Goal: Task Accomplishment & Management: Use online tool/utility

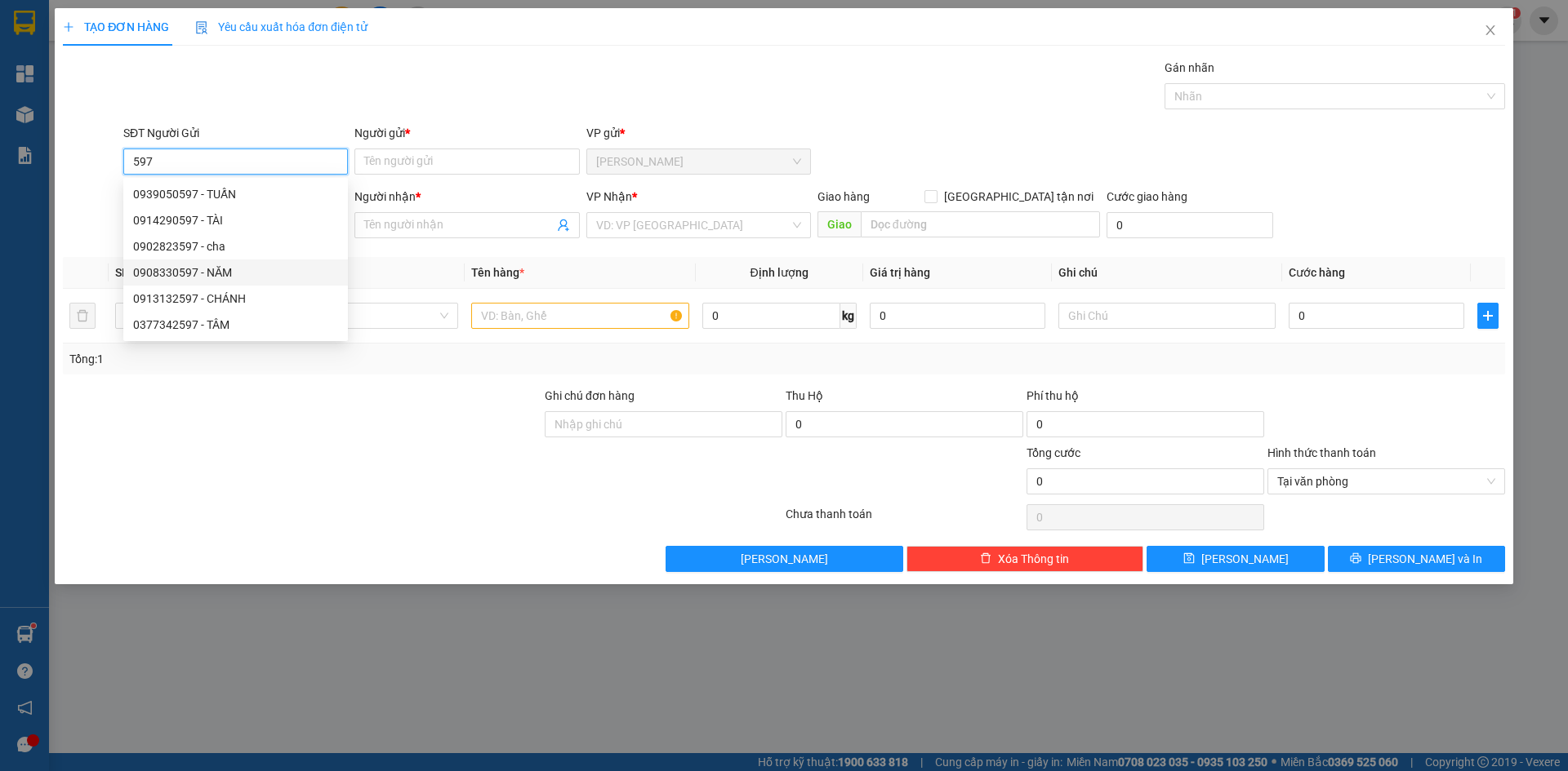
click at [220, 274] on div "0908330597 - NĂM" at bounding box center [235, 273] width 205 height 18
type input "0908330597"
type input "NĂM"
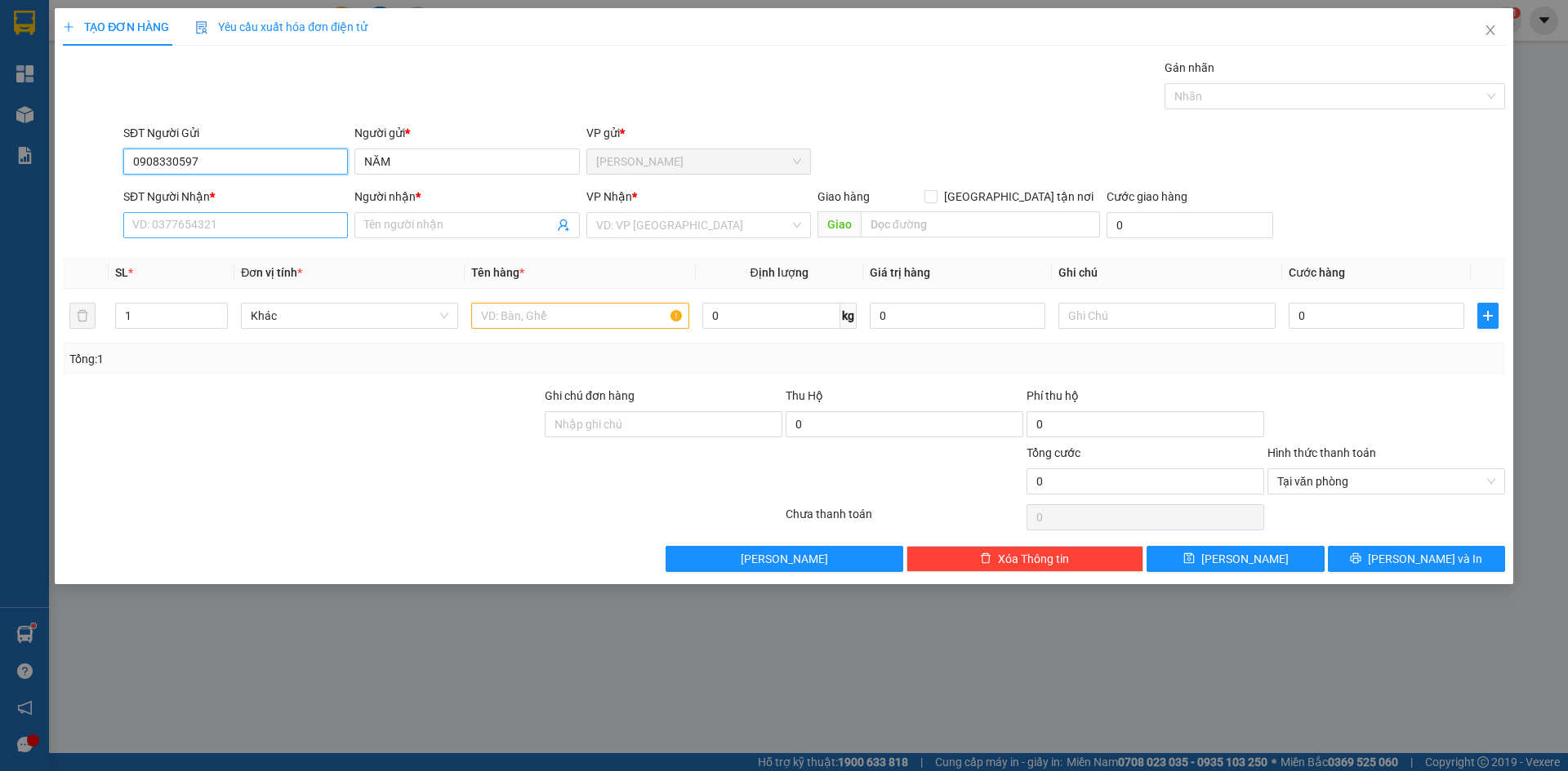
type input "0908330597"
click at [244, 234] on input "SĐT Người Nhận *" at bounding box center [235, 225] width 224 height 26
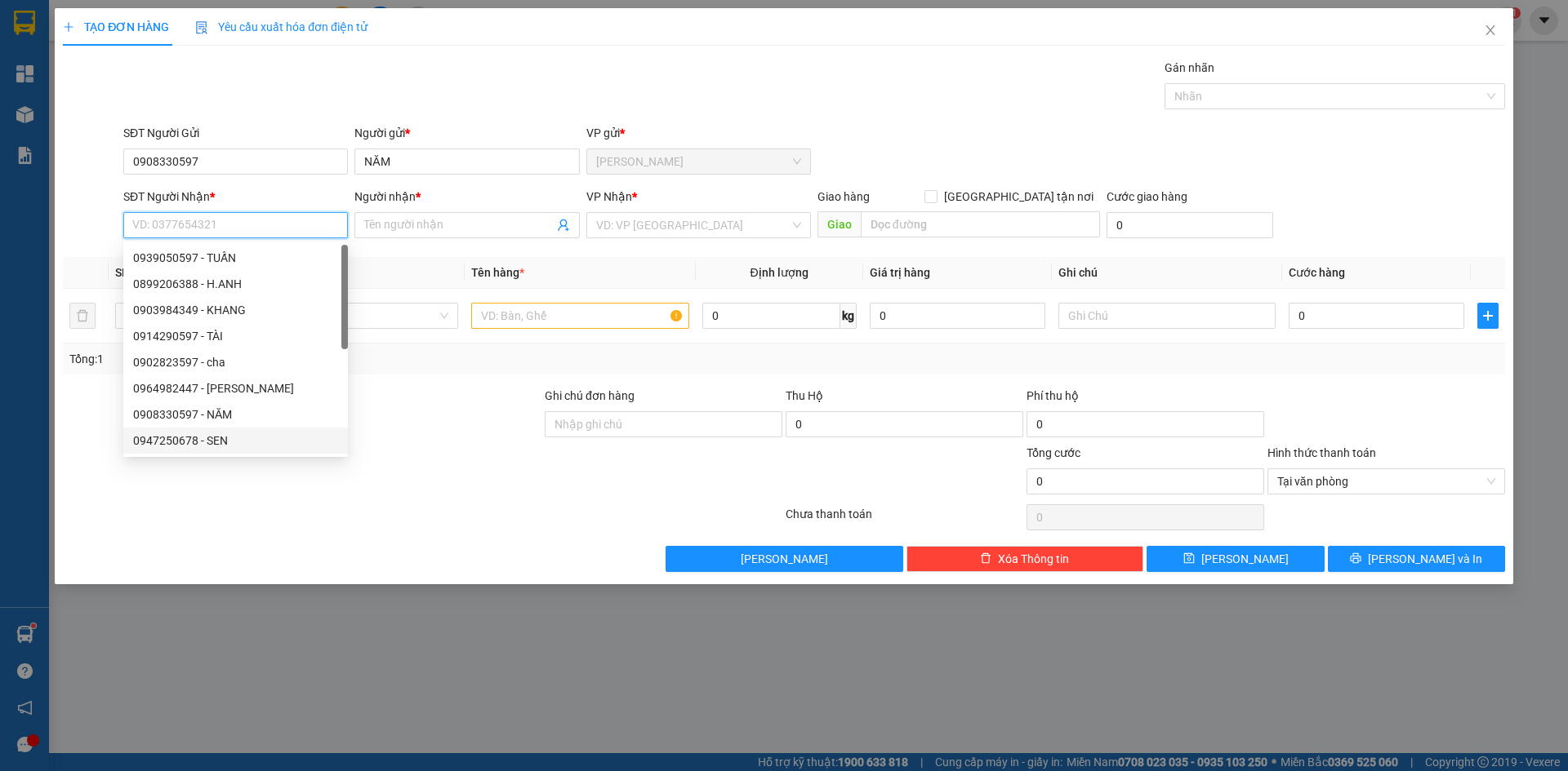
click at [228, 442] on div "0947250678 - SEN" at bounding box center [235, 440] width 205 height 18
type input "0947250678"
type input "SEN"
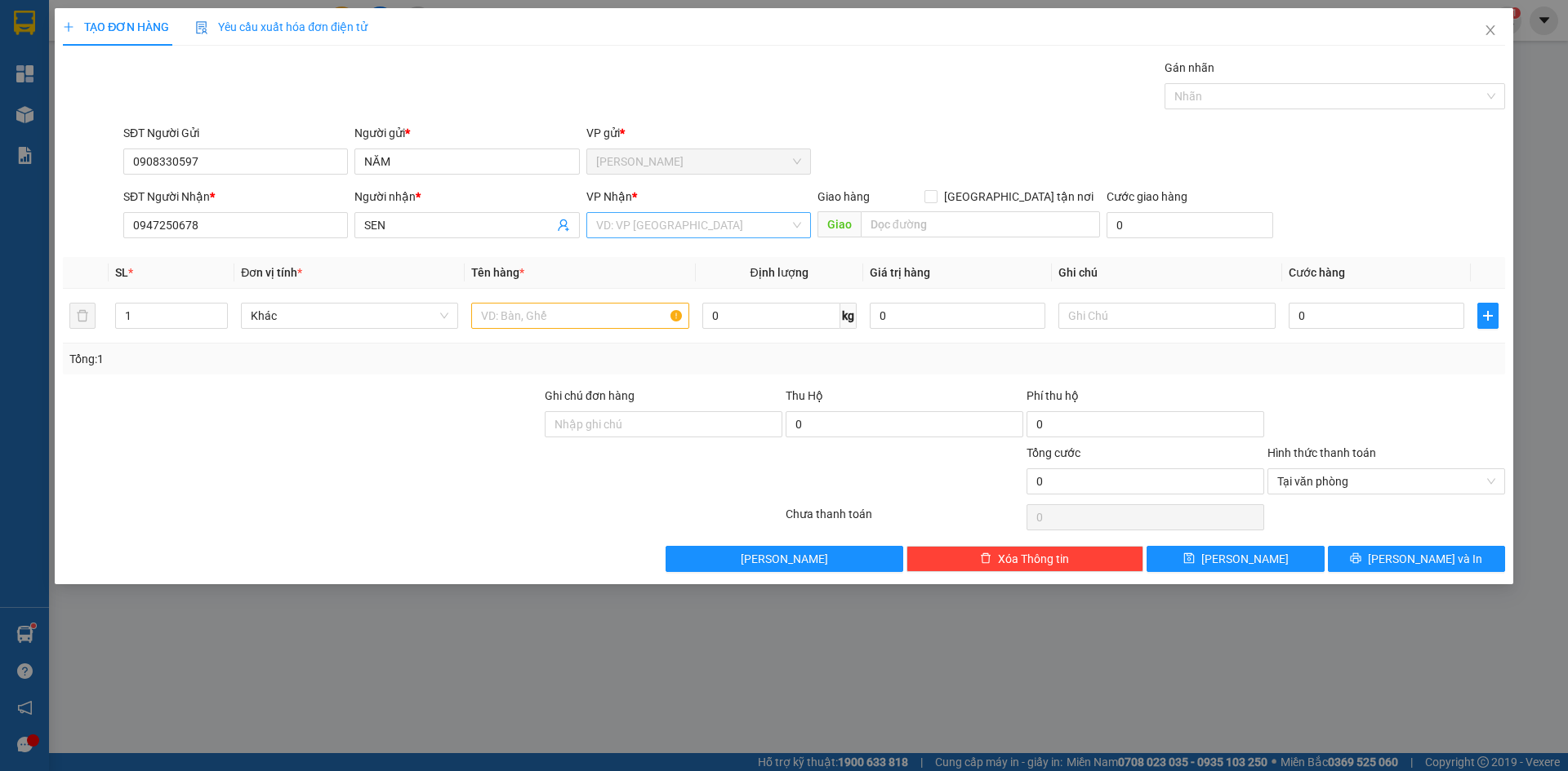
click at [631, 224] on input "search" at bounding box center [692, 225] width 194 height 24
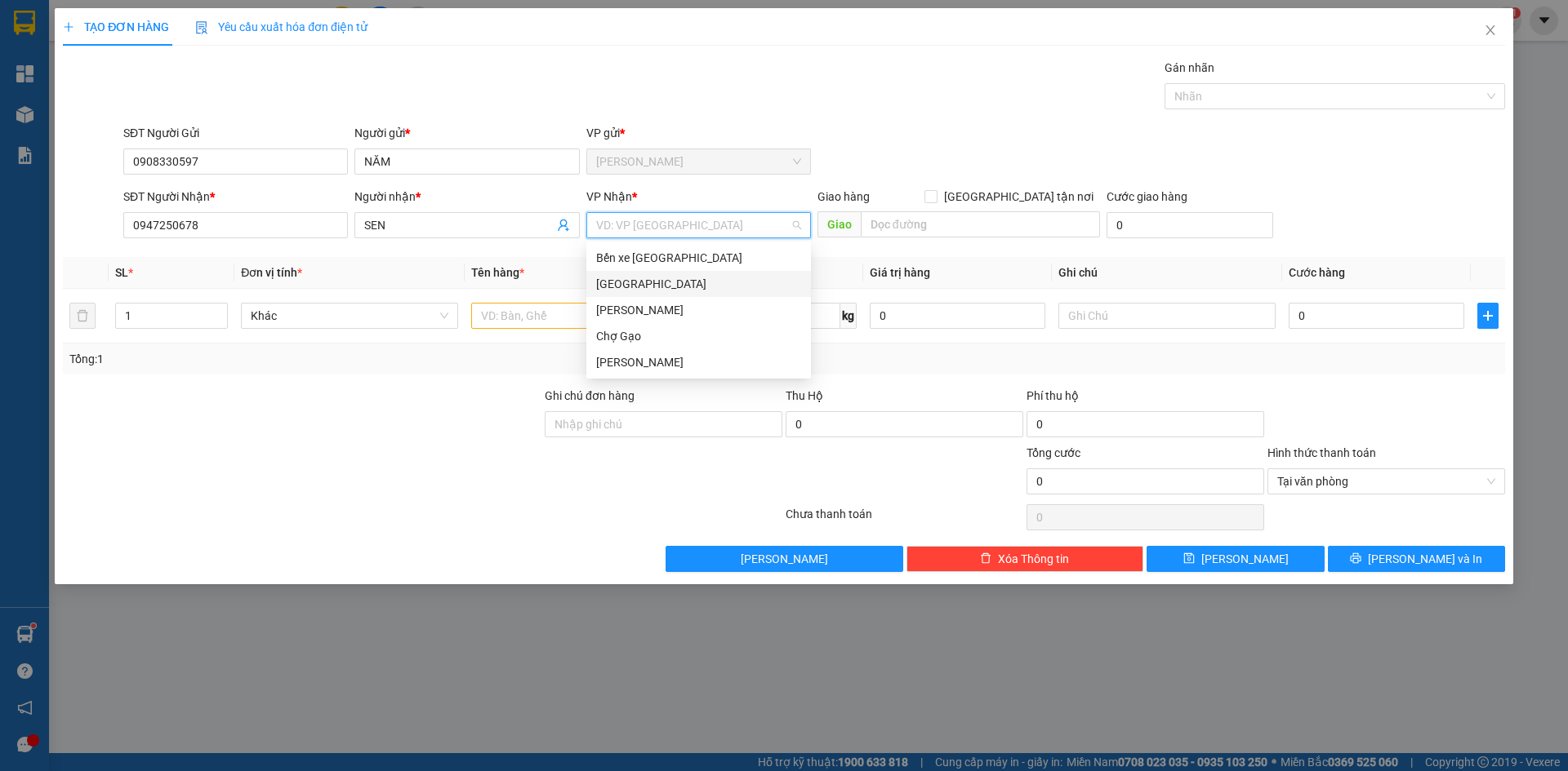
click at [616, 283] on div "[GEOGRAPHIC_DATA]" at bounding box center [698, 284] width 205 height 18
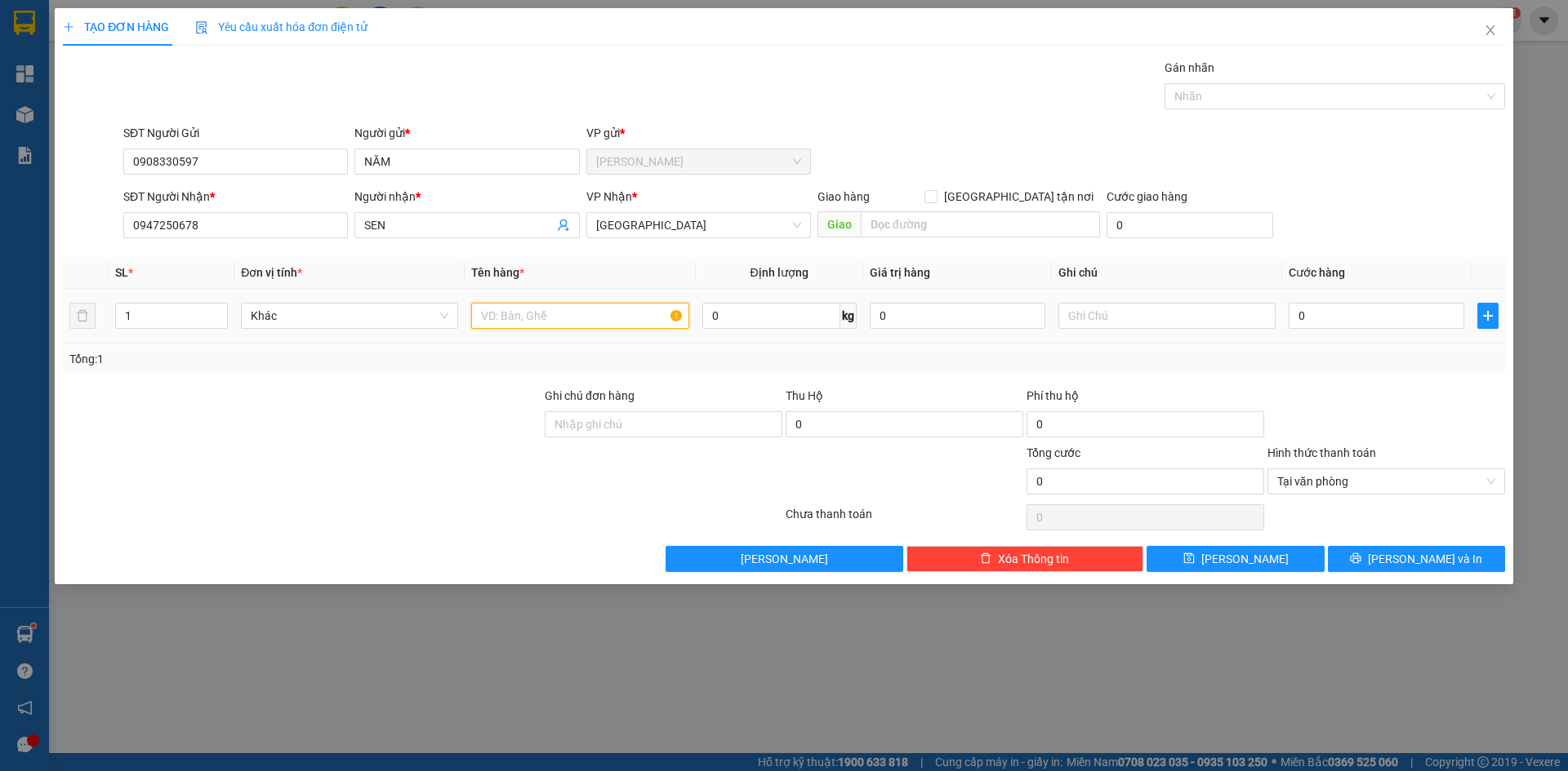
click at [585, 320] on input "text" at bounding box center [579, 316] width 217 height 26
type input "1SOMI"
click at [1338, 316] on input "0" at bounding box center [1376, 316] width 175 height 26
type input "2"
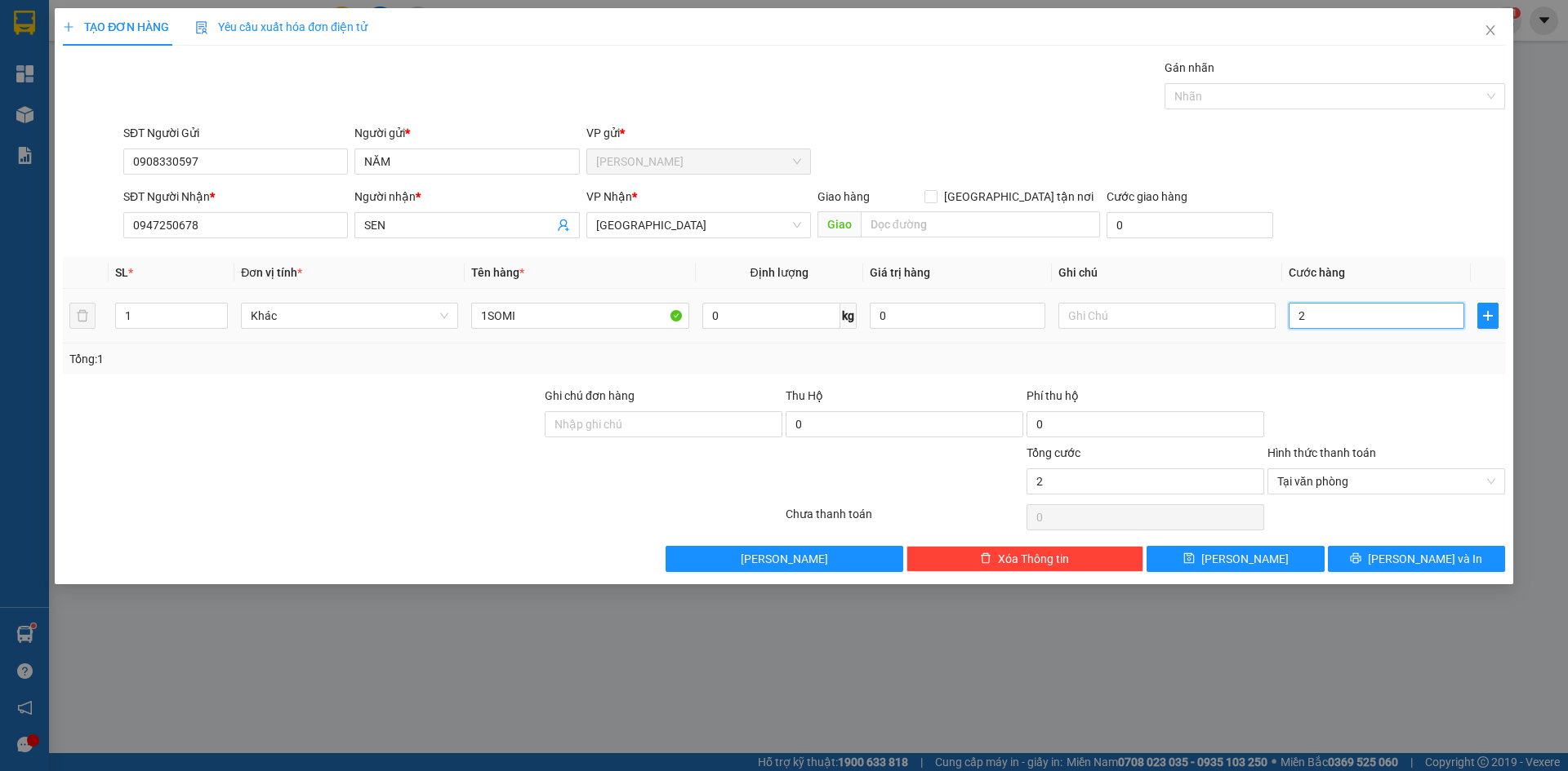
type input "20"
type input "20.000"
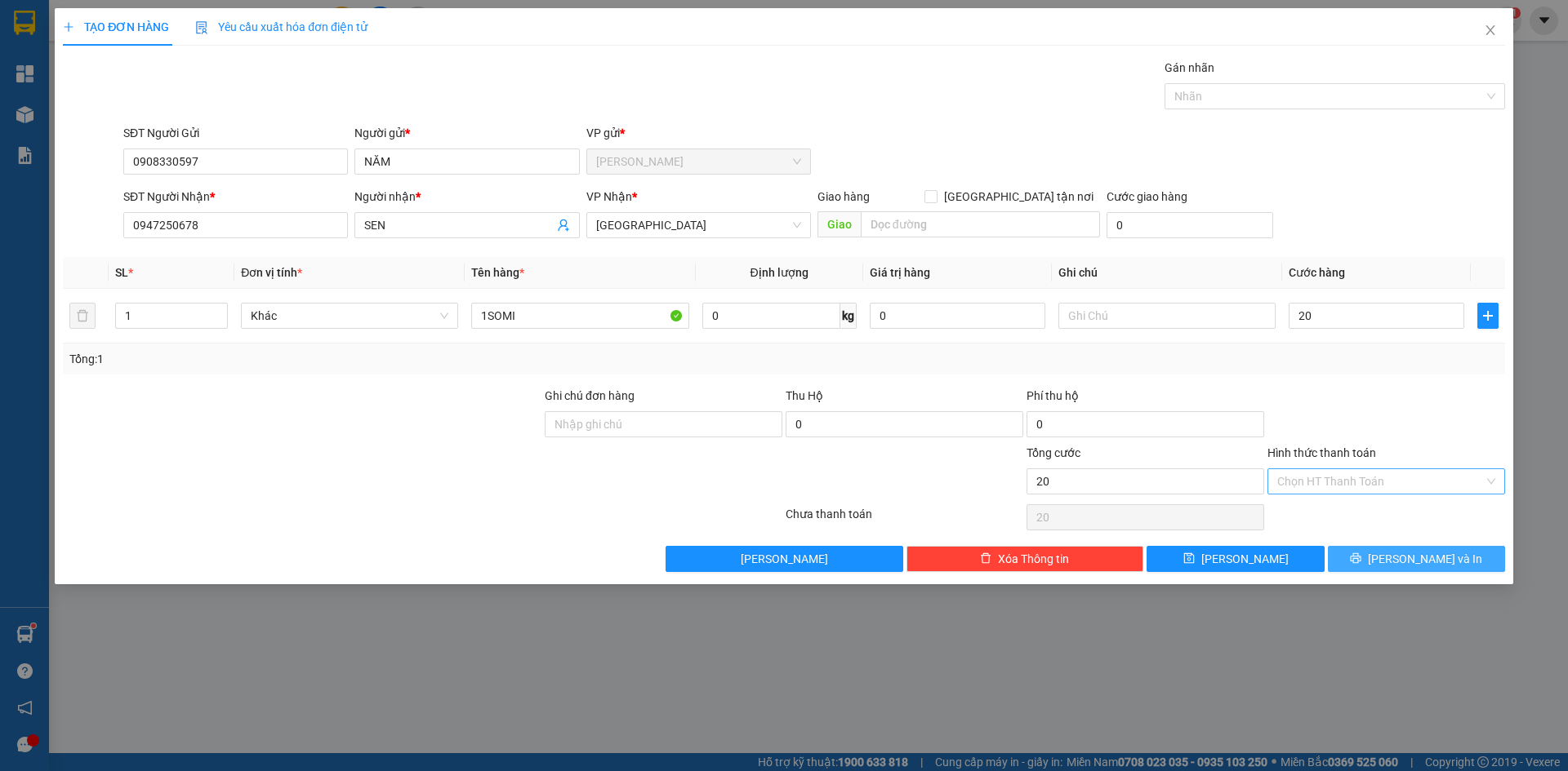
type input "20.000"
click at [1450, 550] on button "[PERSON_NAME] và In" at bounding box center [1416, 559] width 177 height 26
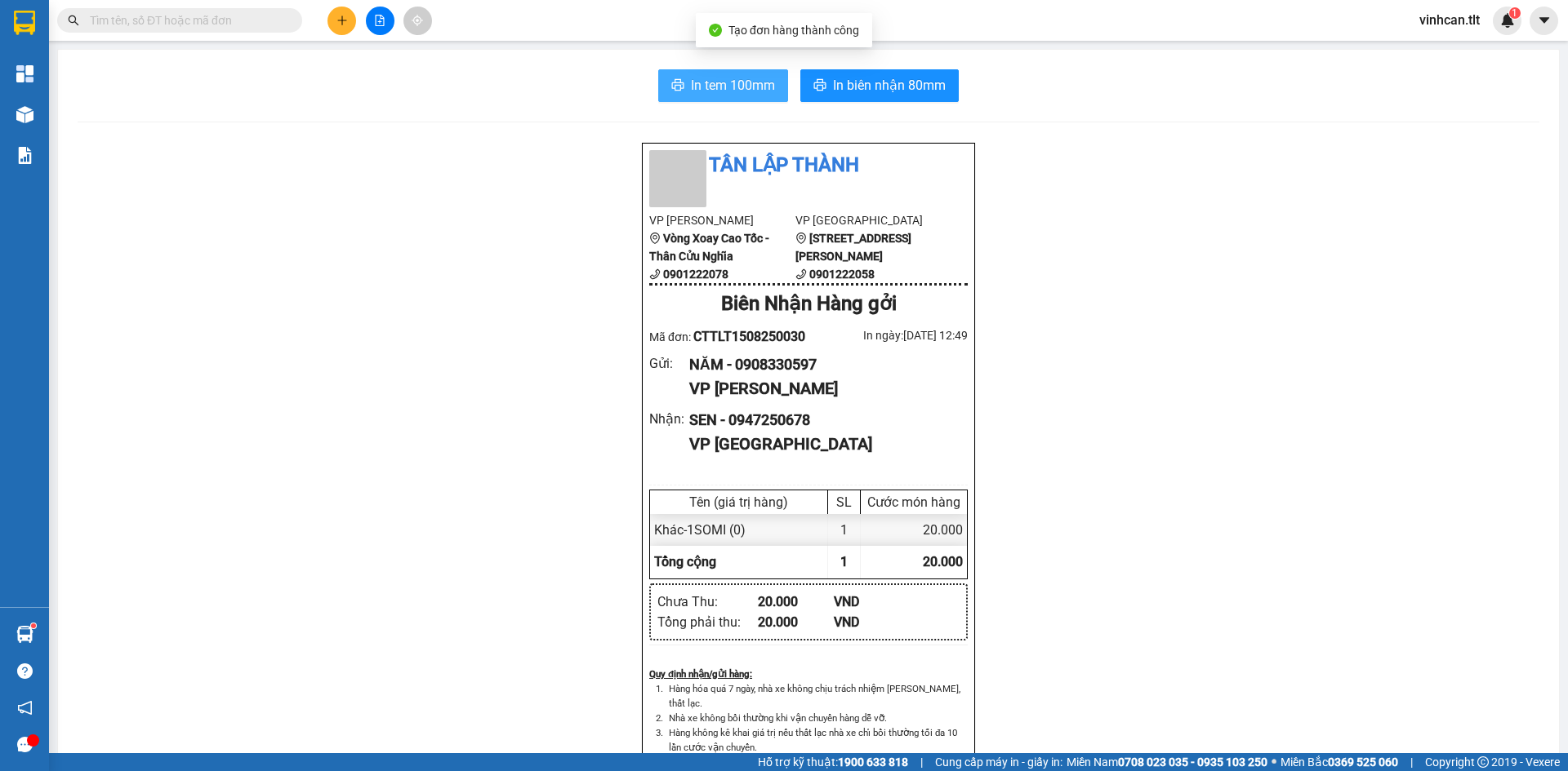
drag, startPoint x: 705, startPoint y: 83, endPoint x: 706, endPoint y: 74, distance: 9.1
click at [705, 83] on span "In tem 100mm" at bounding box center [732, 84] width 84 height 20
click at [255, 13] on input "text" at bounding box center [186, 20] width 193 height 18
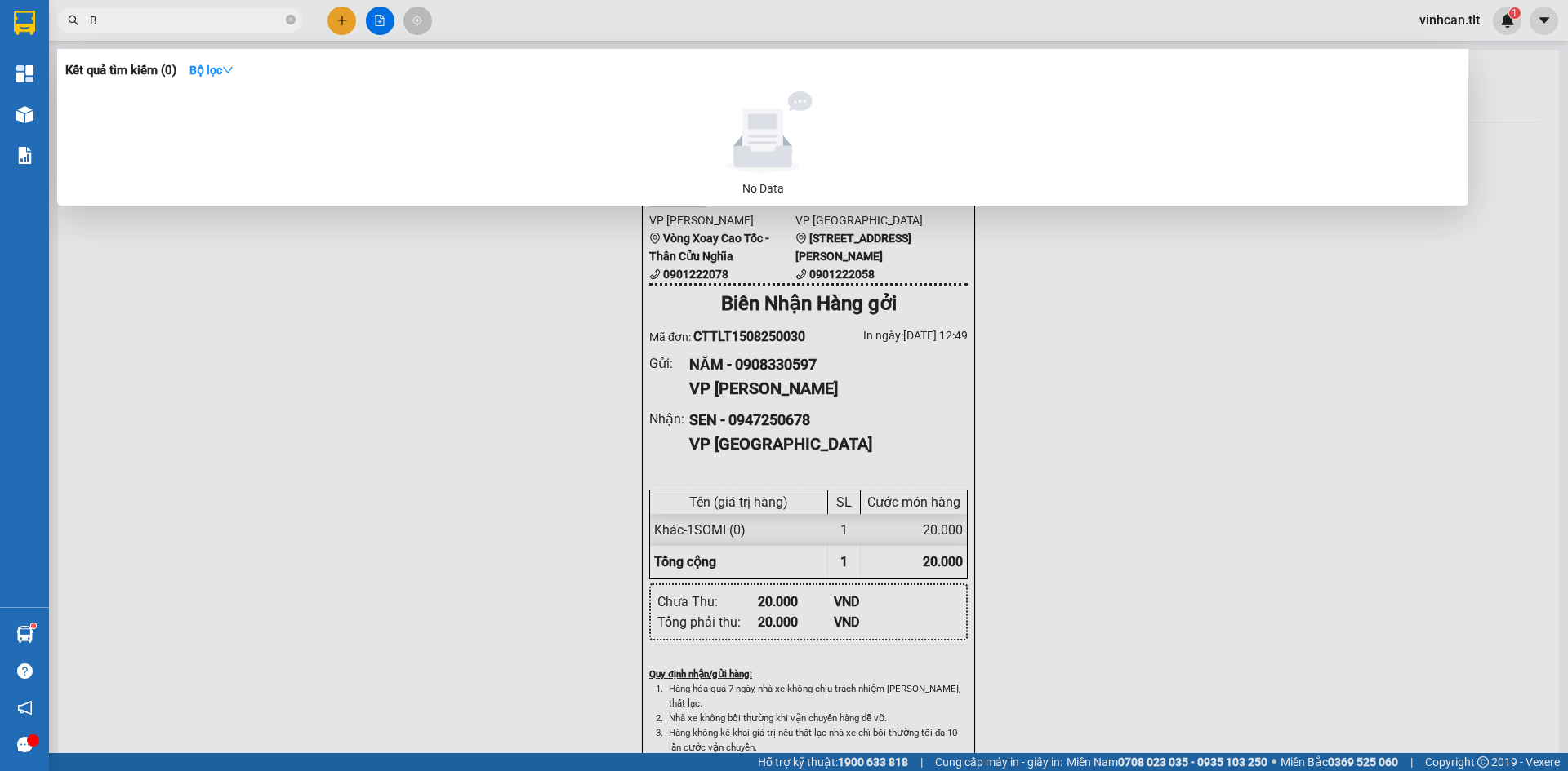
paste input "Ă"
paste input "ẰNG"
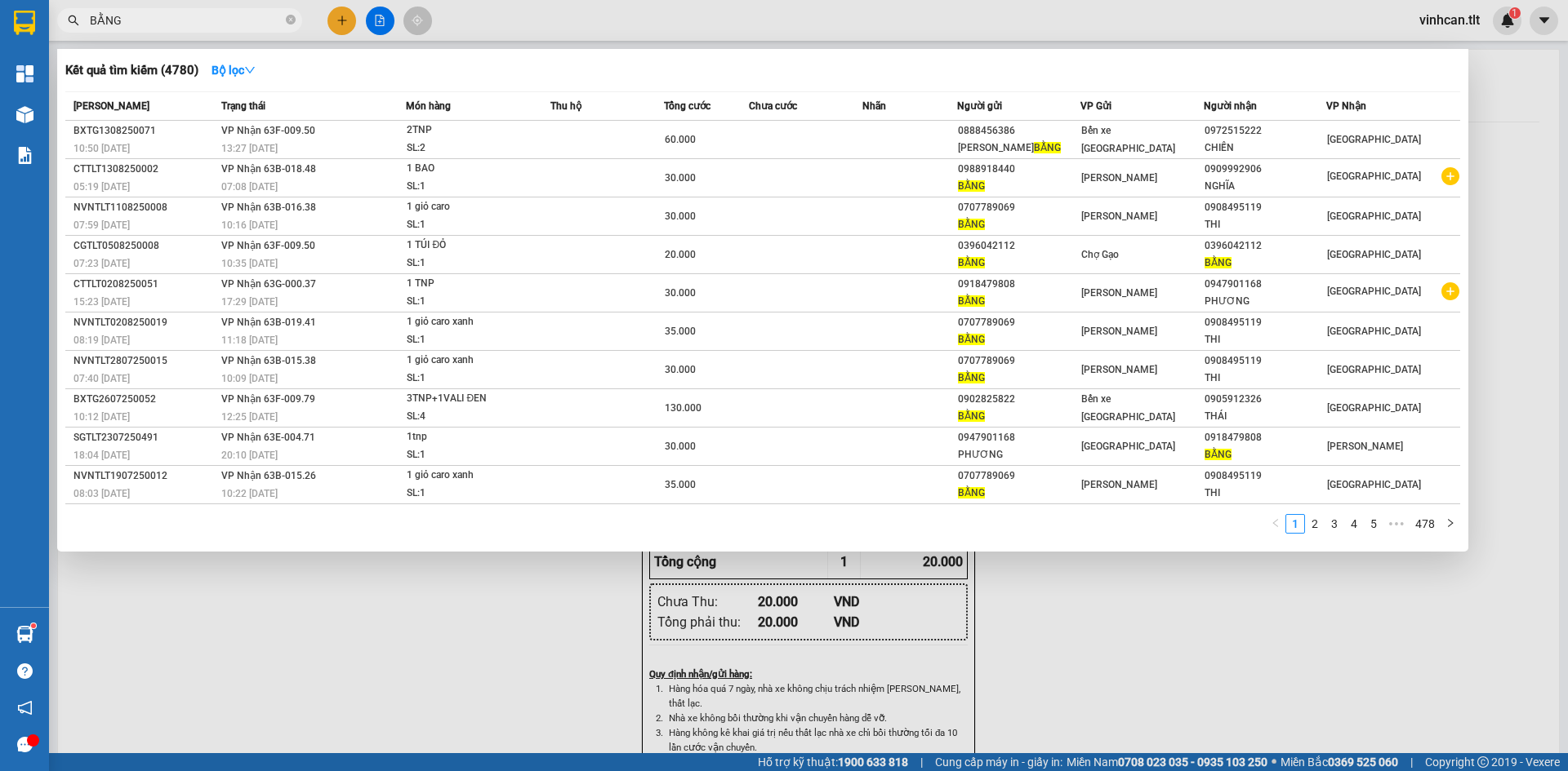
type input "BẰNG"
click at [1317, 524] on link "2" at bounding box center [1314, 524] width 18 height 18
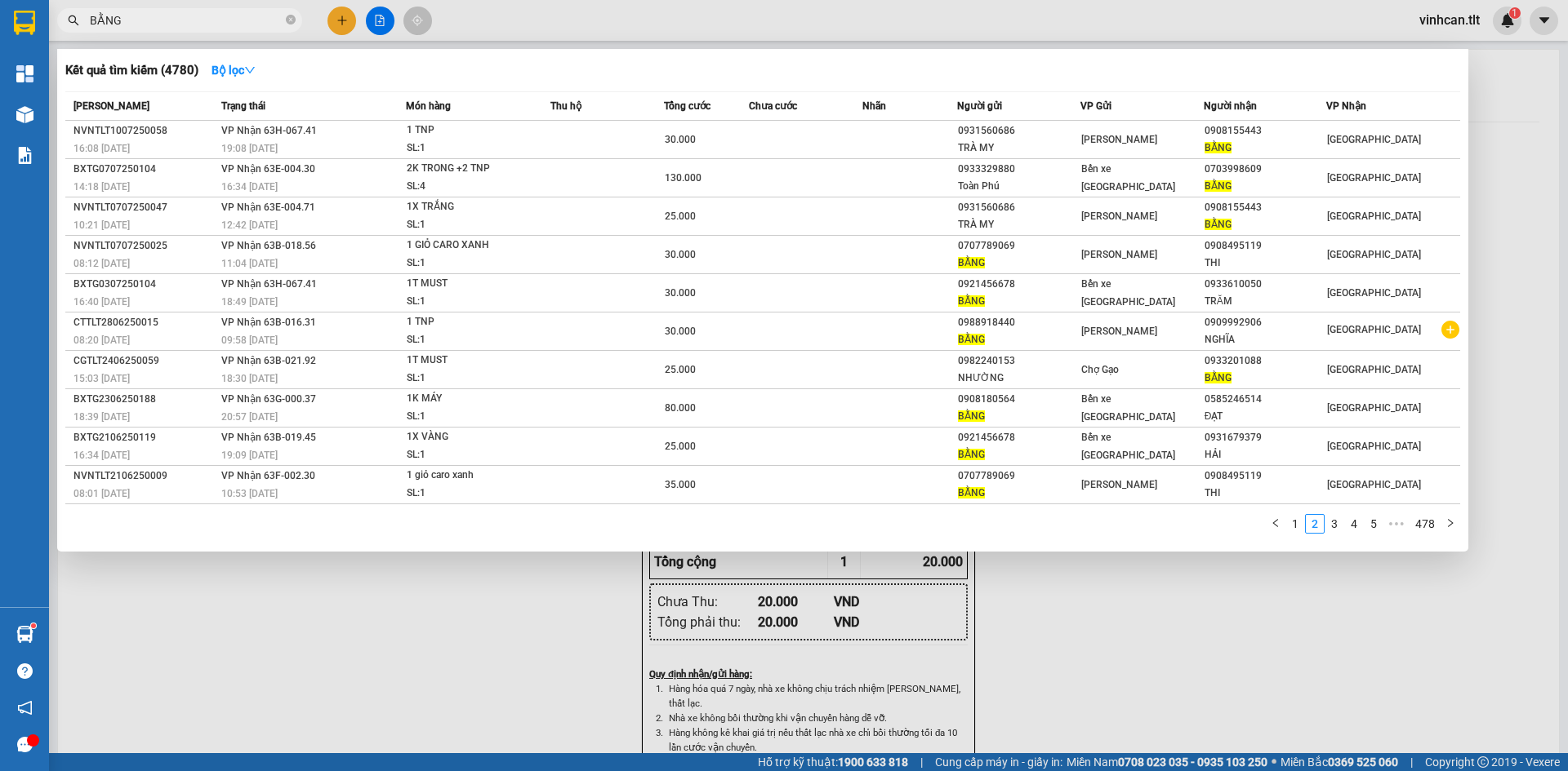
click at [1334, 526] on link "3" at bounding box center [1334, 524] width 18 height 18
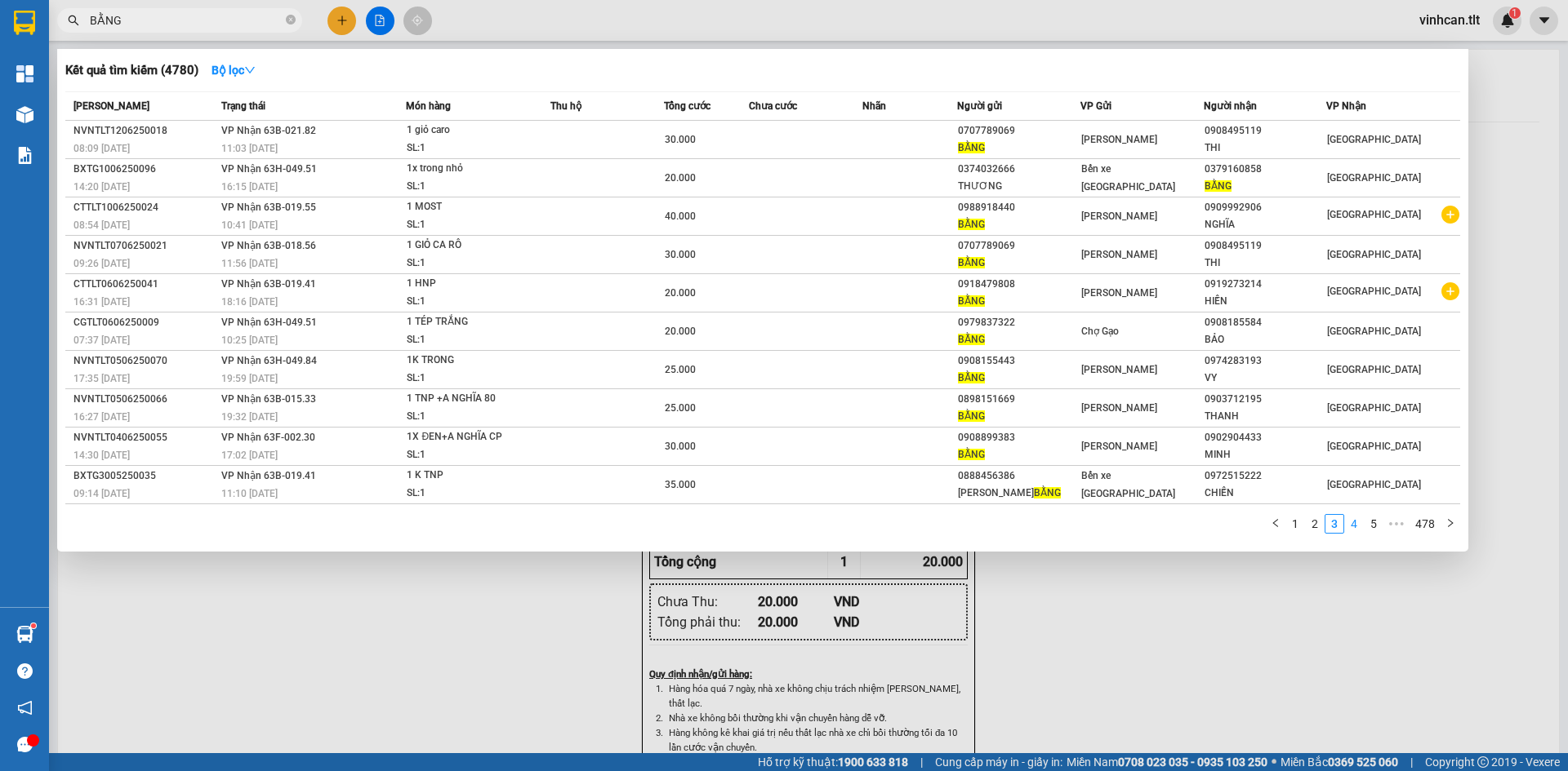
click at [1353, 527] on link "4" at bounding box center [1353, 524] width 18 height 18
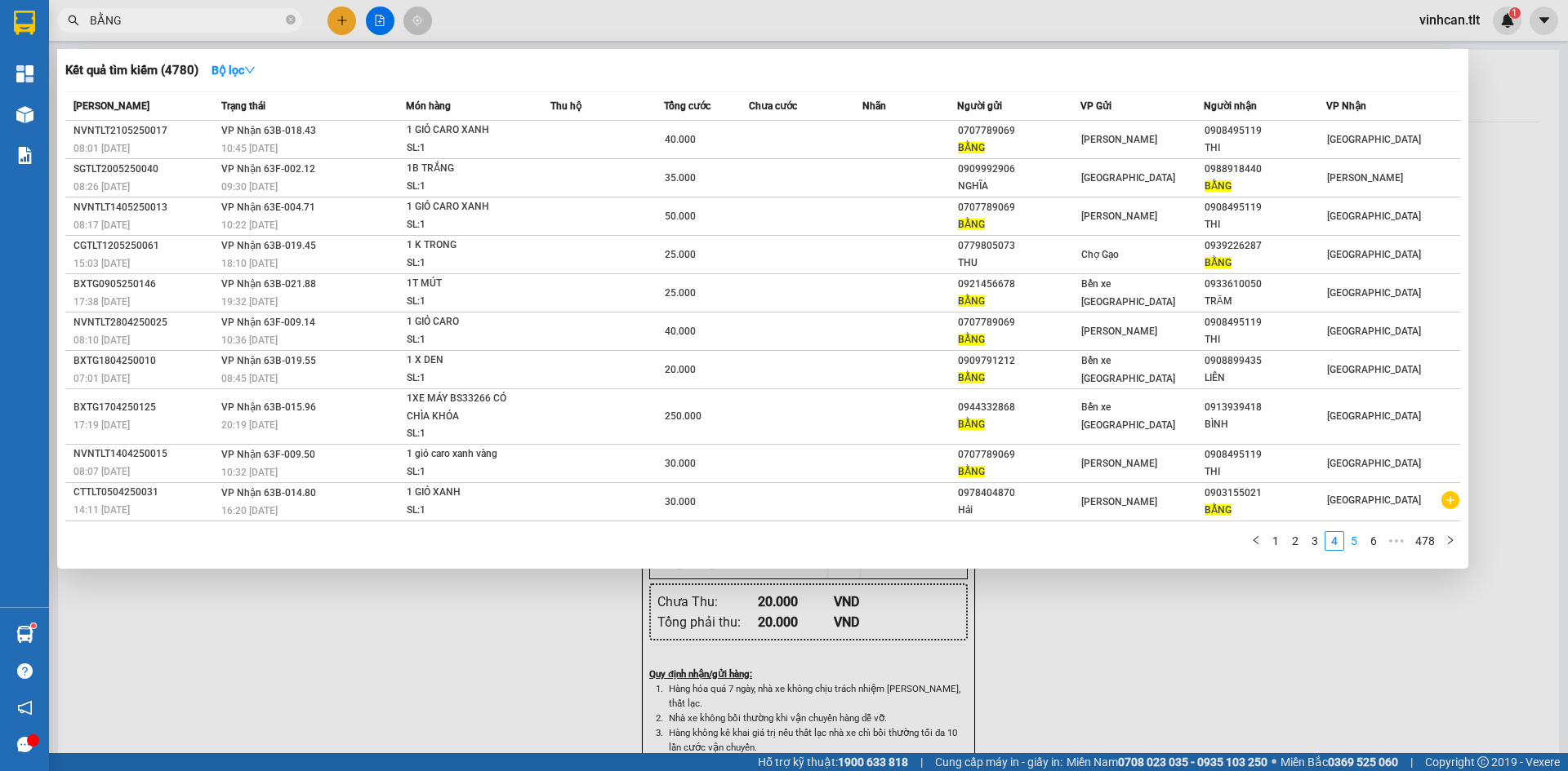
click at [1350, 543] on link "5" at bounding box center [1353, 541] width 18 height 18
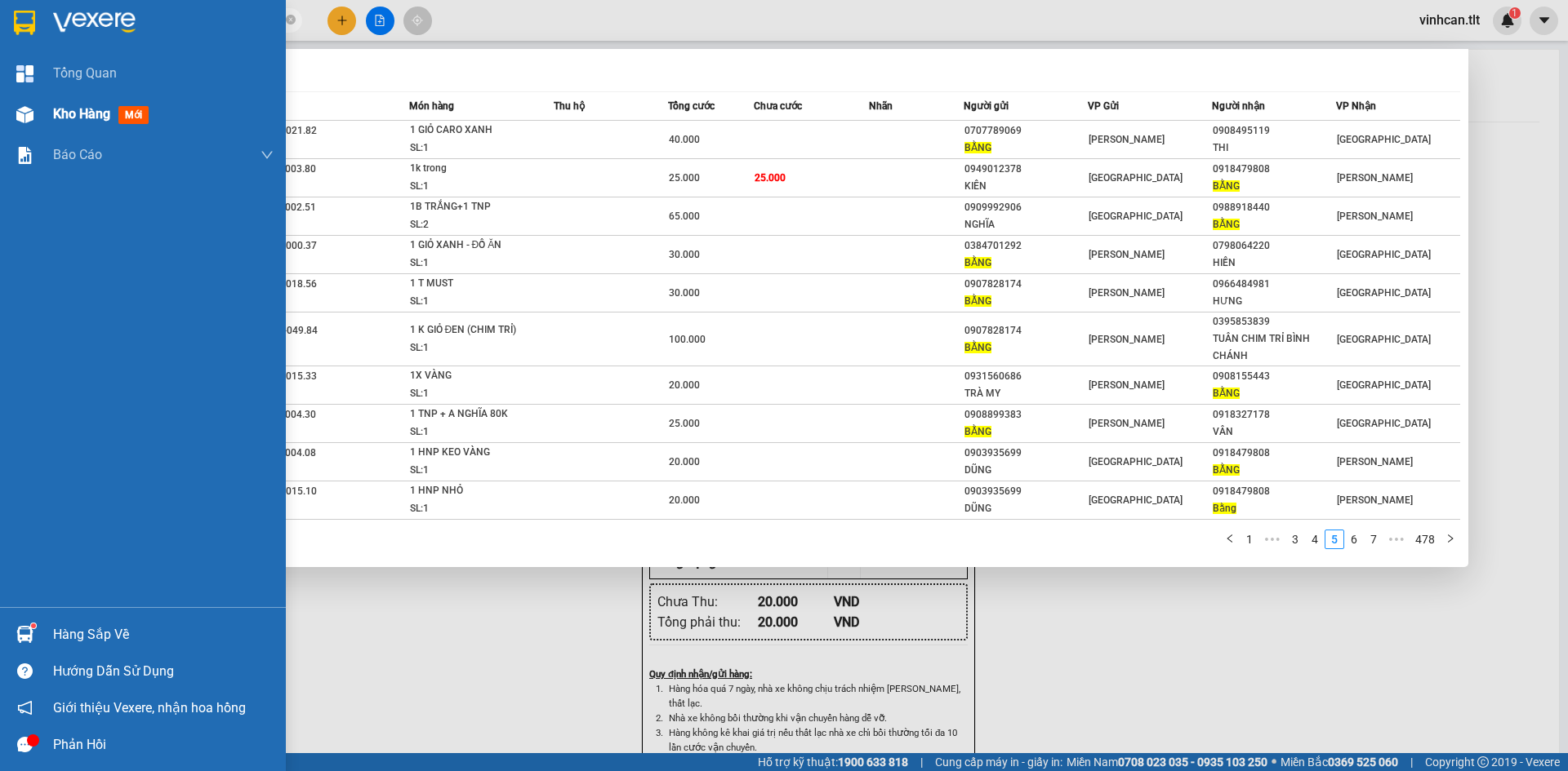
click at [42, 104] on div "Kho hàng mới" at bounding box center [142, 114] width 286 height 41
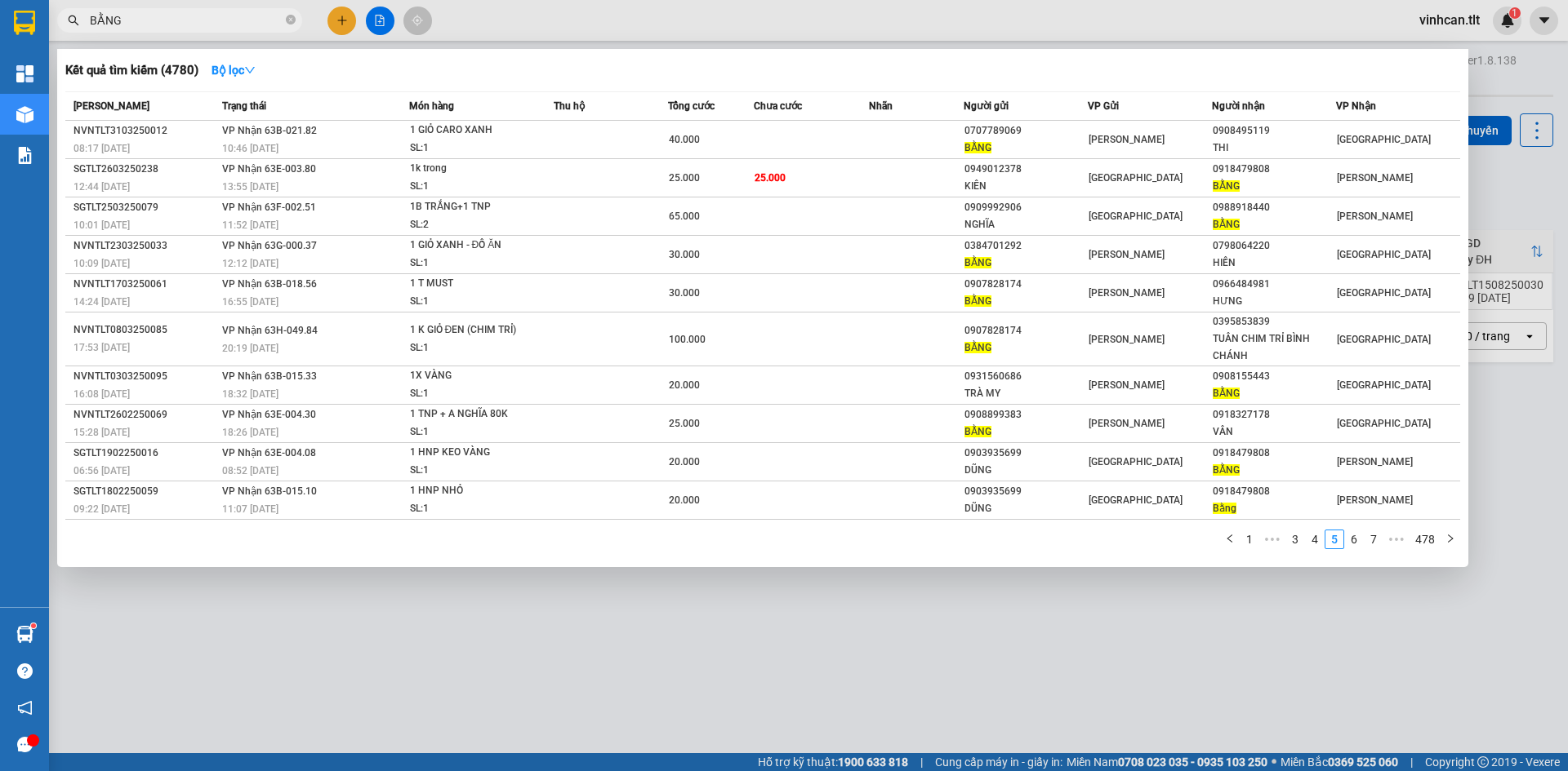
click at [1514, 192] on div at bounding box center [784, 386] width 1568 height 771
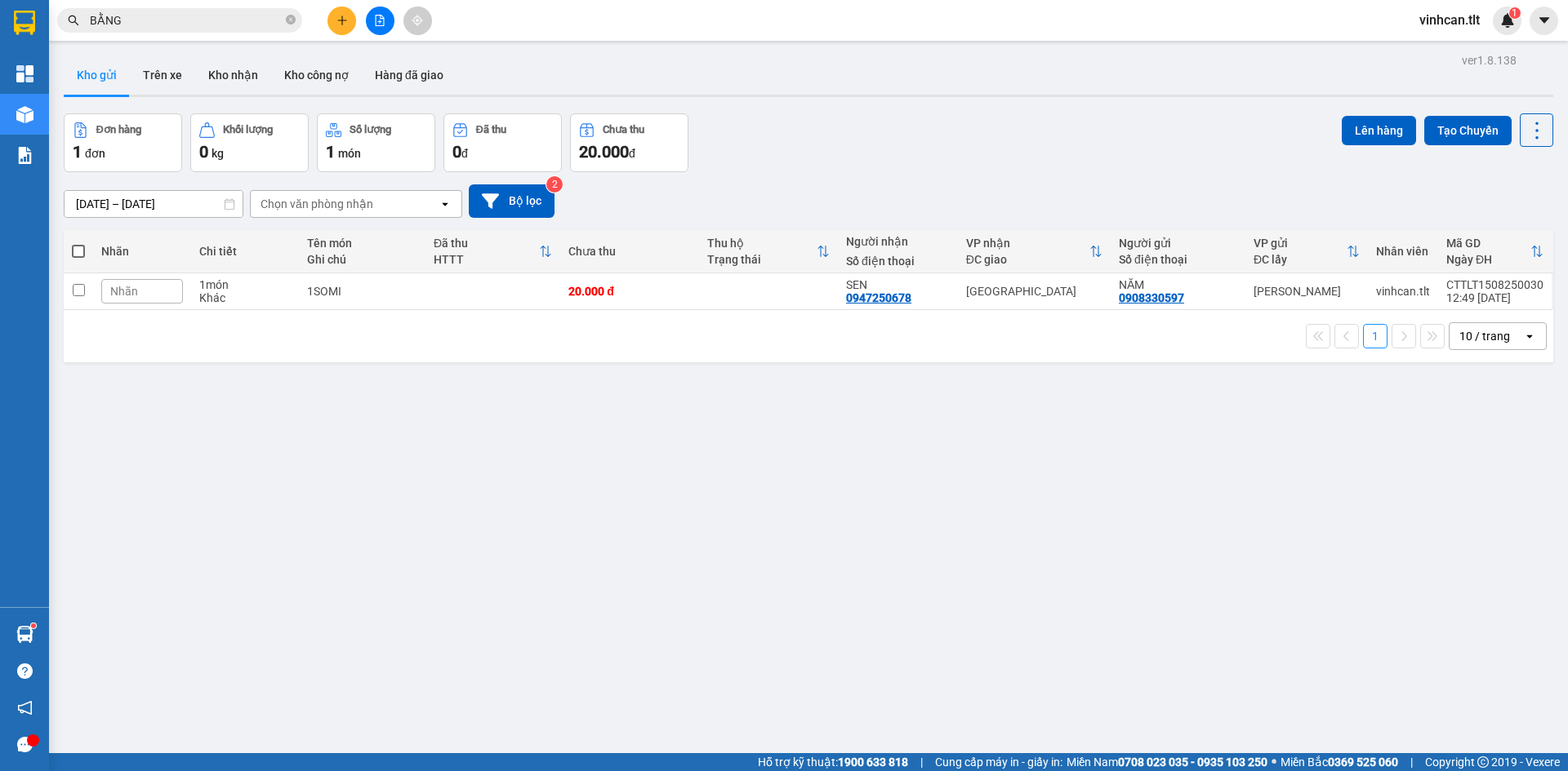
click at [74, 249] on span at bounding box center [78, 251] width 13 height 13
click at [78, 243] on input "checkbox" at bounding box center [78, 243] width 0 height 0
checkbox input "true"
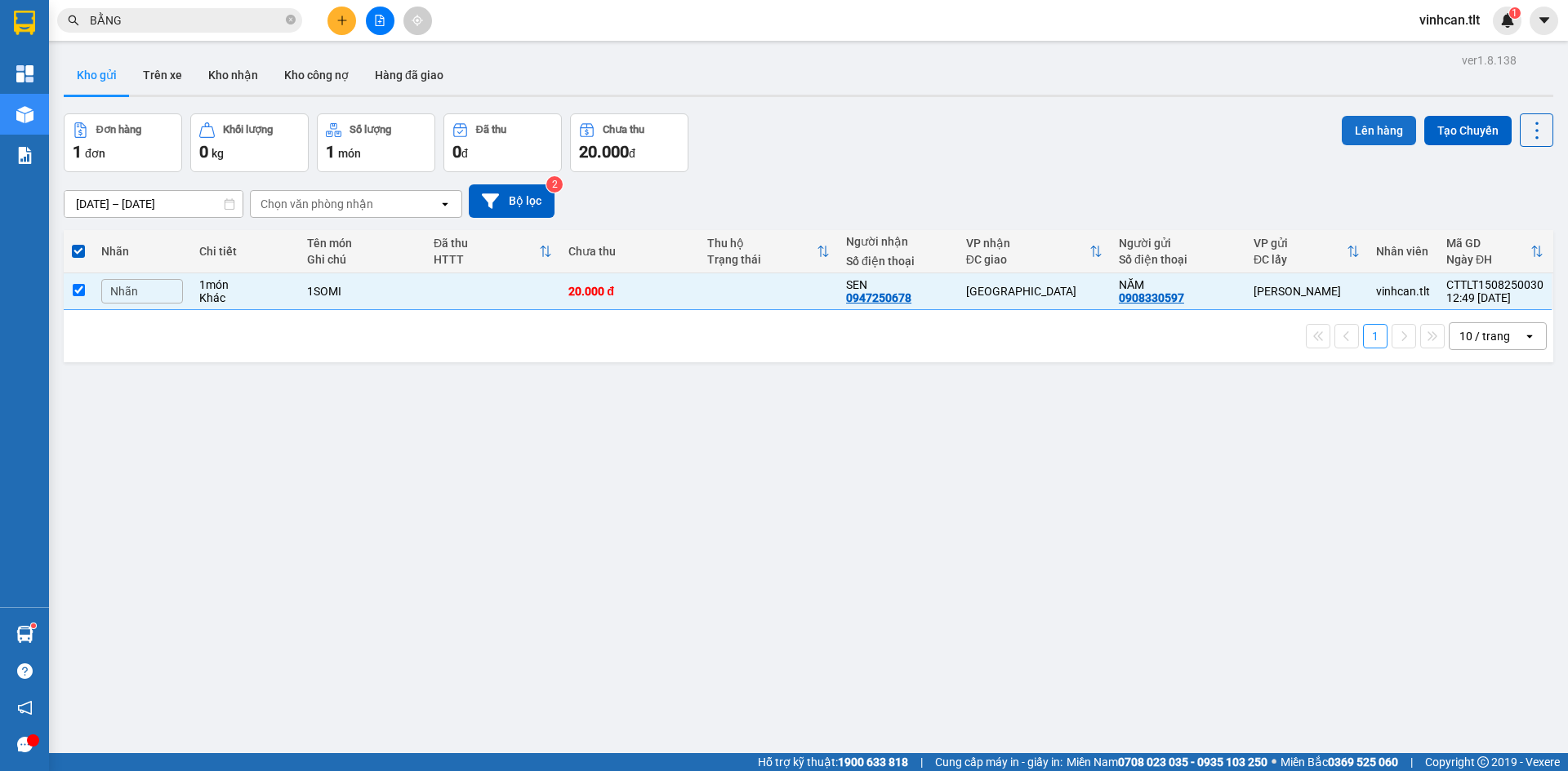
click at [1375, 135] on button "Lên hàng" at bounding box center [1379, 130] width 75 height 30
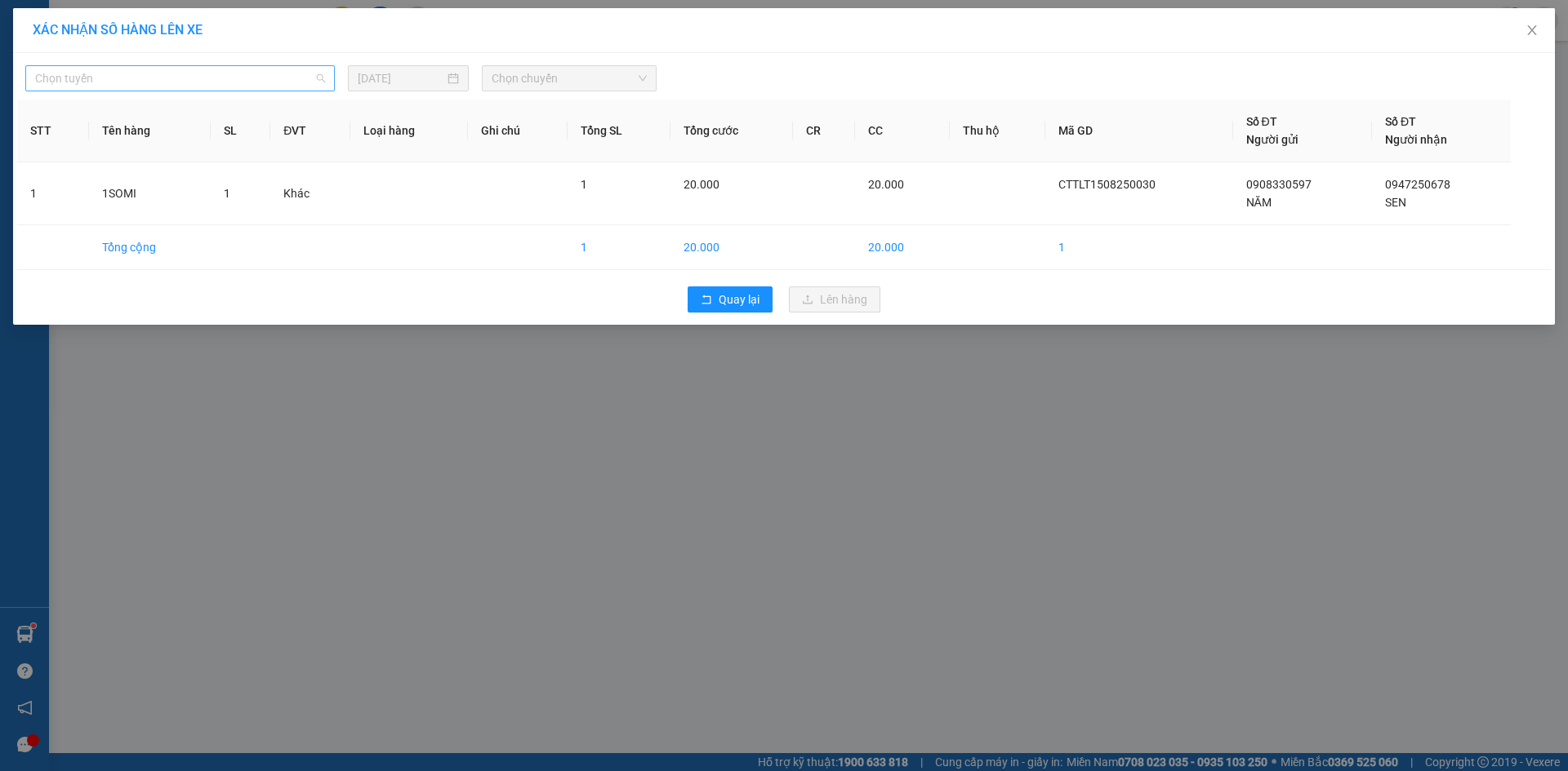
click at [245, 69] on span "Chọn tuyến" at bounding box center [180, 78] width 290 height 24
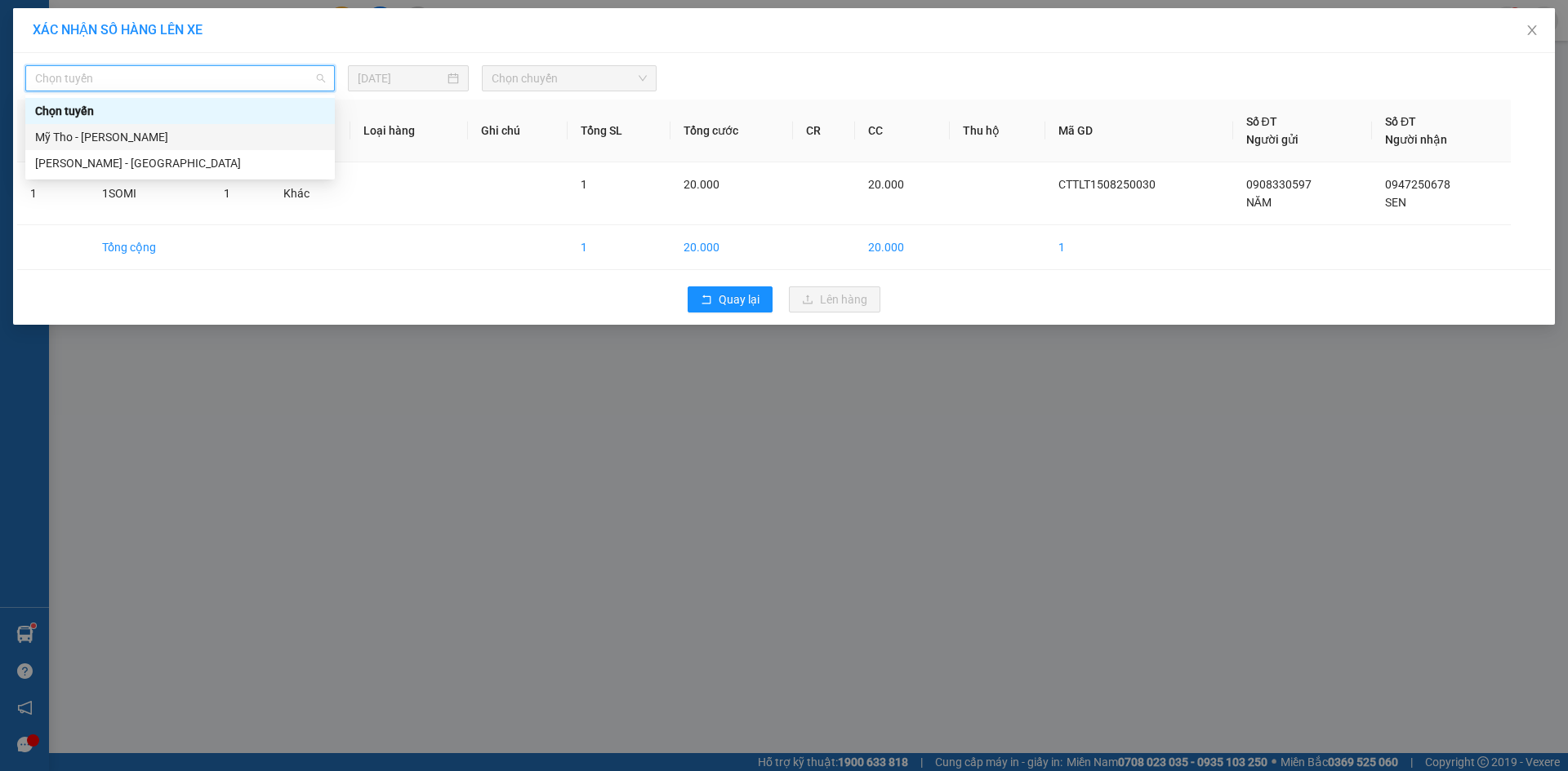
drag, startPoint x: 143, startPoint y: 133, endPoint x: 442, endPoint y: 89, distance: 302.2
click at [145, 133] on div "Mỹ Tho - [PERSON_NAME]" at bounding box center [180, 137] width 290 height 18
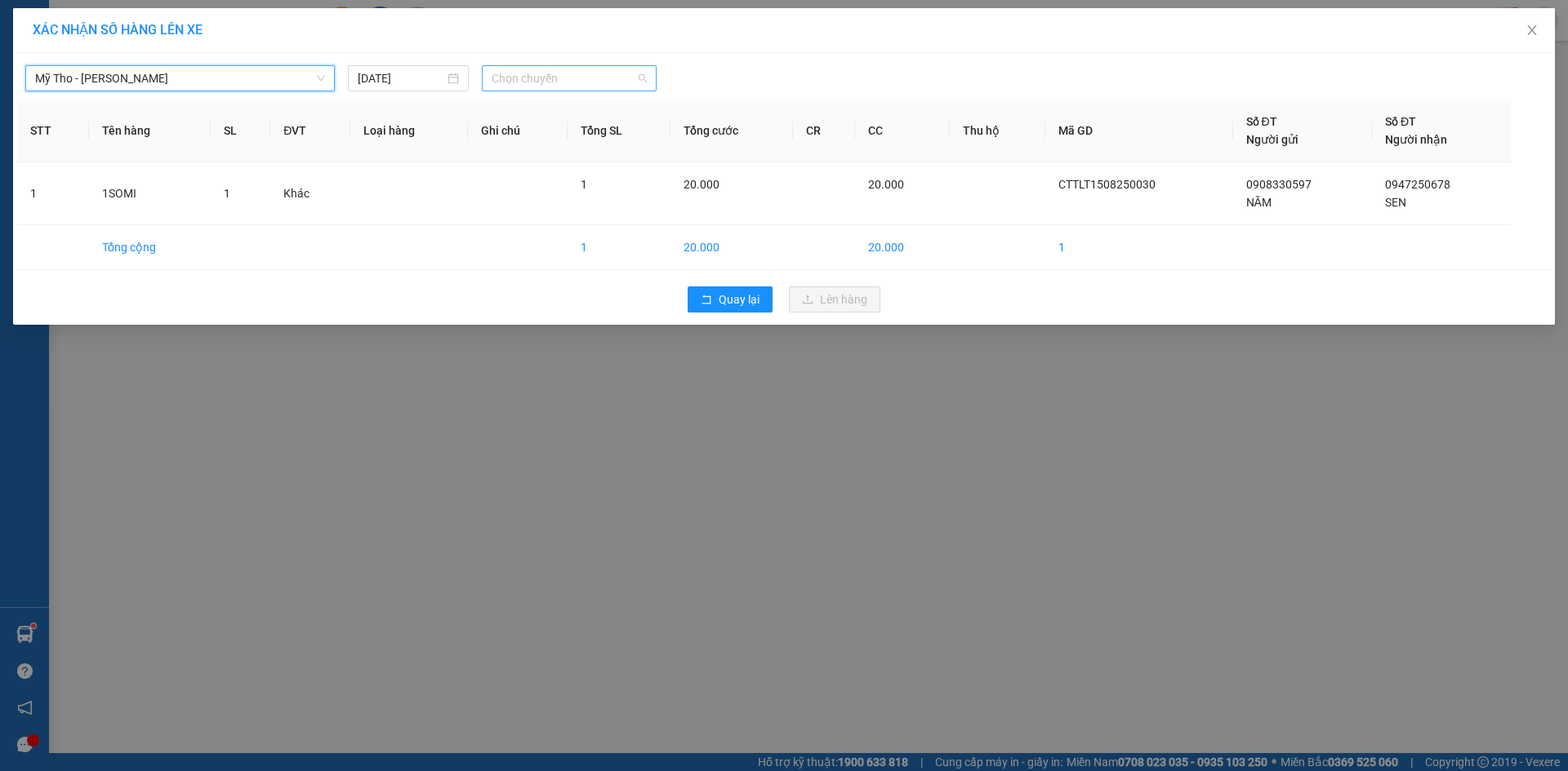
click at [588, 82] on span "Chọn chuyến" at bounding box center [569, 78] width 155 height 24
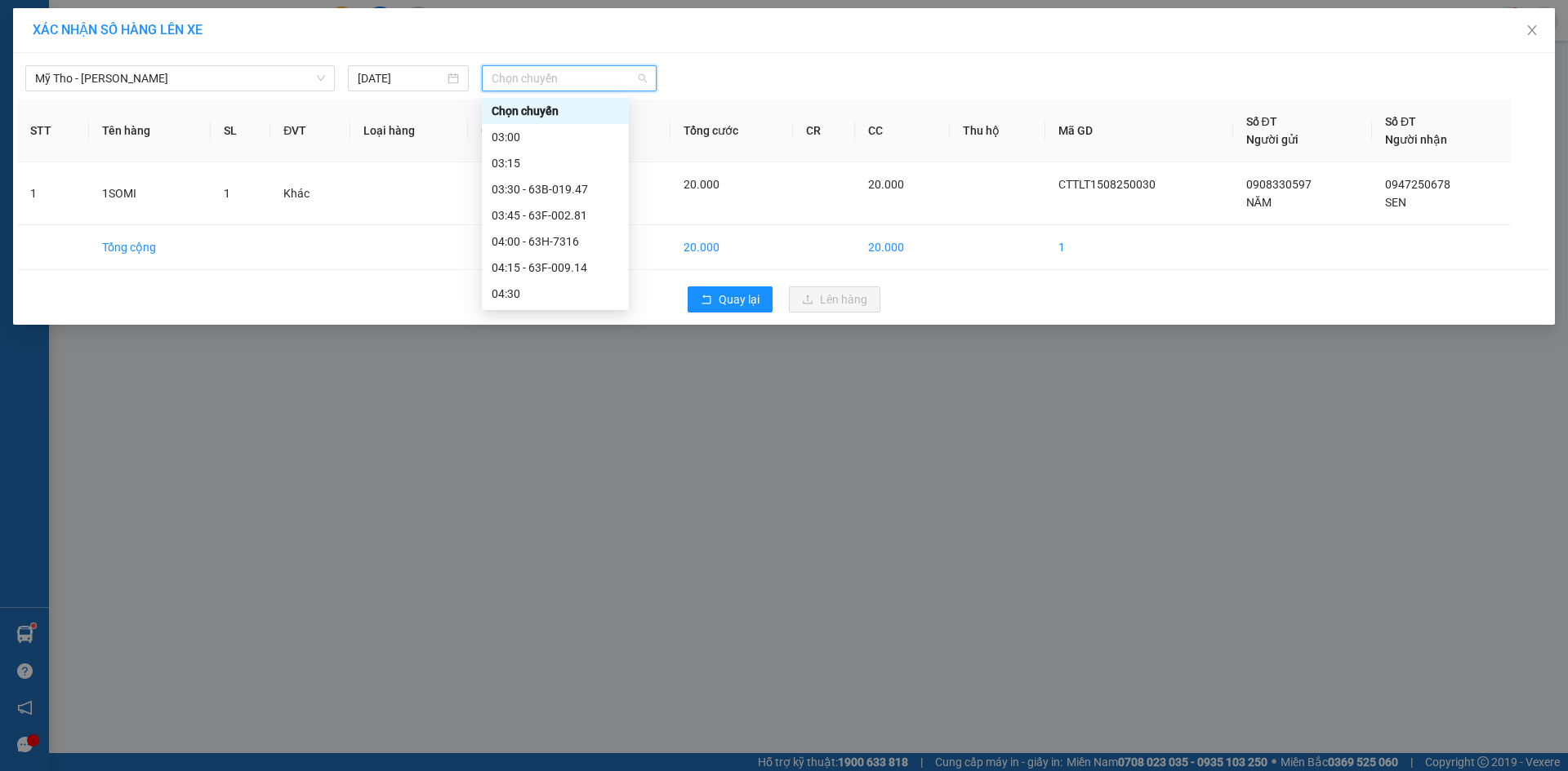
type input "8"
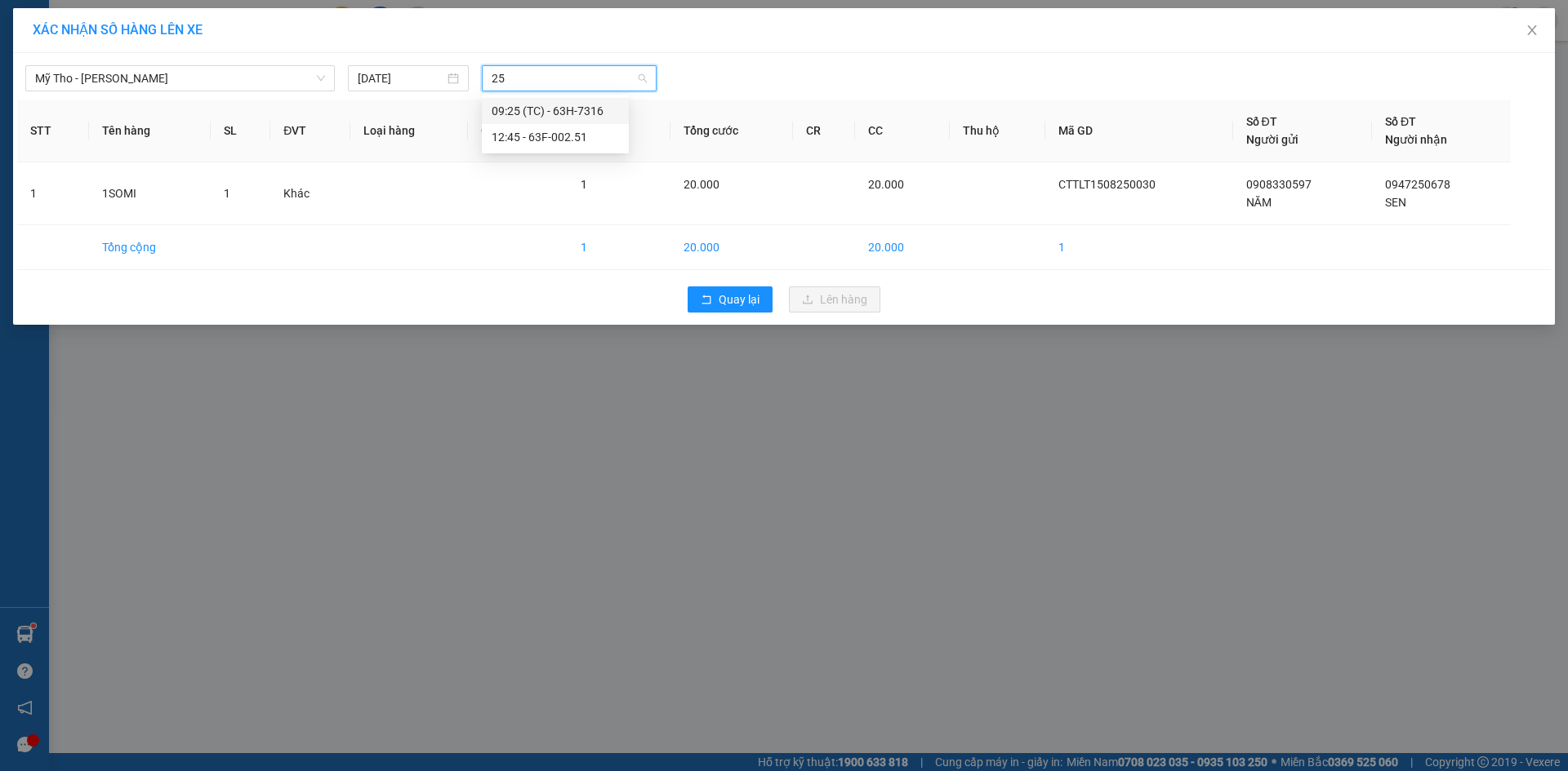
type input "251"
click at [554, 115] on div "12:45 - 63F-002.51" at bounding box center [555, 110] width 128 height 18
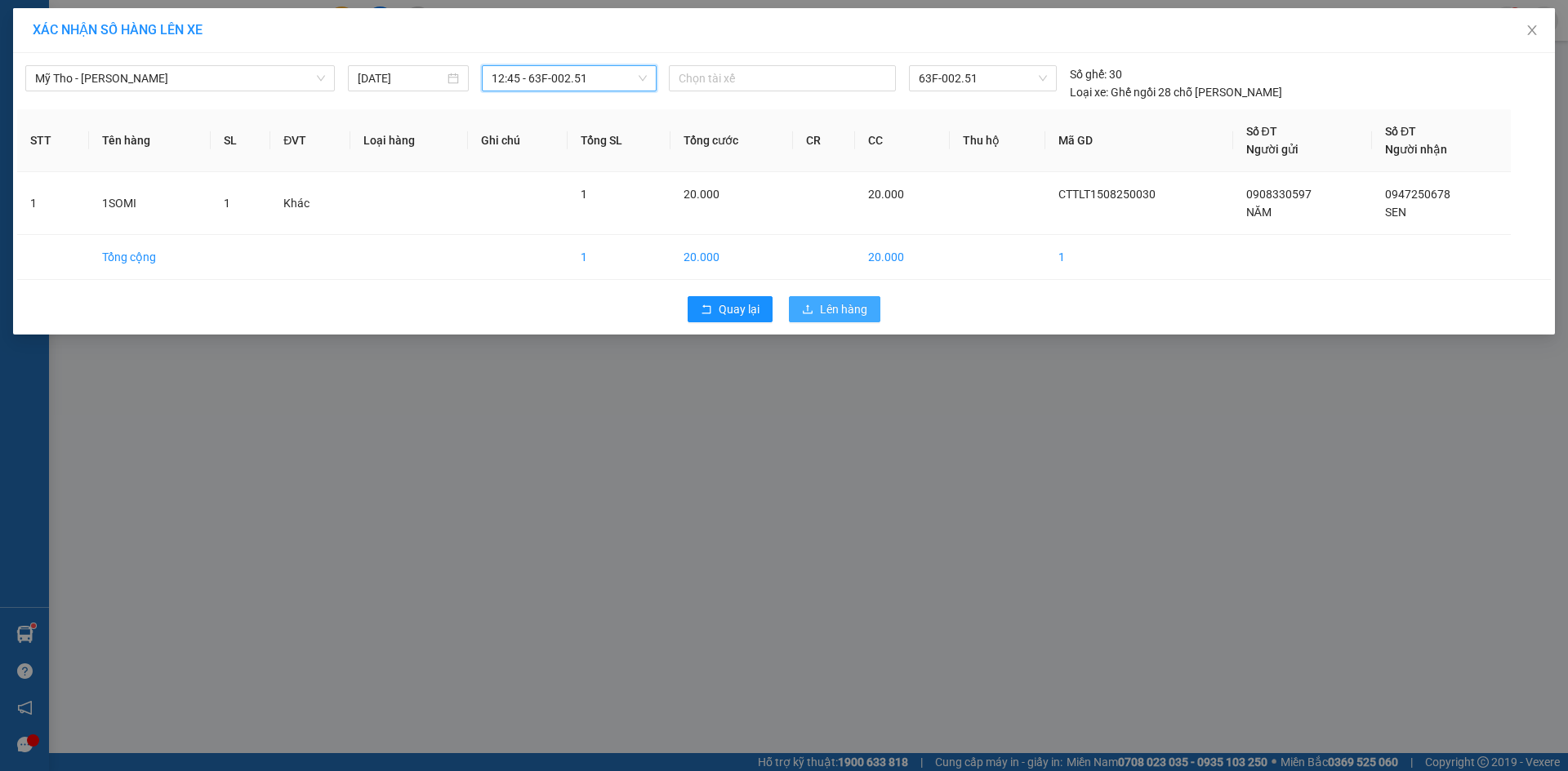
click at [861, 297] on button "Lên hàng" at bounding box center [834, 309] width 91 height 26
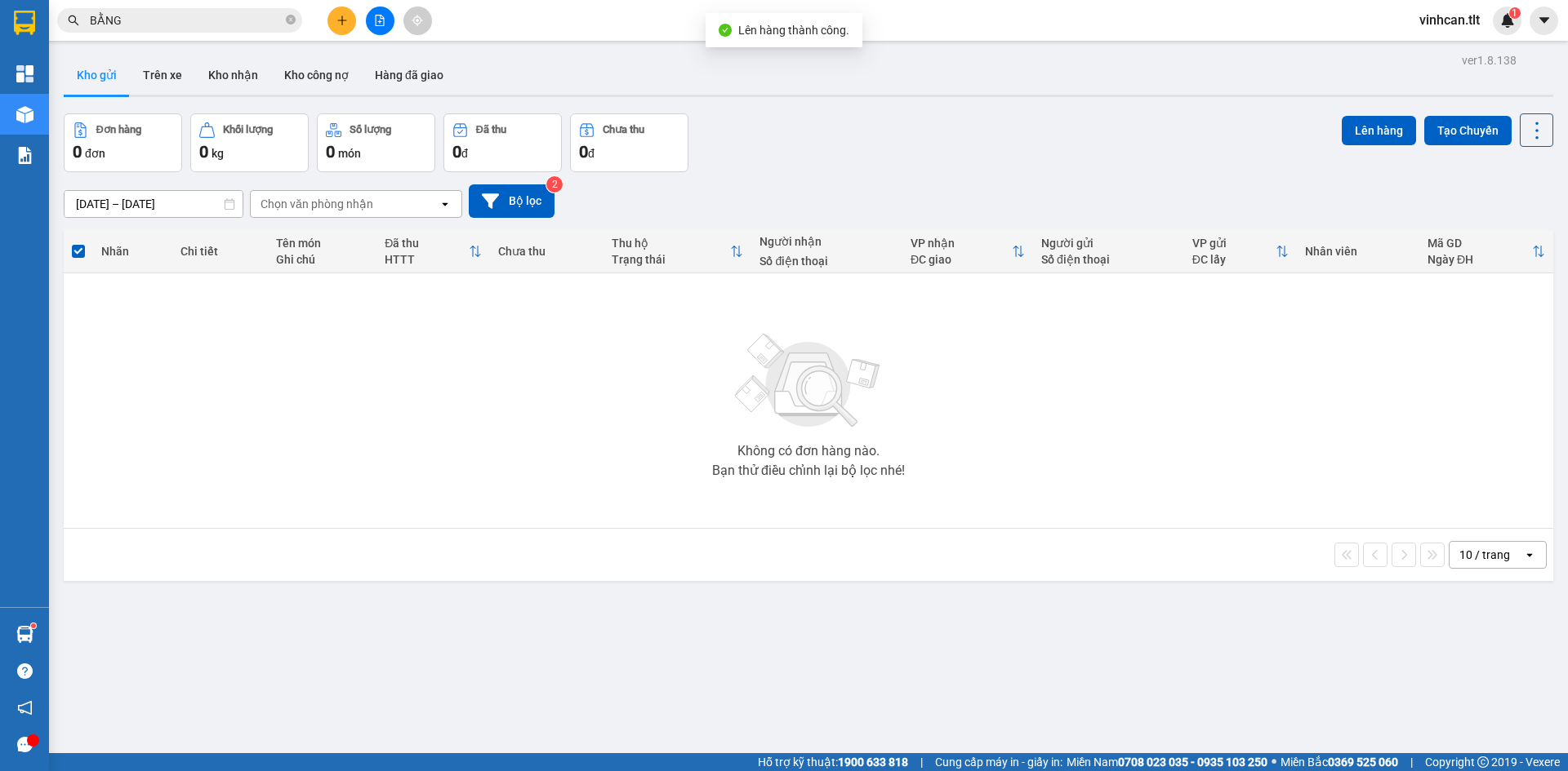
click at [382, 23] on icon "file-add" at bounding box center [379, 20] width 11 height 11
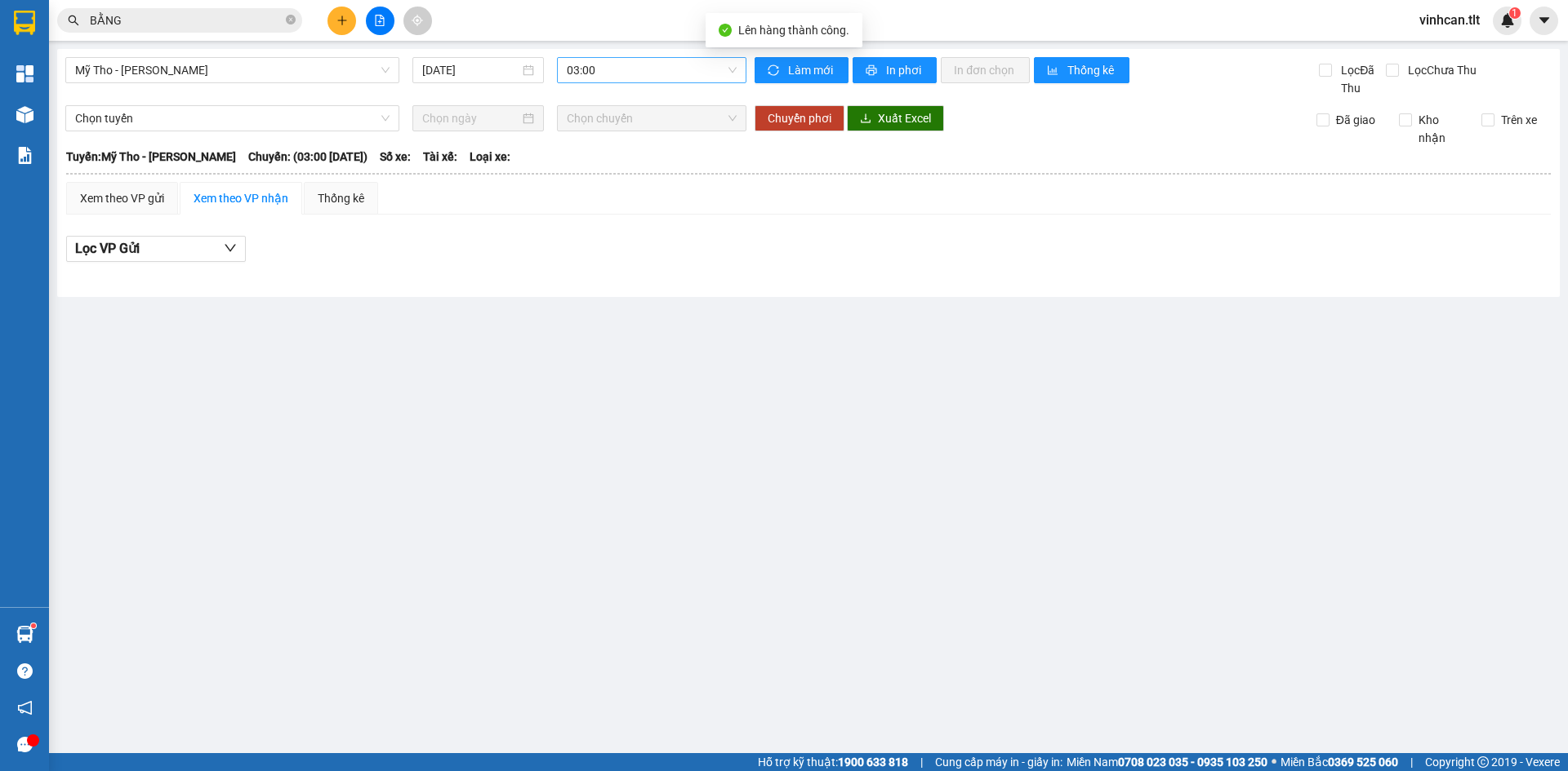
click at [601, 67] on span "03:00" at bounding box center [652, 70] width 170 height 24
type input "251"
click at [605, 109] on div "12:45 - 63F-002.51" at bounding box center [630, 102] width 128 height 18
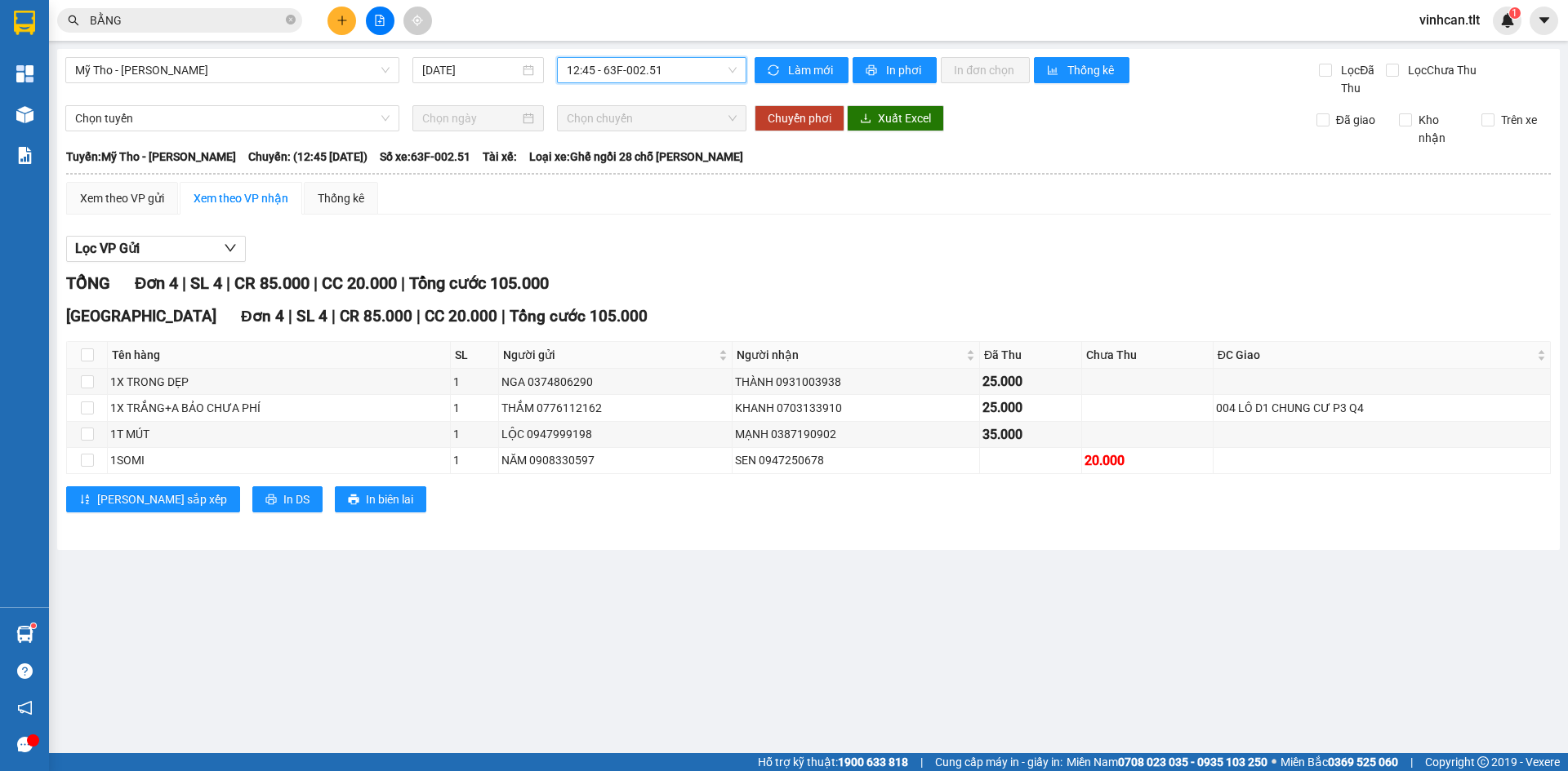
click at [126, 219] on div "Xem theo VP gửi Xem theo VP nhận Thống kê Lọc VP Gửi TỔNG Đơn 4 | SL 4 | CR 85…" at bounding box center [808, 358] width 1485 height 351
click at [132, 199] on div "Xem theo VP gửi" at bounding box center [122, 198] width 84 height 18
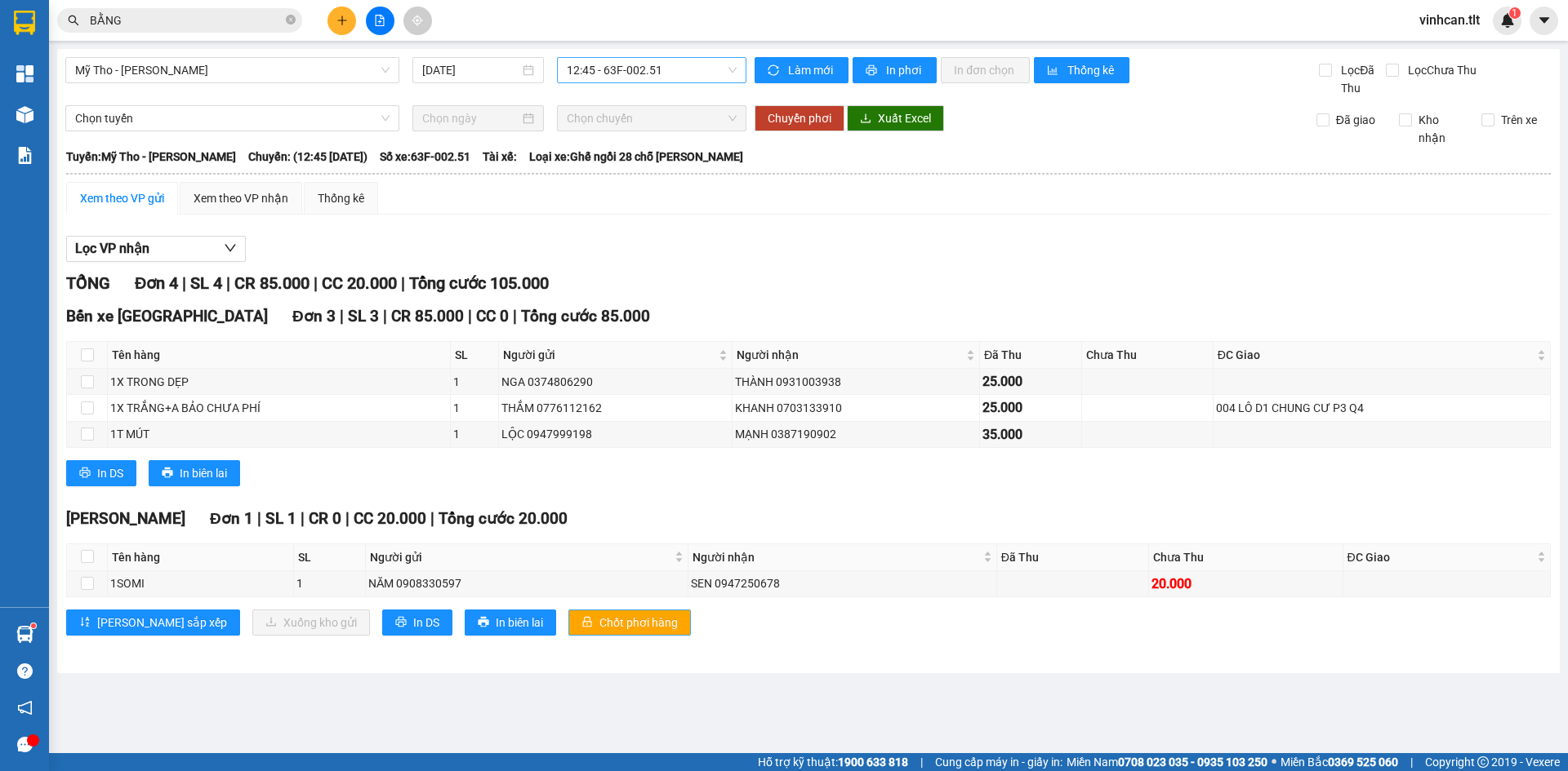
click at [623, 615] on button "Chốt phơi hàng" at bounding box center [629, 623] width 122 height 26
click at [619, 616] on button "Chốt phơi hàng" at bounding box center [629, 623] width 122 height 26
click at [248, 16] on input "BẰNG" at bounding box center [186, 20] width 193 height 18
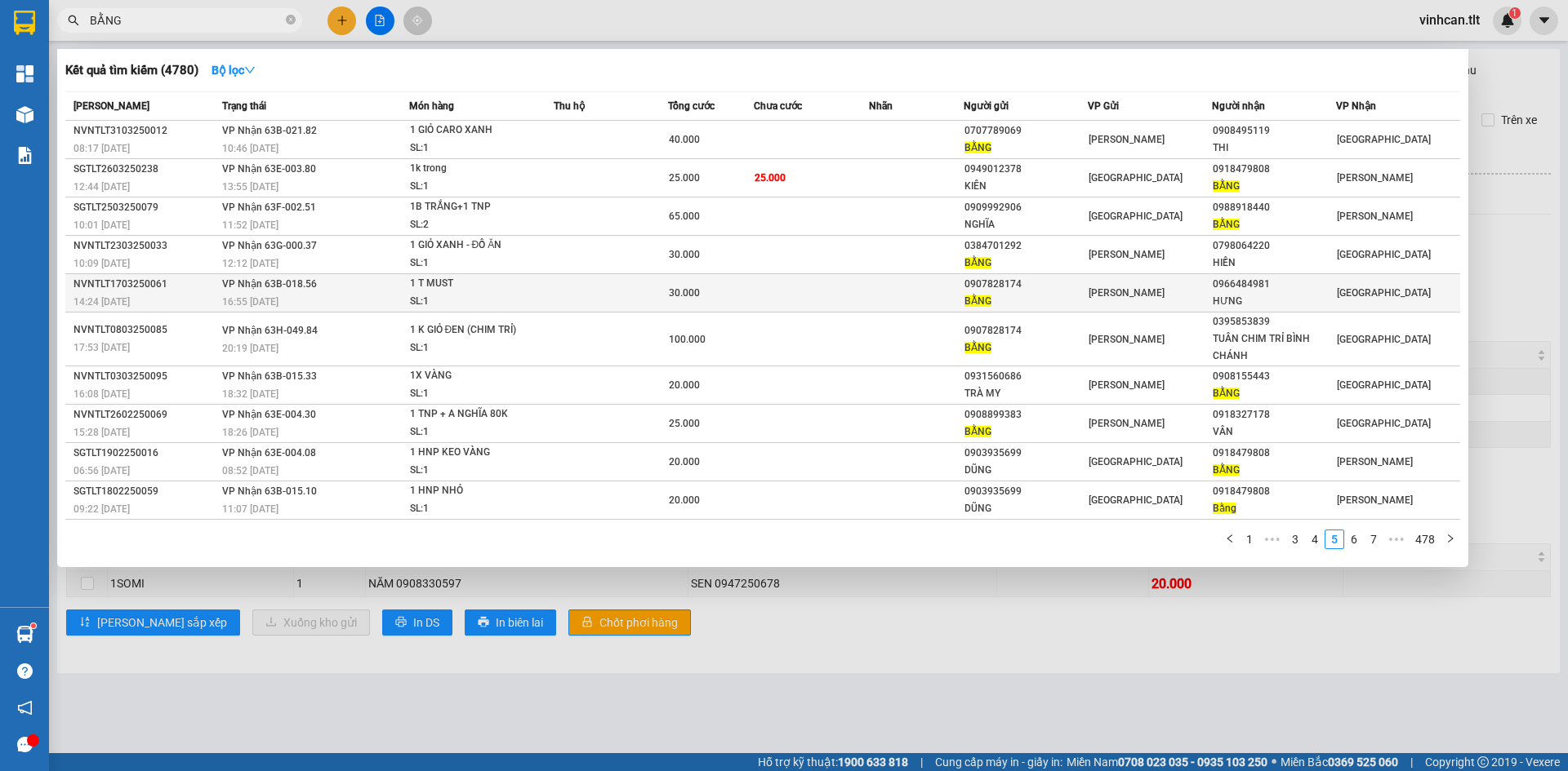
click at [962, 296] on td at bounding box center [916, 293] width 96 height 38
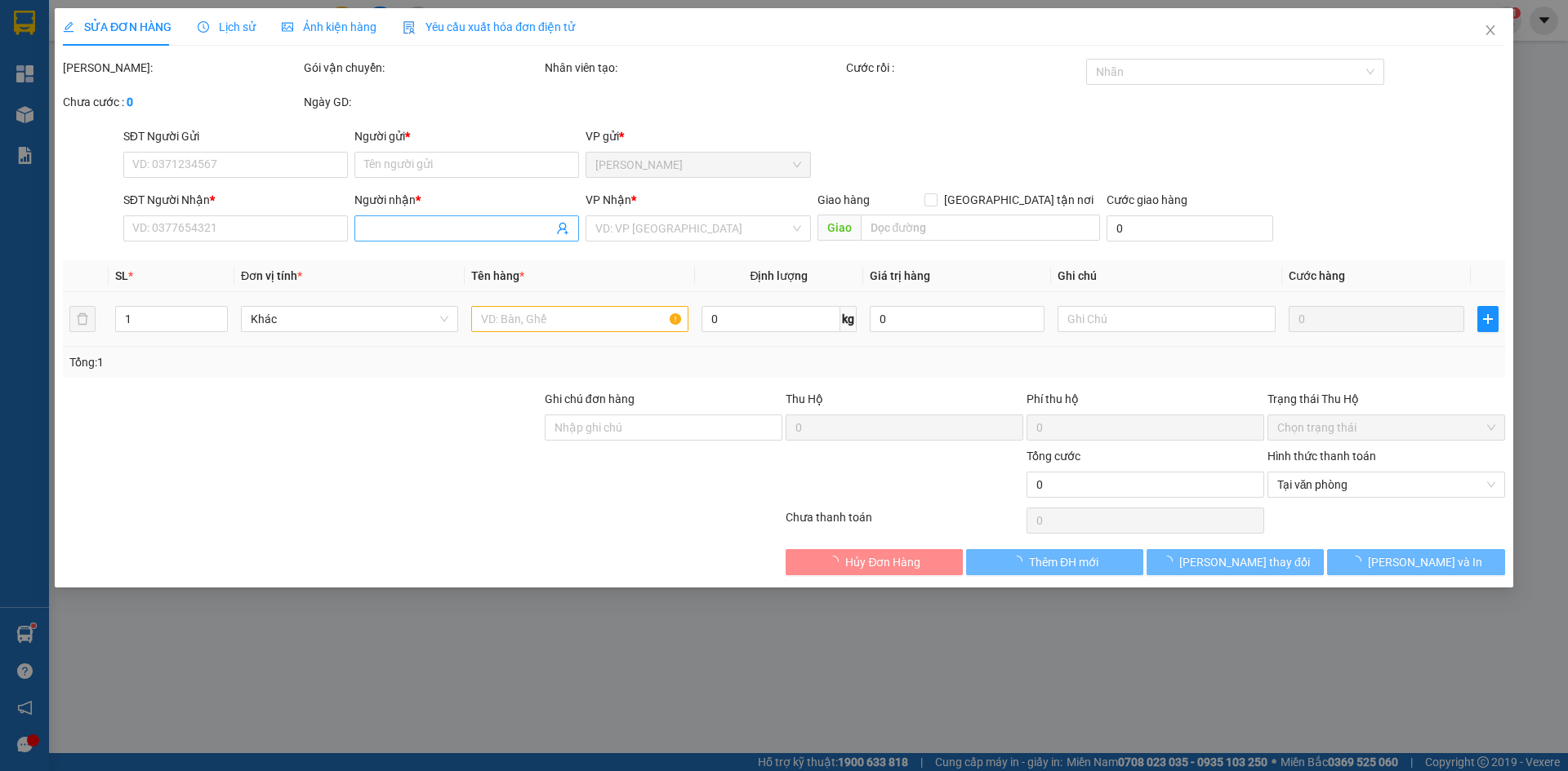
type input "0907828174"
type input "BẰNG"
type input "0966484981"
type input "HƯNG"
type input "30.000"
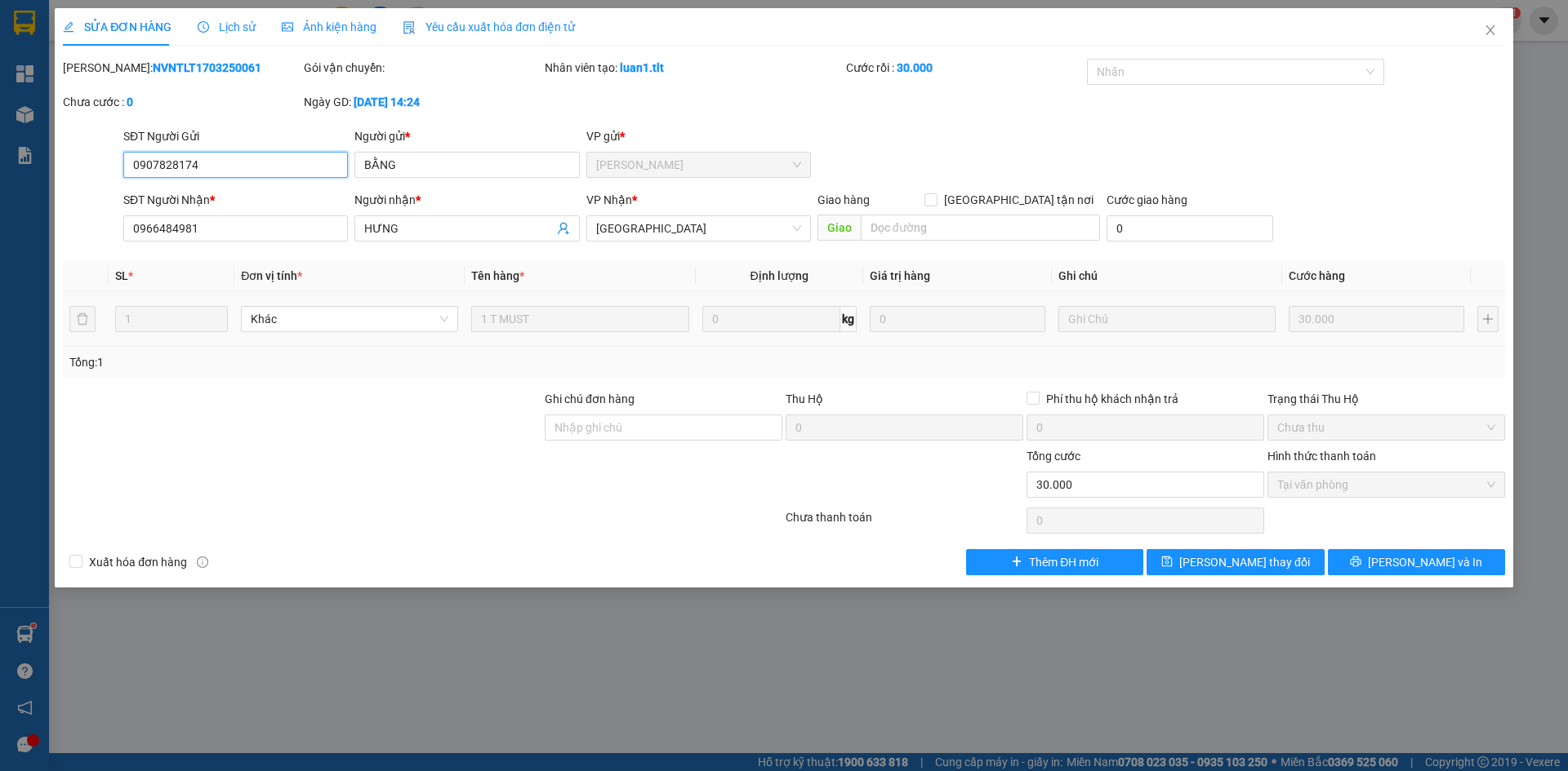
click at [274, 168] on input "0907828174" at bounding box center [235, 165] width 224 height 26
click at [1490, 31] on icon "close" at bounding box center [1490, 30] width 9 height 10
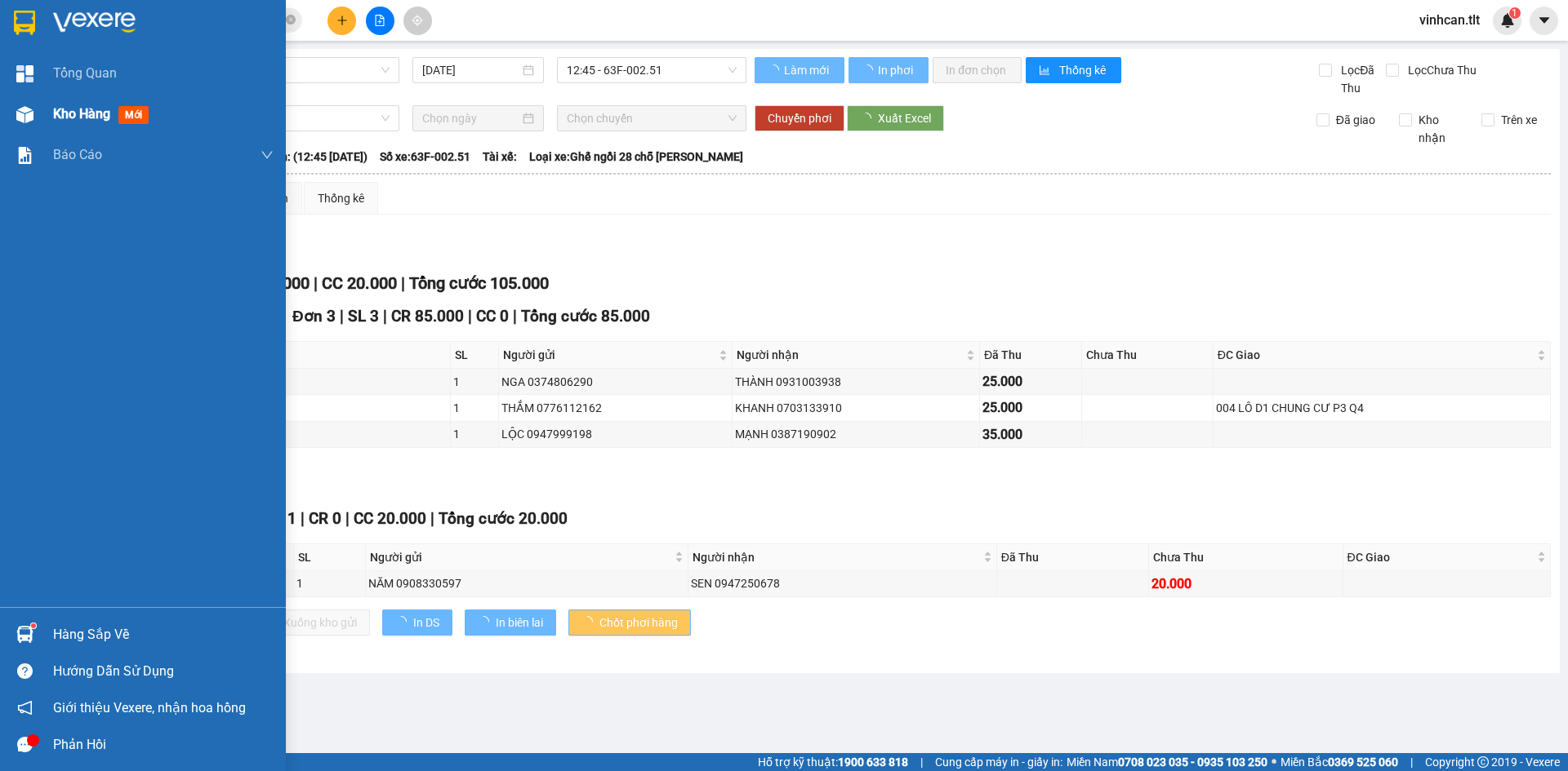
click at [25, 126] on div at bounding box center [24, 115] width 29 height 29
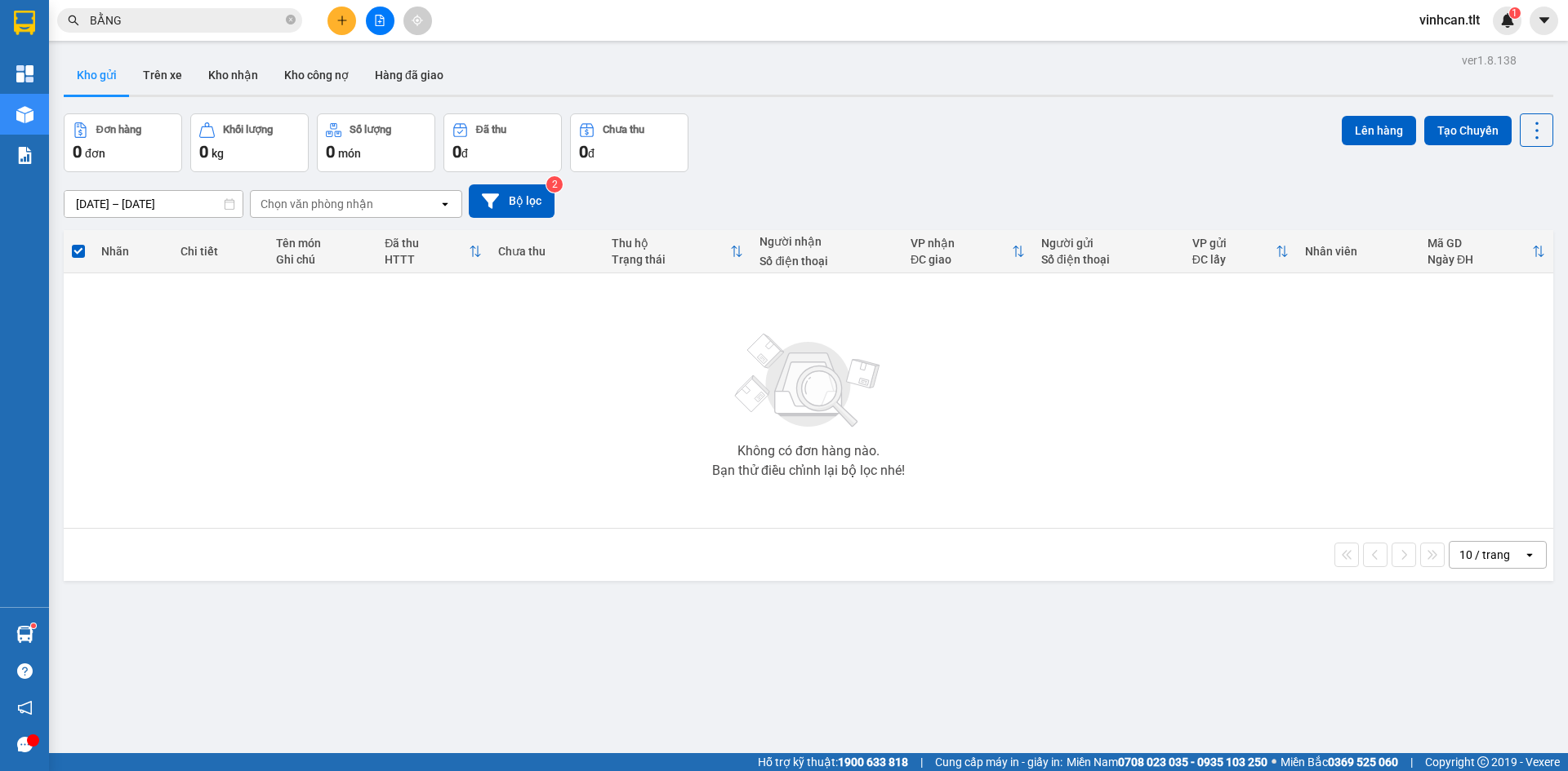
click at [352, 18] on button at bounding box center [341, 21] width 29 height 29
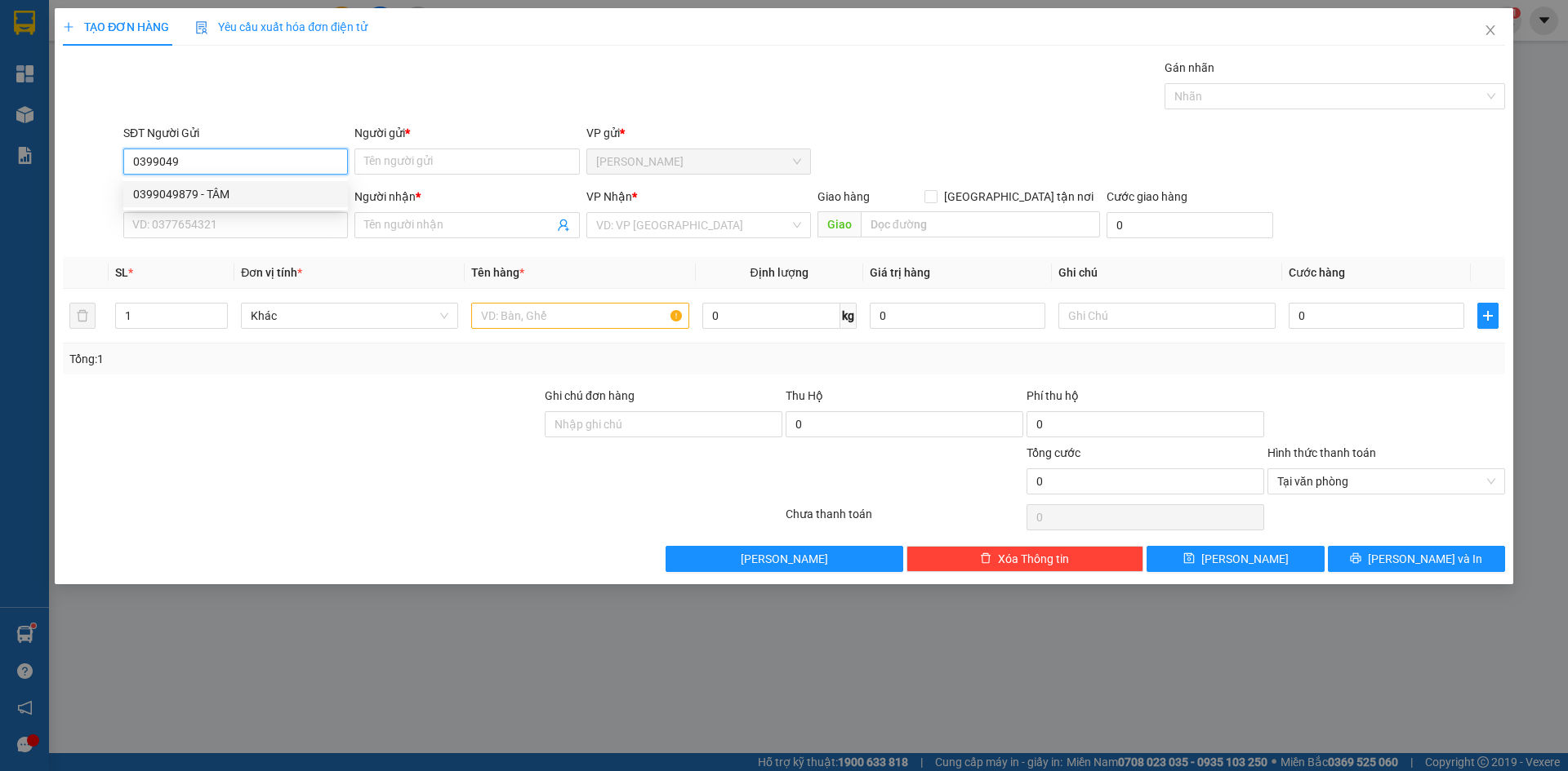
click at [289, 194] on div "0399049879 - TÂM" at bounding box center [235, 194] width 205 height 18
type input "0399049879"
type input "TÂM"
type input "0399049879"
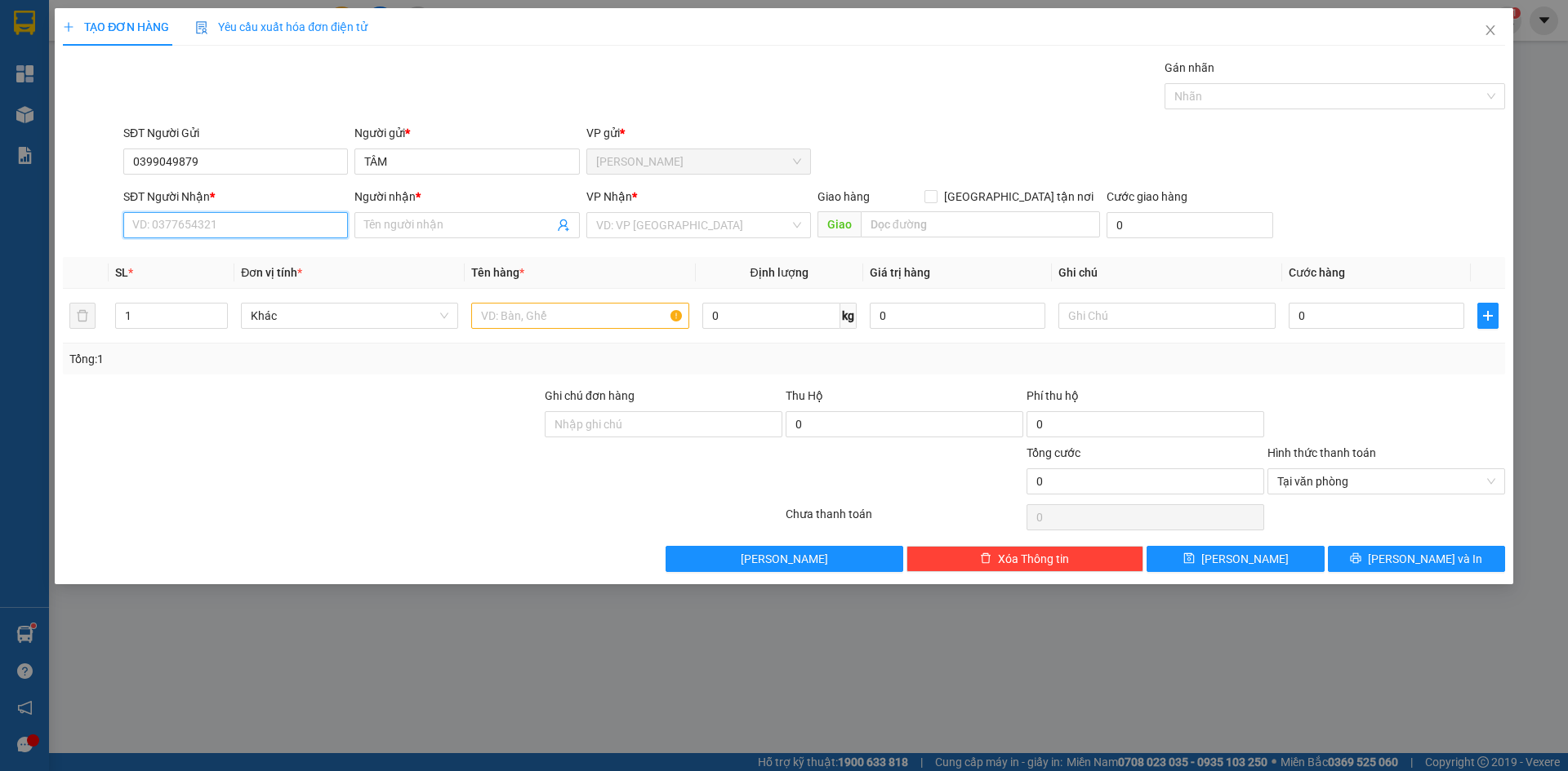
click at [274, 232] on input "SĐT Người Nhận *" at bounding box center [235, 225] width 224 height 26
click at [218, 279] on div "0358681539 - LỆ" at bounding box center [235, 284] width 205 height 18
type input "0358681539"
type input "LỆ"
click at [633, 230] on input "search" at bounding box center [692, 225] width 194 height 24
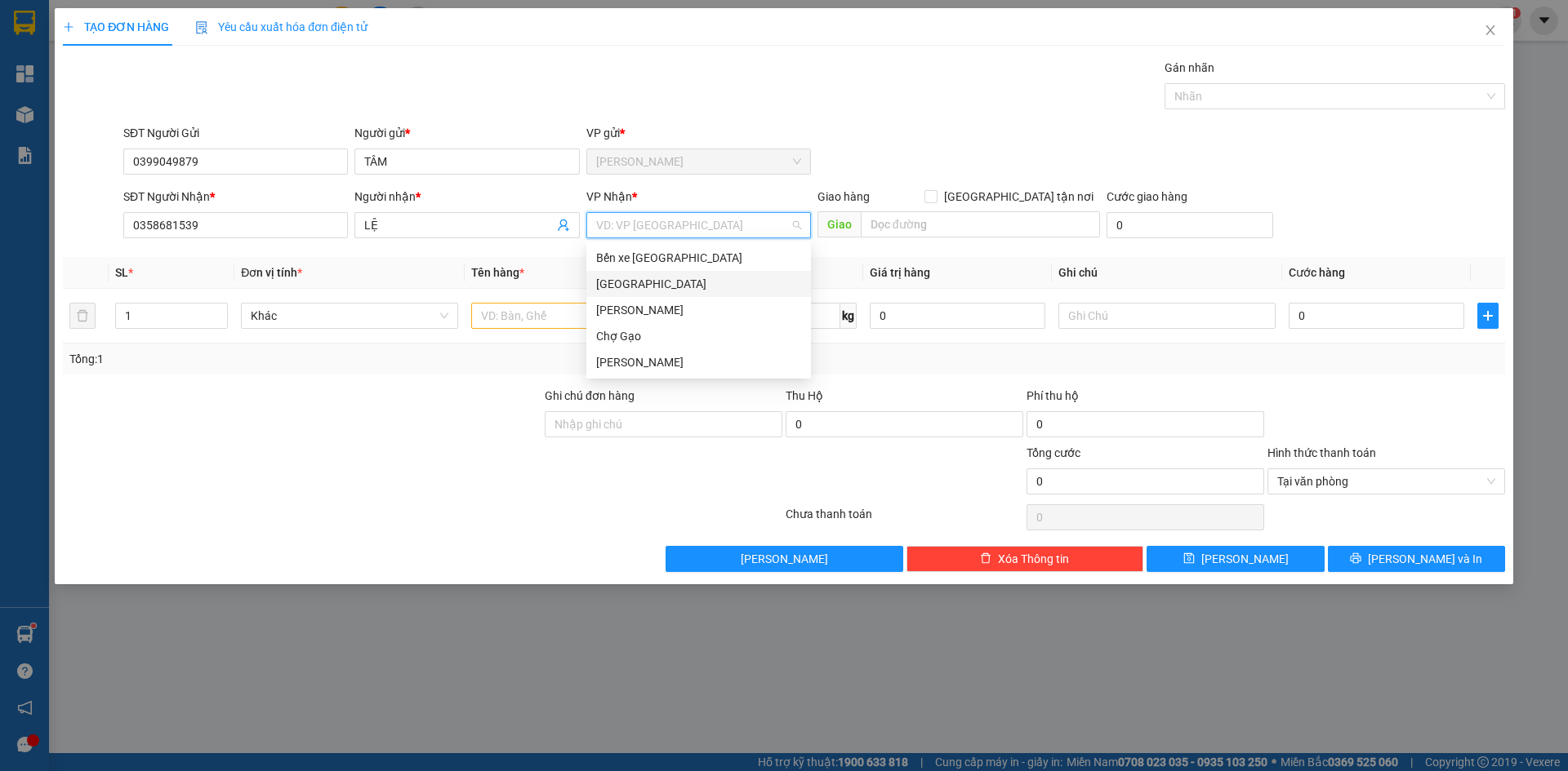
drag, startPoint x: 619, startPoint y: 280, endPoint x: 607, endPoint y: 286, distance: 13.4
click at [618, 281] on div "[GEOGRAPHIC_DATA]" at bounding box center [698, 284] width 205 height 18
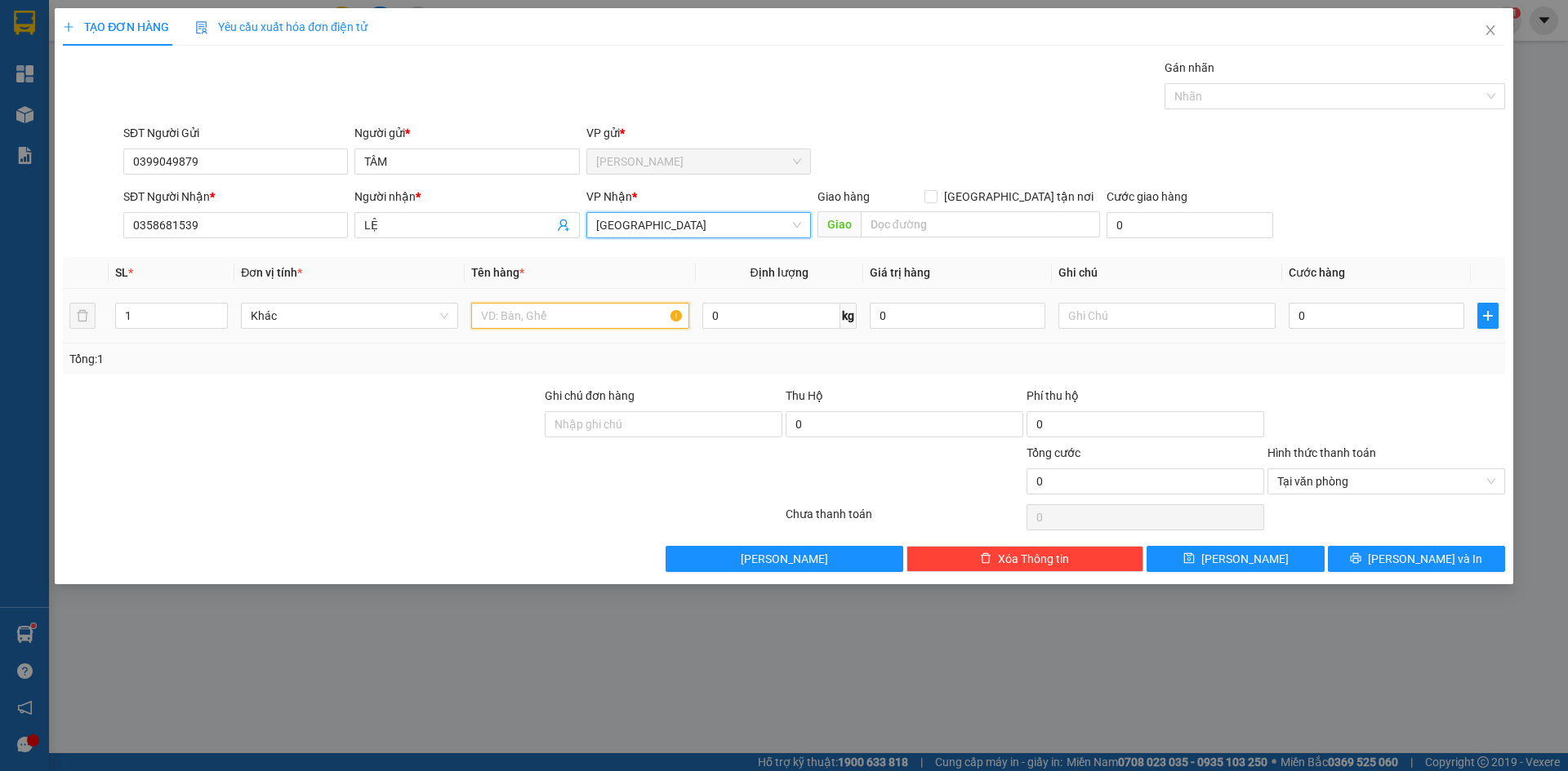
click at [516, 318] on input "text" at bounding box center [579, 316] width 217 height 26
type input "1KTNP"
click at [1302, 312] on input "0" at bounding box center [1376, 316] width 175 height 26
type input "3"
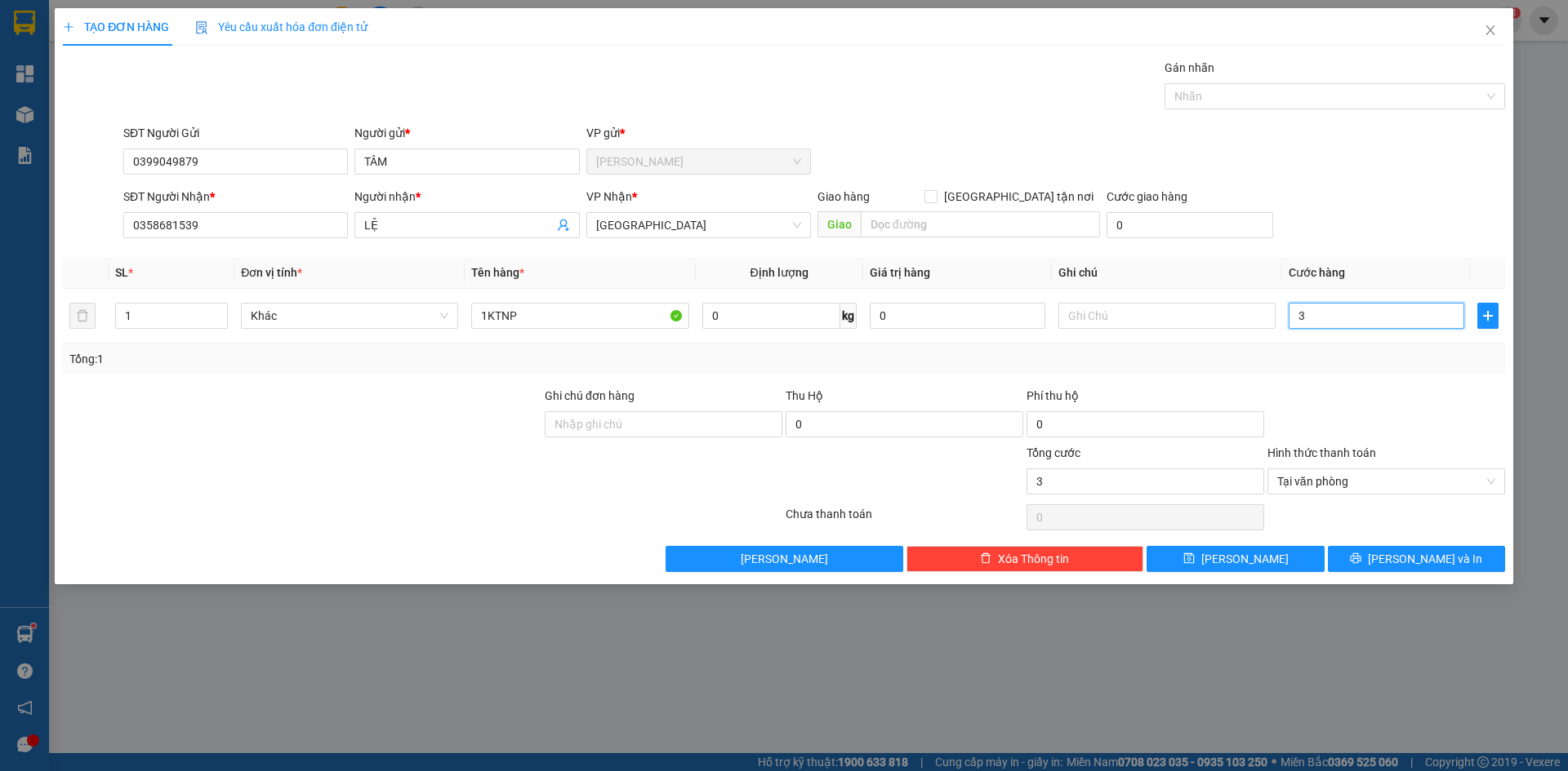
type input "30"
type input "30.000"
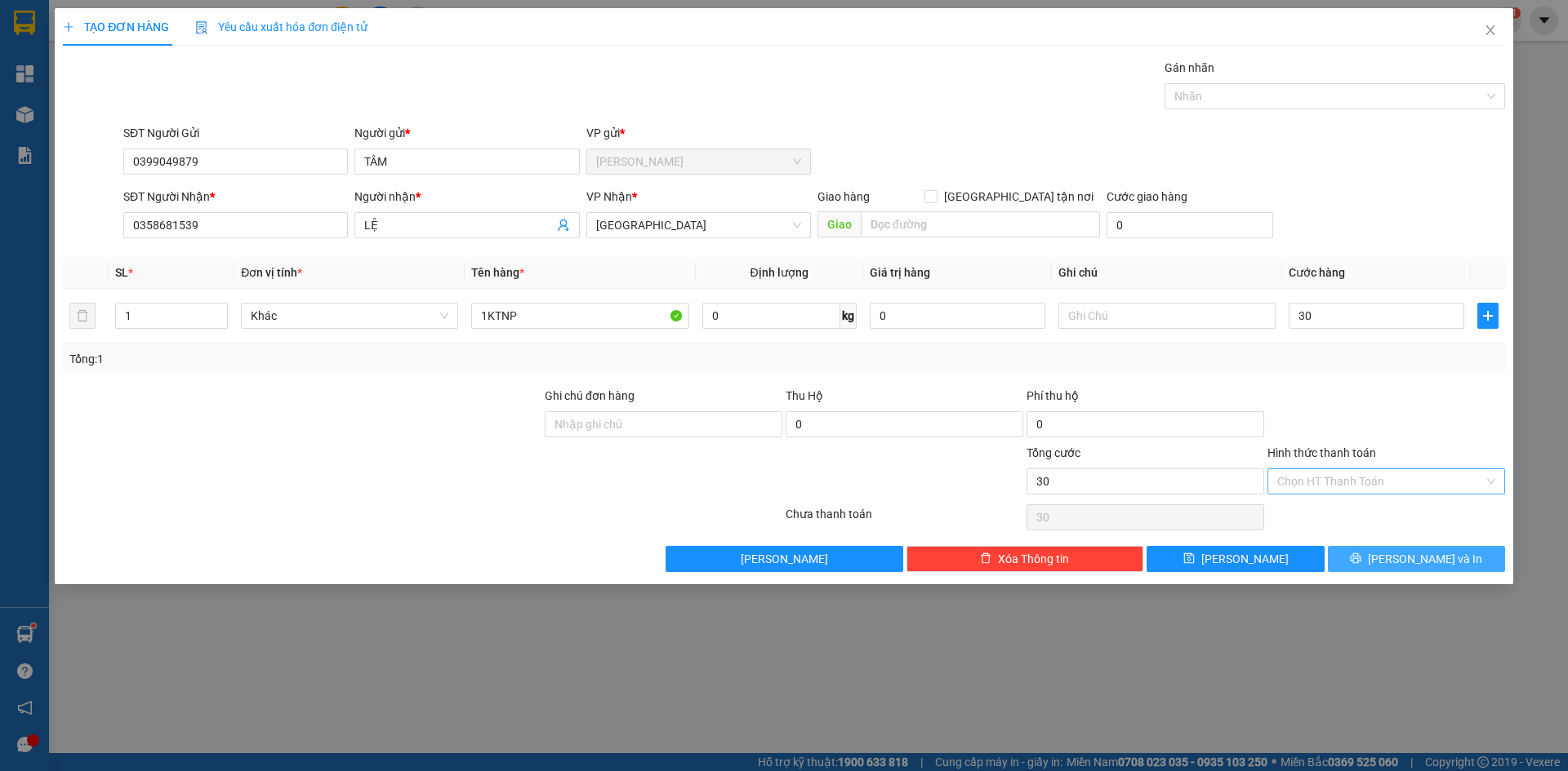
type input "30.000"
click at [1452, 550] on button "[PERSON_NAME] và In" at bounding box center [1416, 559] width 177 height 26
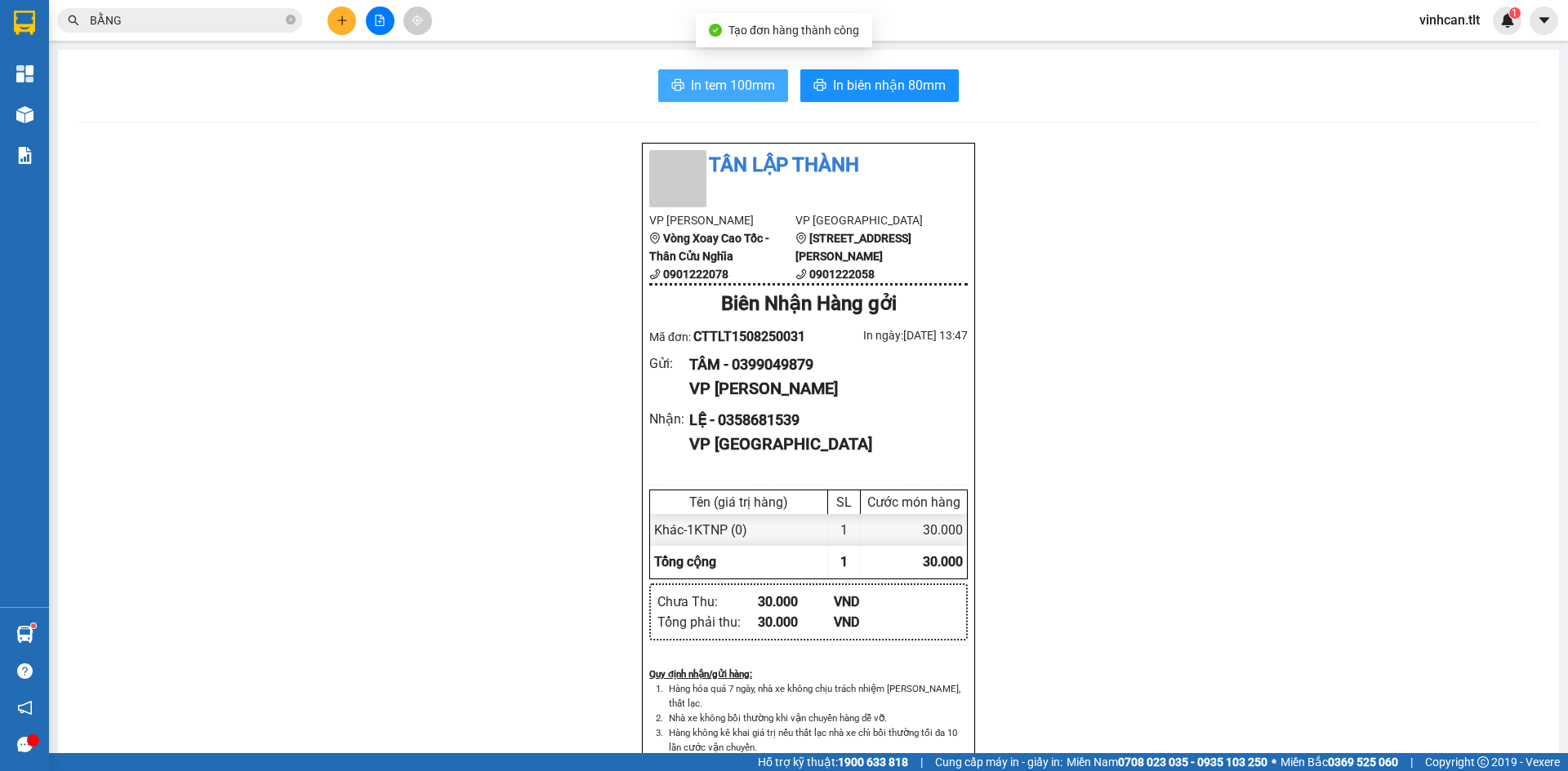
click at [756, 98] on button "In tem 100mm" at bounding box center [723, 86] width 129 height 33
click at [345, 27] on button at bounding box center [341, 21] width 29 height 29
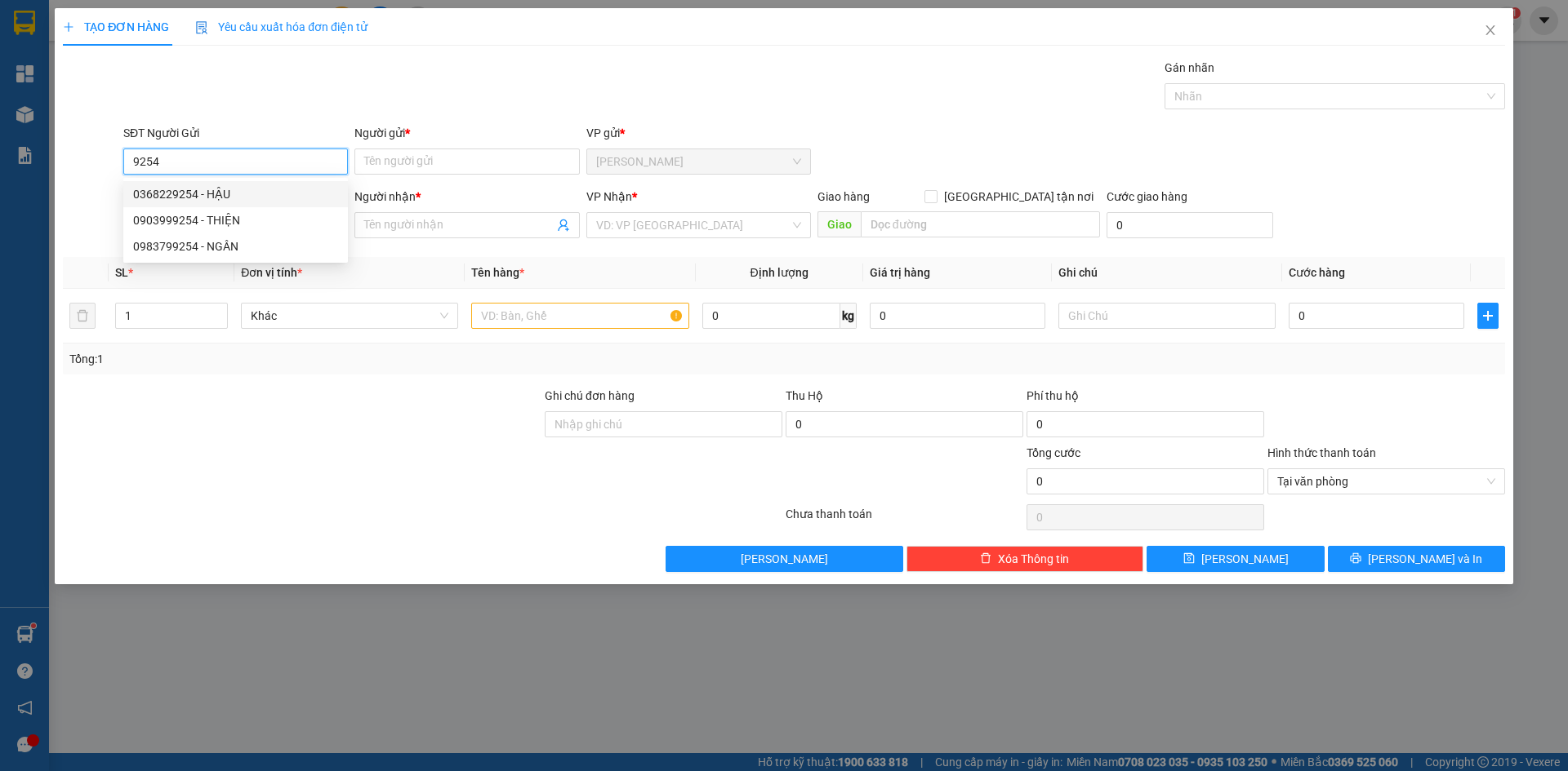
click at [243, 170] on input "9254" at bounding box center [235, 161] width 224 height 26
click at [238, 193] on div "0368229254 - HẬU" at bounding box center [235, 194] width 205 height 18
type input "0368229254"
type input "HẬU"
type input "0368229254"
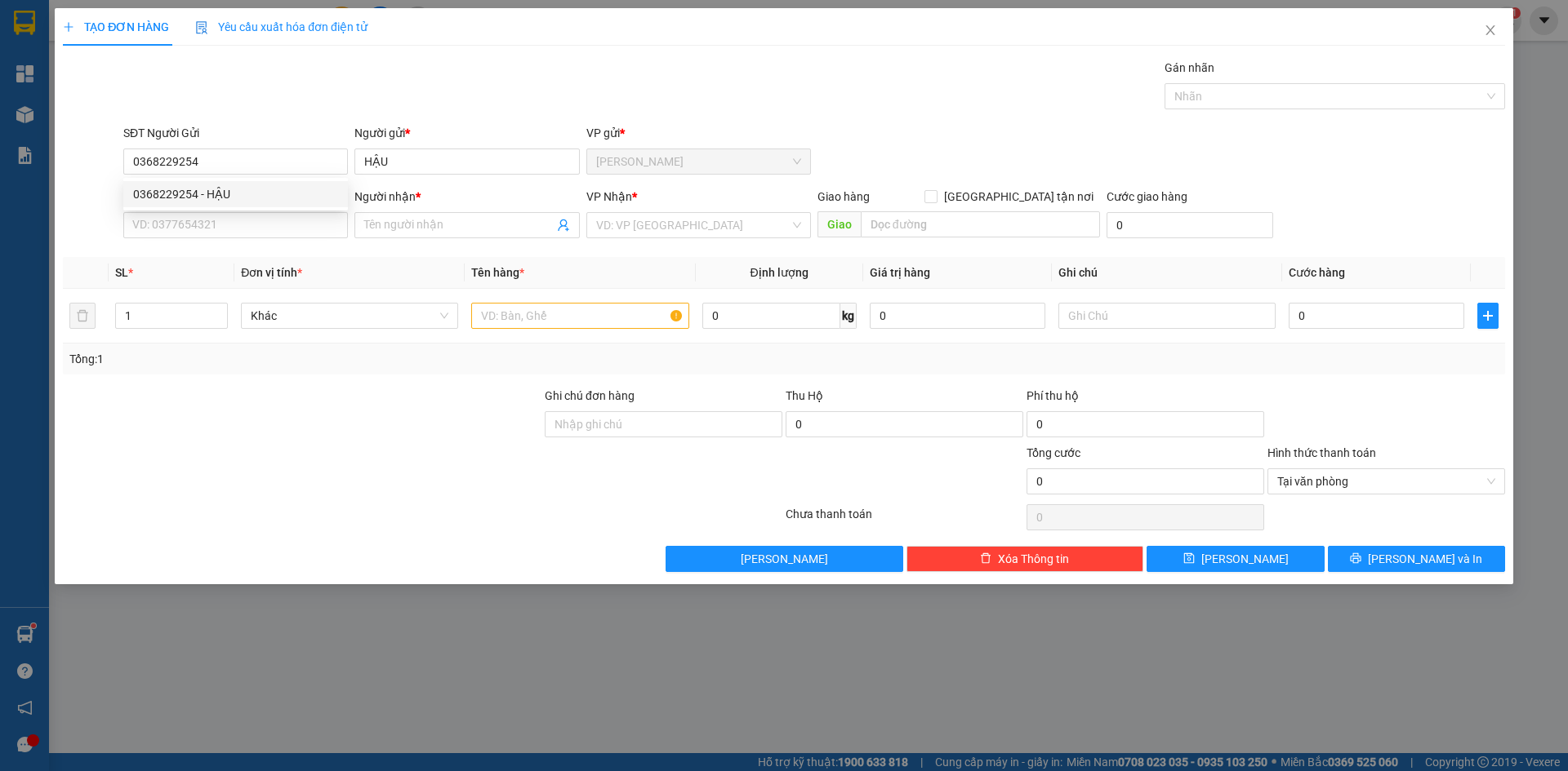
click at [250, 211] on div "SĐT Người Nhận *" at bounding box center [235, 200] width 224 height 24
click at [254, 226] on input "SĐT Người Nhận *" at bounding box center [235, 225] width 224 height 26
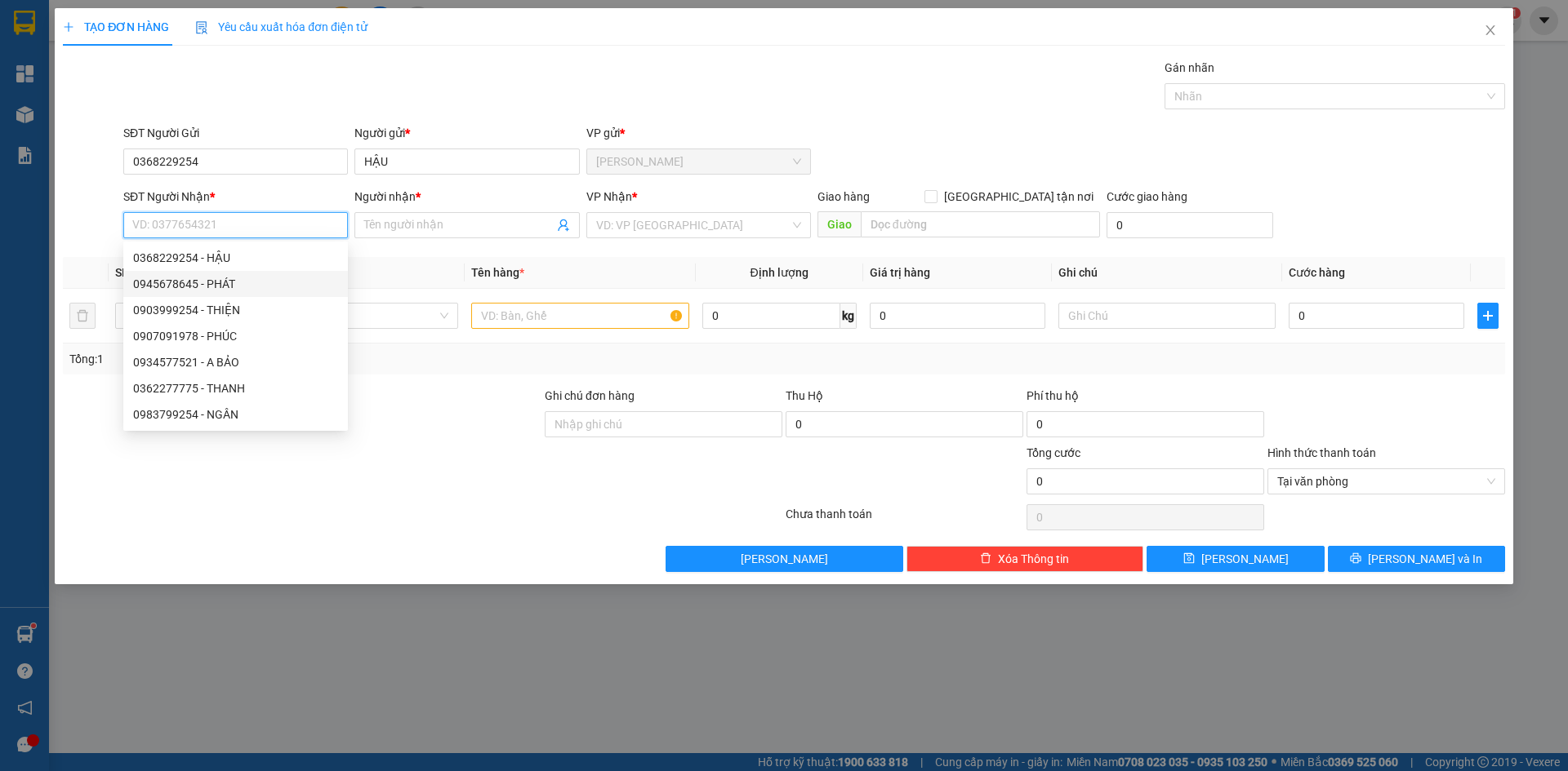
click at [233, 285] on div "0945678645 - PHÁT" at bounding box center [235, 284] width 205 height 18
type input "0945678645"
type input "PHÁT"
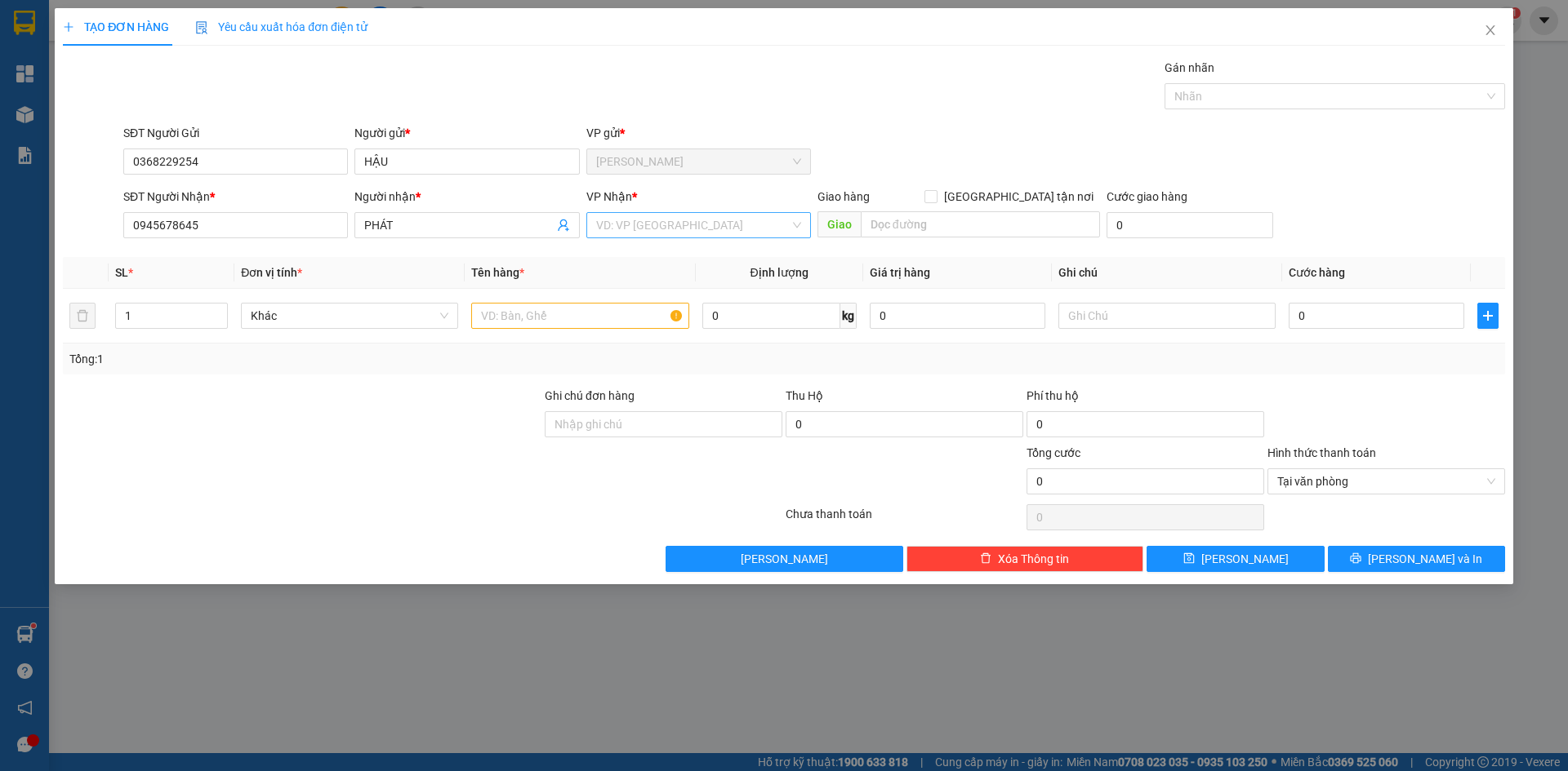
click at [686, 224] on input "search" at bounding box center [692, 225] width 194 height 24
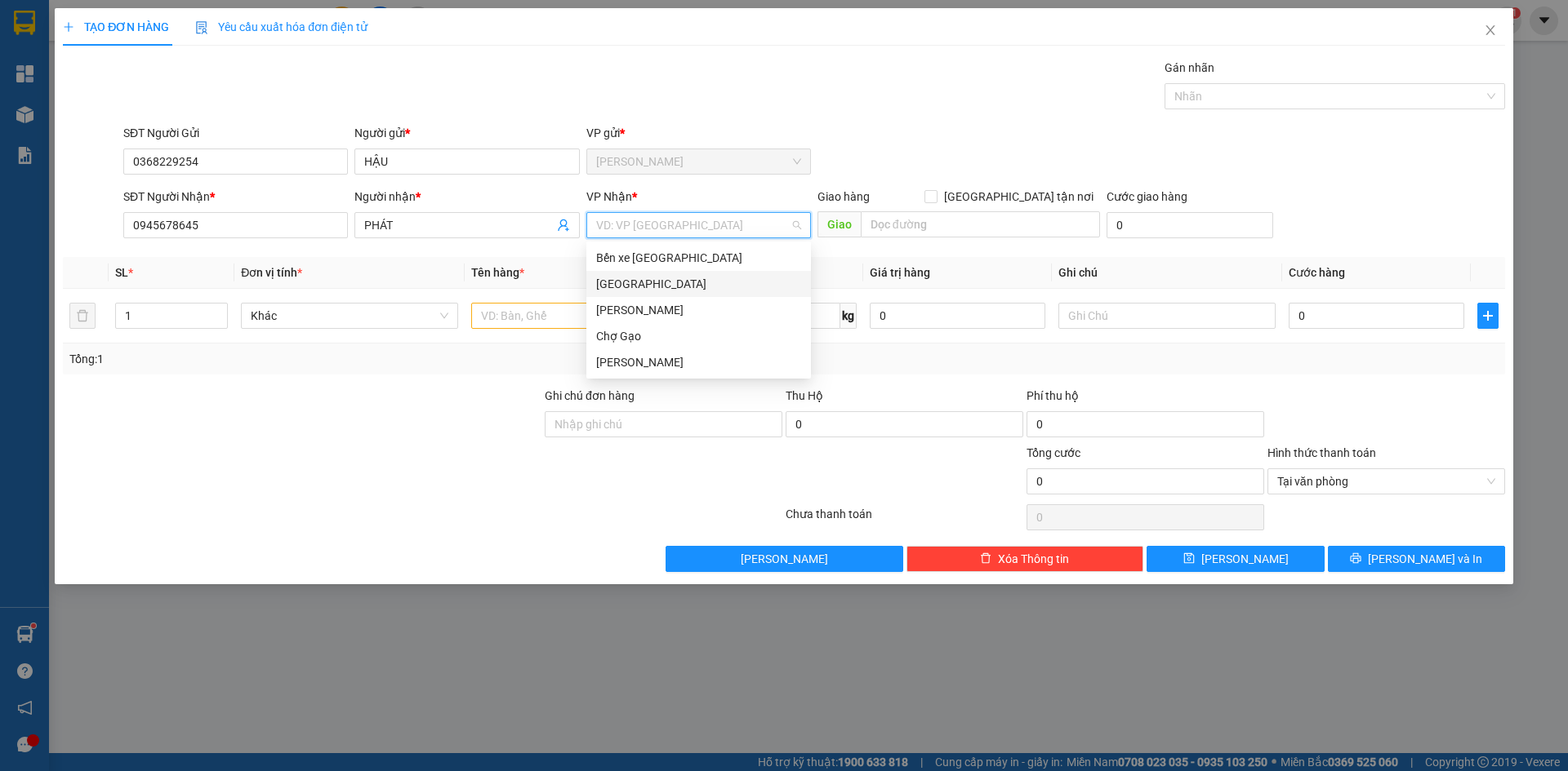
click at [628, 287] on div "[GEOGRAPHIC_DATA]" at bounding box center [698, 284] width 205 height 18
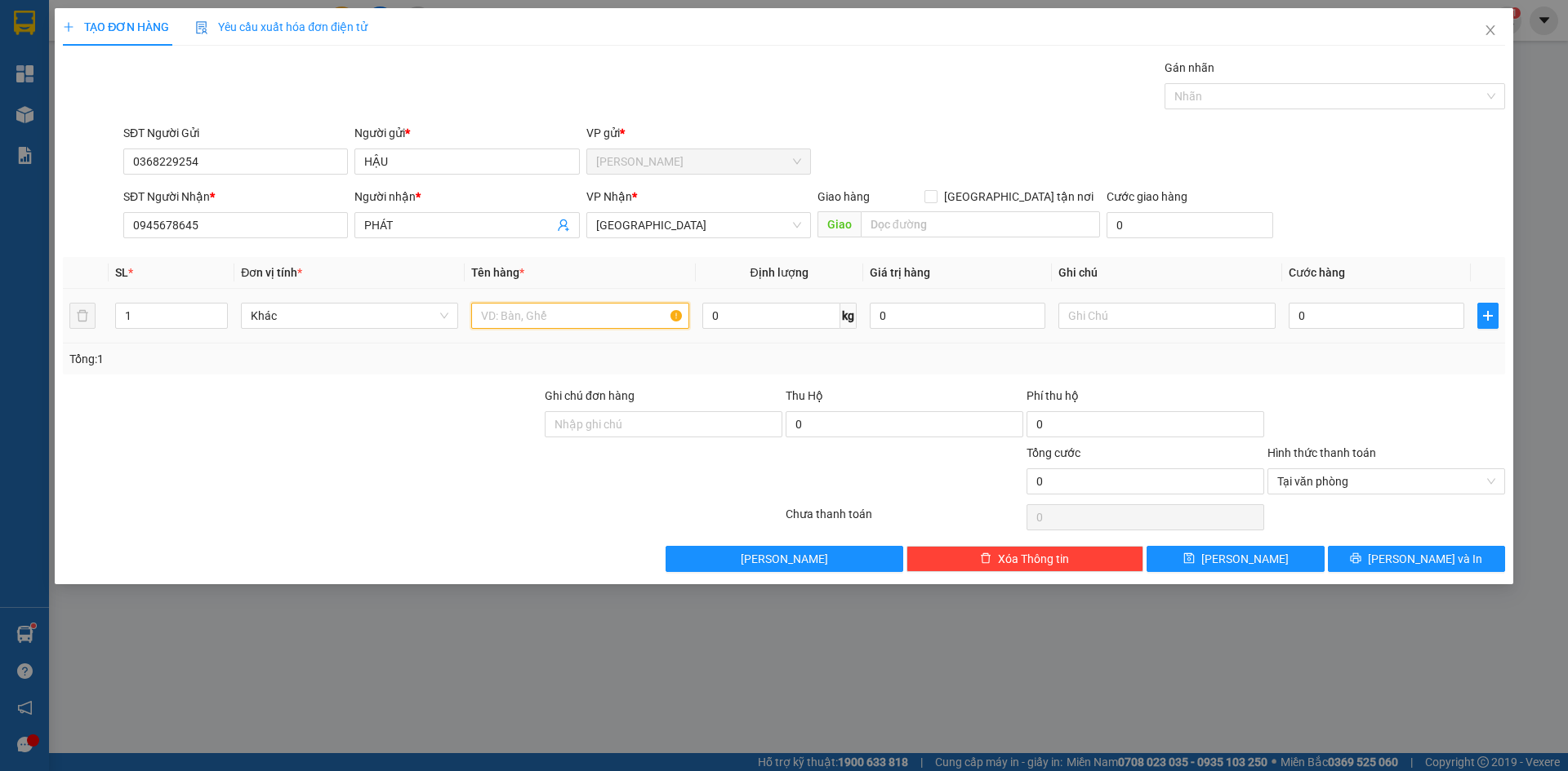
click at [561, 319] on input "text" at bounding box center [579, 316] width 217 height 26
paste input "Á"
type input "1B CÁ"
click at [1424, 322] on input "0" at bounding box center [1376, 316] width 175 height 26
type input "2"
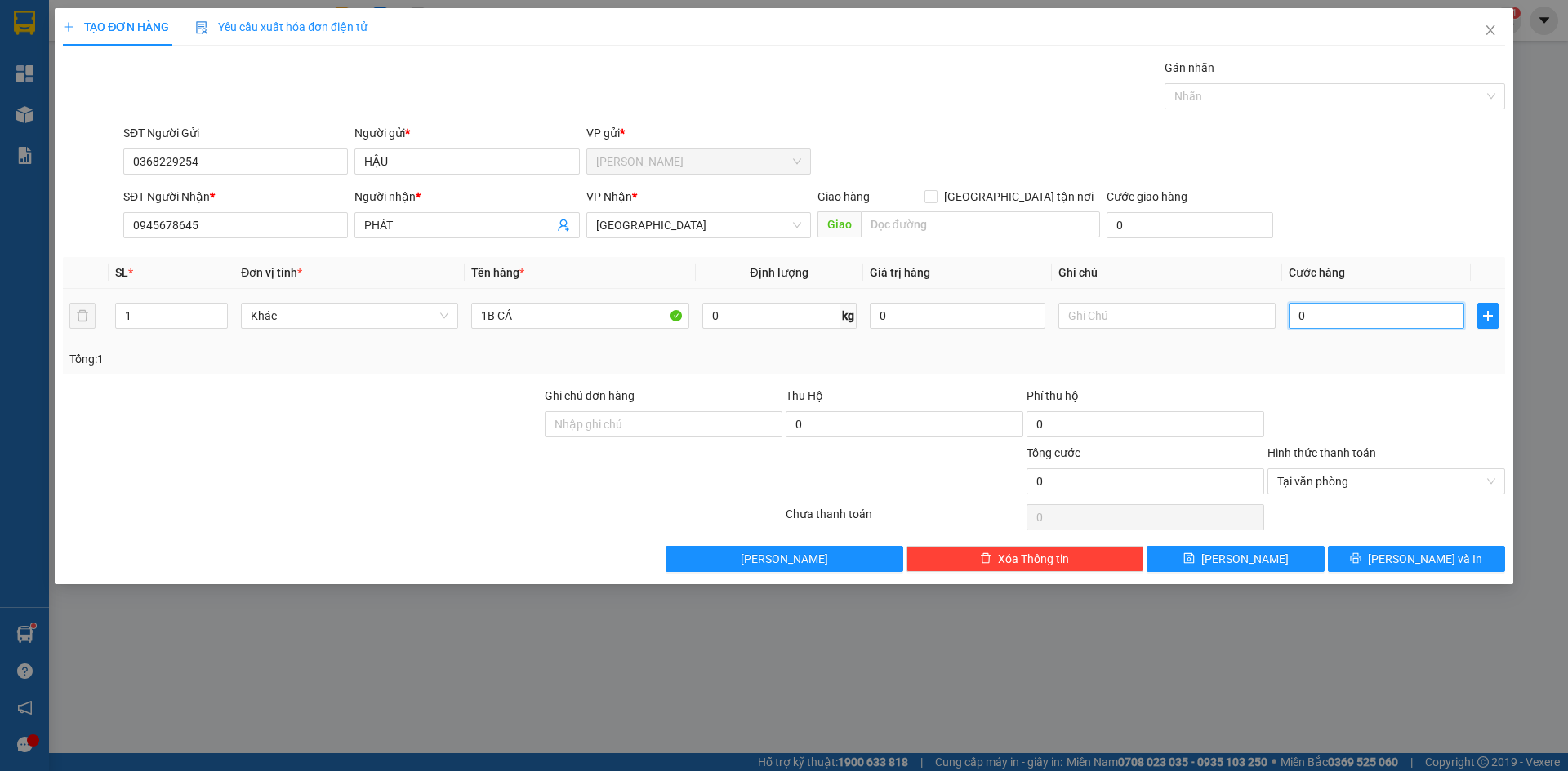
type input "2"
type input "25"
type input "25.000"
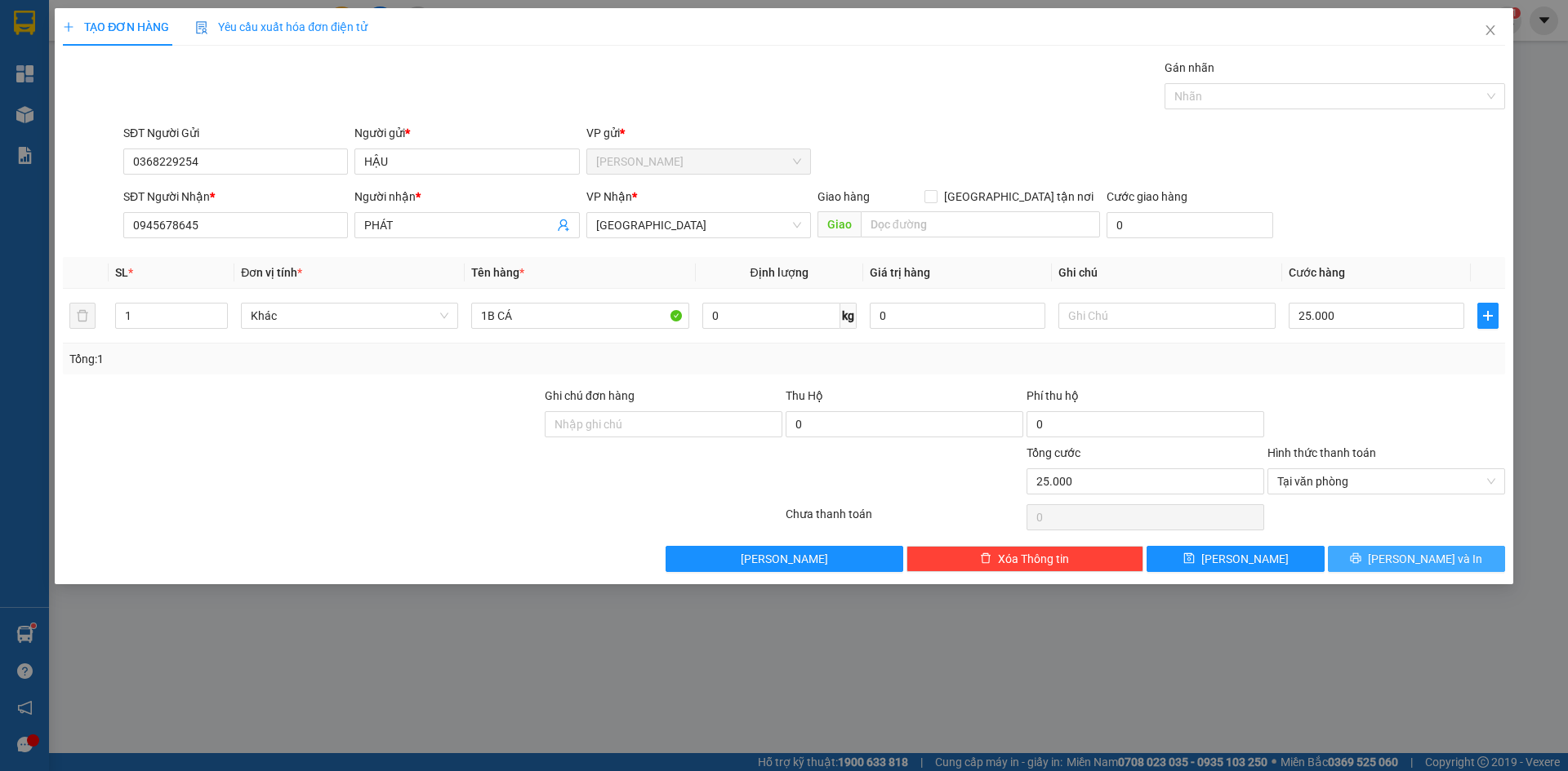
click at [1456, 551] on button "[PERSON_NAME] và In" at bounding box center [1416, 559] width 177 height 26
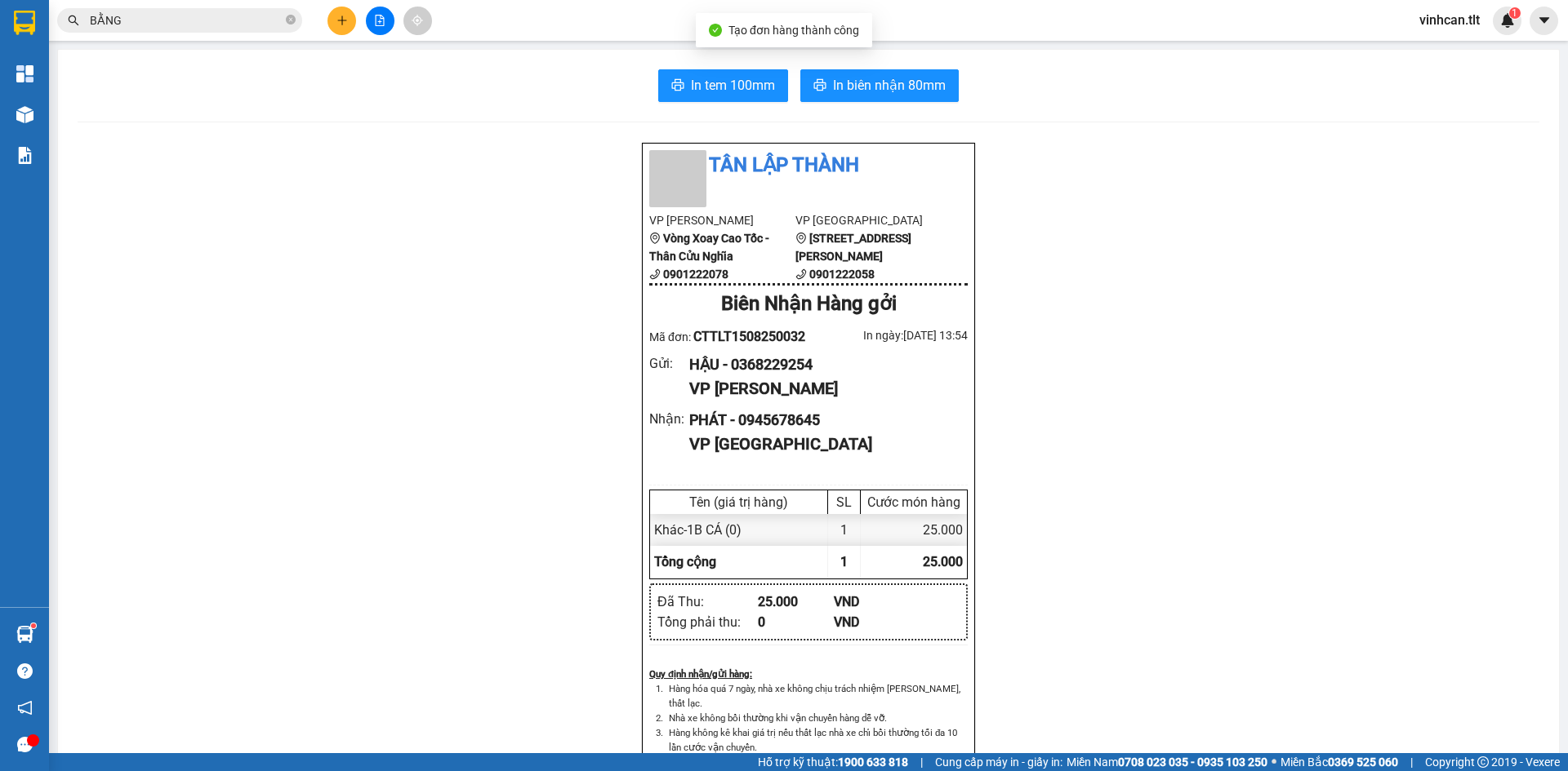
click at [754, 105] on div "In tem 100mm In biên nhận 80mm Tân Lập Thành VP Cao Tốc Vòng Xoay Cao Tốc - Thâ…" at bounding box center [809, 709] width 1501 height 1321
click at [745, 94] on span "In tem 100mm" at bounding box center [732, 84] width 84 height 20
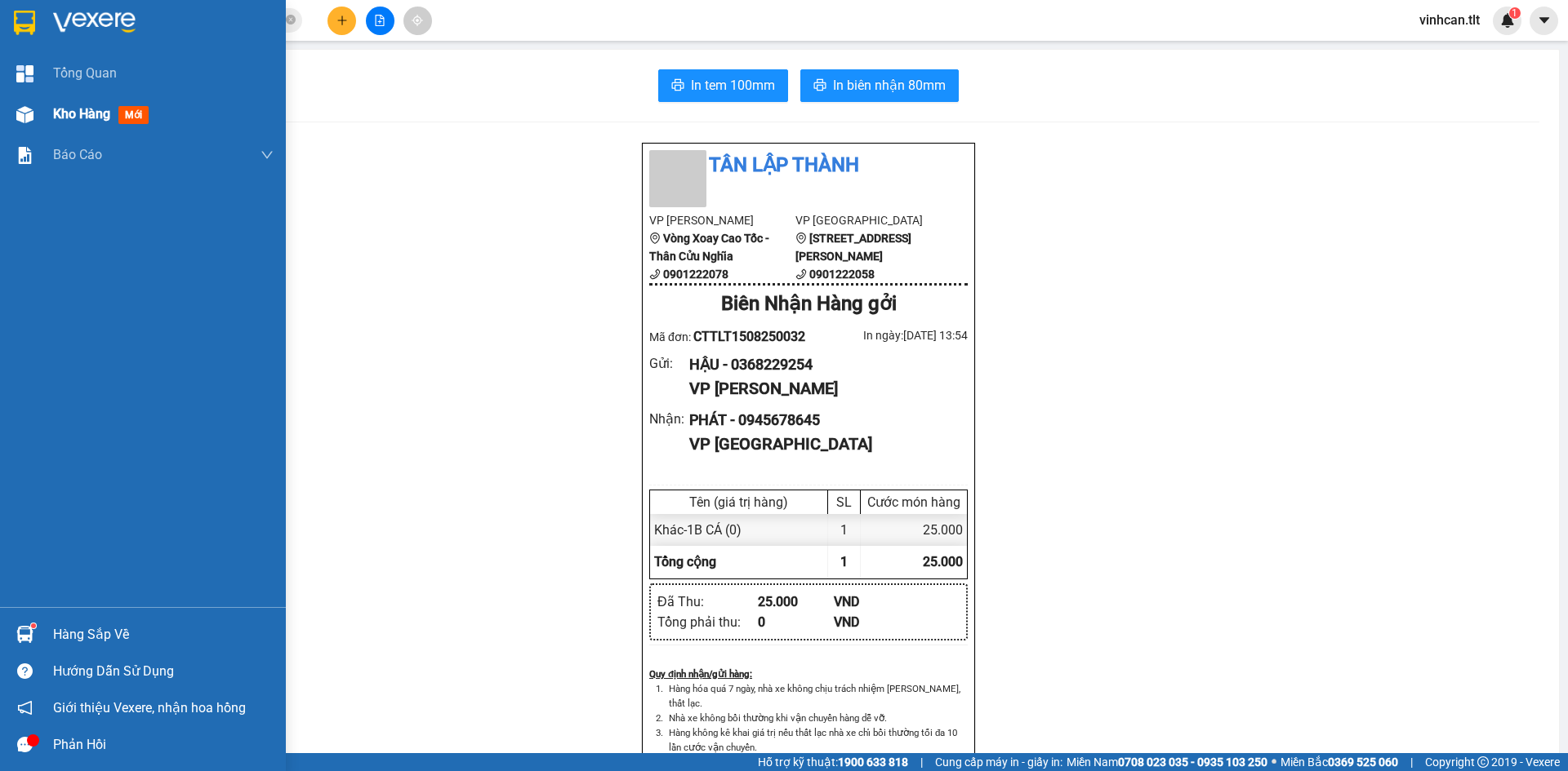
click at [73, 115] on span "Kho hàng" at bounding box center [82, 114] width 57 height 16
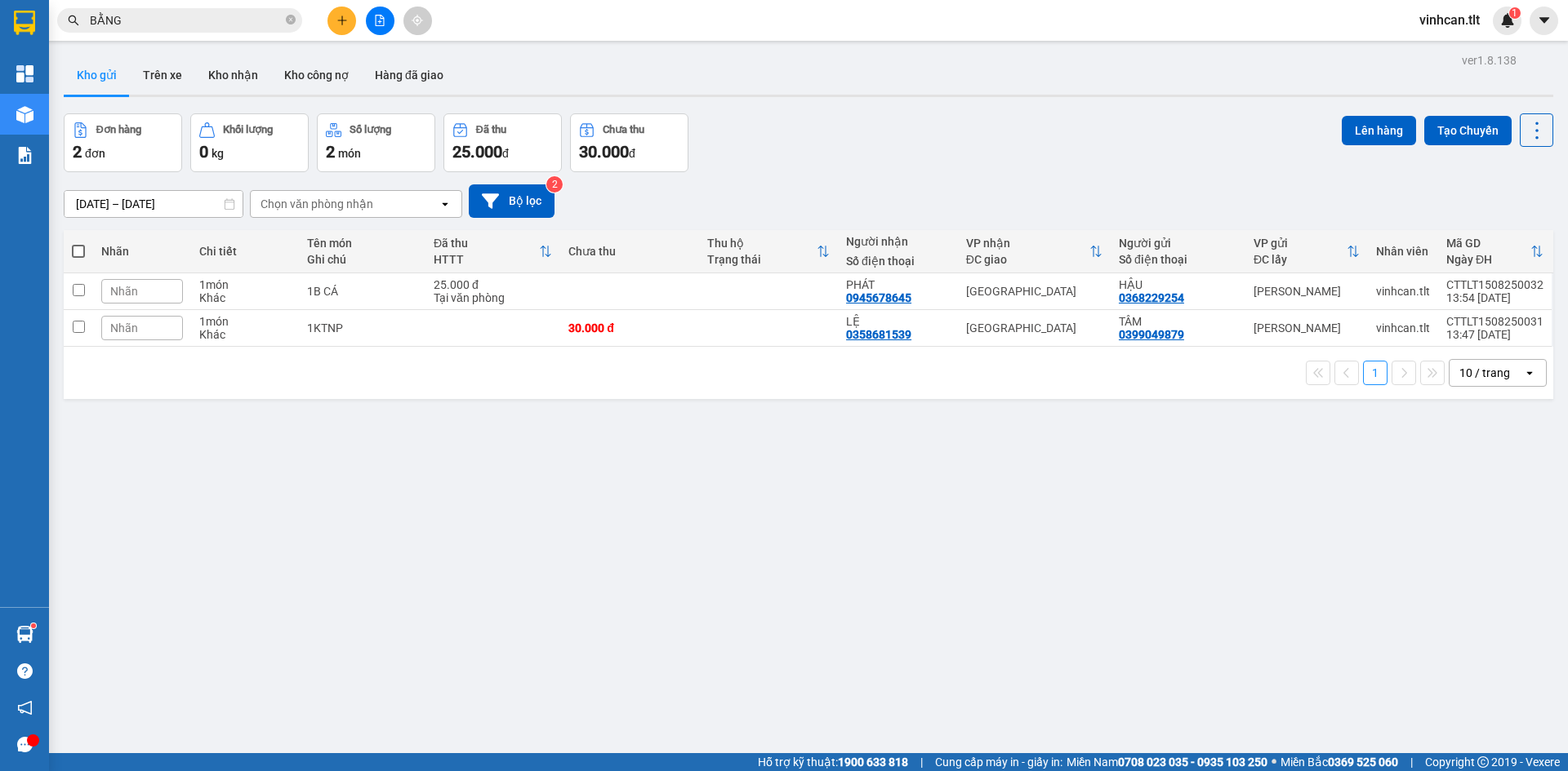
click at [78, 247] on span at bounding box center [78, 251] width 13 height 13
click at [78, 243] on input "checkbox" at bounding box center [78, 243] width 0 height 0
checkbox input "true"
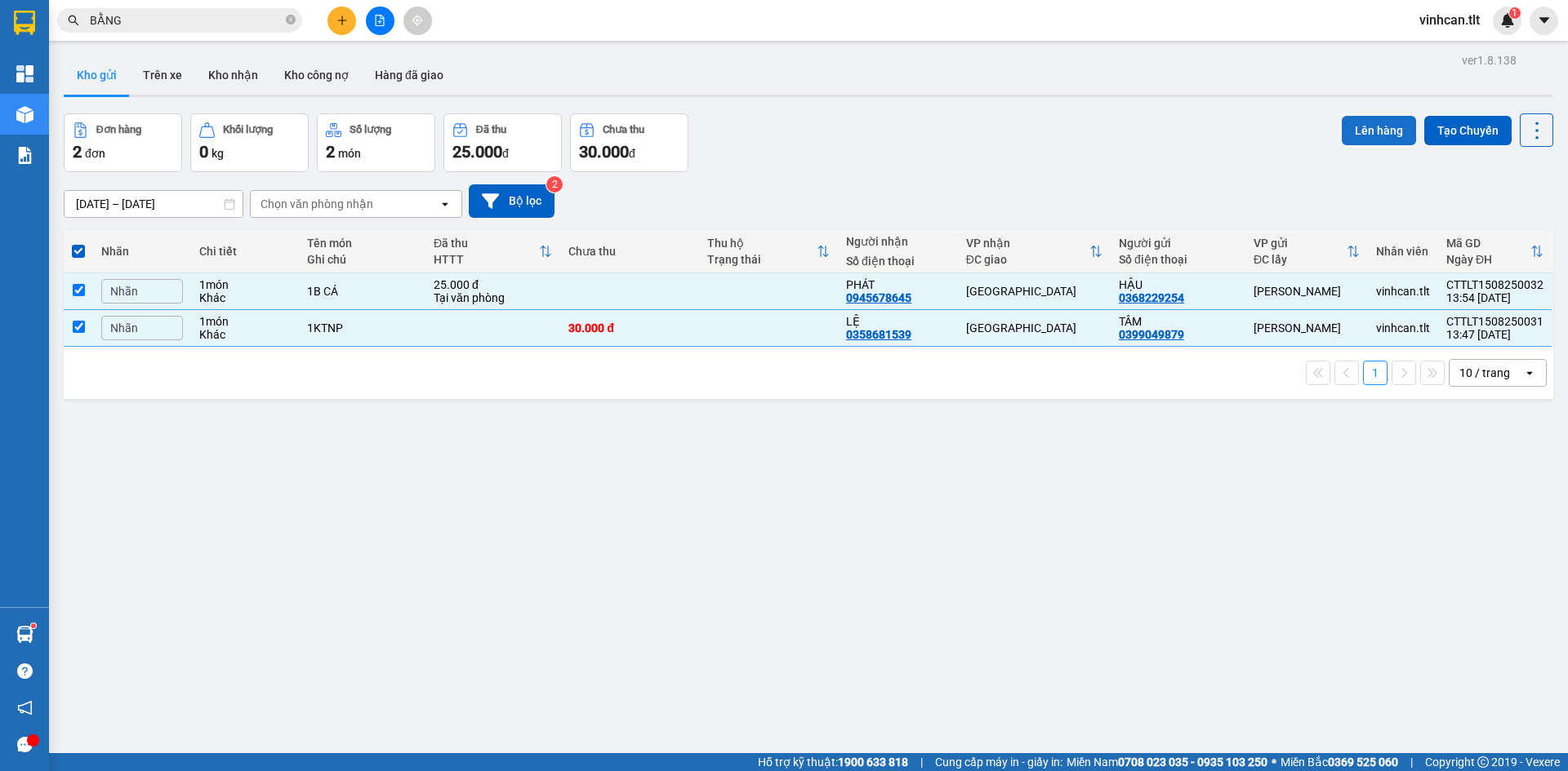
click at [1368, 121] on button "Lên hàng" at bounding box center [1379, 130] width 75 height 30
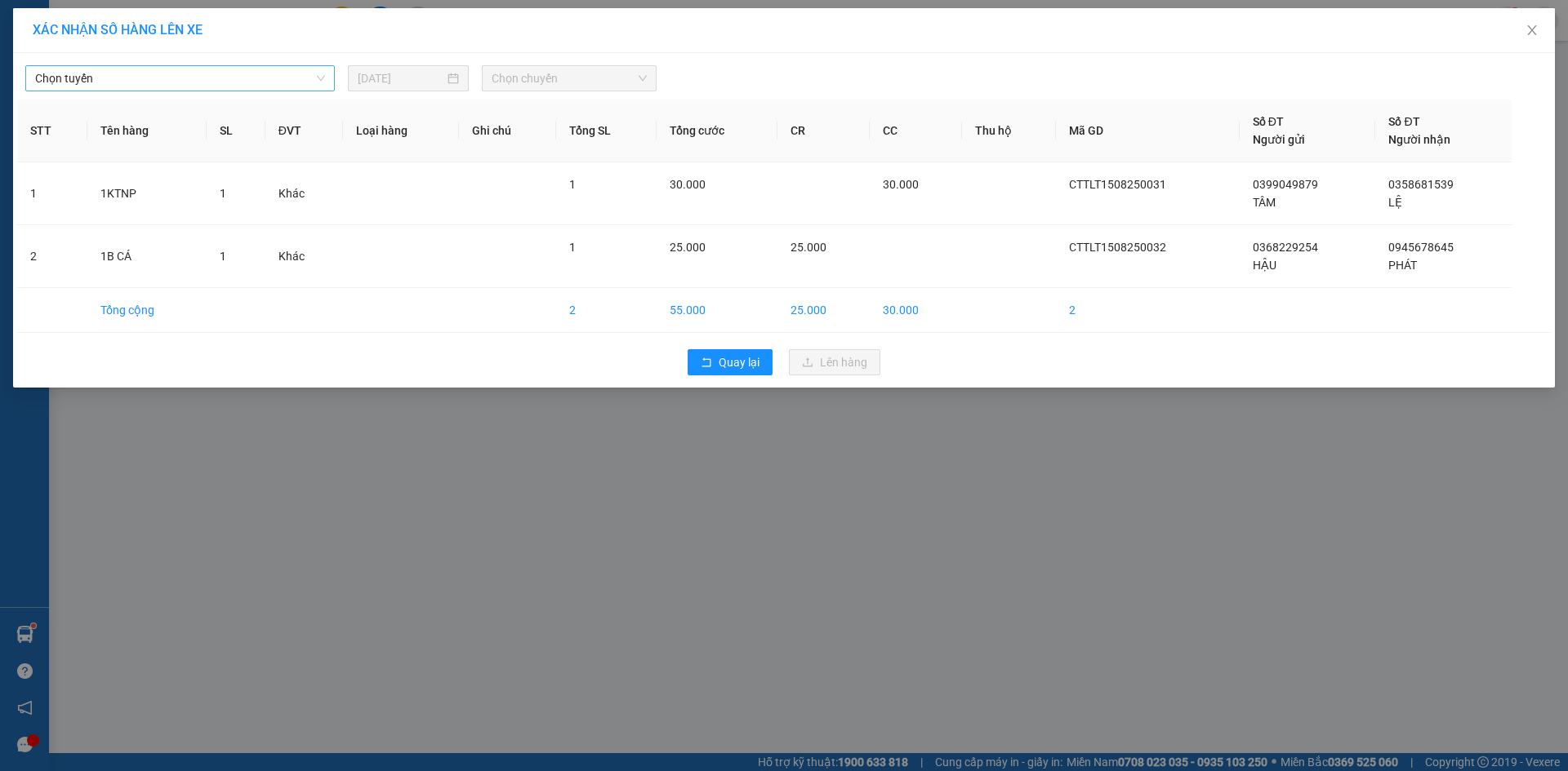
click at [255, 80] on span "Chọn tuyến" at bounding box center [180, 78] width 290 height 24
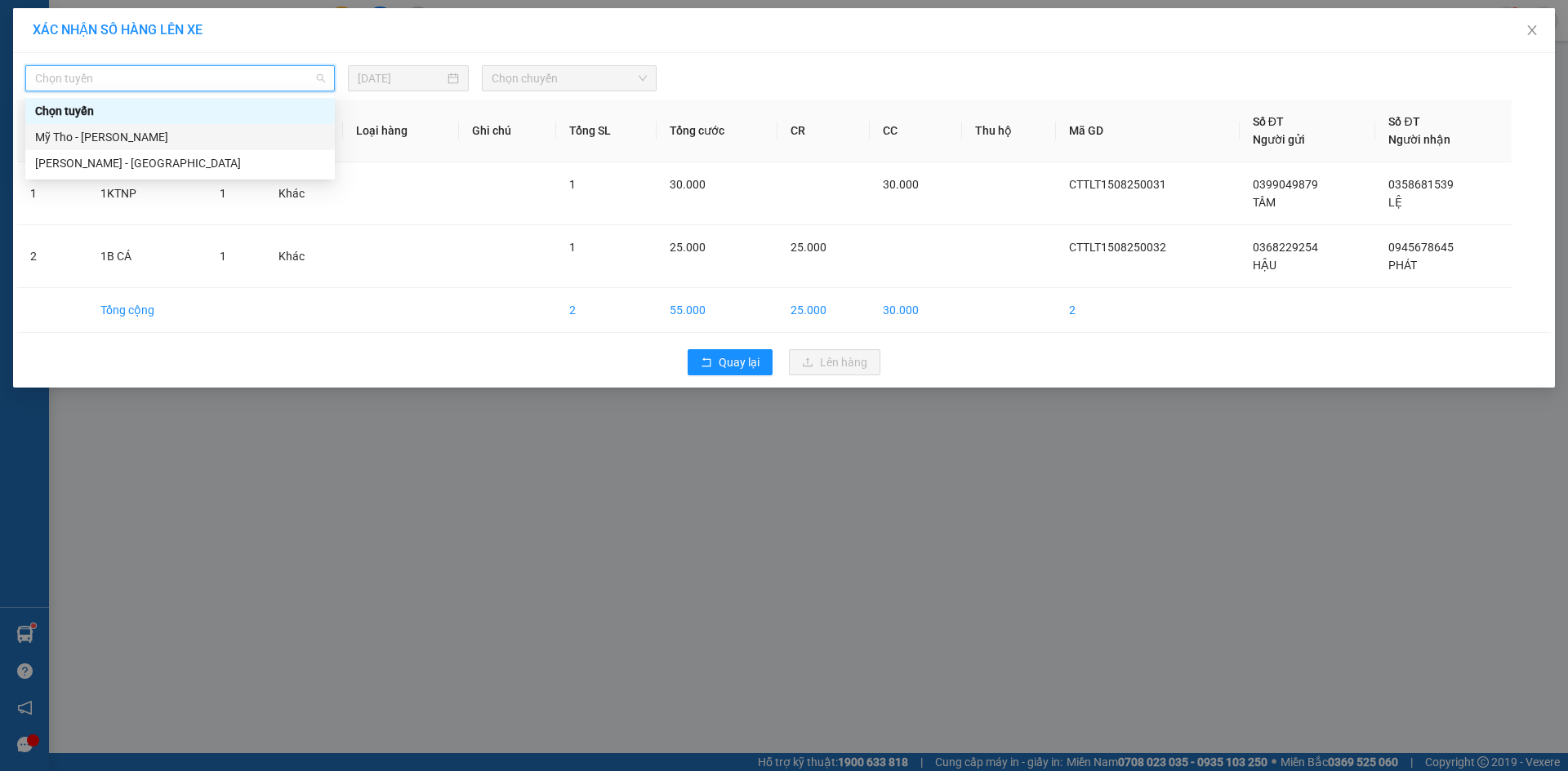
drag, startPoint x: 147, startPoint y: 133, endPoint x: 674, endPoint y: 111, distance: 527.5
click at [148, 133] on div "Mỹ Tho - [PERSON_NAME]" at bounding box center [180, 137] width 290 height 18
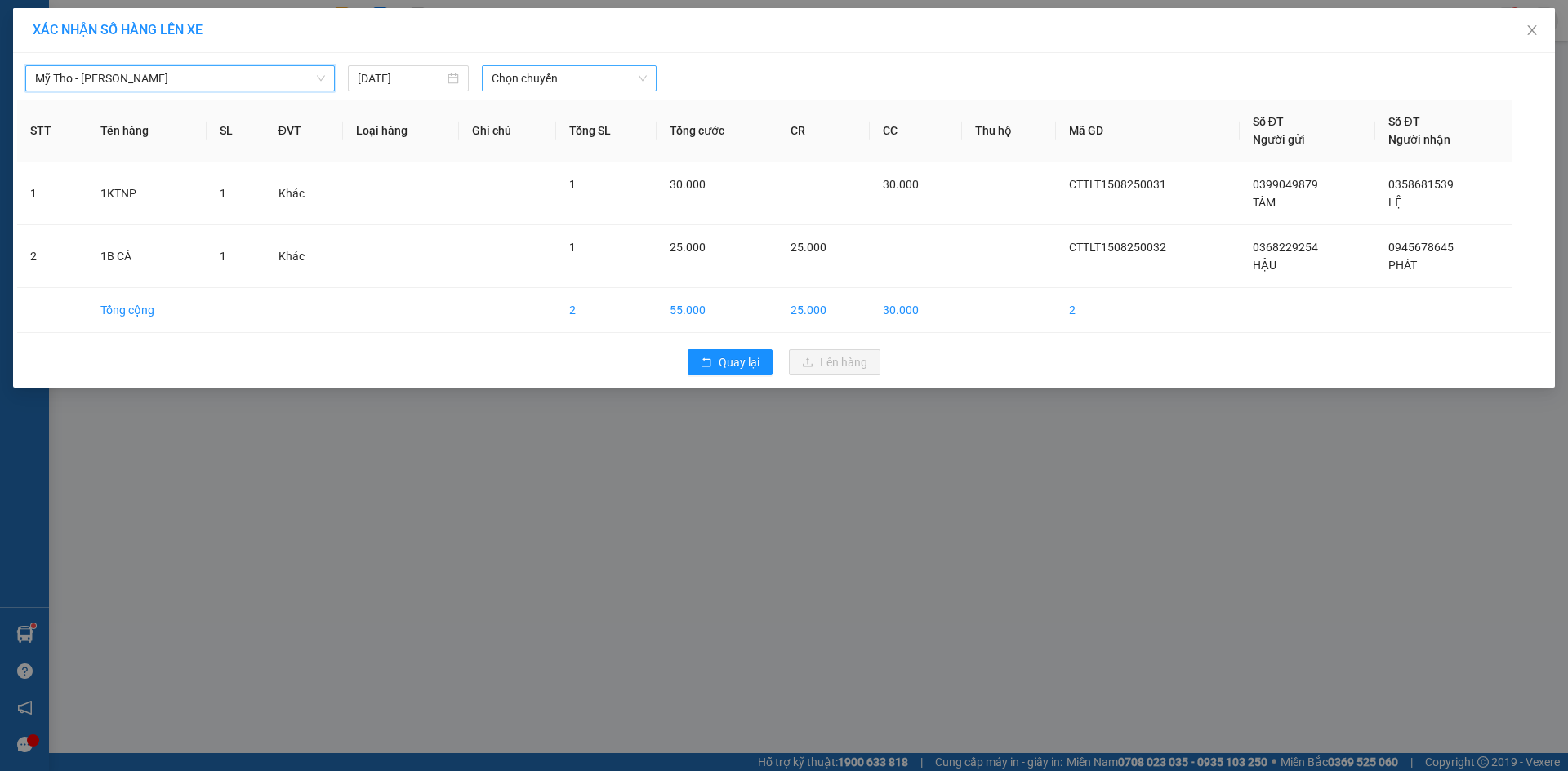
click at [586, 88] on span "Chọn chuyến" at bounding box center [569, 78] width 155 height 24
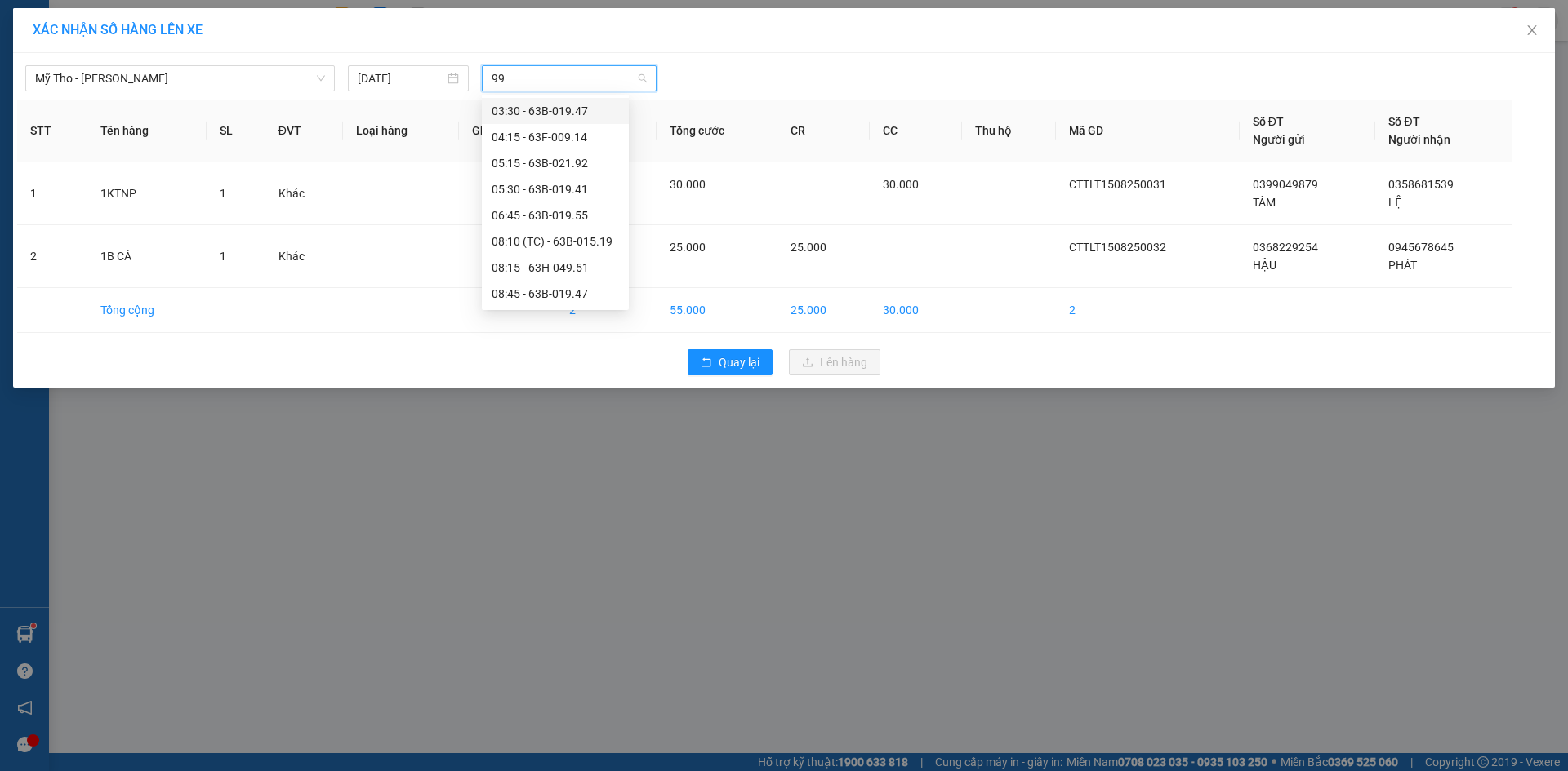
type input "998"
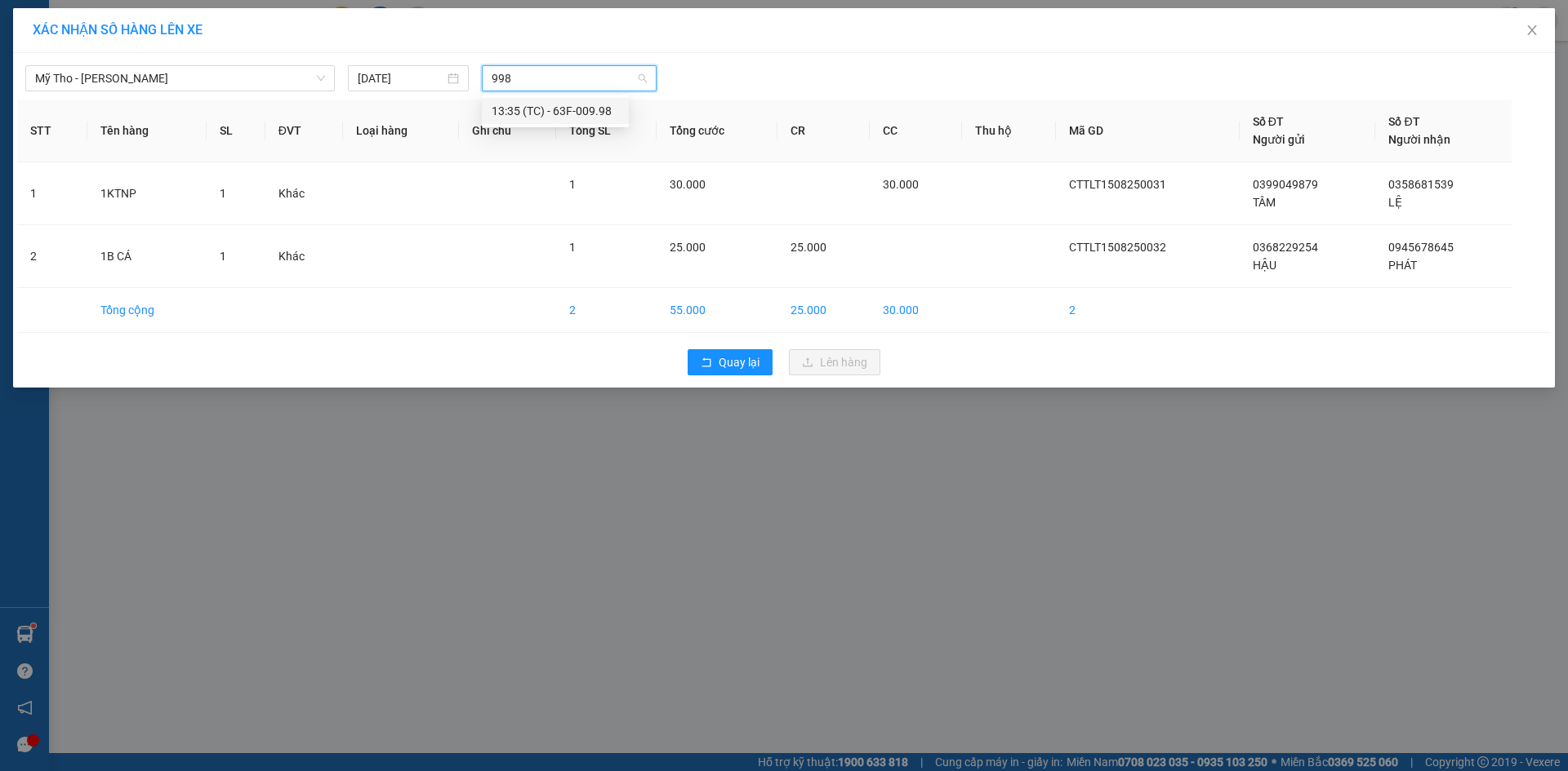
click at [570, 109] on div "13:35 (TC) - 63F-009.98" at bounding box center [555, 110] width 128 height 18
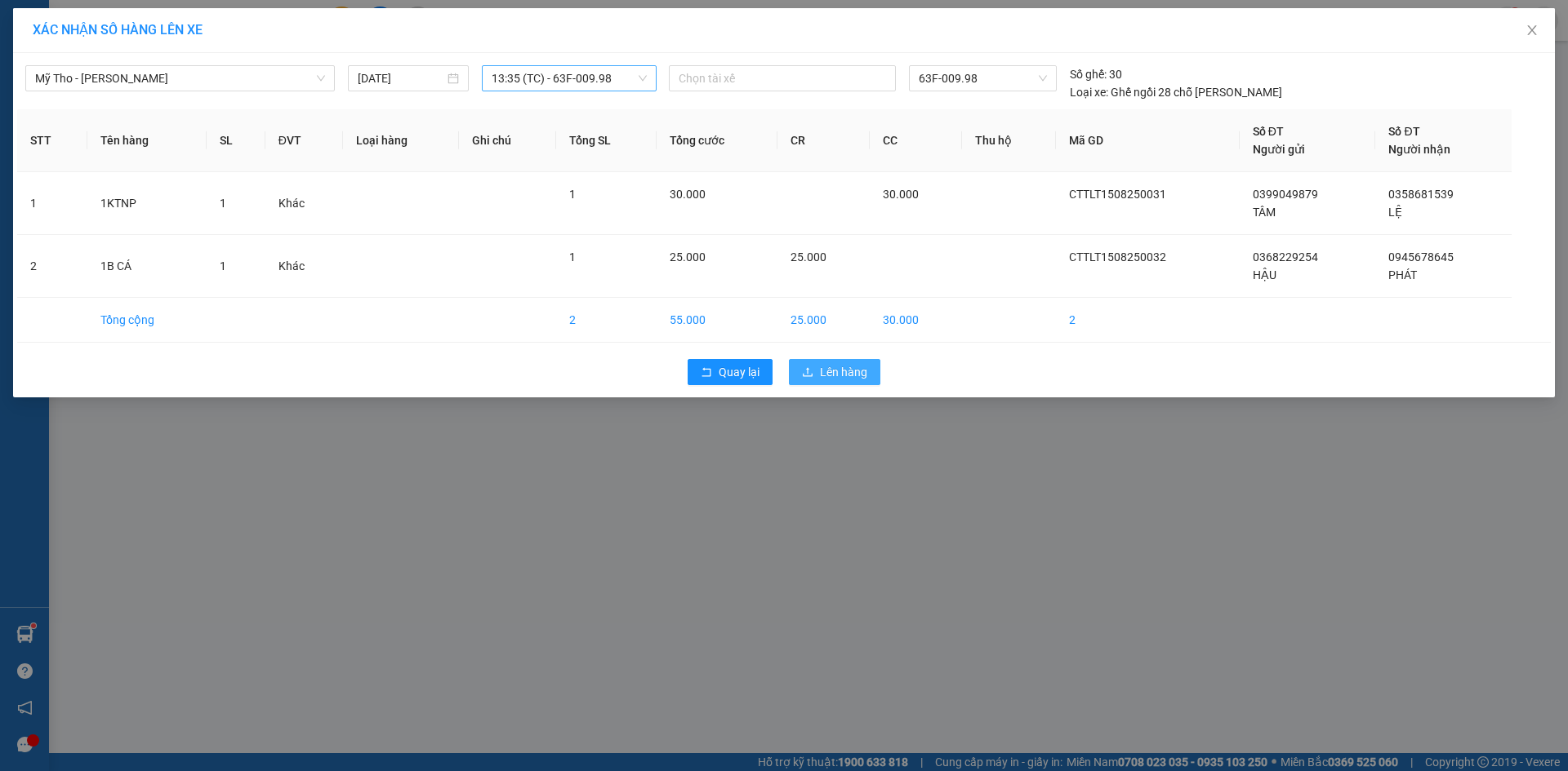
click at [807, 371] on icon "upload" at bounding box center [807, 372] width 11 height 11
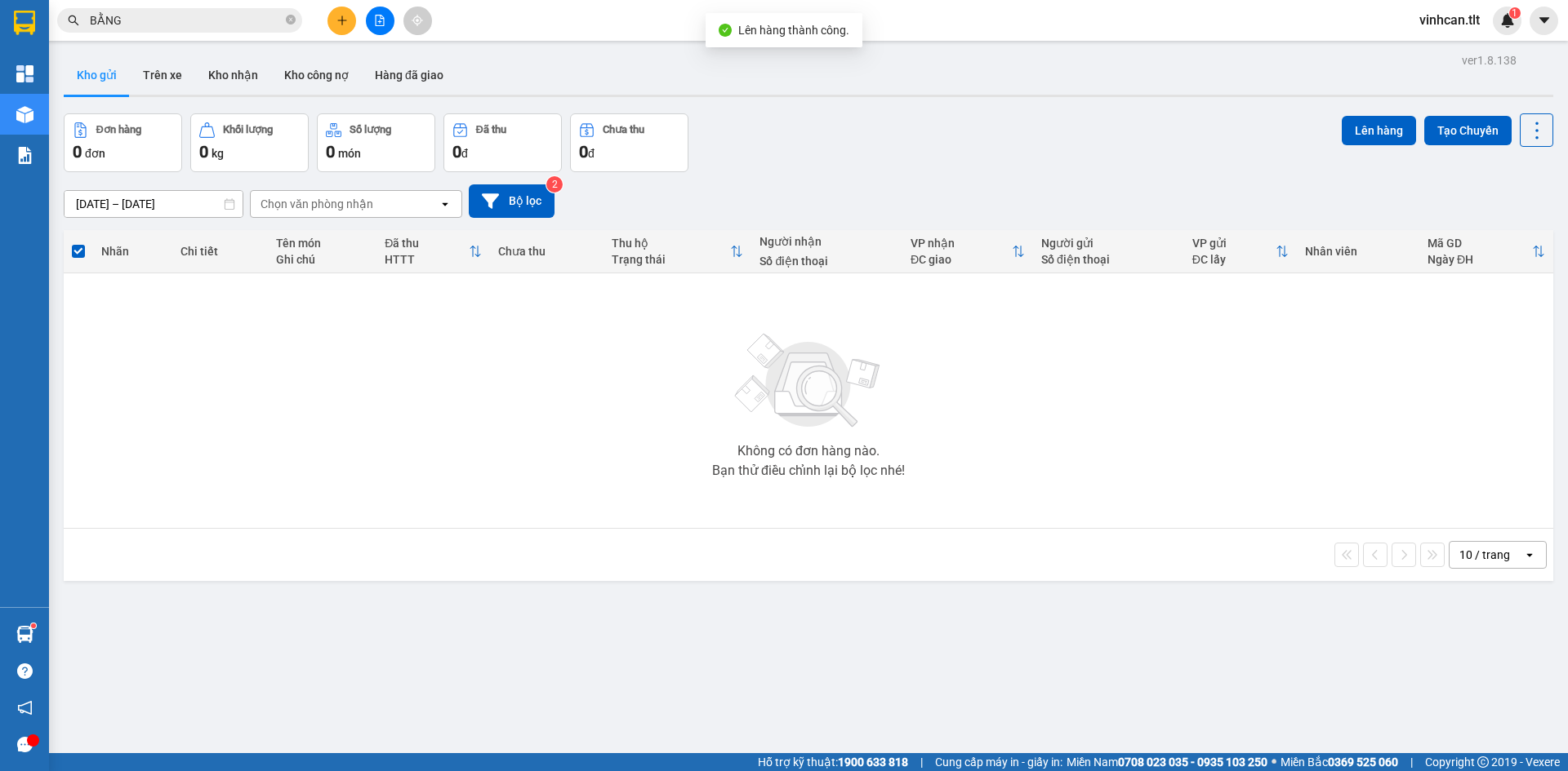
click at [394, 23] on button at bounding box center [380, 21] width 29 height 29
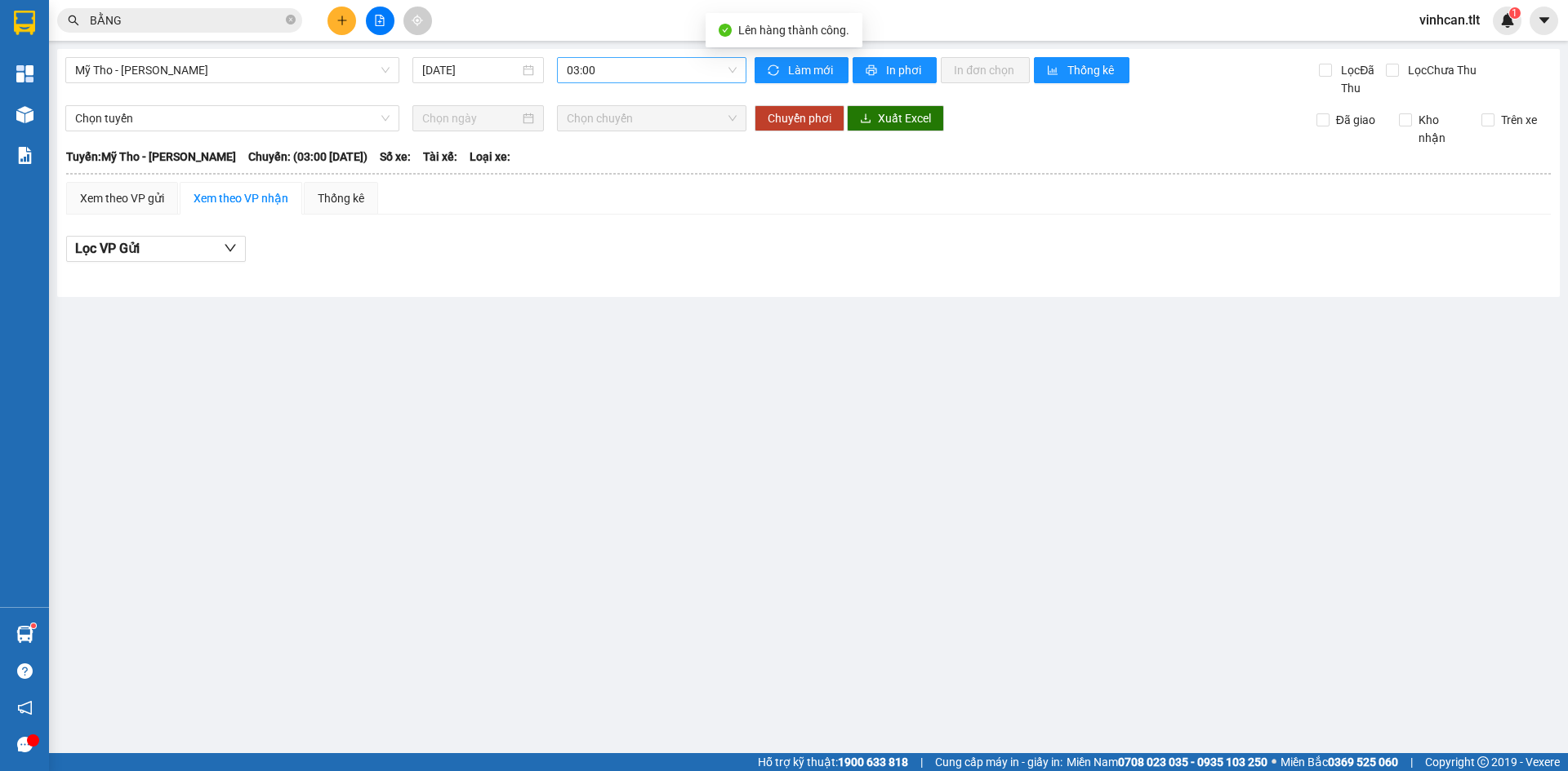
click at [588, 67] on span "03:00" at bounding box center [652, 70] width 170 height 24
type input "998"
click at [620, 102] on div "13:35 (TC) - 63F-009.98" at bounding box center [630, 102] width 128 height 18
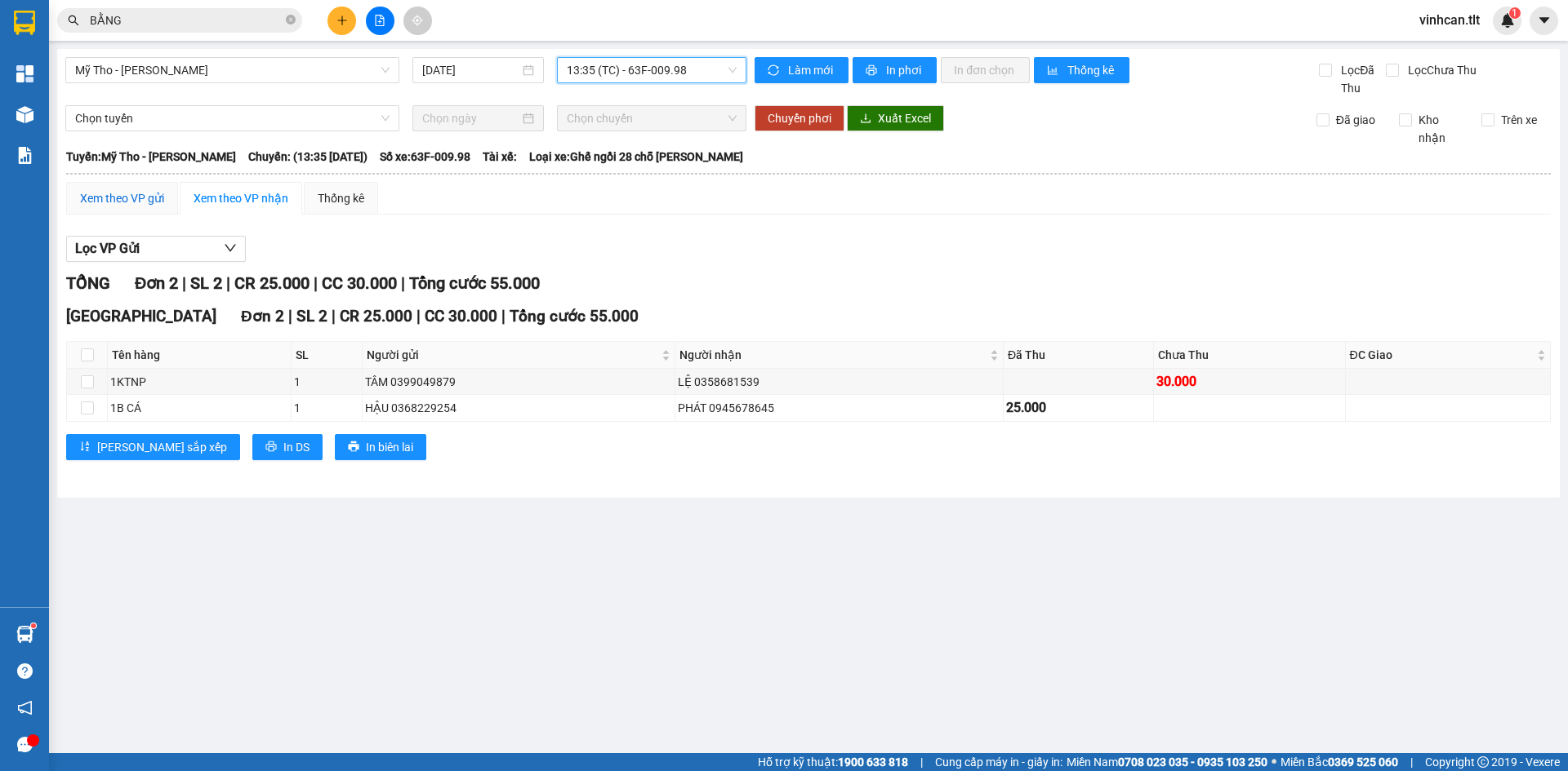
click at [122, 194] on div "Xem theo VP gửi" at bounding box center [122, 198] width 84 height 18
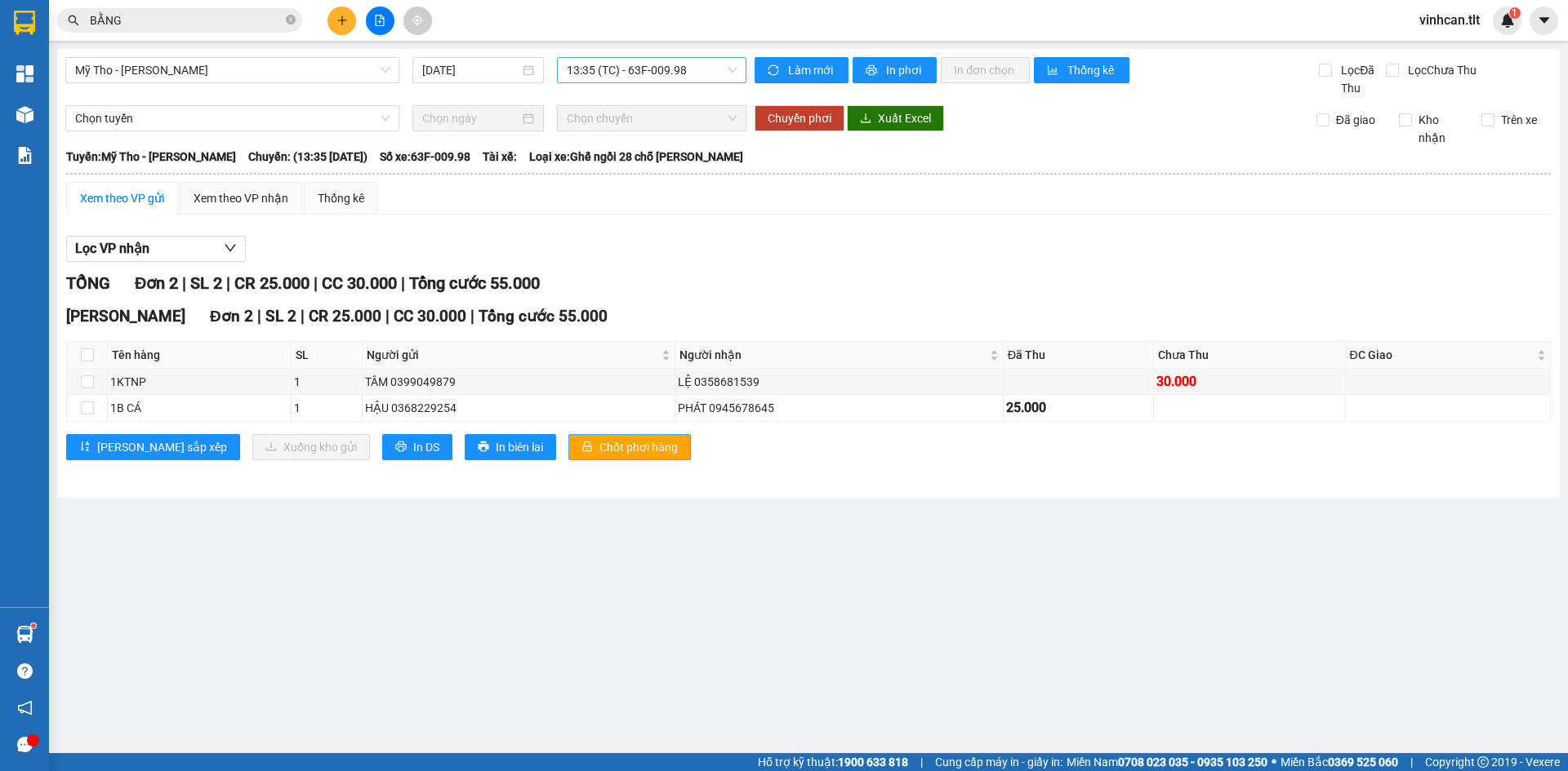
click at [581, 445] on icon "lock" at bounding box center [586, 446] width 11 height 11
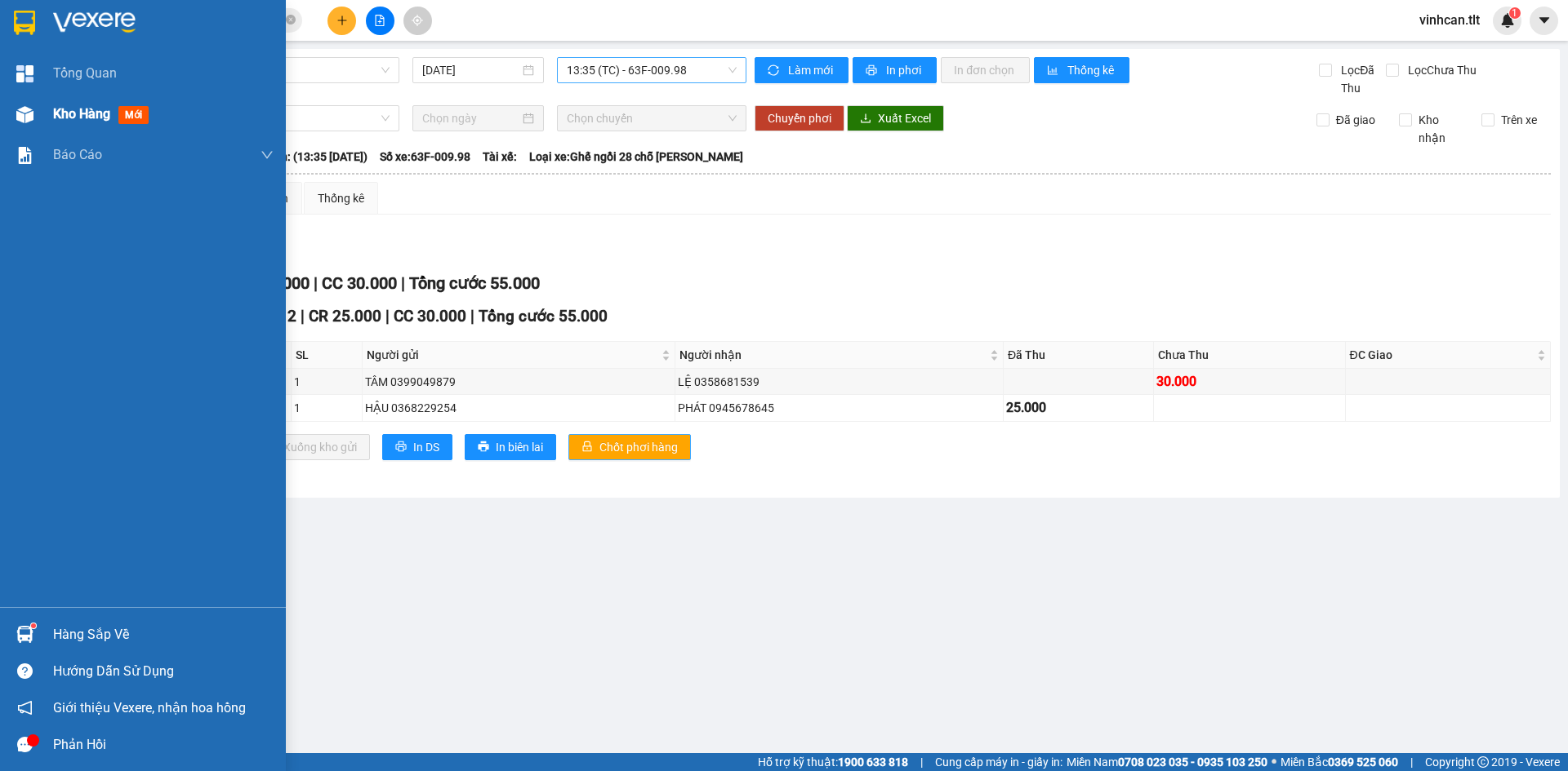
click at [0, 115] on div "Kho hàng mới" at bounding box center [142, 114] width 286 height 41
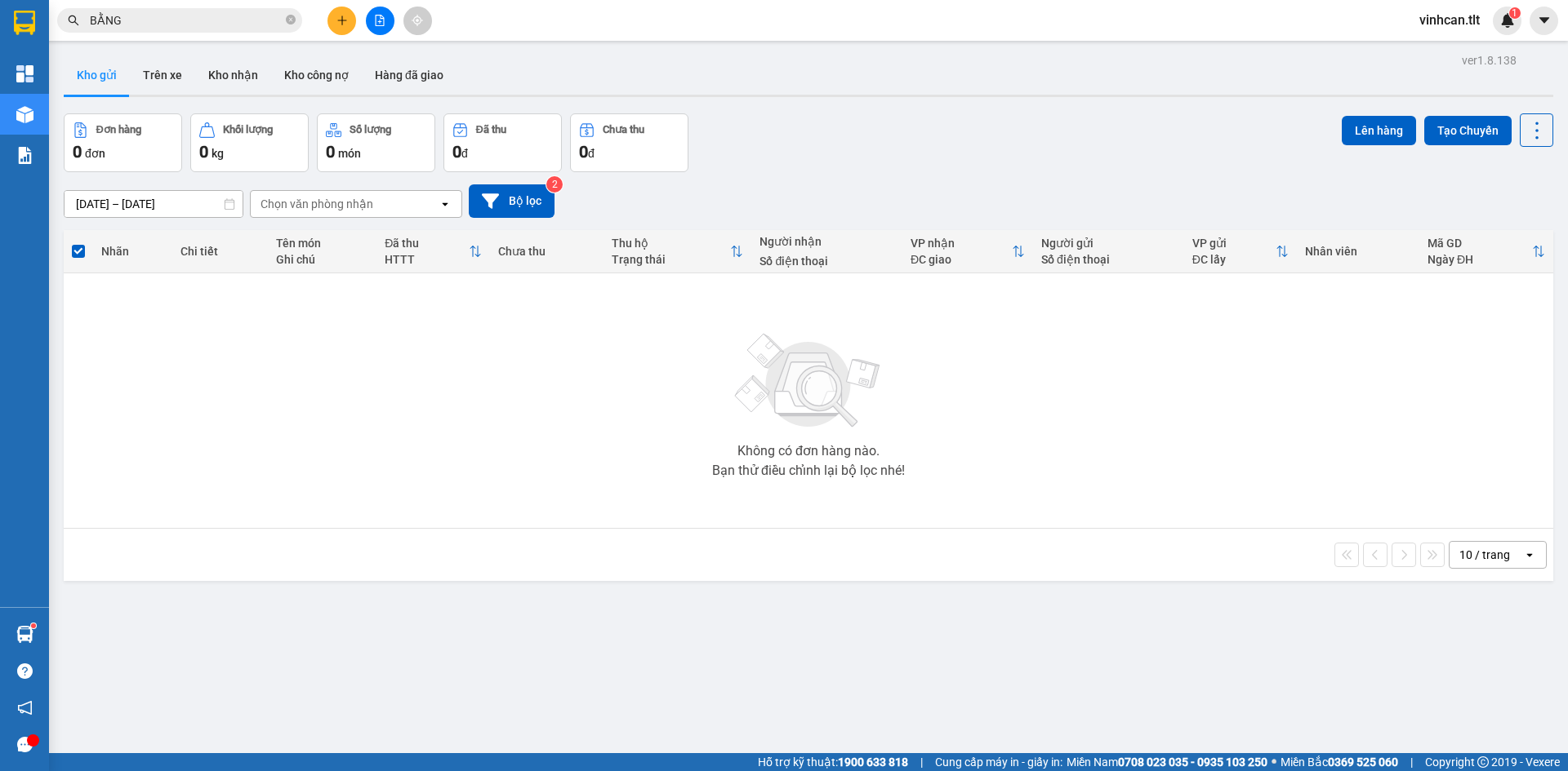
click at [344, 27] on button at bounding box center [341, 21] width 29 height 29
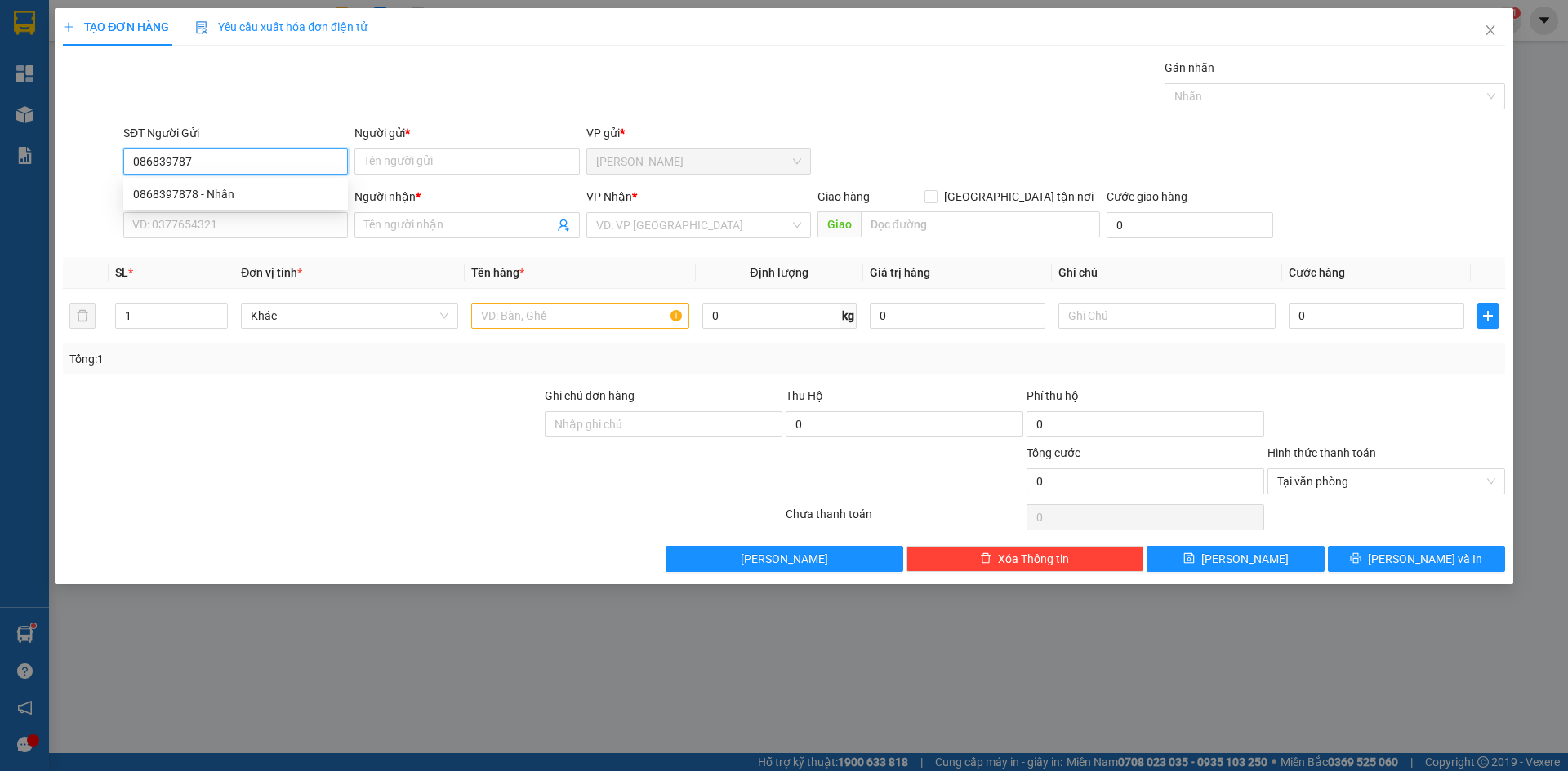
type input "0868397878"
click at [210, 192] on div "0868397878 - Nhân" at bounding box center [235, 194] width 205 height 18
type input "Nhân"
type input "0868397878"
click at [243, 233] on input "SĐT Người Nhận *" at bounding box center [235, 225] width 224 height 26
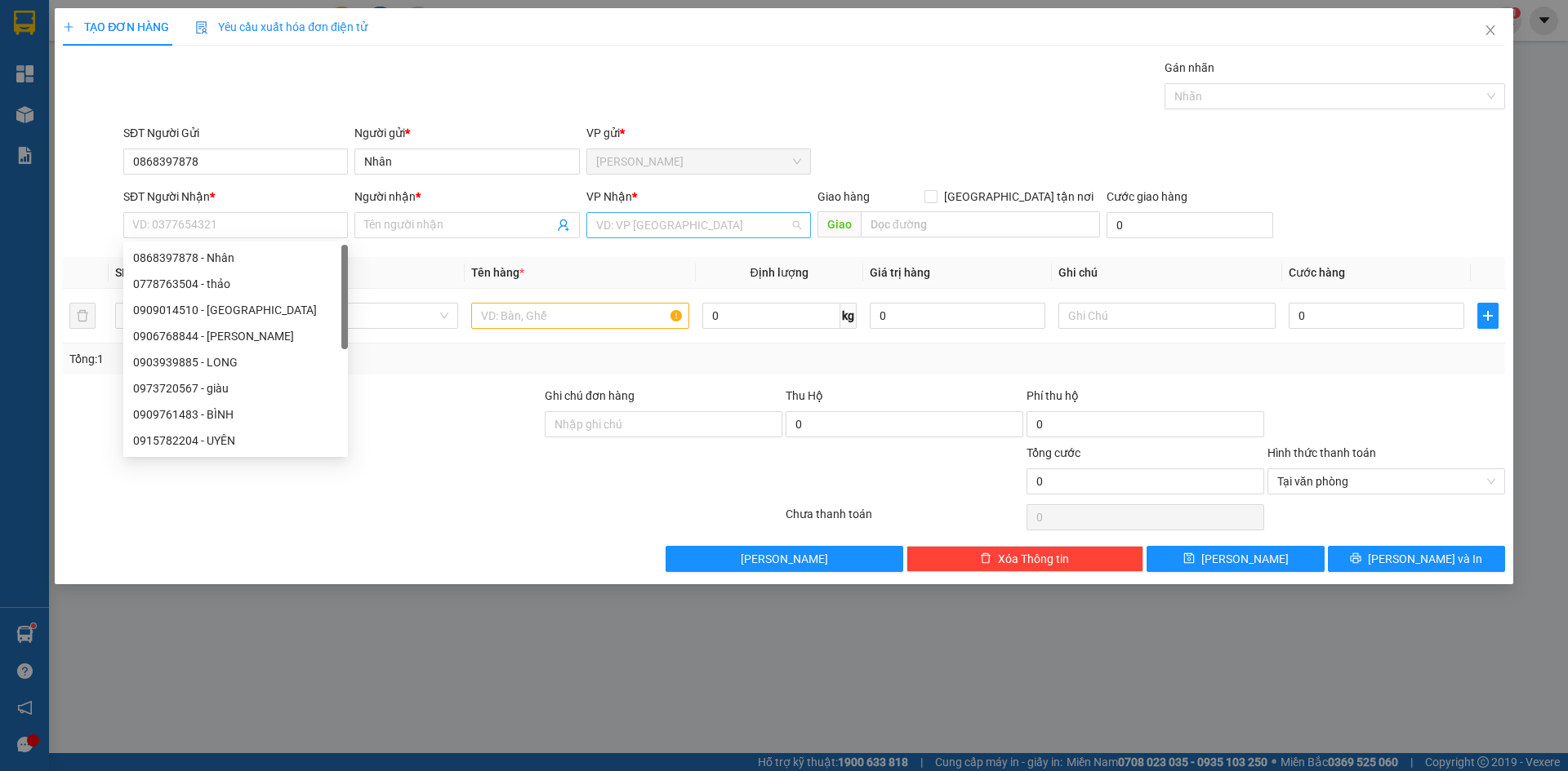
click at [721, 214] on input "search" at bounding box center [692, 225] width 194 height 24
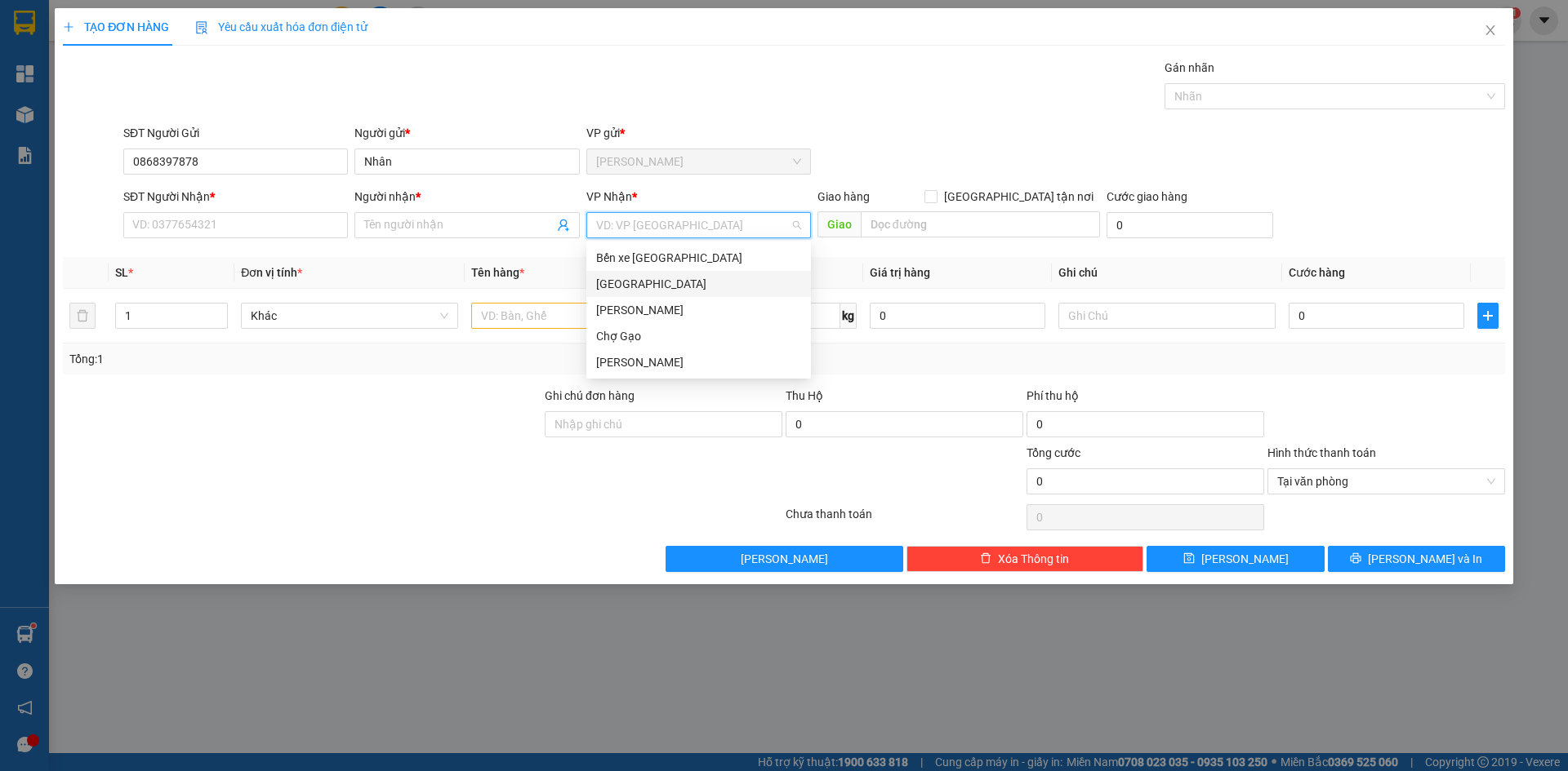
click at [643, 281] on div "[GEOGRAPHIC_DATA]" at bounding box center [698, 284] width 205 height 18
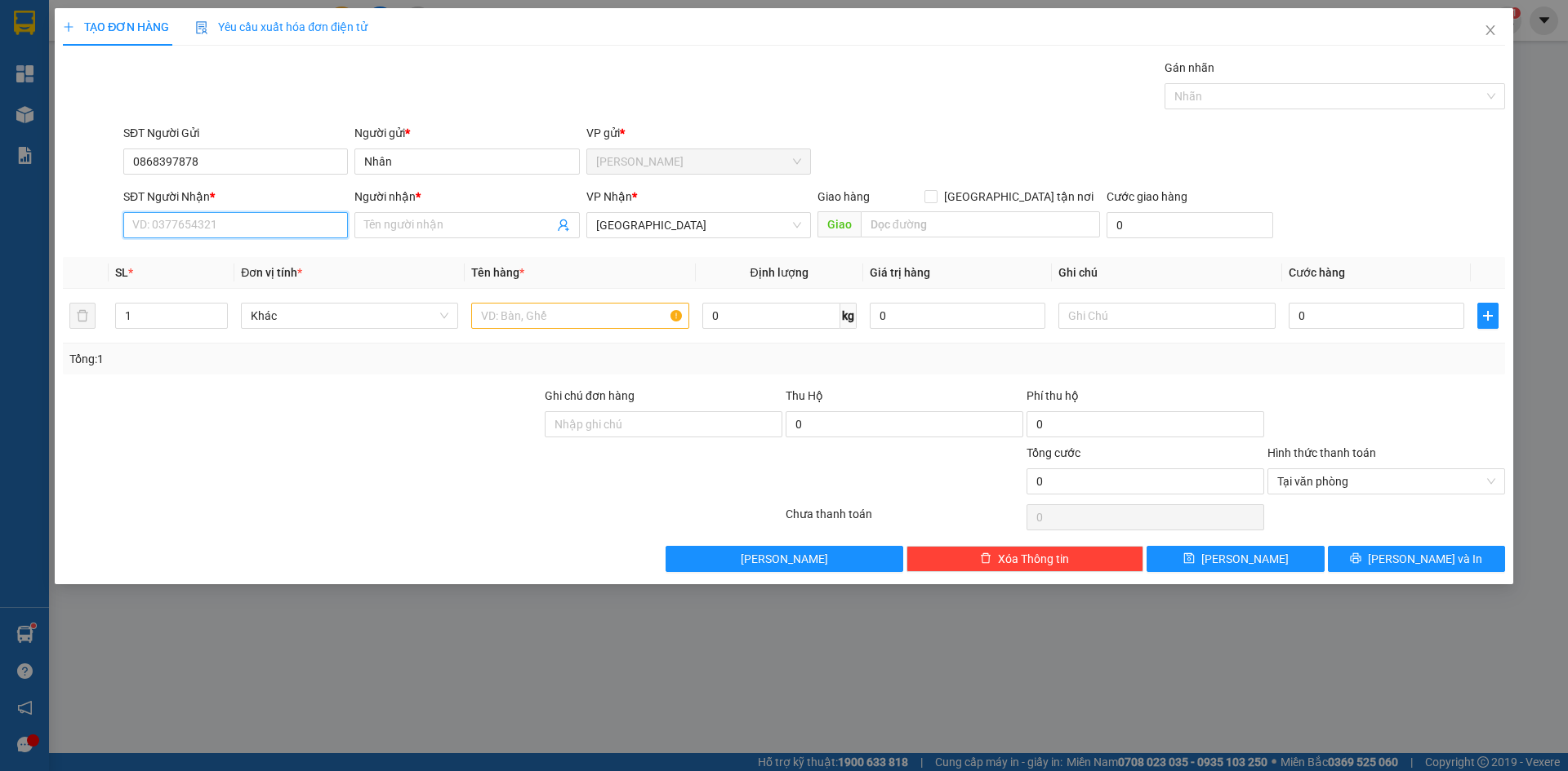
click at [172, 214] on input "SĐT Người Nhận *" at bounding box center [235, 225] width 224 height 26
type input "0903939885"
drag, startPoint x: 197, startPoint y: 257, endPoint x: 441, endPoint y: 257, distance: 244.0
click at [197, 257] on div "0903939885 - LONG" at bounding box center [235, 258] width 205 height 18
type input "LONG"
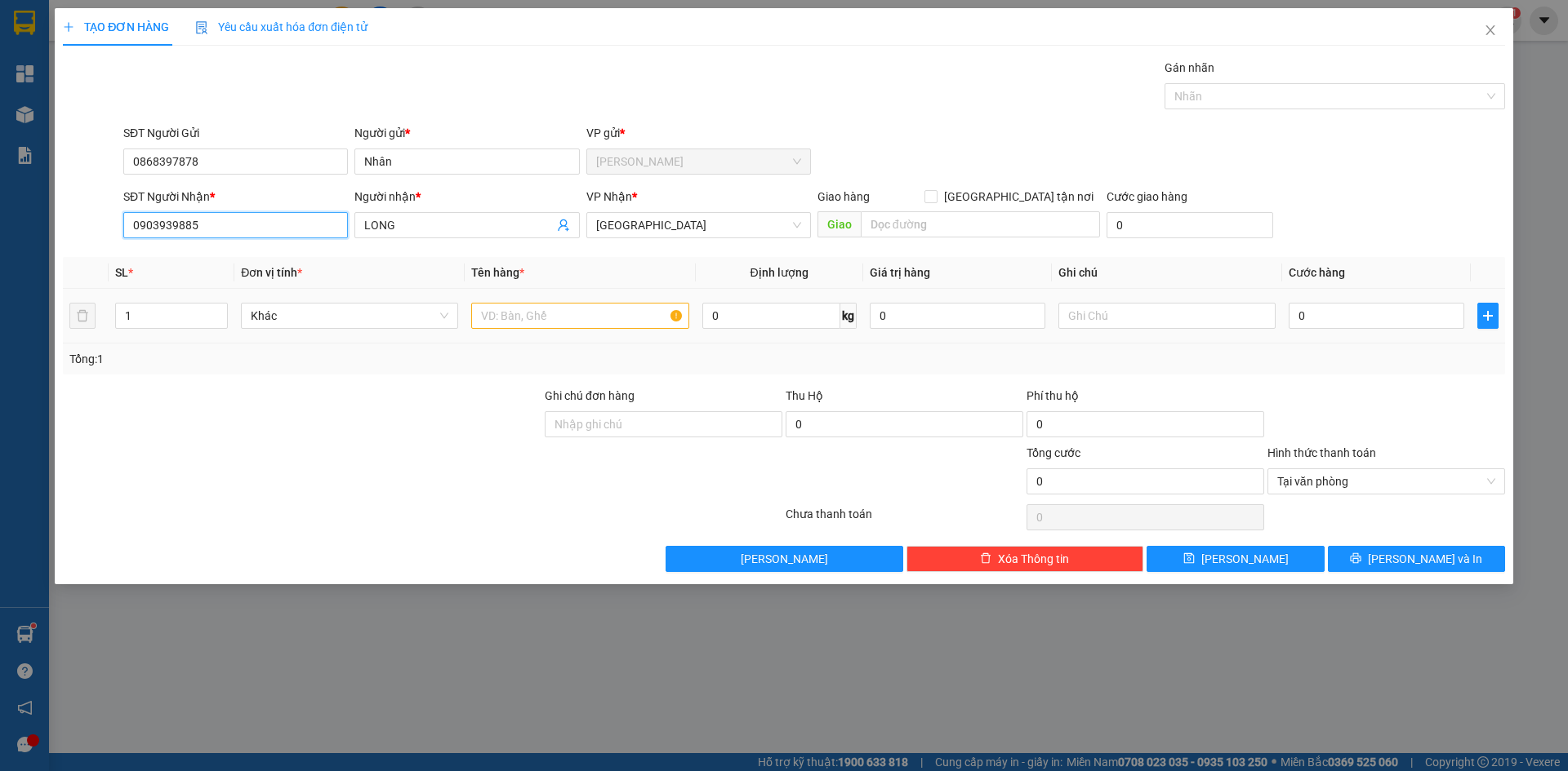
type input "0903939885"
click at [532, 327] on input "text" at bounding box center [579, 316] width 217 height 26
paste input "ƯƠT"
paste input "ỚT"
paste input "Ă"
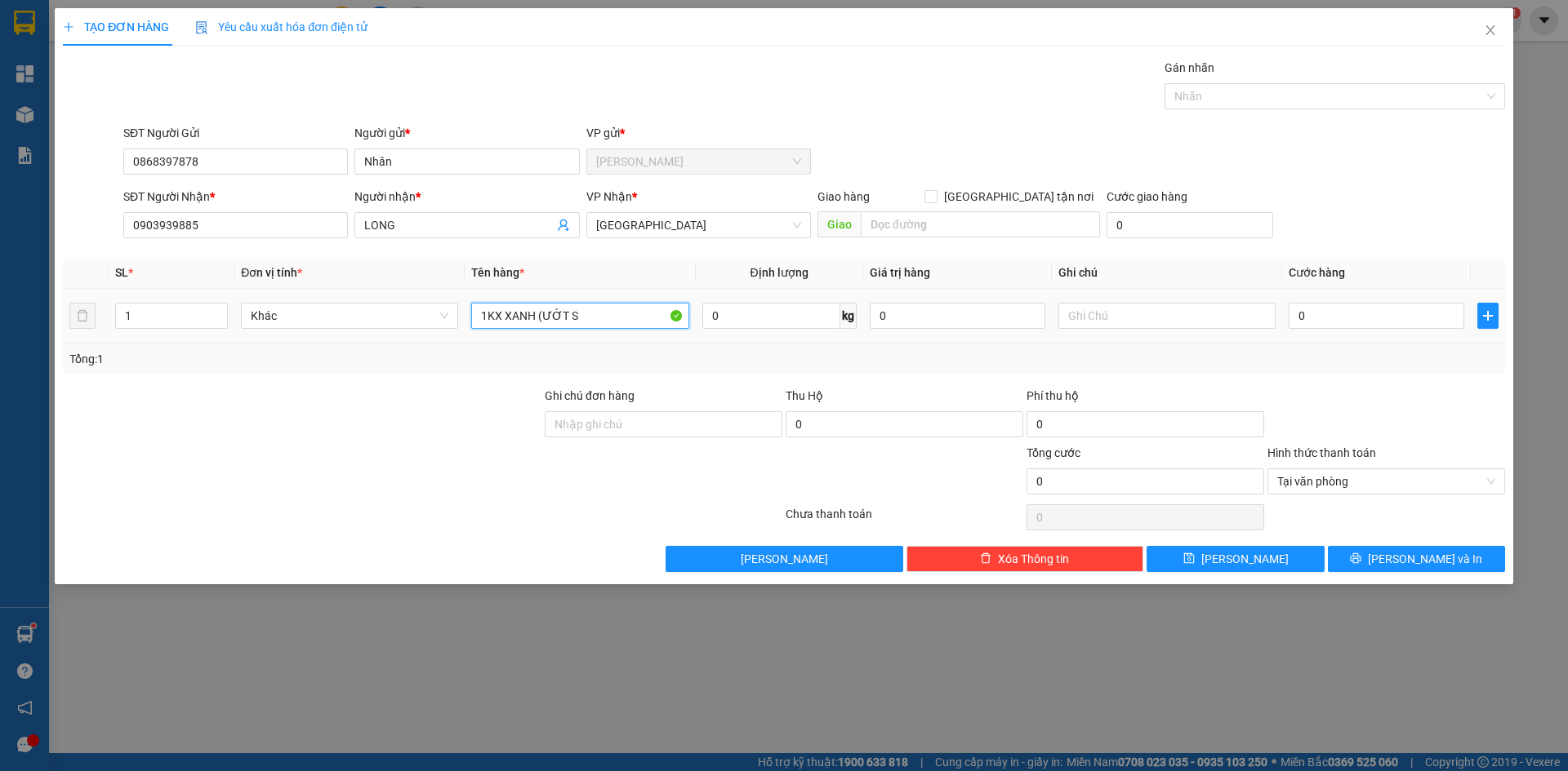
paste input "Ẵ"
type input "1KX XANH (ƯỚT SẴN)"
click at [1327, 306] on input "0" at bounding box center [1376, 316] width 175 height 26
type input "3"
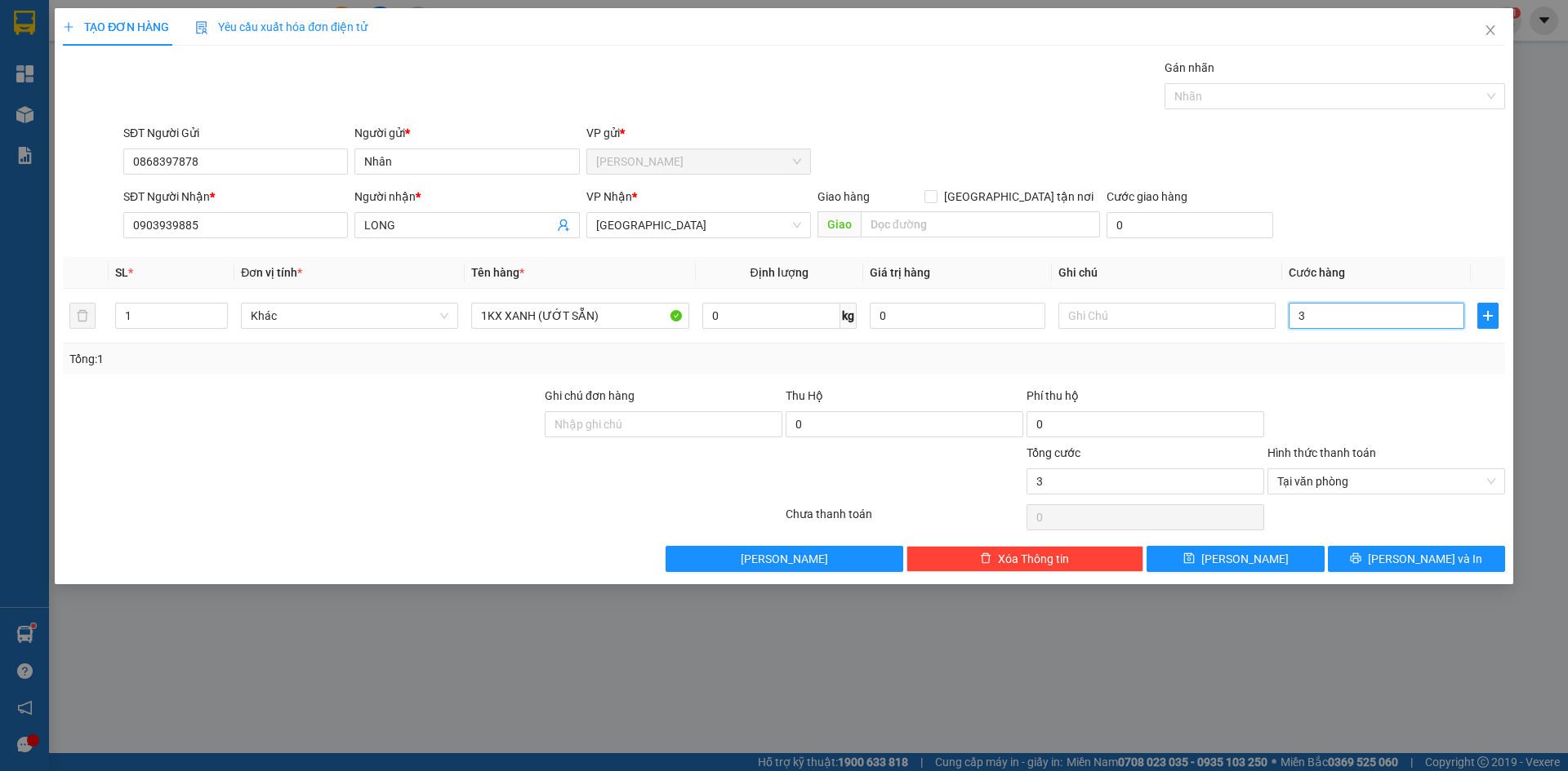
type input "30"
type input "30.000"
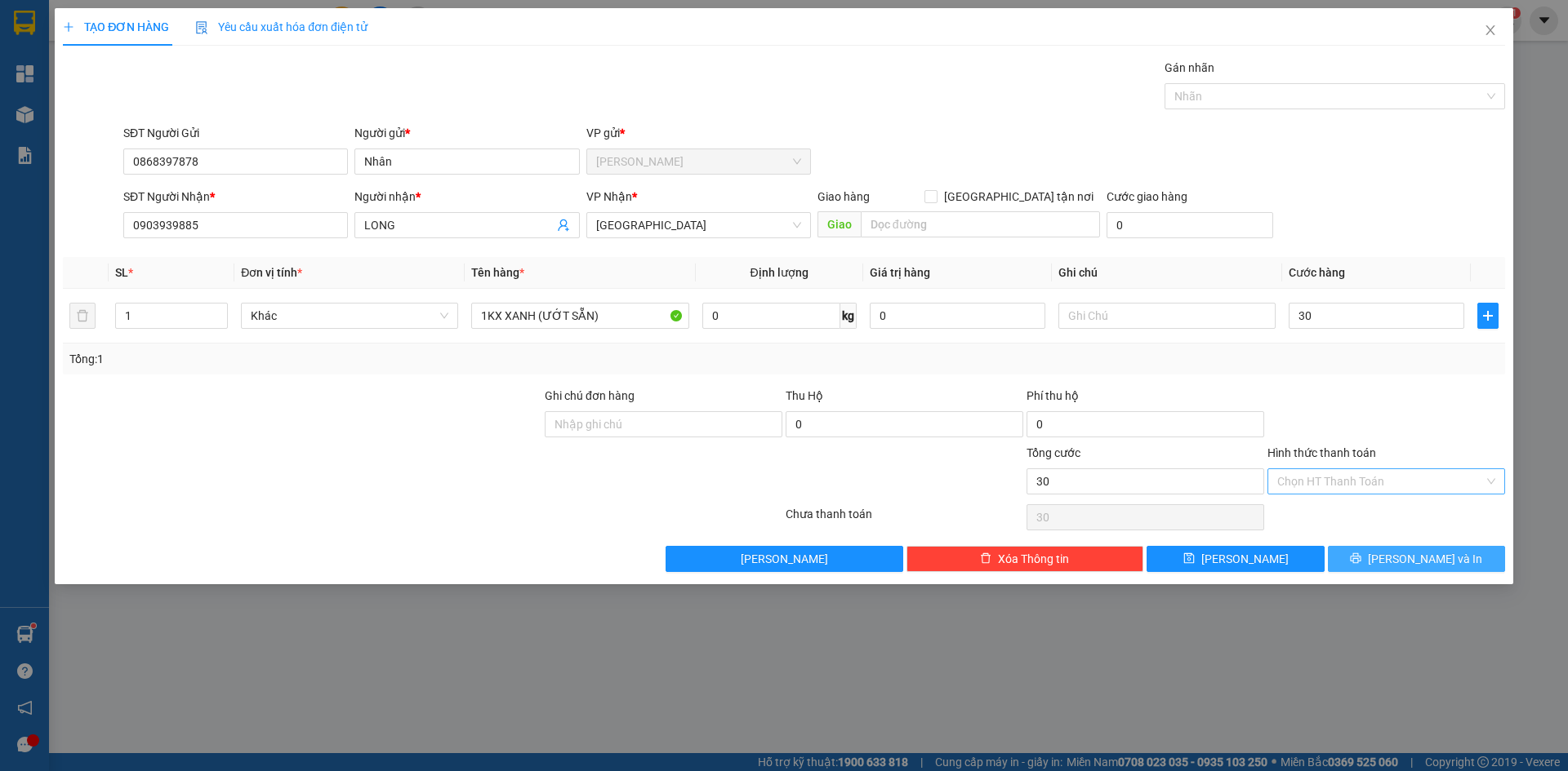
type input "30.000"
click at [1472, 559] on button "[PERSON_NAME] và In" at bounding box center [1416, 559] width 177 height 26
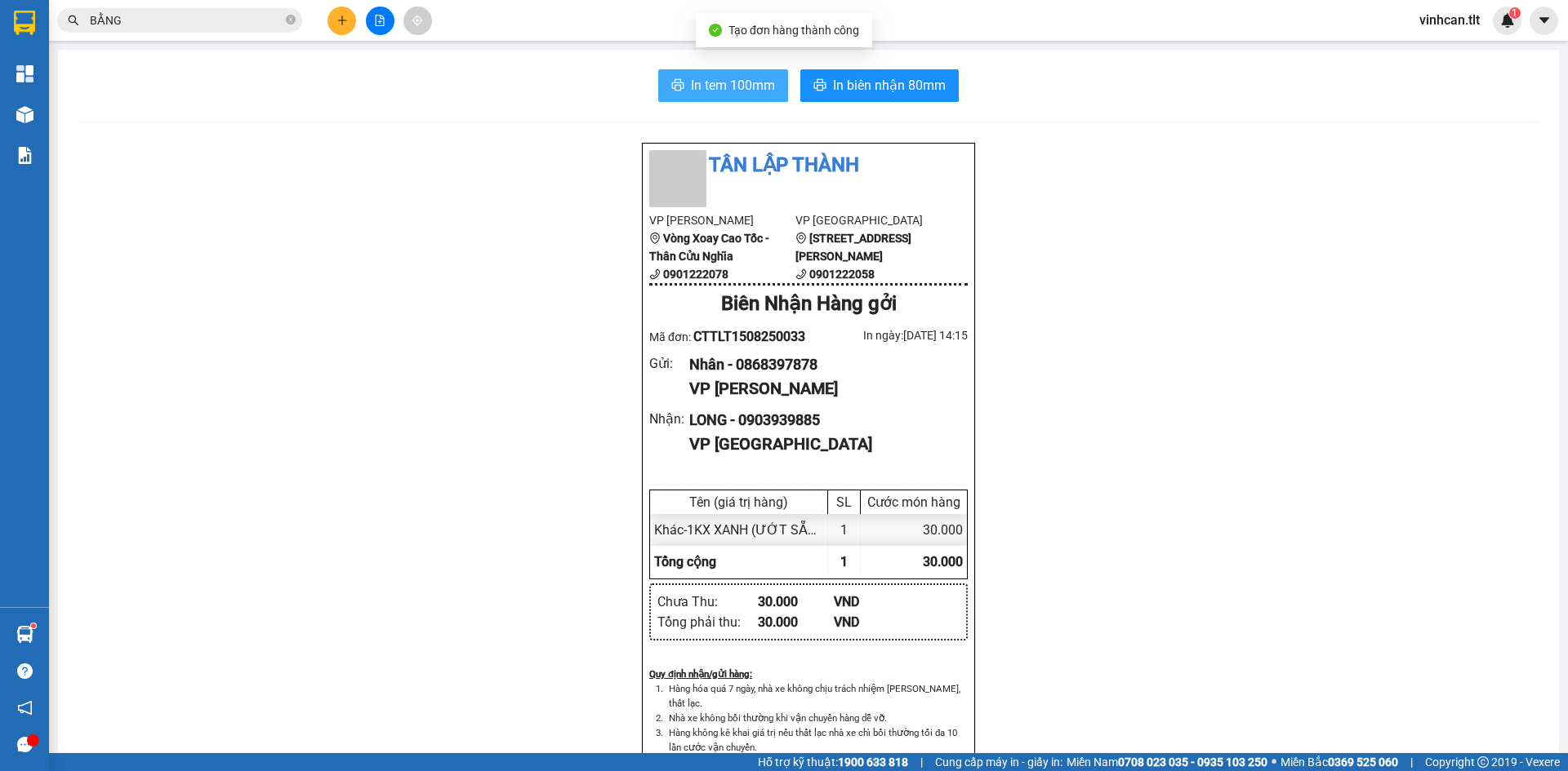
click at [737, 94] on span "In tem 100mm" at bounding box center [732, 84] width 84 height 20
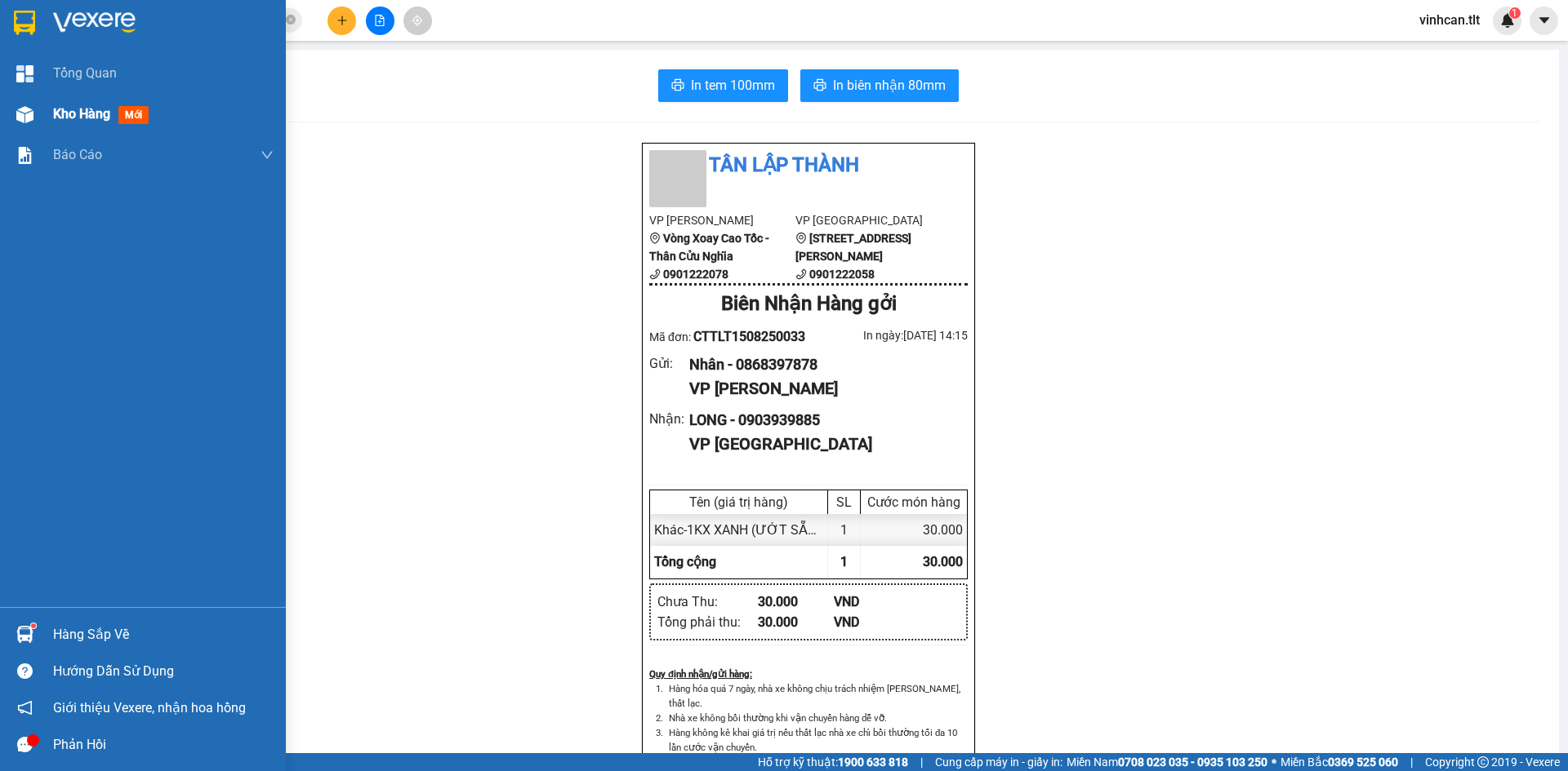
click at [30, 120] on img at bounding box center [25, 115] width 17 height 17
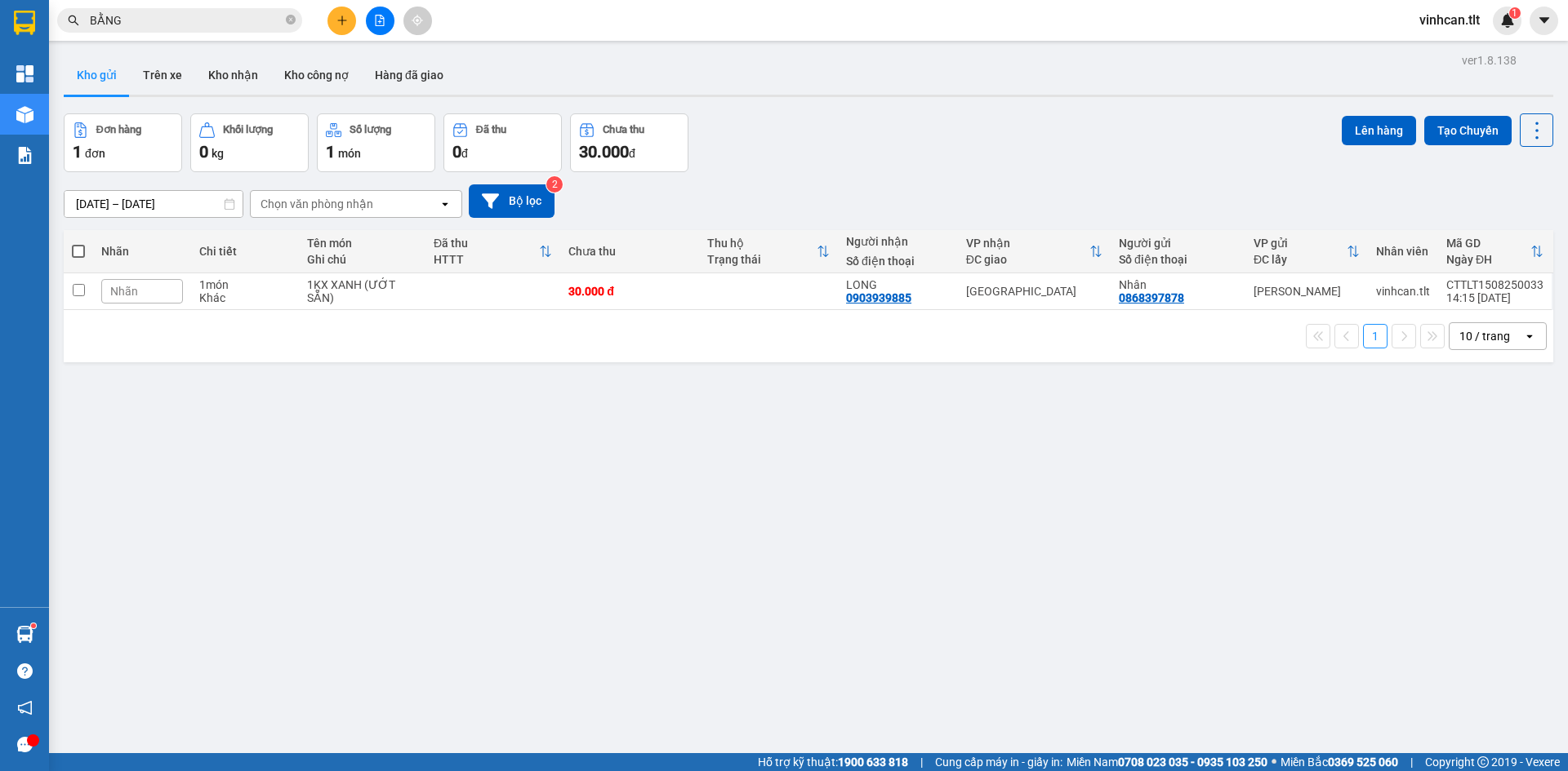
click at [81, 248] on span at bounding box center [78, 251] width 13 height 13
click at [78, 243] on input "checkbox" at bounding box center [78, 243] width 0 height 0
checkbox input "true"
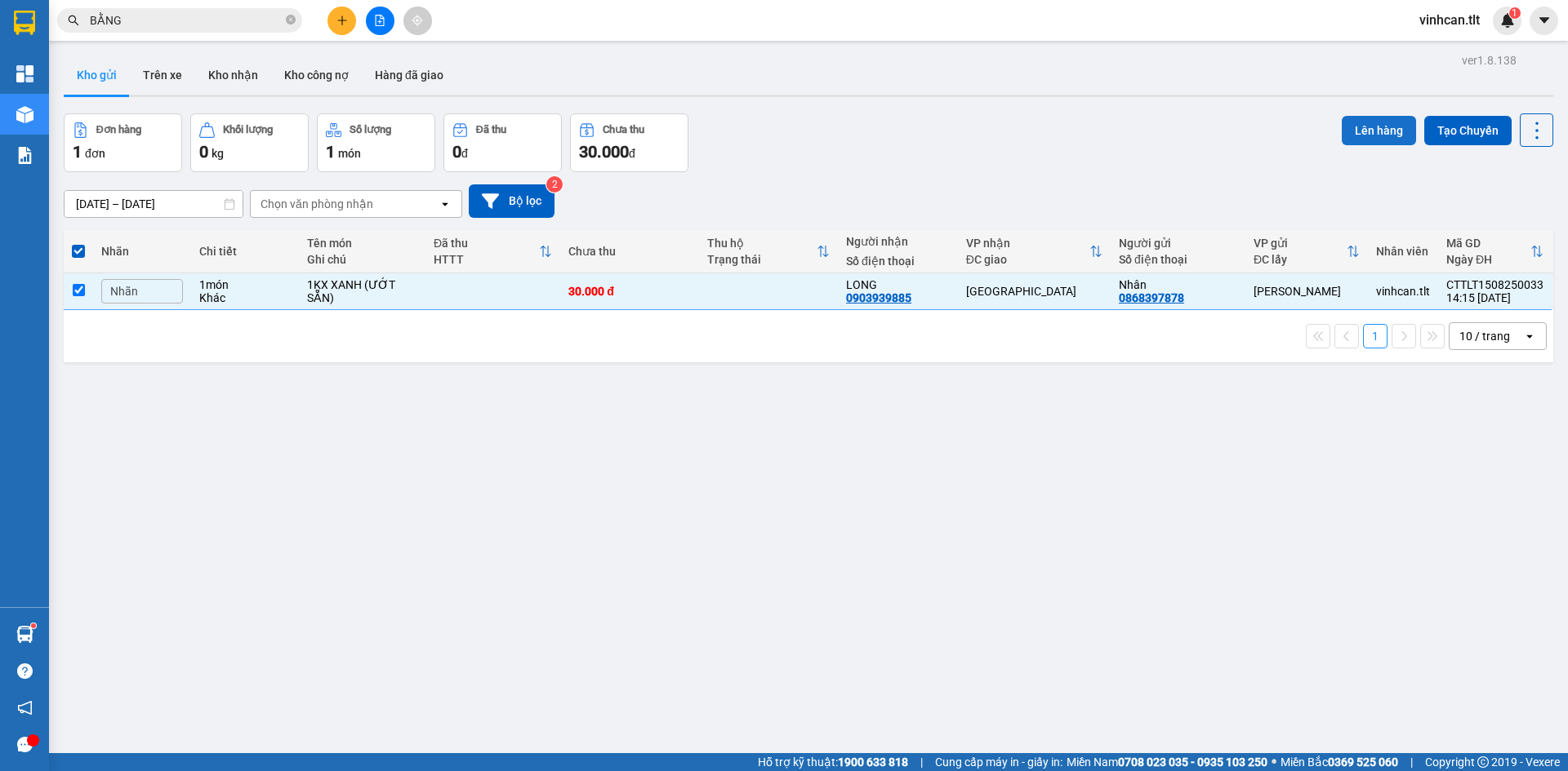
click at [1356, 135] on button "Lên hàng" at bounding box center [1379, 130] width 75 height 30
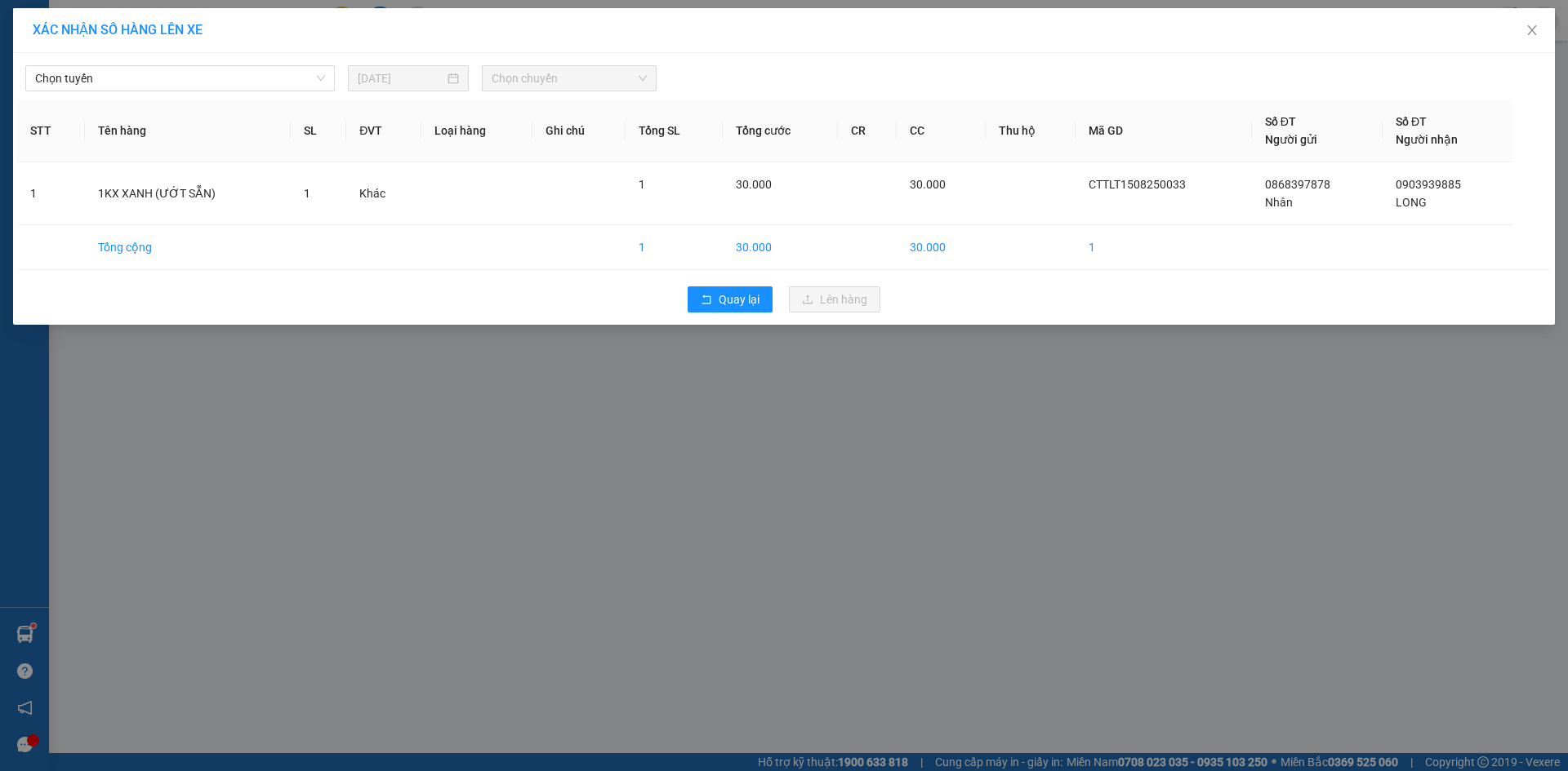
click at [184, 60] on div "Chọn tuyến [DATE] Chọn chuyến" at bounding box center [784, 74] width 1533 height 34
click at [197, 77] on span "Chọn tuyến" at bounding box center [180, 78] width 290 height 24
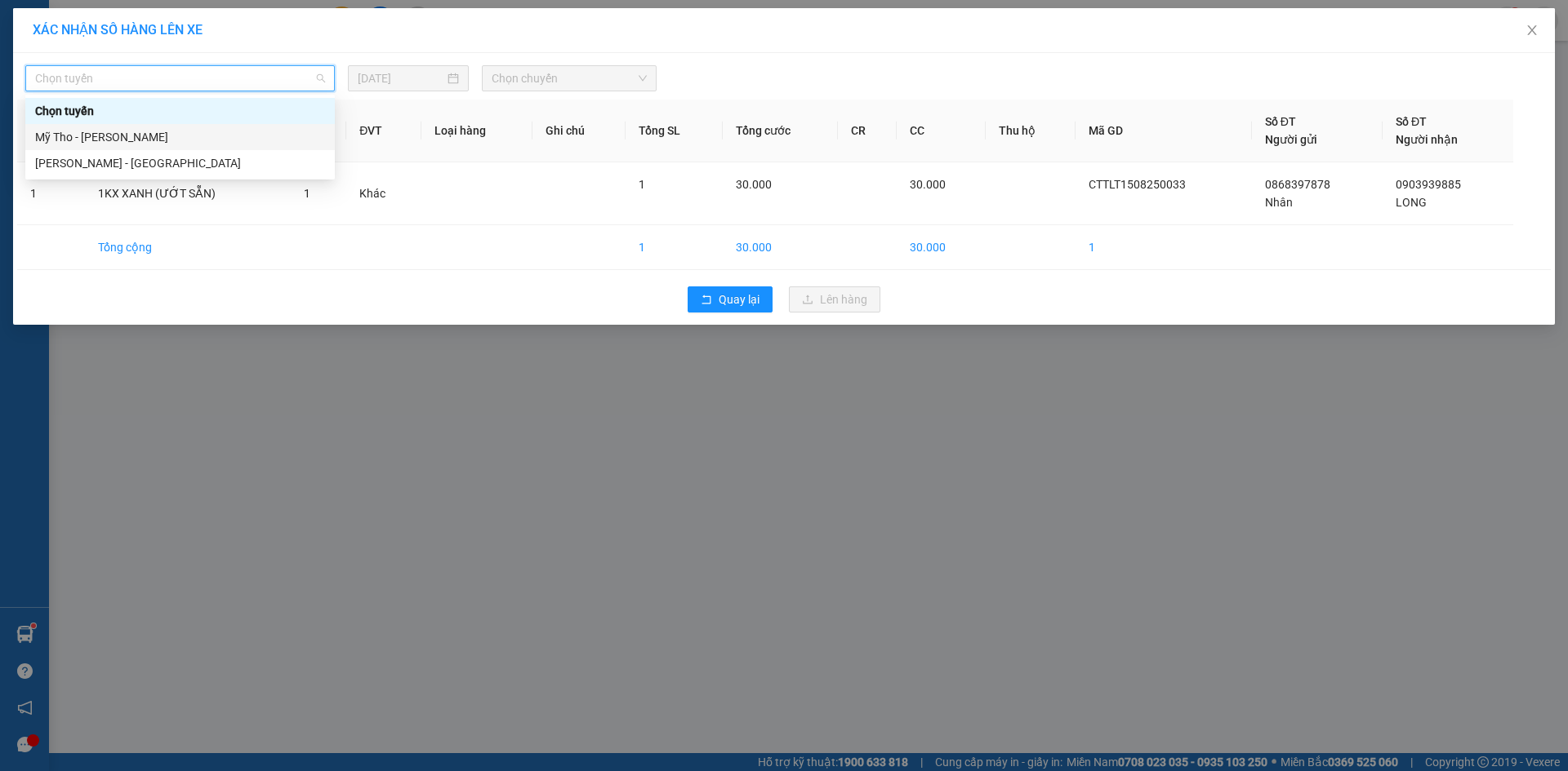
click at [175, 141] on div "Mỹ Tho - [PERSON_NAME]" at bounding box center [180, 137] width 290 height 18
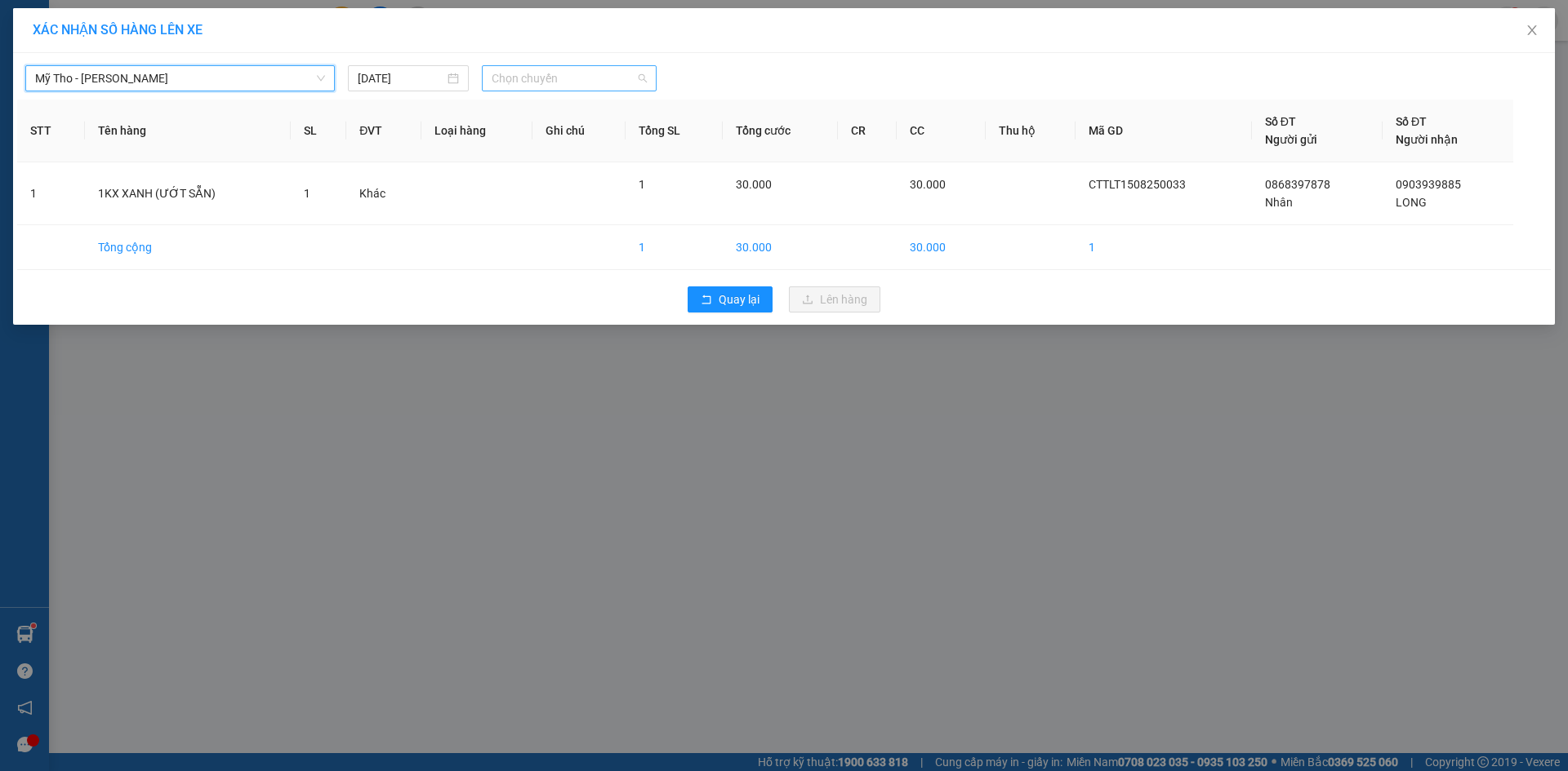
click at [533, 77] on span "Chọn chuyến" at bounding box center [569, 78] width 155 height 24
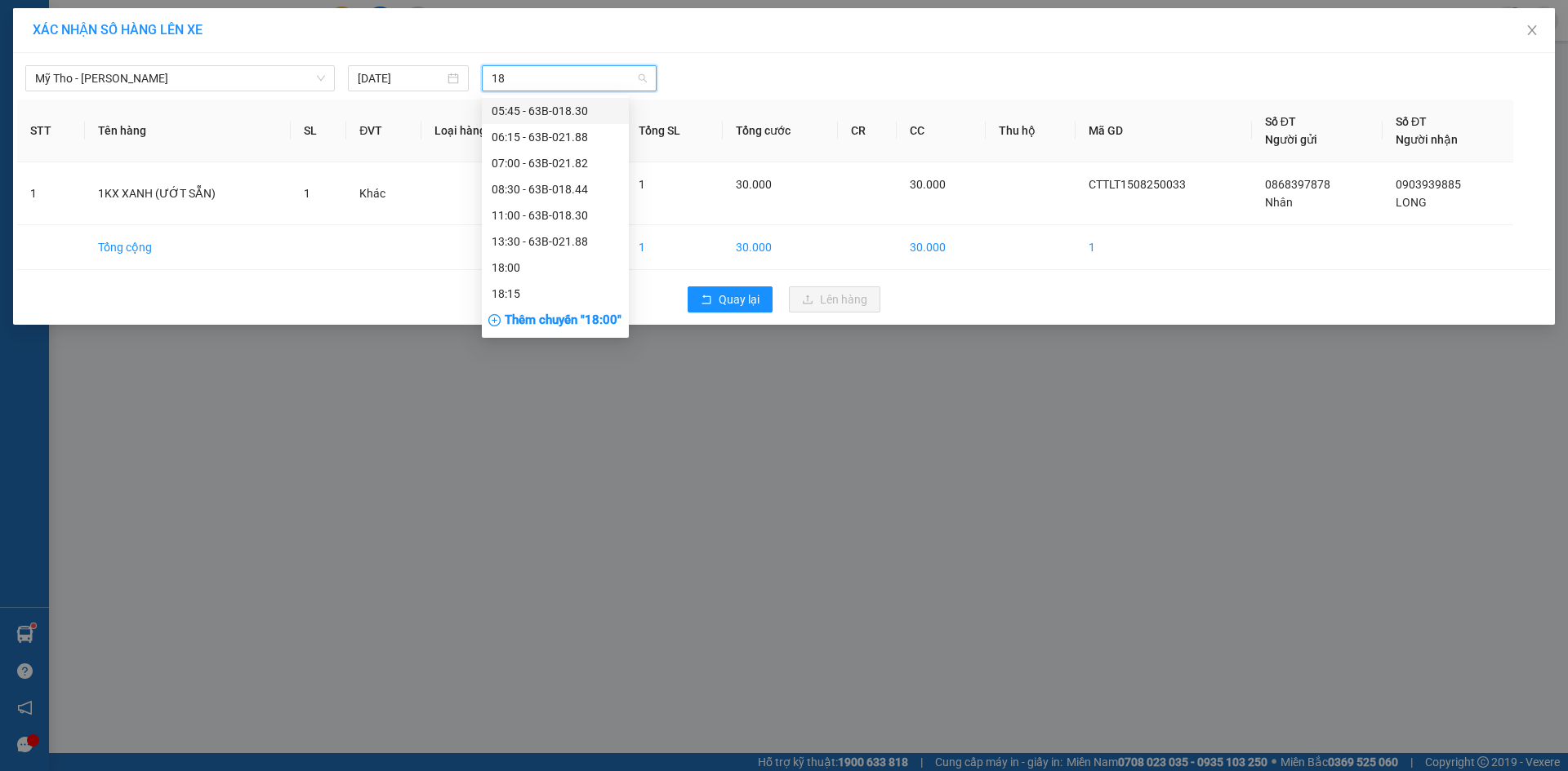
type input "188"
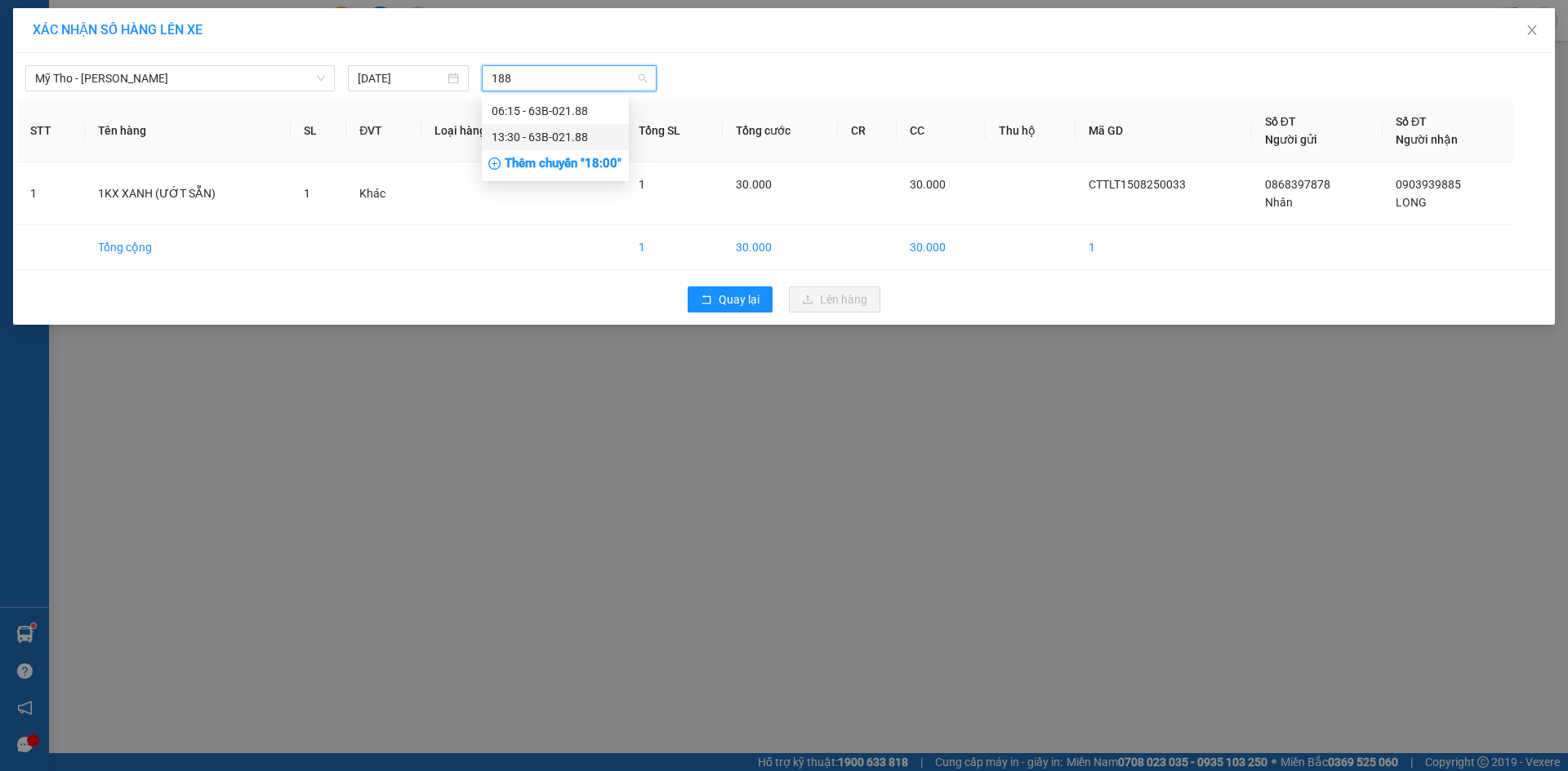
click at [576, 135] on div "13:30 - 63B-021.88" at bounding box center [555, 137] width 128 height 18
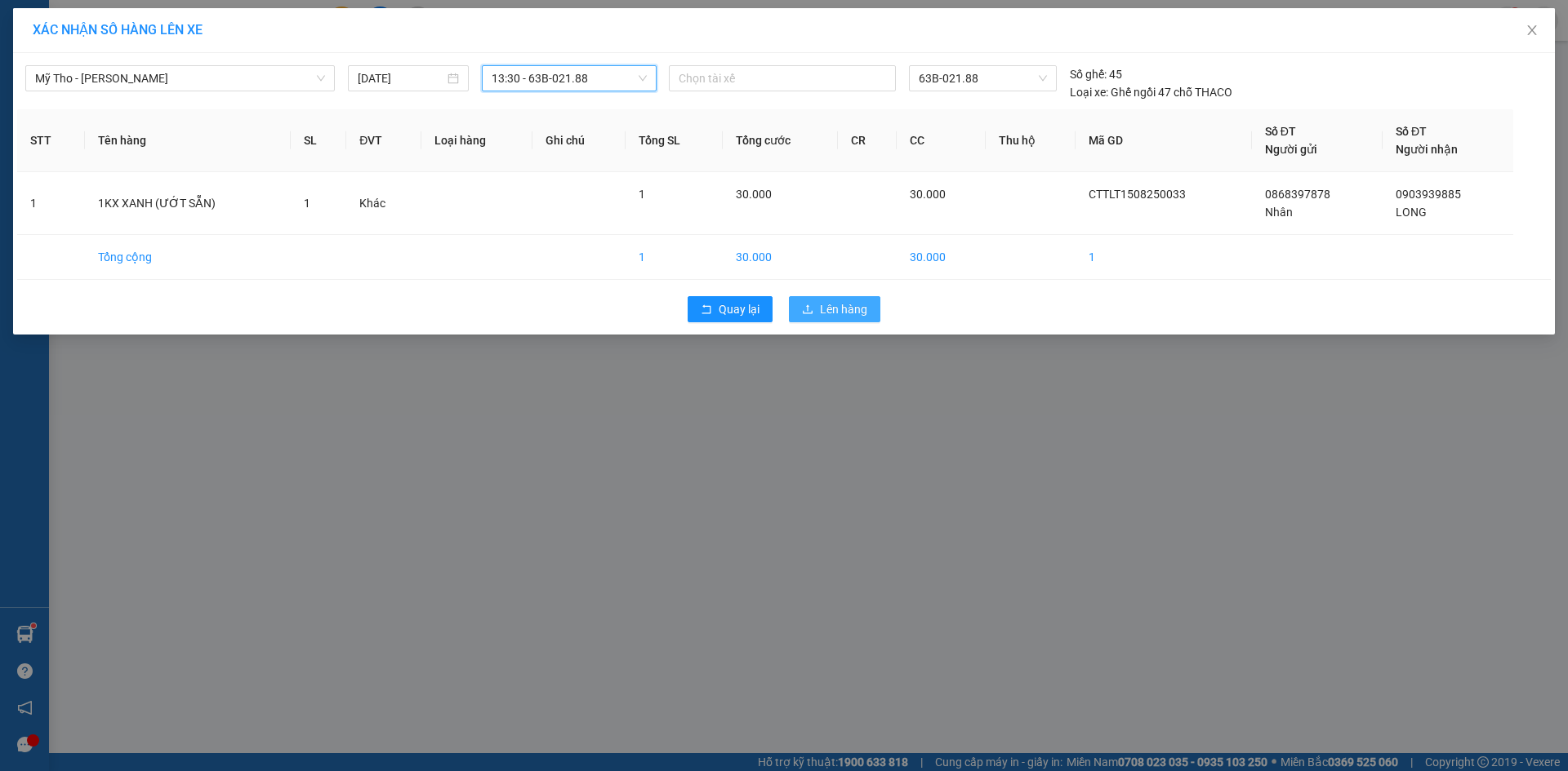
click at [837, 306] on span "Lên hàng" at bounding box center [844, 309] width 48 height 18
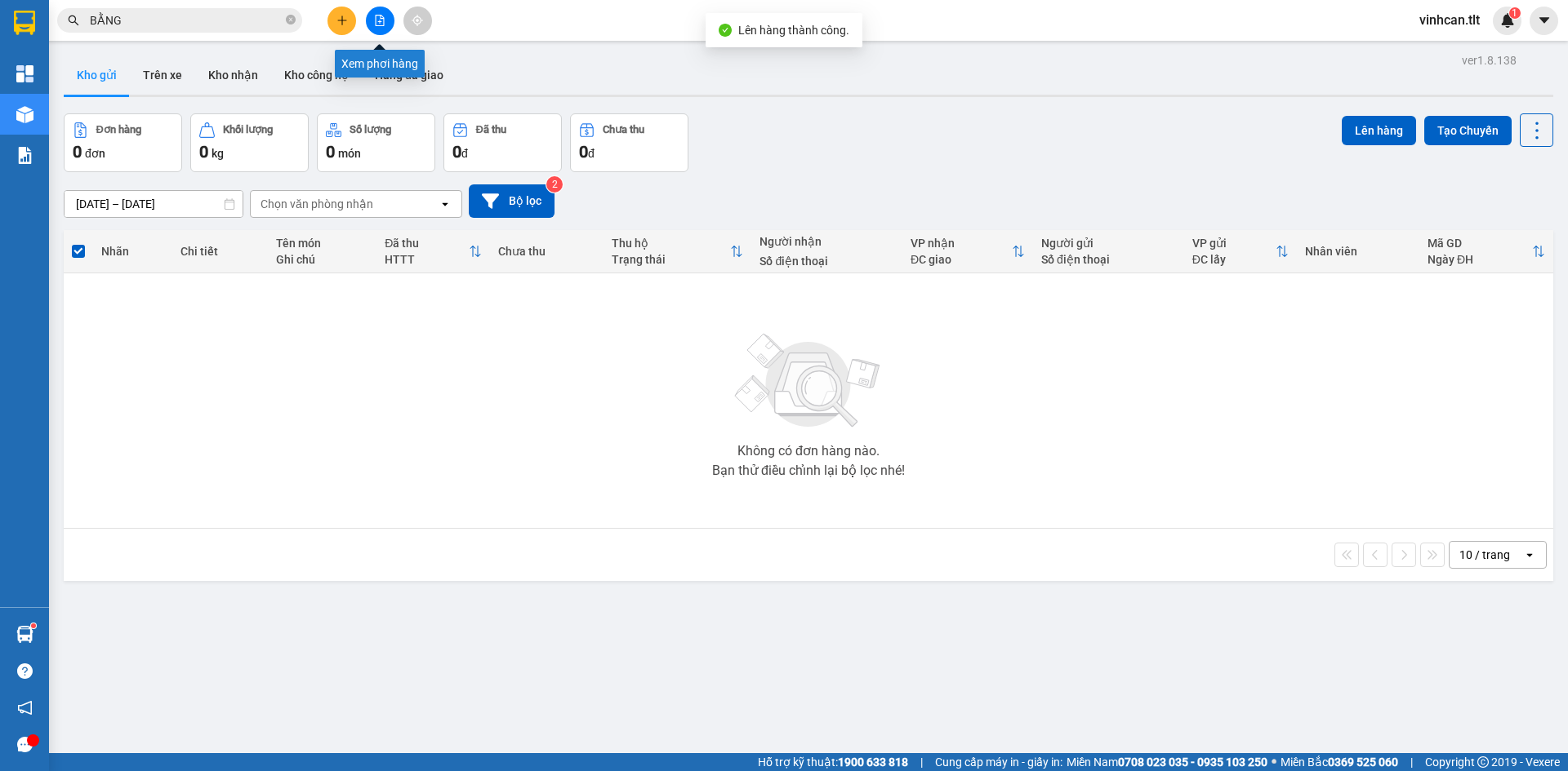
click at [384, 20] on icon "file-add" at bounding box center [380, 20] width 9 height 11
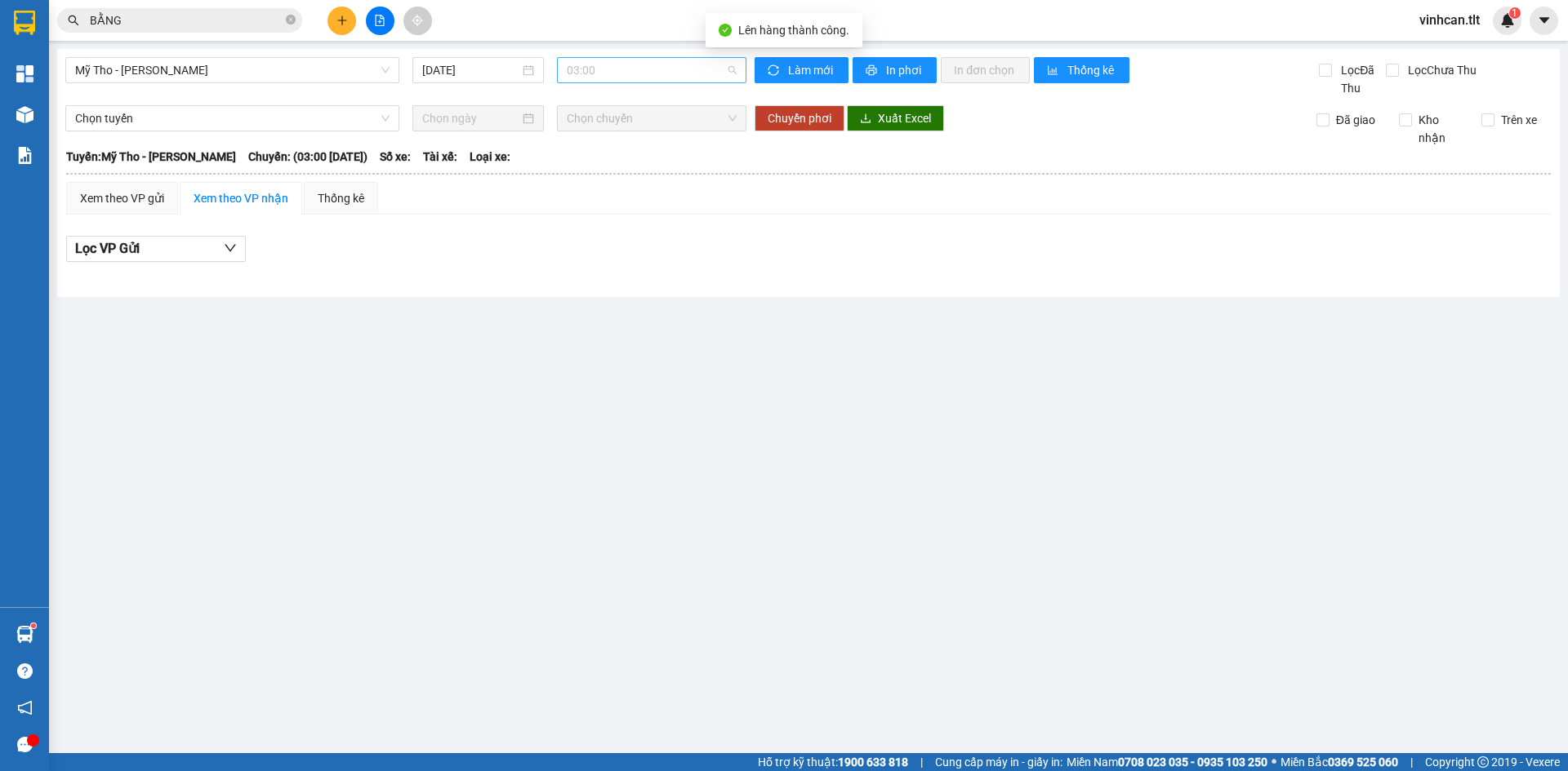
click at [645, 69] on span "03:00" at bounding box center [652, 70] width 170 height 24
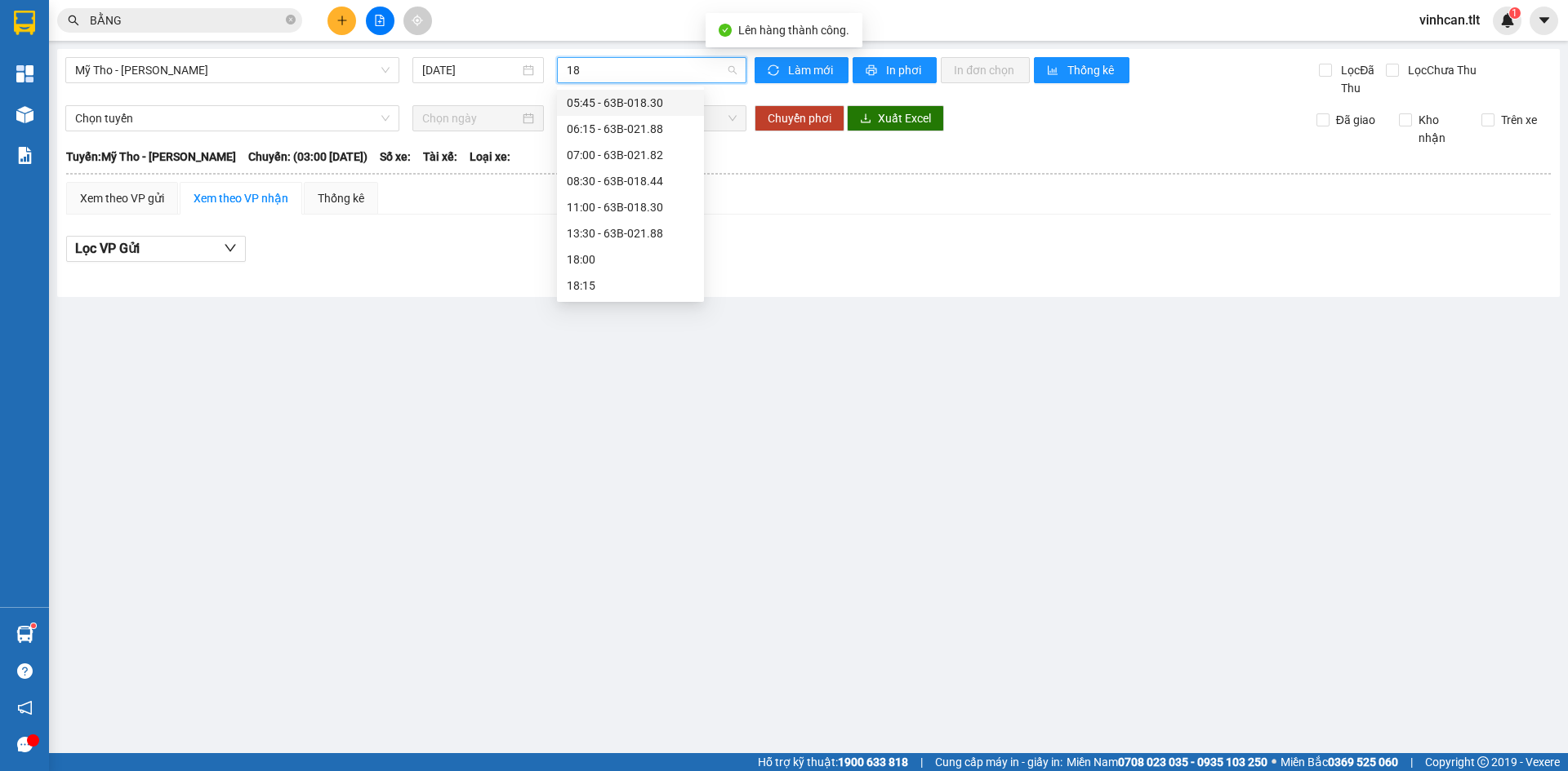
type input "188"
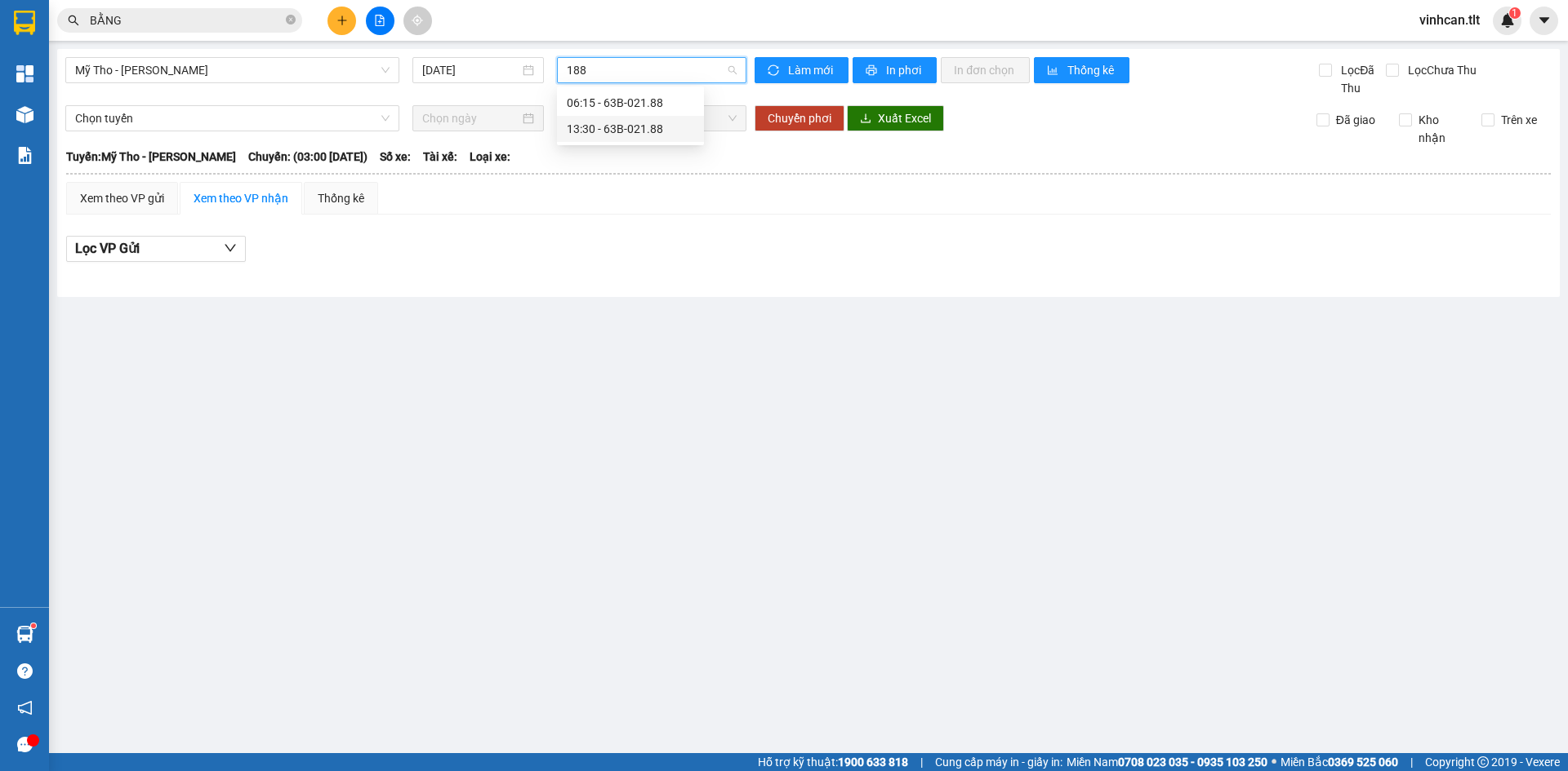
click at [652, 133] on div "13:30 - 63B-021.88" at bounding box center [630, 128] width 128 height 18
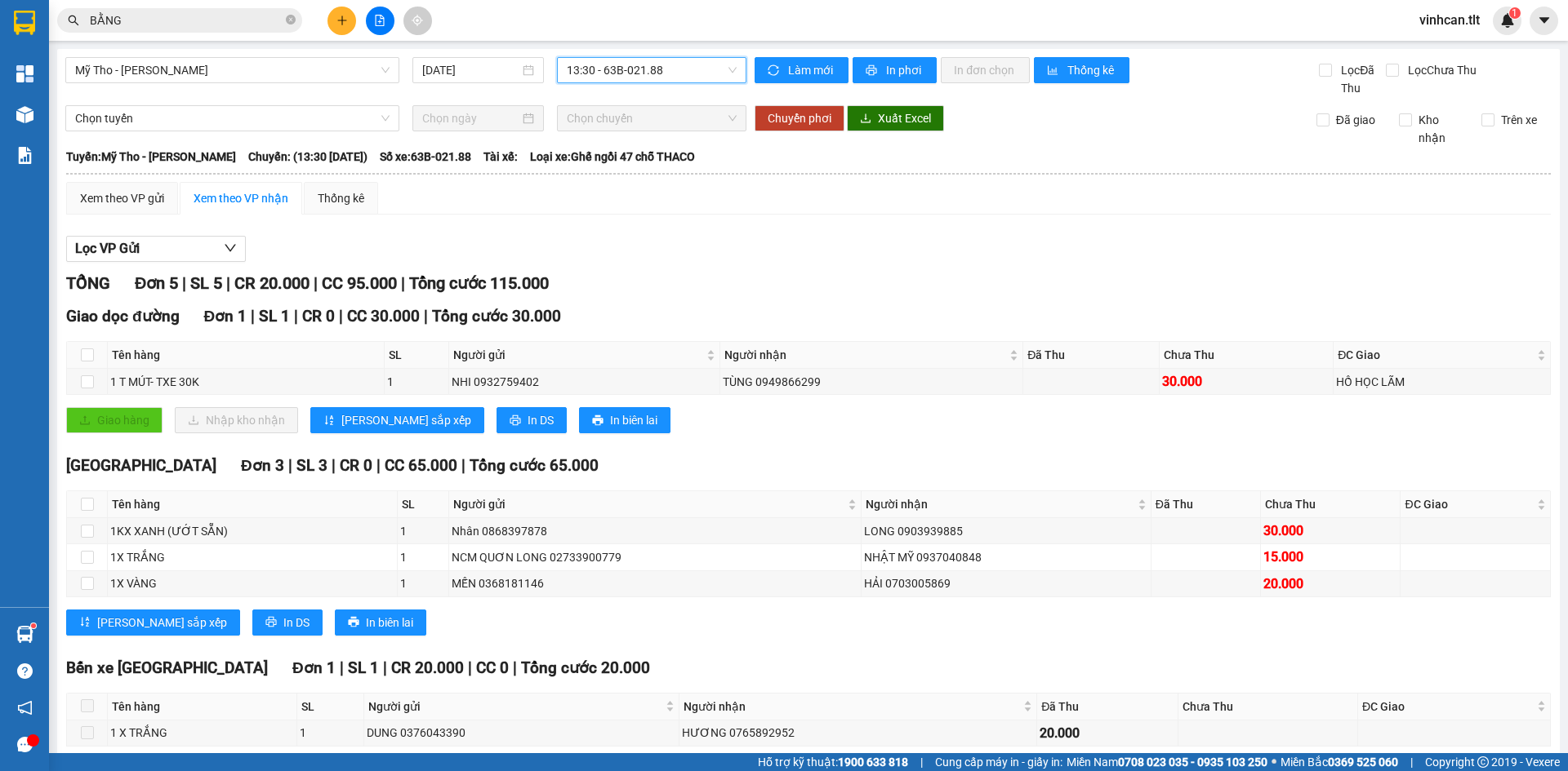
click at [108, 180] on th at bounding box center [808, 174] width 1486 height 15
click at [116, 199] on div "Xem theo VP gửi" at bounding box center [122, 198] width 84 height 18
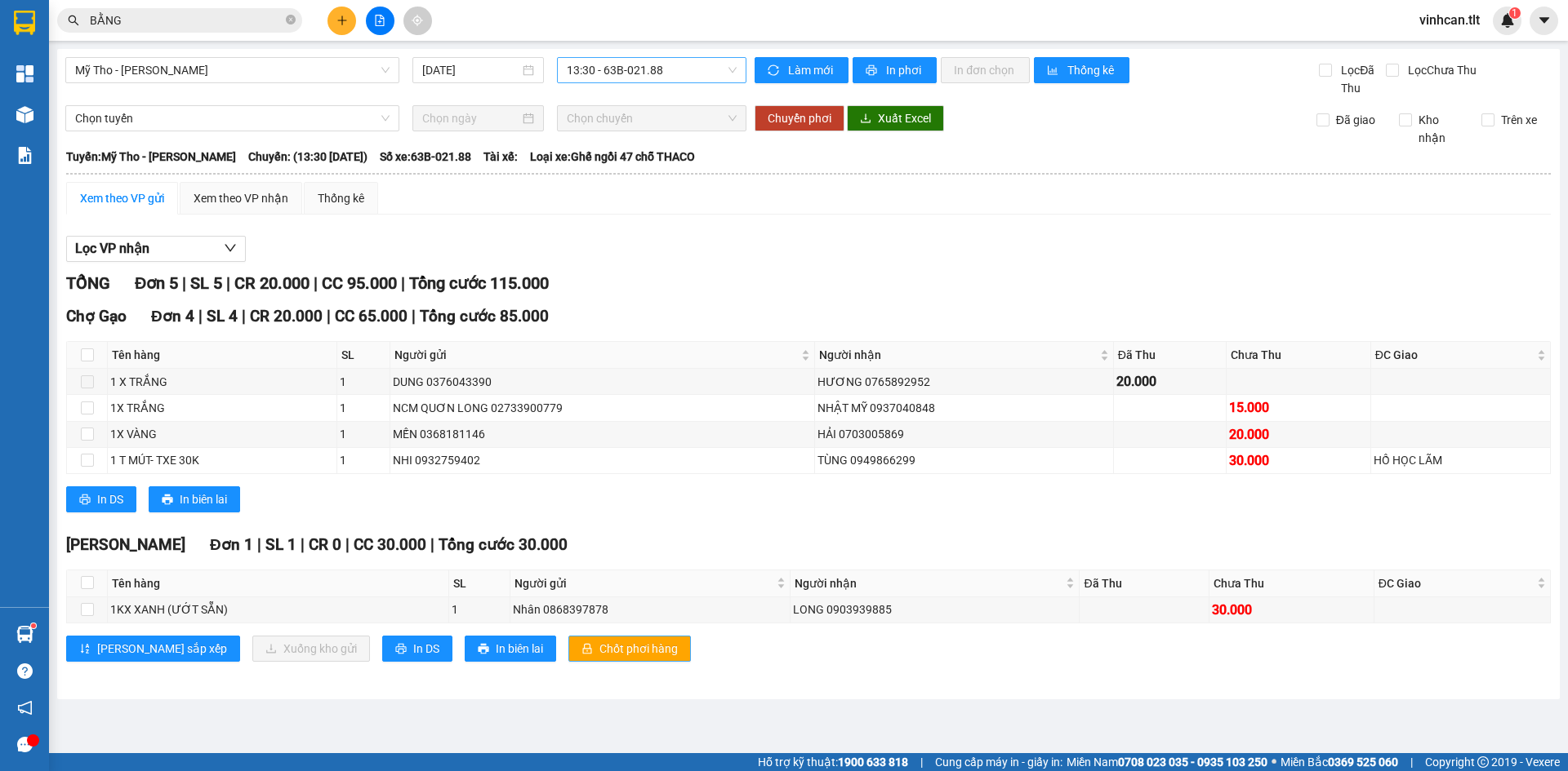
click at [599, 645] on span "Chốt phơi hàng" at bounding box center [638, 649] width 78 height 18
click at [340, 21] on icon "plus" at bounding box center [341, 20] width 11 height 11
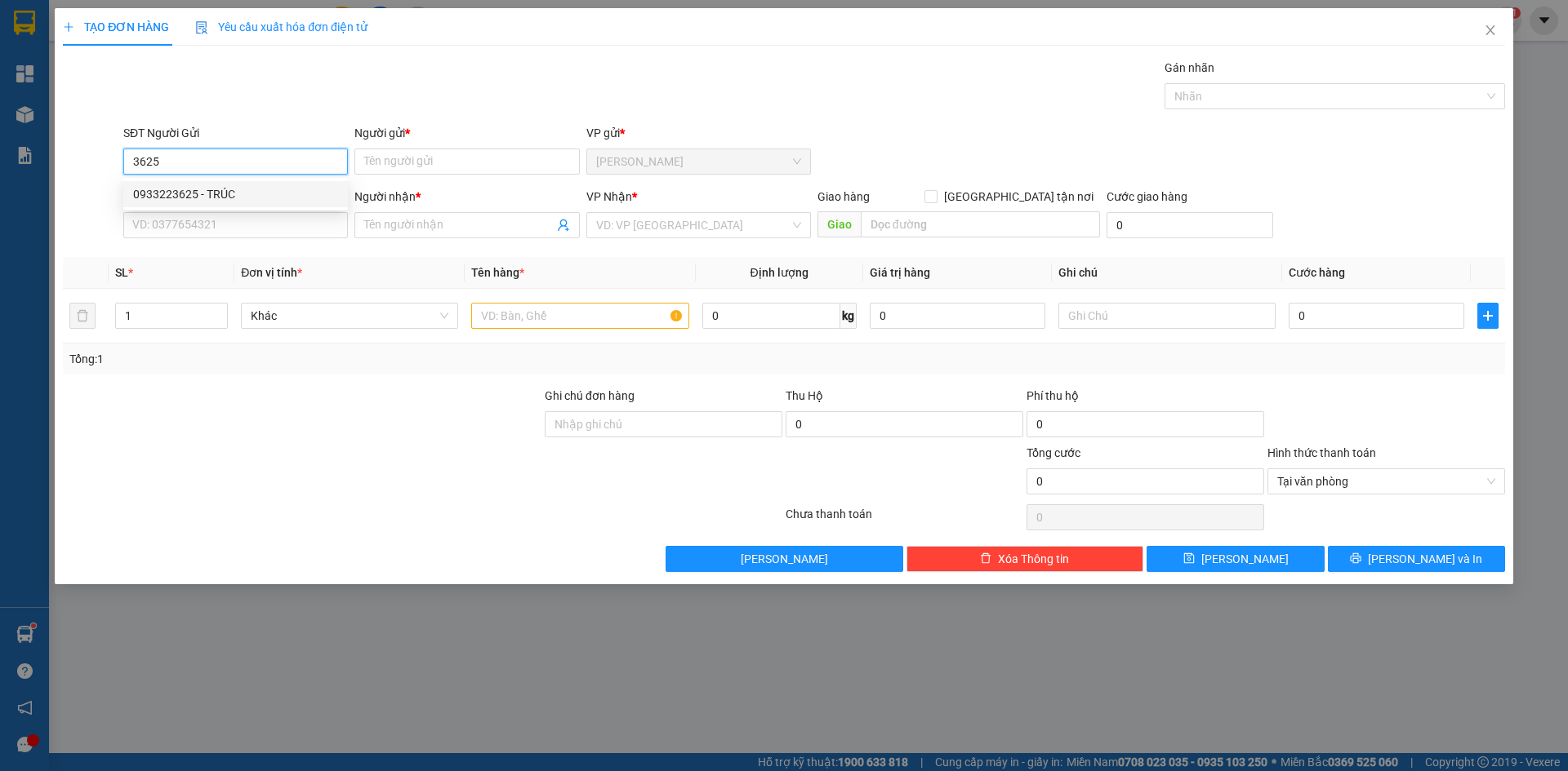
click at [233, 195] on div "0933223625 - TRÚC" at bounding box center [235, 194] width 205 height 18
type input "0933223625"
type input "TRÚC"
type input "0933223625"
click at [217, 227] on input "SĐT Người Nhận *" at bounding box center [235, 225] width 224 height 26
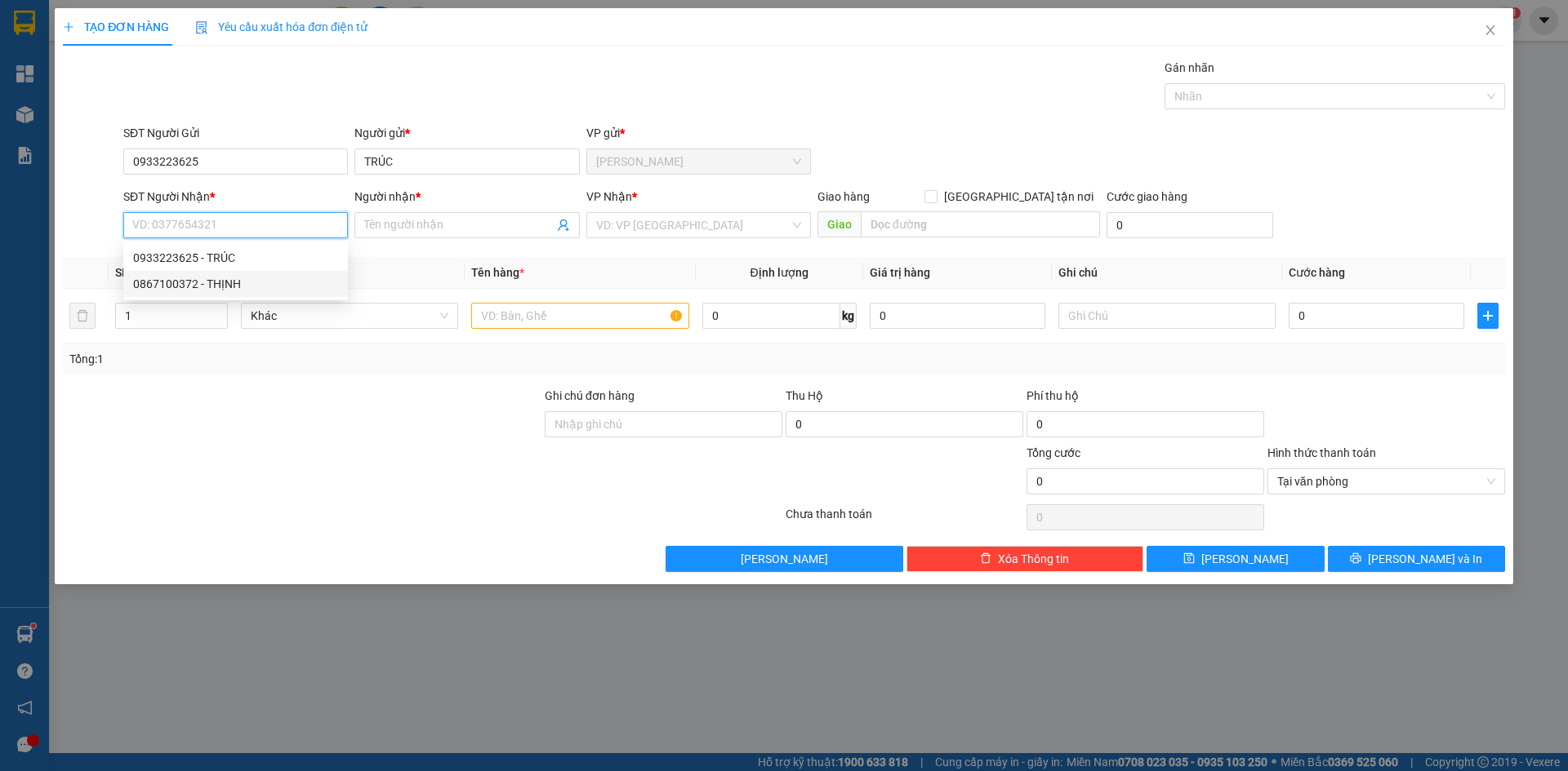
click at [230, 279] on div "0867100372 - THỊNH" at bounding box center [235, 284] width 205 height 18
type input "0867100372"
type input "THỊNH"
drag, startPoint x: 659, startPoint y: 211, endPoint x: 649, endPoint y: 227, distance: 18.9
click at [659, 214] on div "VP Nhận * VD: VP [GEOGRAPHIC_DATA]" at bounding box center [698, 216] width 224 height 57
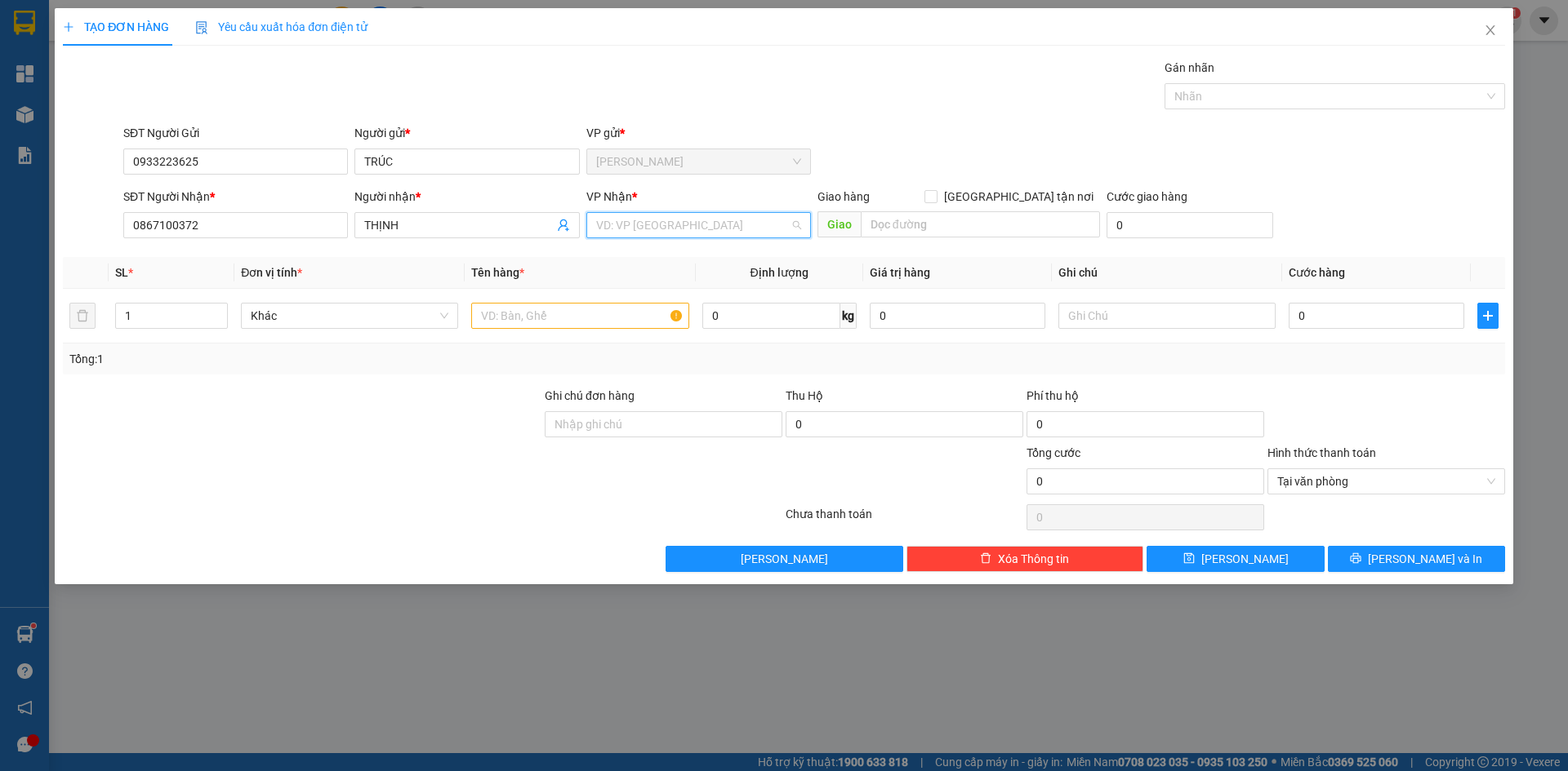
click at [647, 228] on input "search" at bounding box center [692, 225] width 194 height 24
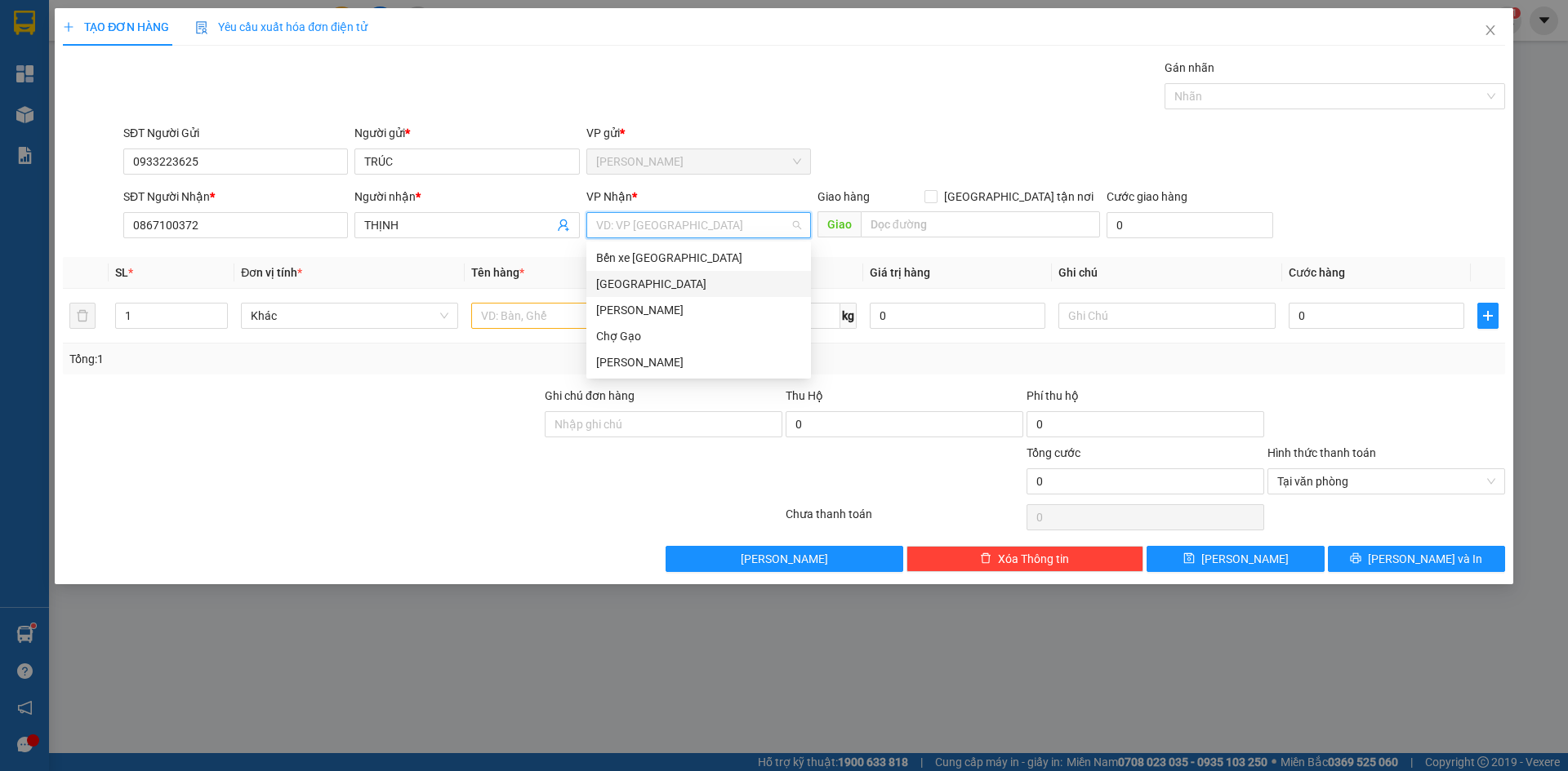
click at [621, 283] on div "[GEOGRAPHIC_DATA]" at bounding box center [698, 284] width 205 height 18
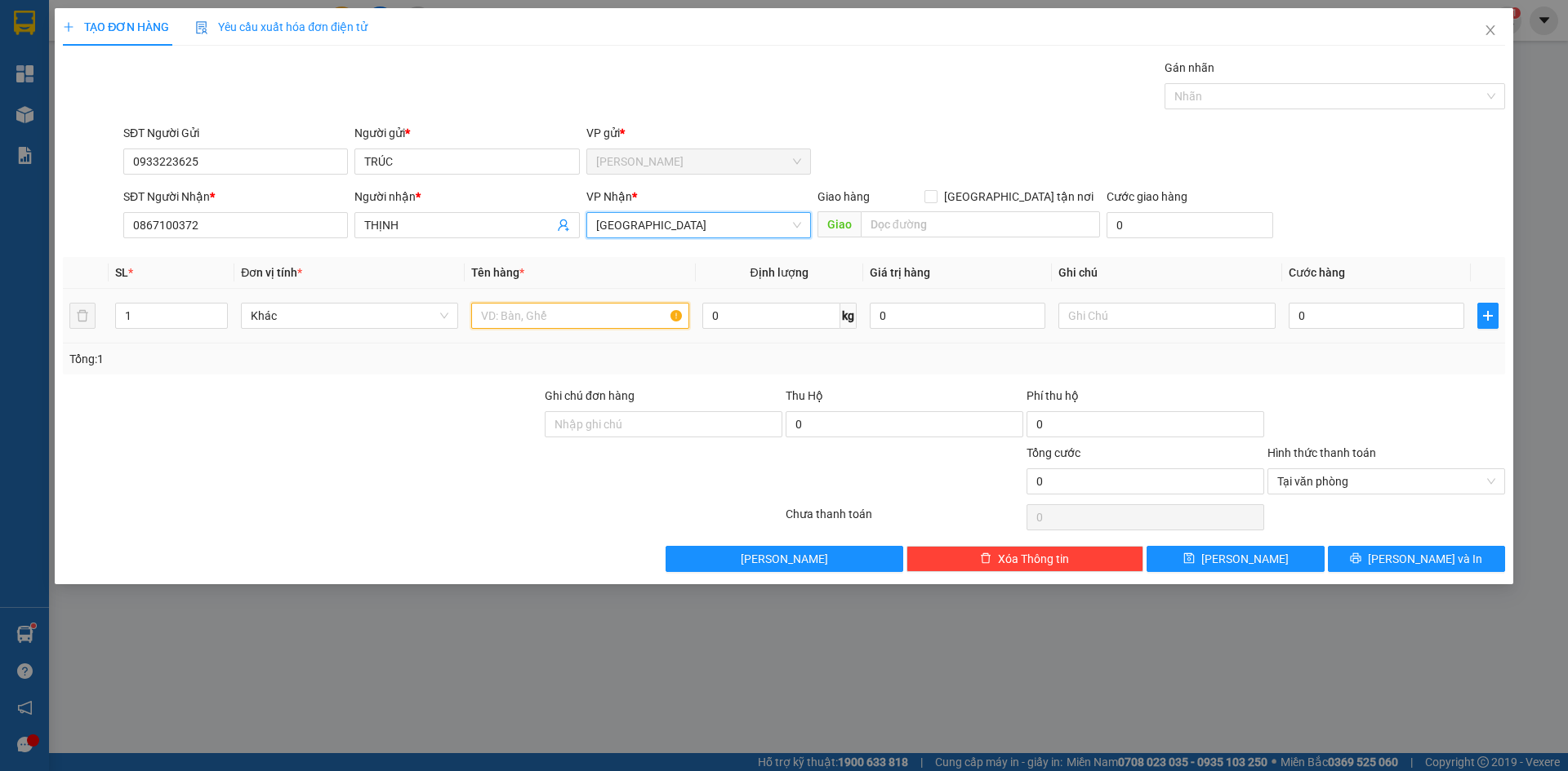
click at [546, 317] on input "text" at bounding box center [579, 316] width 217 height 26
type input "1TX"
click at [1320, 314] on input "0" at bounding box center [1376, 316] width 175 height 26
type input "3"
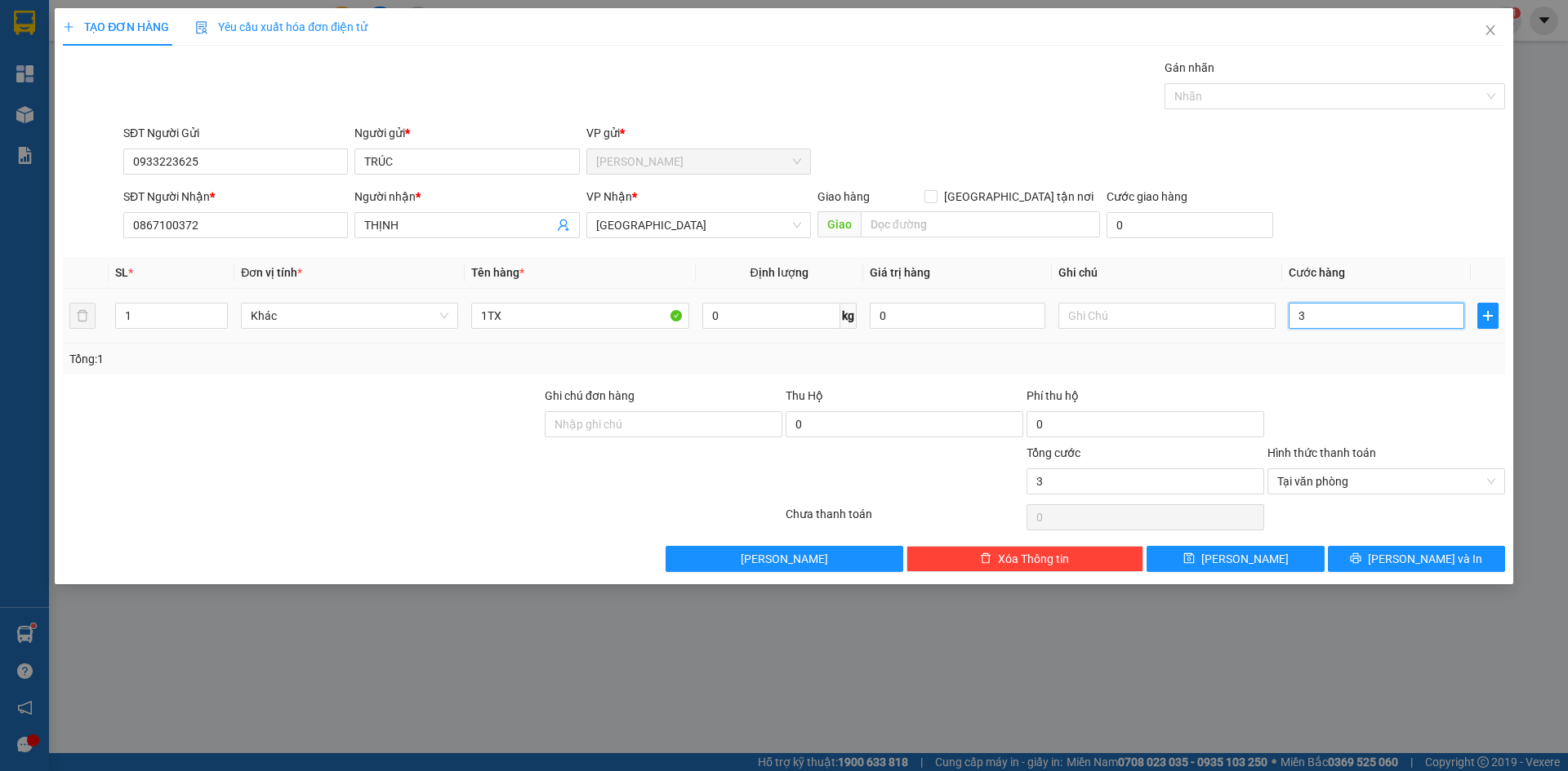
type input "30"
type input "30.000"
click at [1462, 563] on button "[PERSON_NAME] và In" at bounding box center [1416, 559] width 177 height 26
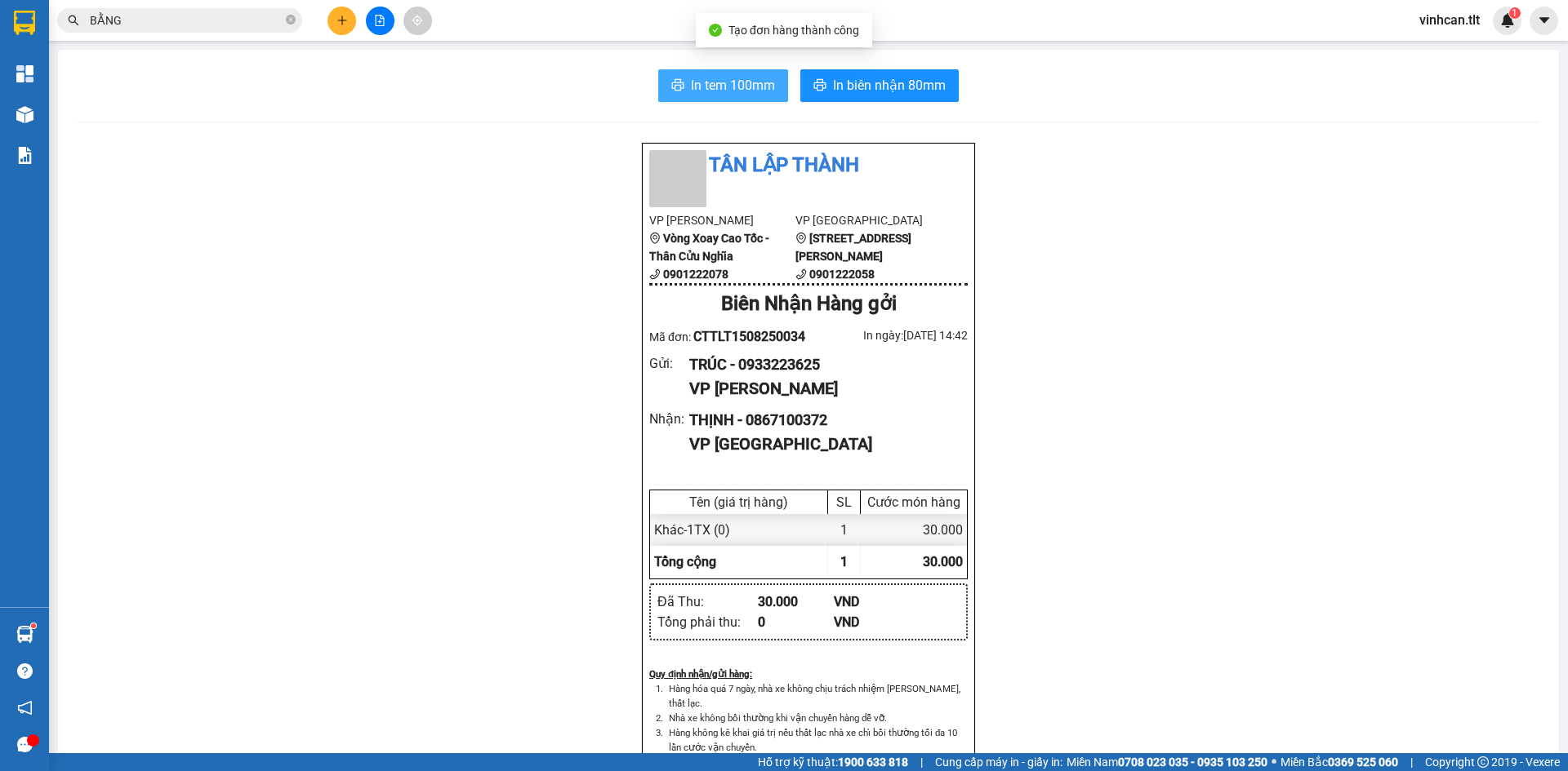
click at [694, 82] on span "In tem 100mm" at bounding box center [732, 84] width 84 height 20
click at [866, 85] on span "In biên nhận 80mm" at bounding box center [890, 84] width 113 height 20
click at [328, 25] on button at bounding box center [341, 21] width 29 height 29
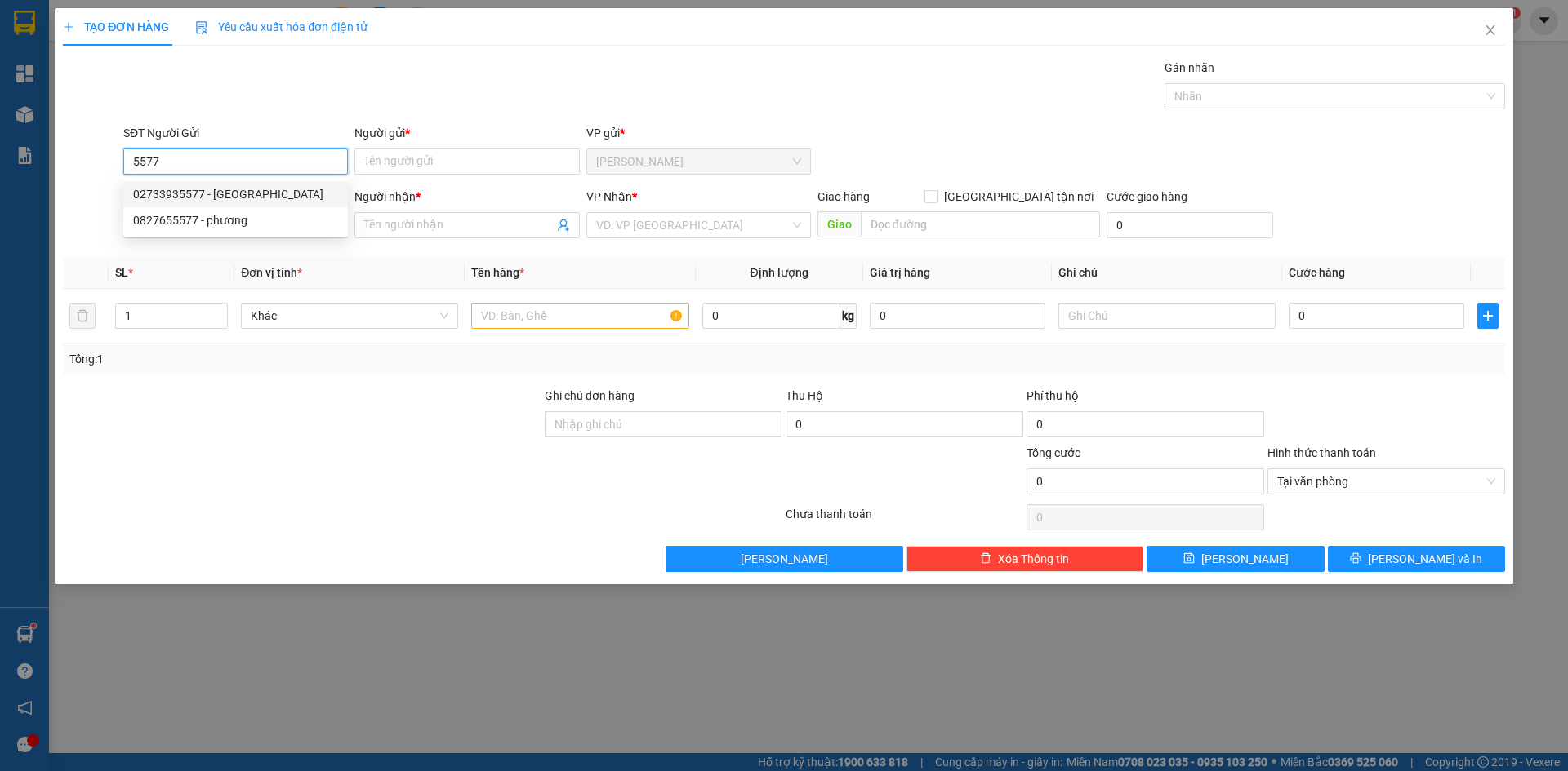
click at [258, 188] on div "02733935577 - [GEOGRAPHIC_DATA]" at bounding box center [235, 194] width 205 height 18
type input "02733935577"
type input "NK MỸ NHA"
type input "02733935577"
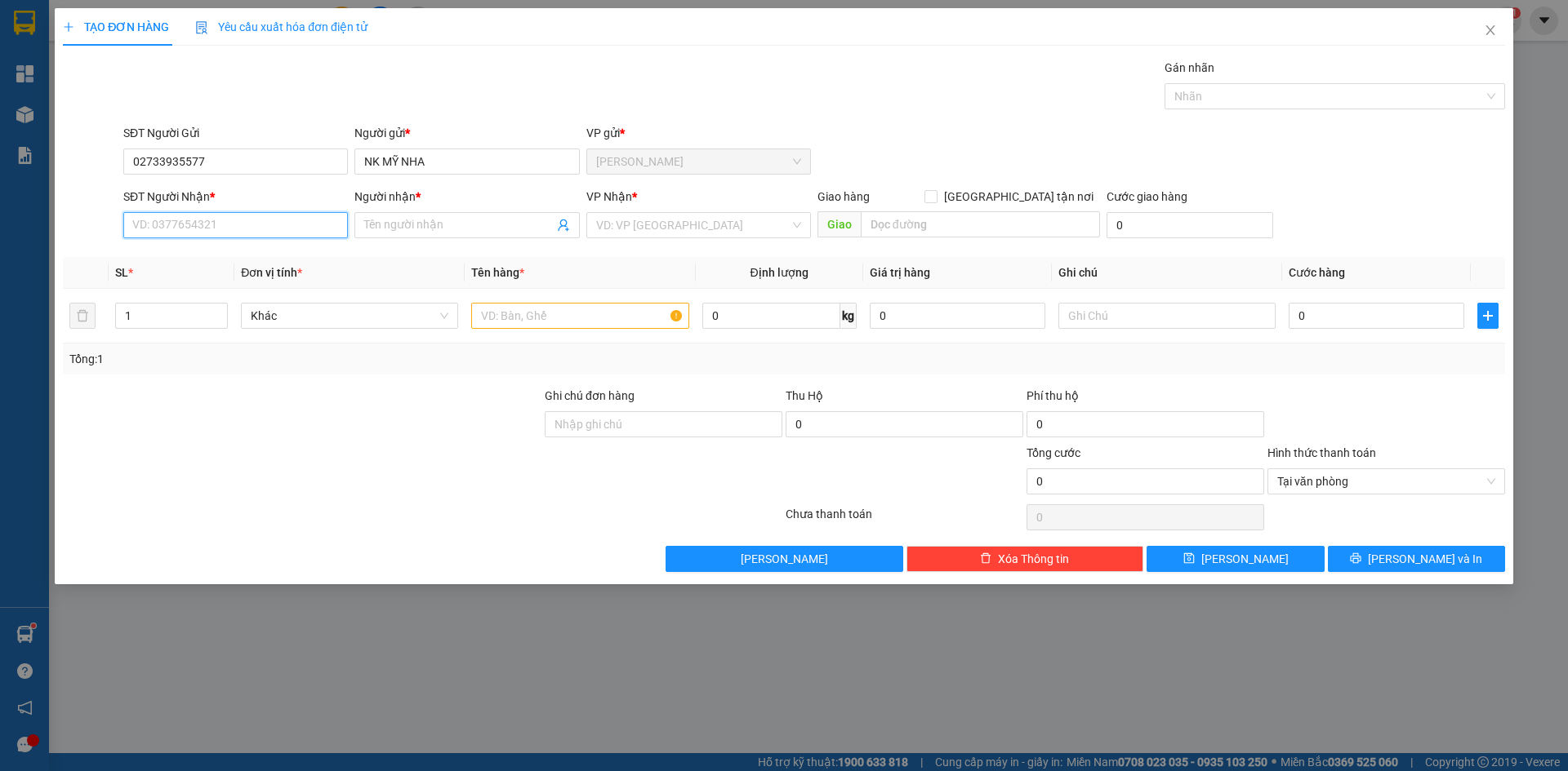
click at [297, 225] on input "SĐT Người Nhận *" at bounding box center [235, 225] width 224 height 26
click at [268, 257] on div "0901790368 - PRO DENTAL LAB" at bounding box center [235, 258] width 205 height 18
type input "0901790368"
type input "PRO DENTAL LAB"
click at [698, 218] on input "search" at bounding box center [692, 225] width 194 height 24
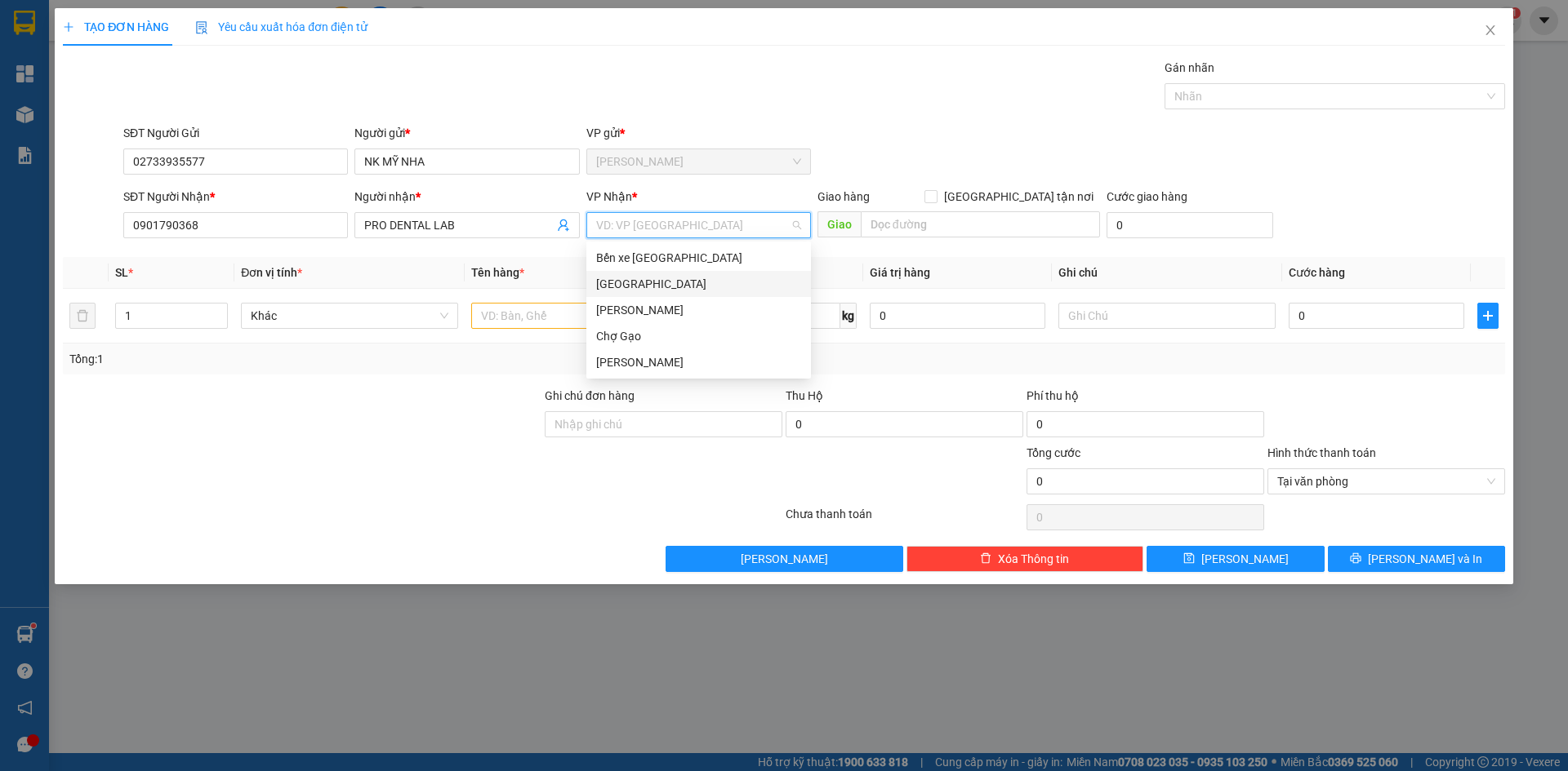
click at [629, 287] on div "[GEOGRAPHIC_DATA]" at bounding box center [698, 284] width 205 height 18
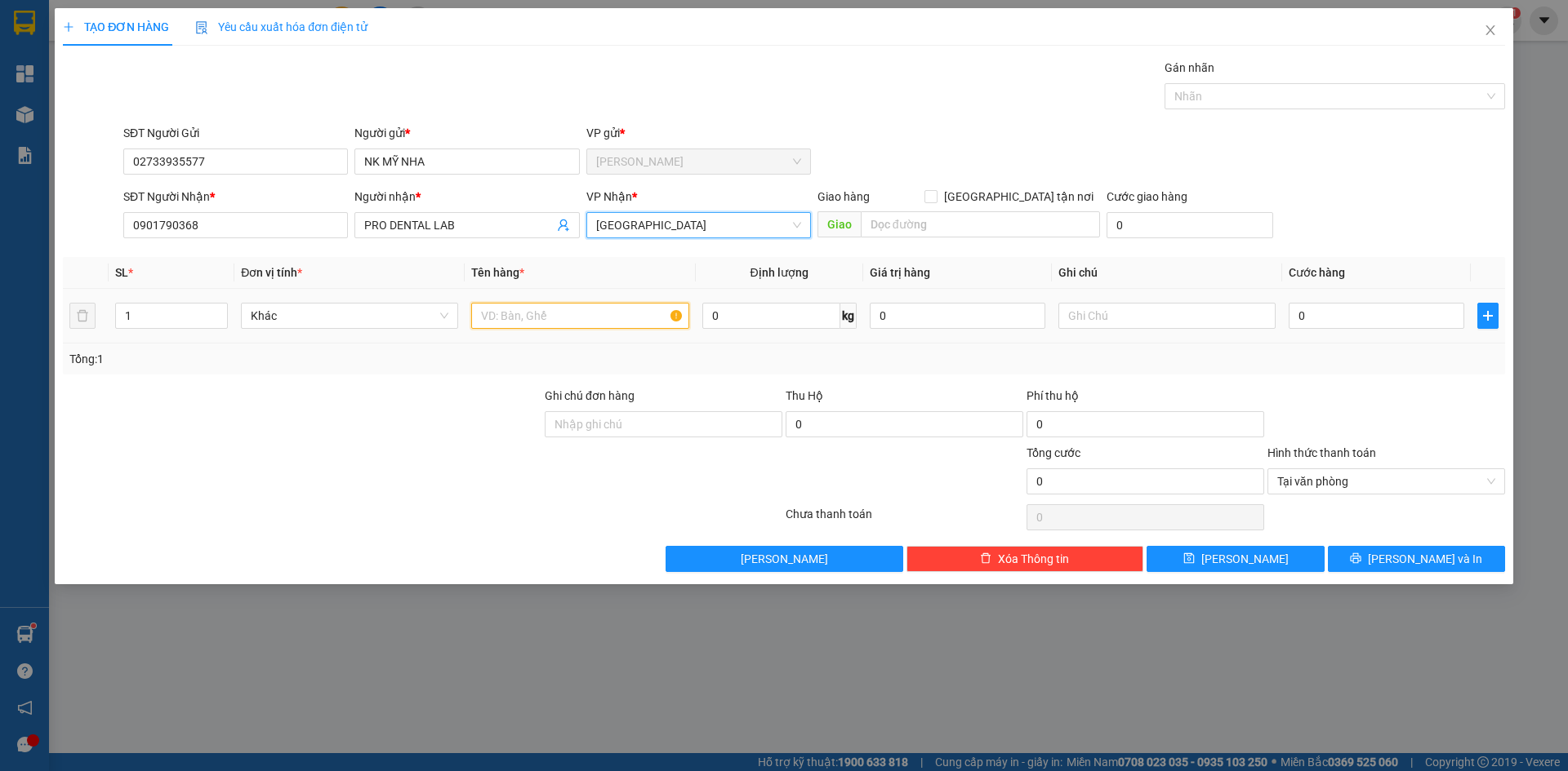
click at [551, 324] on input "text" at bounding box center [579, 316] width 217 height 26
type input "1HNP"
click at [1361, 305] on input "0" at bounding box center [1376, 316] width 175 height 26
type input "2"
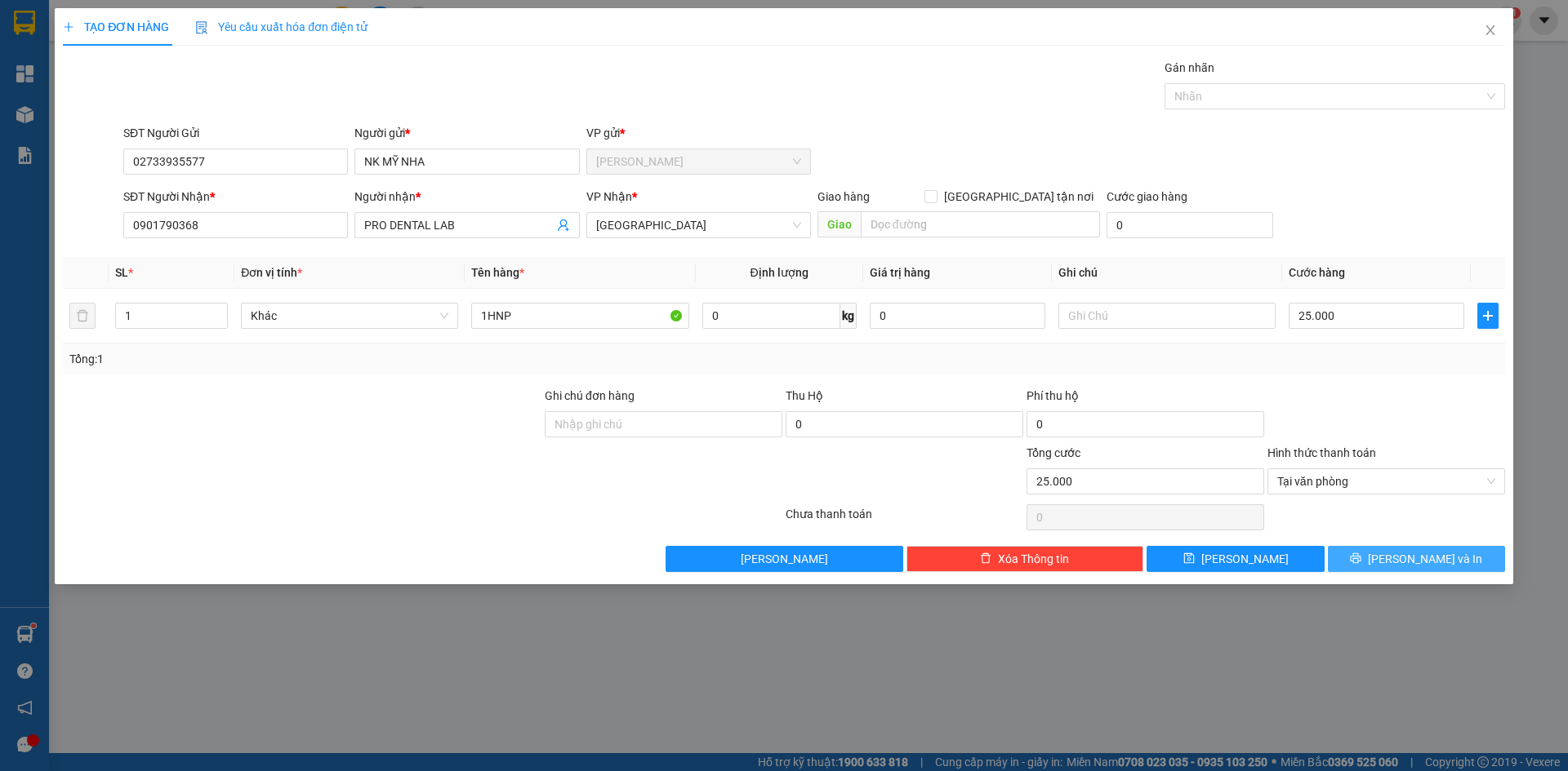
click at [1449, 559] on button "[PERSON_NAME] và In" at bounding box center [1416, 559] width 177 height 26
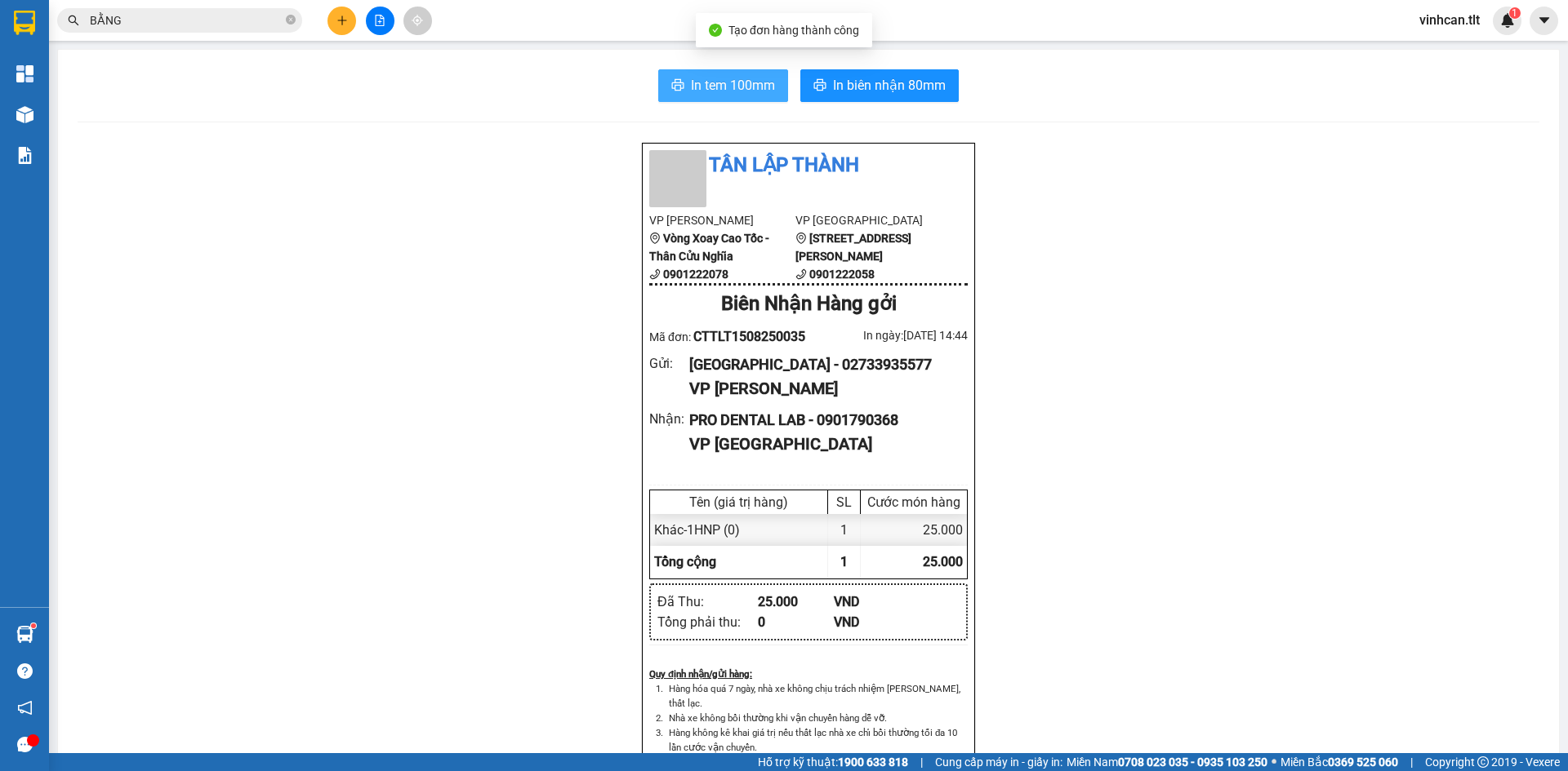
click at [725, 88] on span "In tem 100mm" at bounding box center [732, 84] width 84 height 20
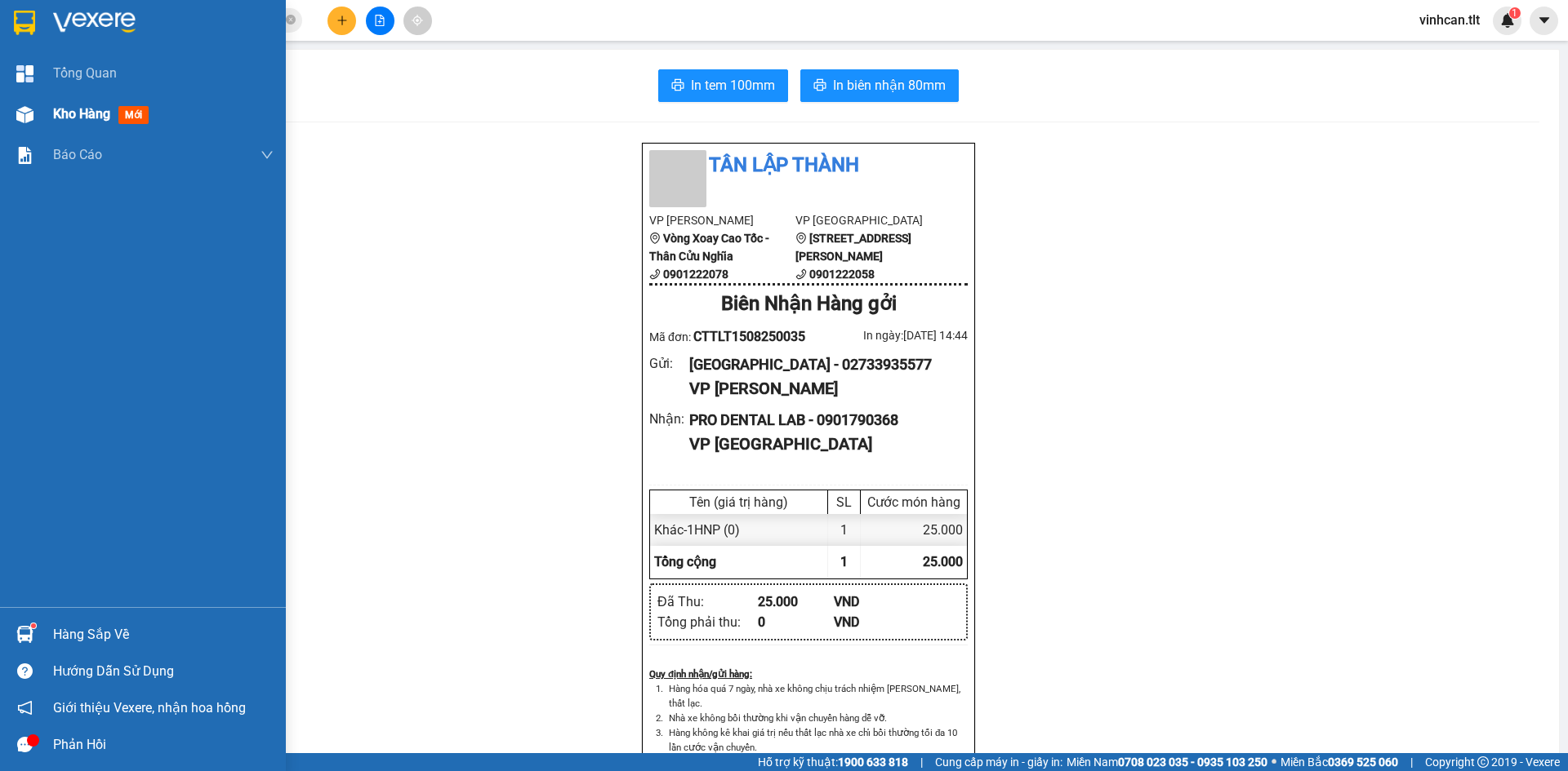
click at [5, 100] on div "Kho hàng mới" at bounding box center [142, 114] width 286 height 41
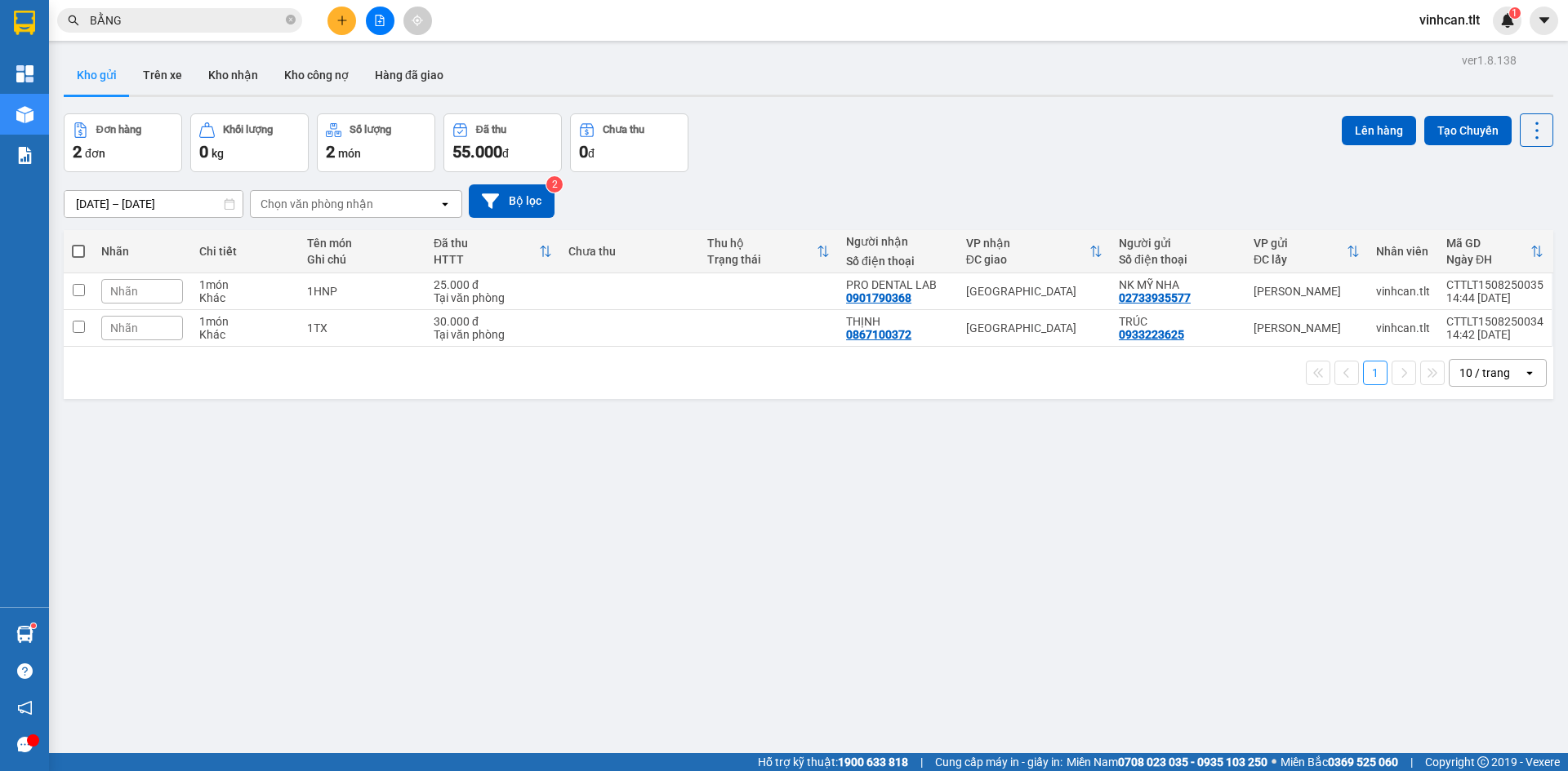
click at [85, 254] on span at bounding box center [78, 251] width 13 height 13
click at [78, 243] on input "checkbox" at bounding box center [78, 243] width 0 height 0
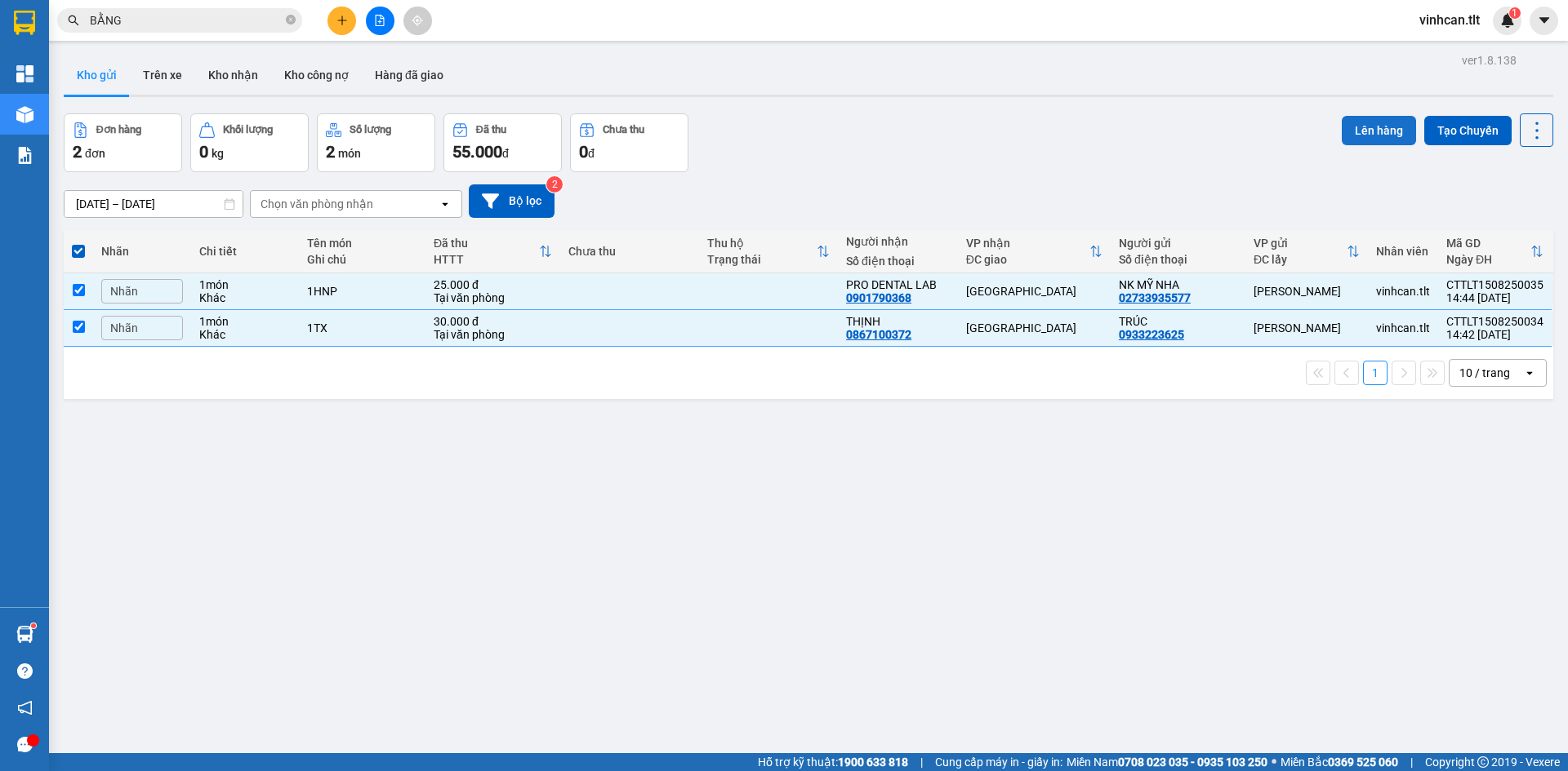
click at [1341, 117] on button "Lên hàng" at bounding box center [1379, 130] width 75 height 30
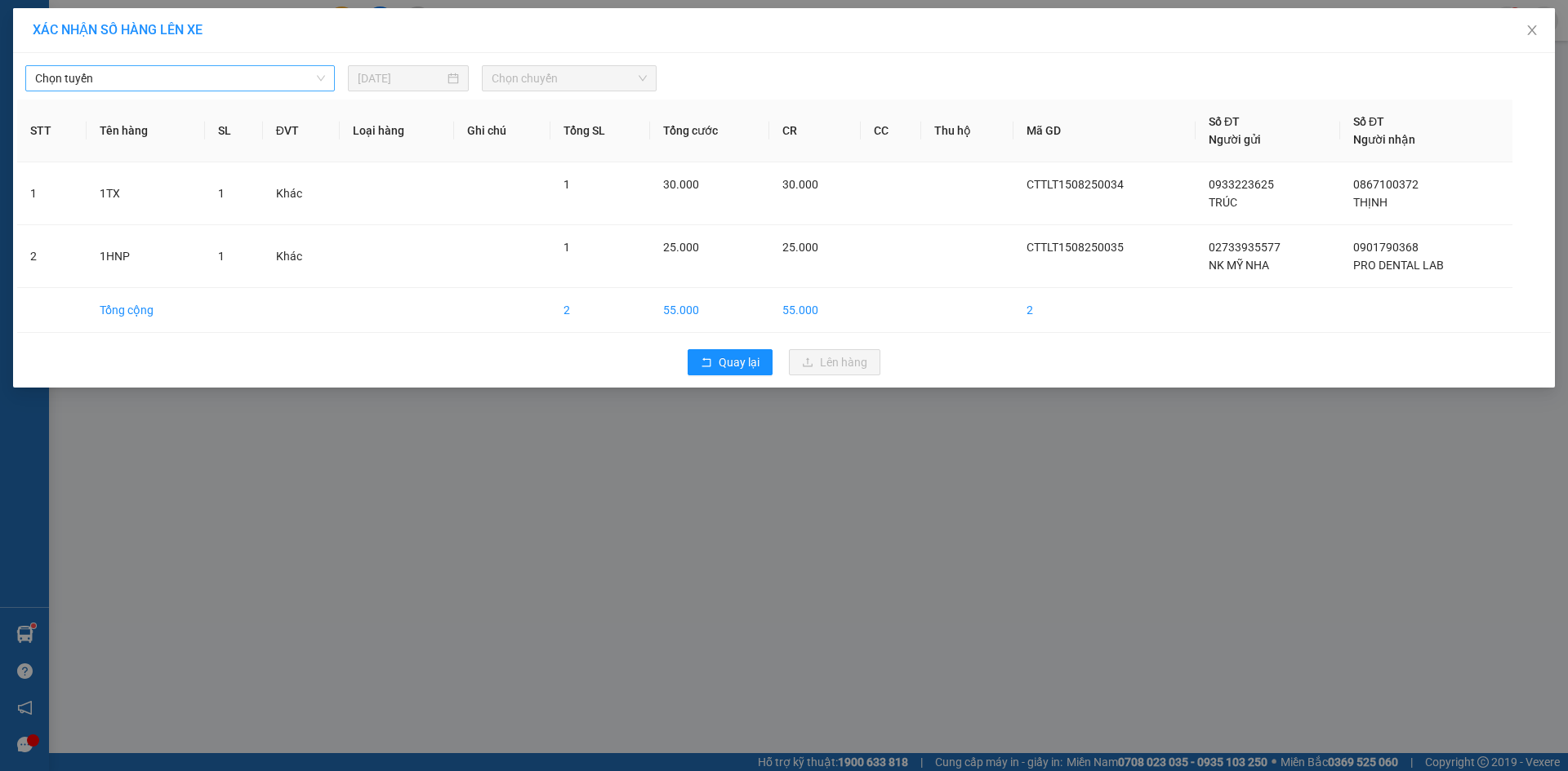
click at [292, 90] on div "Chọn tuyến" at bounding box center [180, 78] width 309 height 26
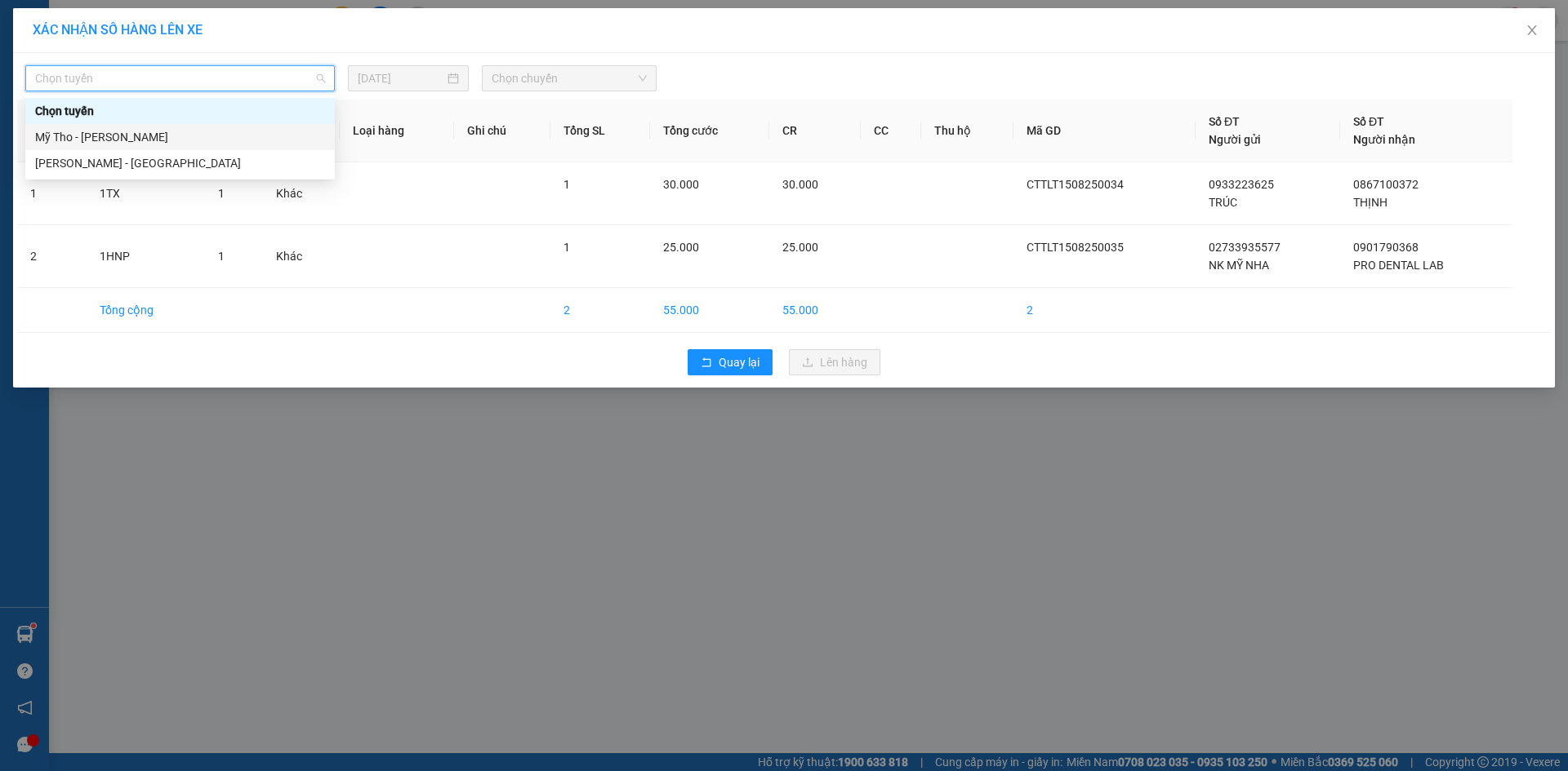
click at [176, 131] on div "Mỹ Tho - [PERSON_NAME]" at bounding box center [180, 137] width 290 height 18
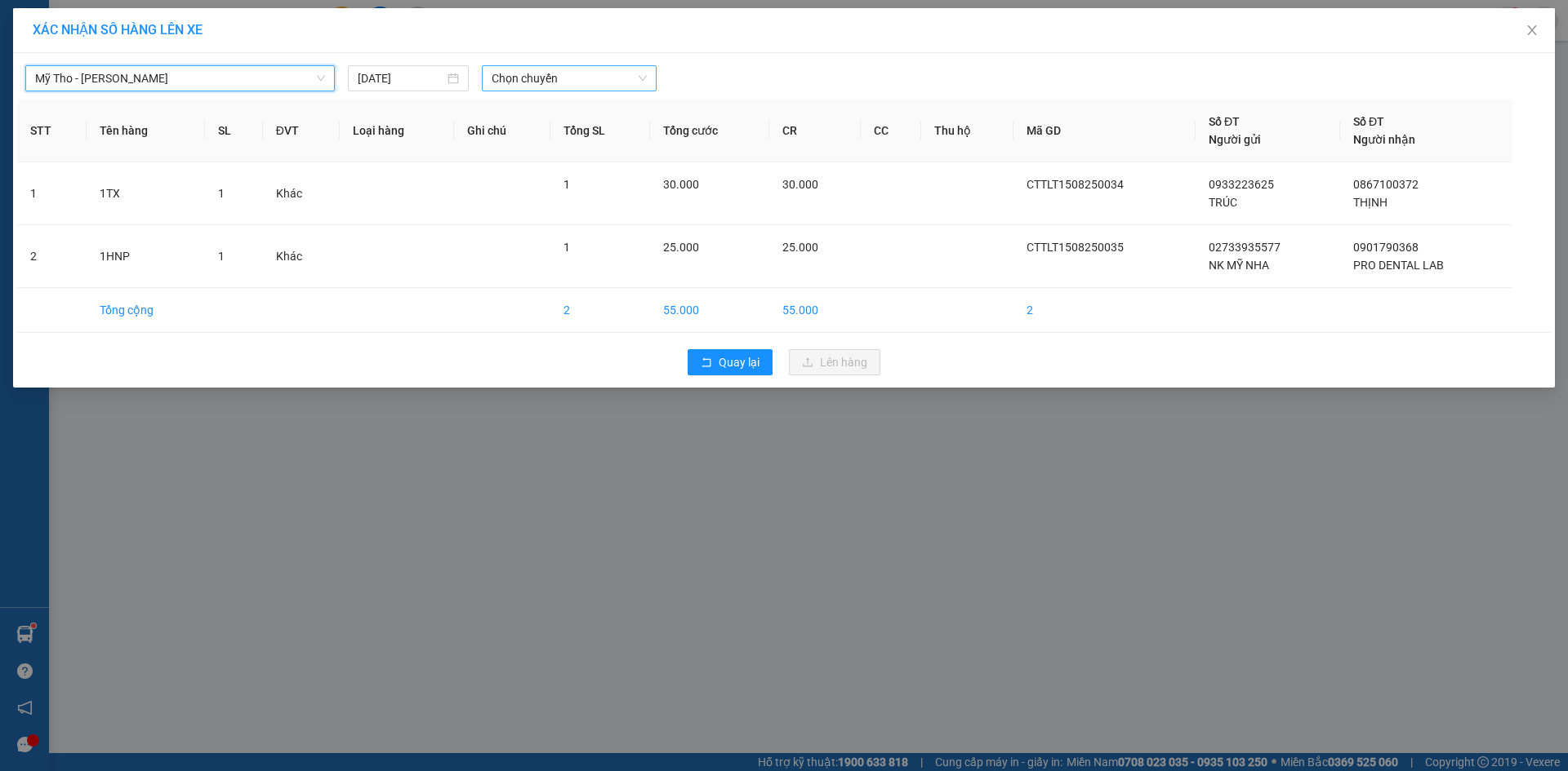
click at [555, 77] on span "Chọn chuyến" at bounding box center [569, 78] width 155 height 24
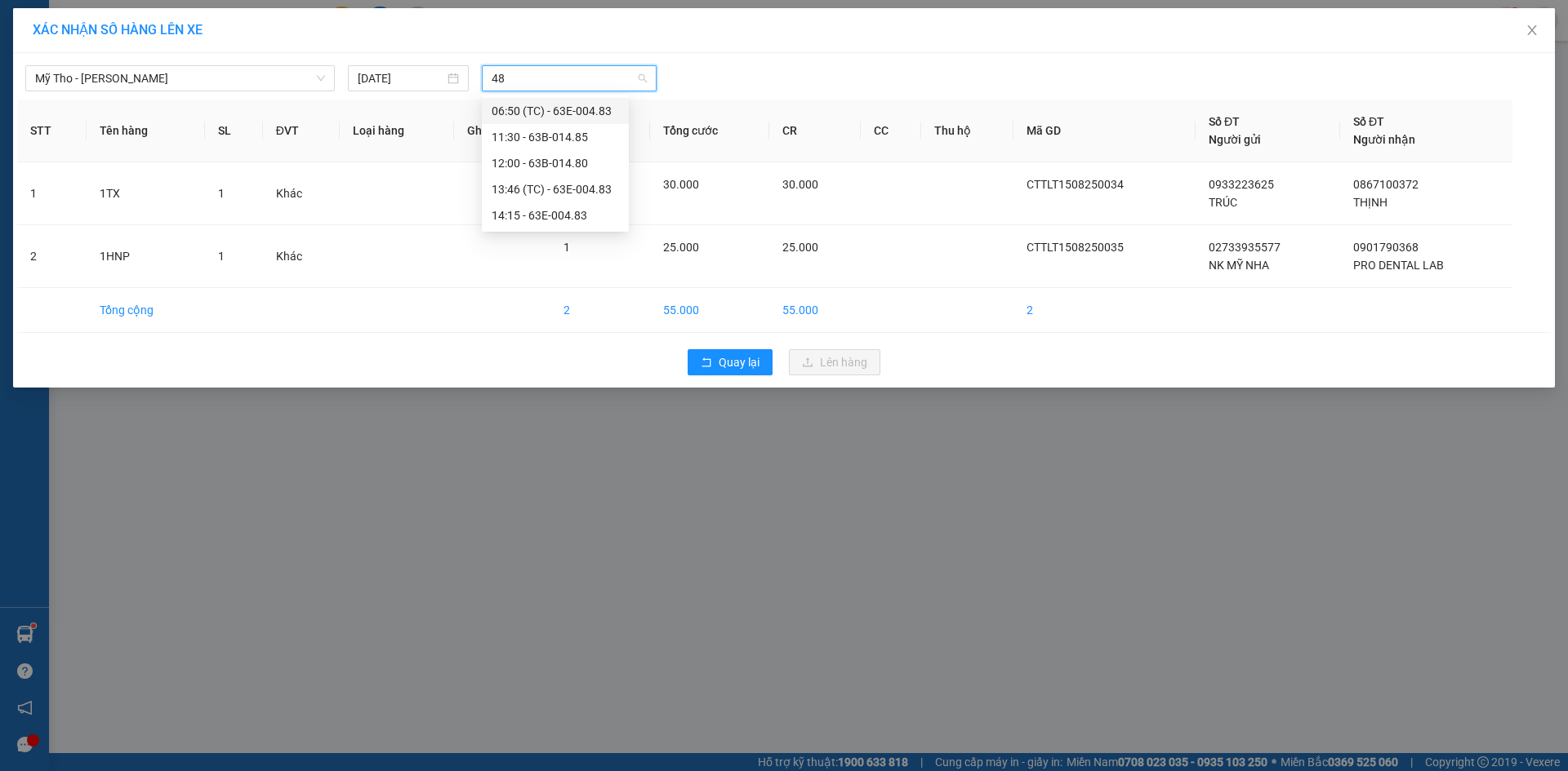
type input "483"
click at [550, 160] on div "14:15 - 63E-004.83" at bounding box center [555, 163] width 128 height 18
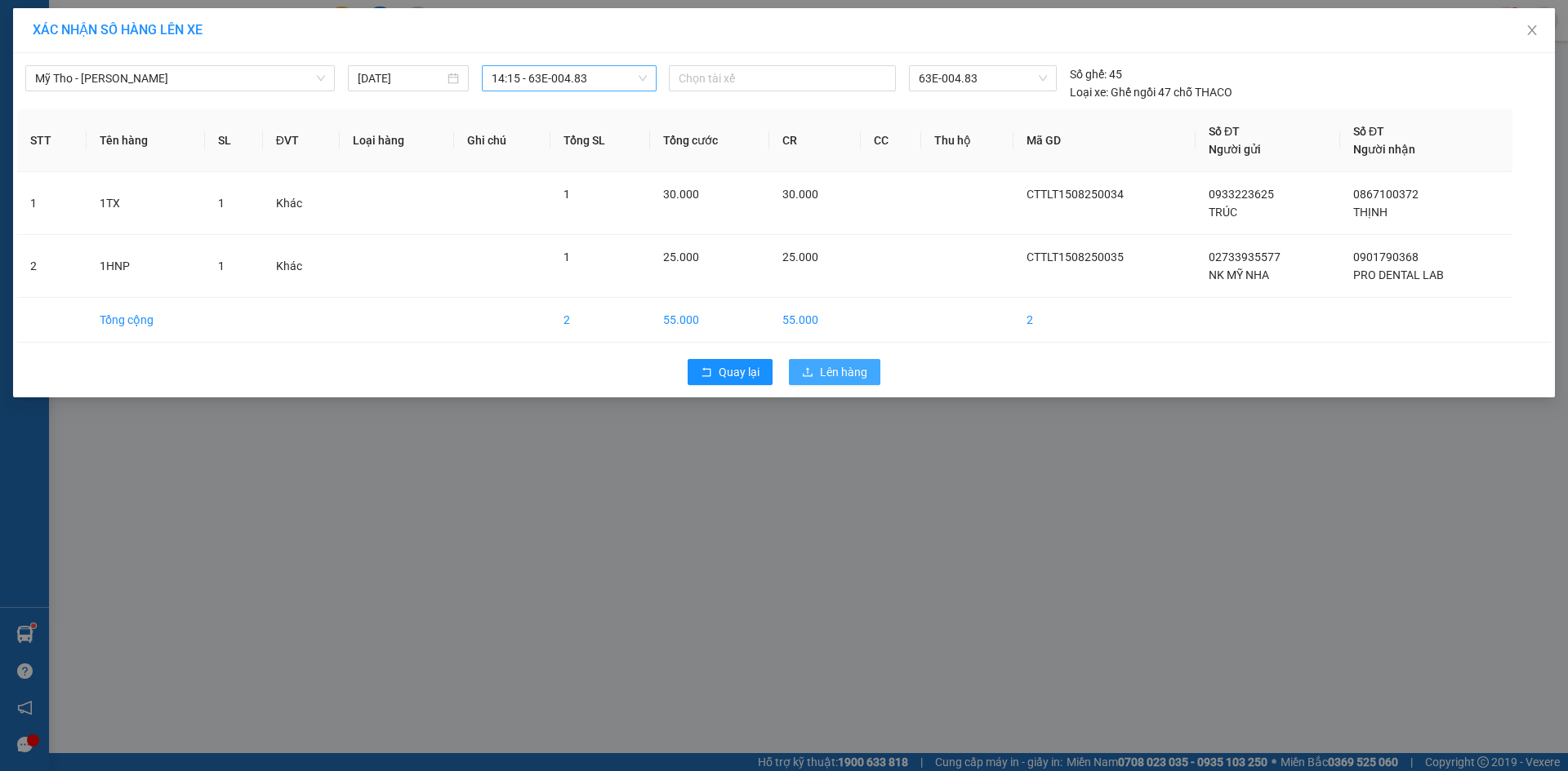
click at [841, 365] on span "Lên hàng" at bounding box center [844, 372] width 48 height 18
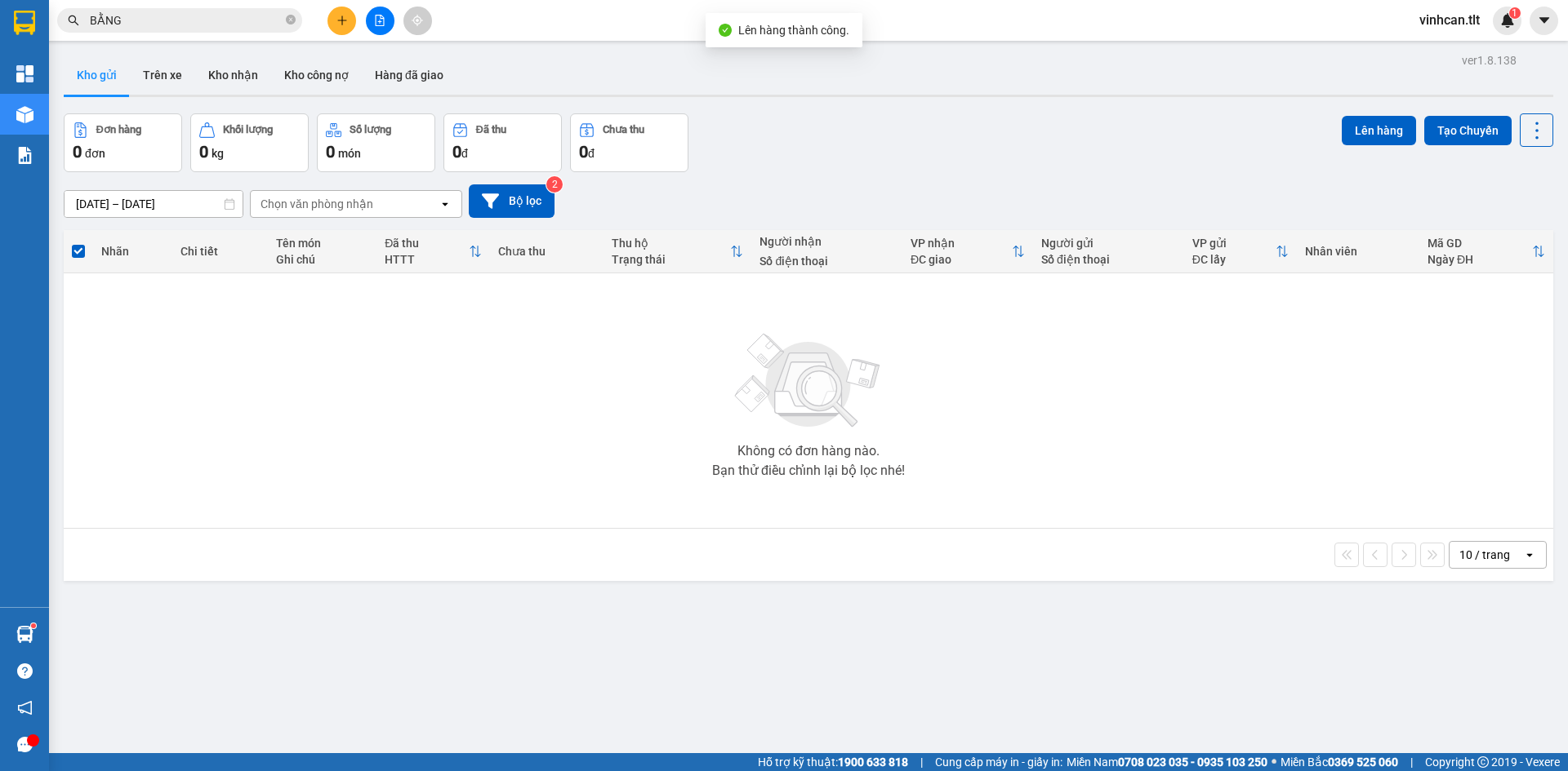
click at [383, 21] on icon "file-add" at bounding box center [379, 20] width 11 height 11
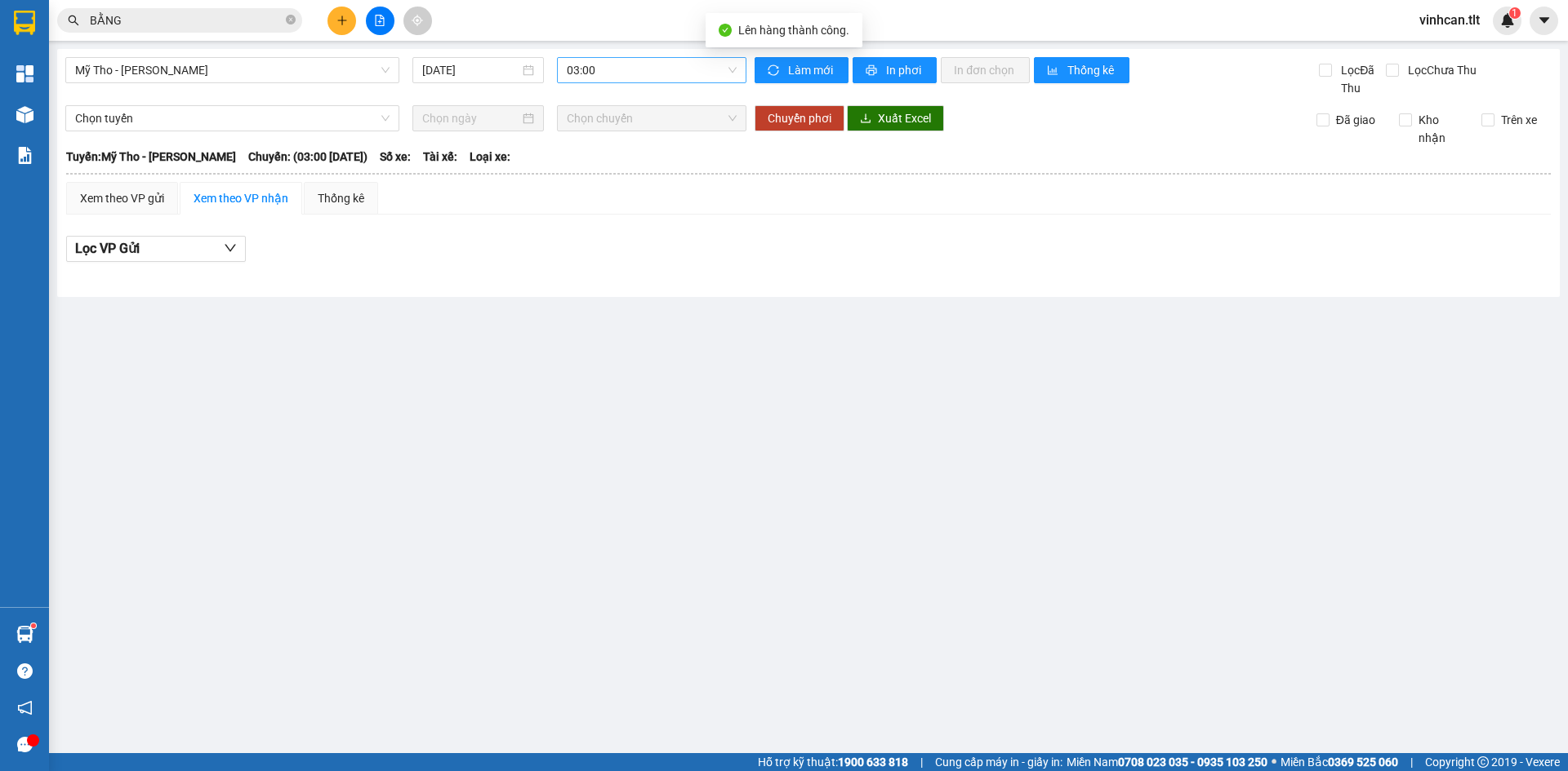
click at [631, 76] on span "03:00" at bounding box center [652, 70] width 170 height 24
type input "483"
click at [617, 153] on div "14:15 - 63E-004.83" at bounding box center [630, 155] width 128 height 18
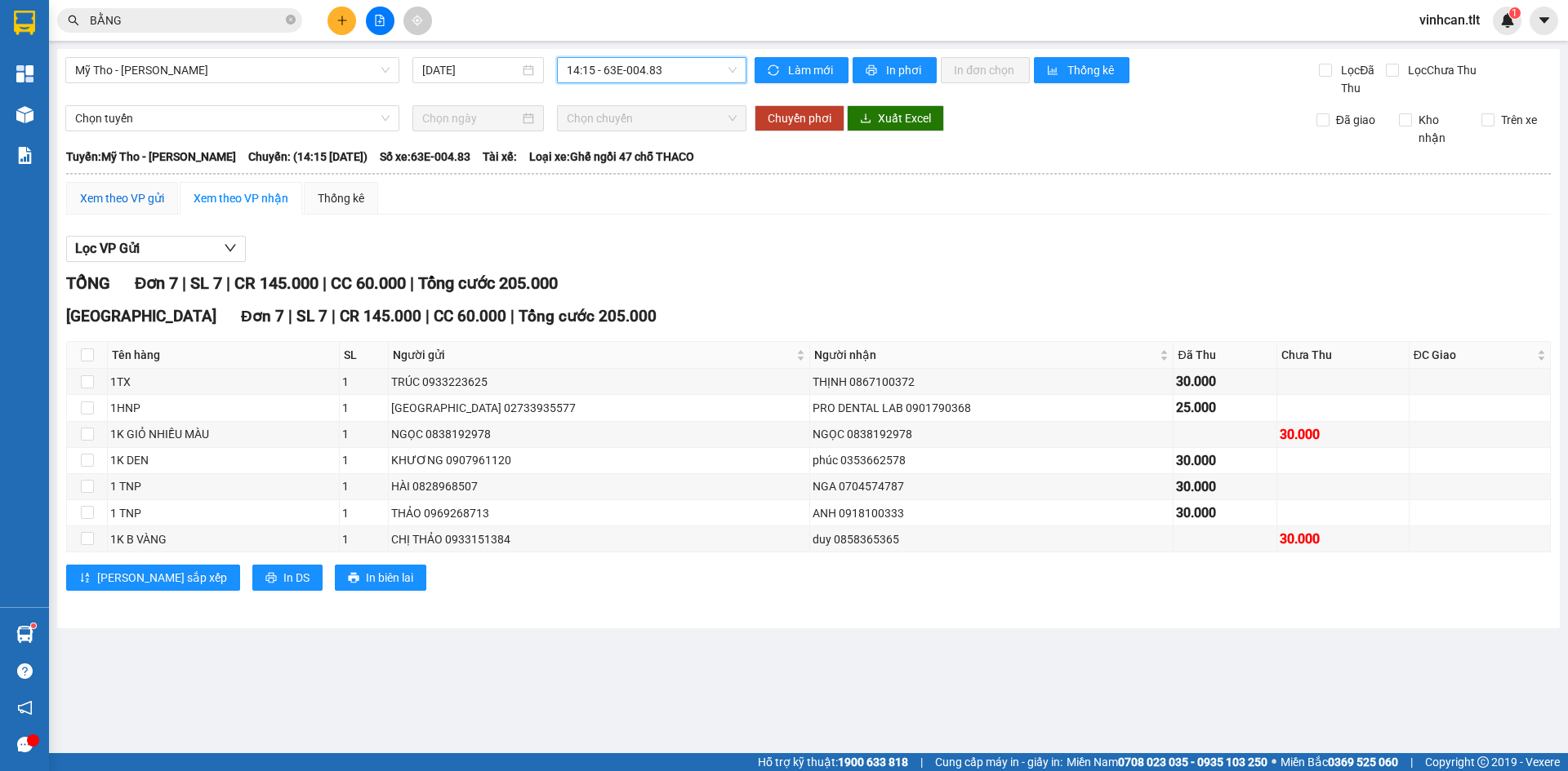
click at [128, 194] on div "Xem theo VP gửi" at bounding box center [122, 198] width 84 height 18
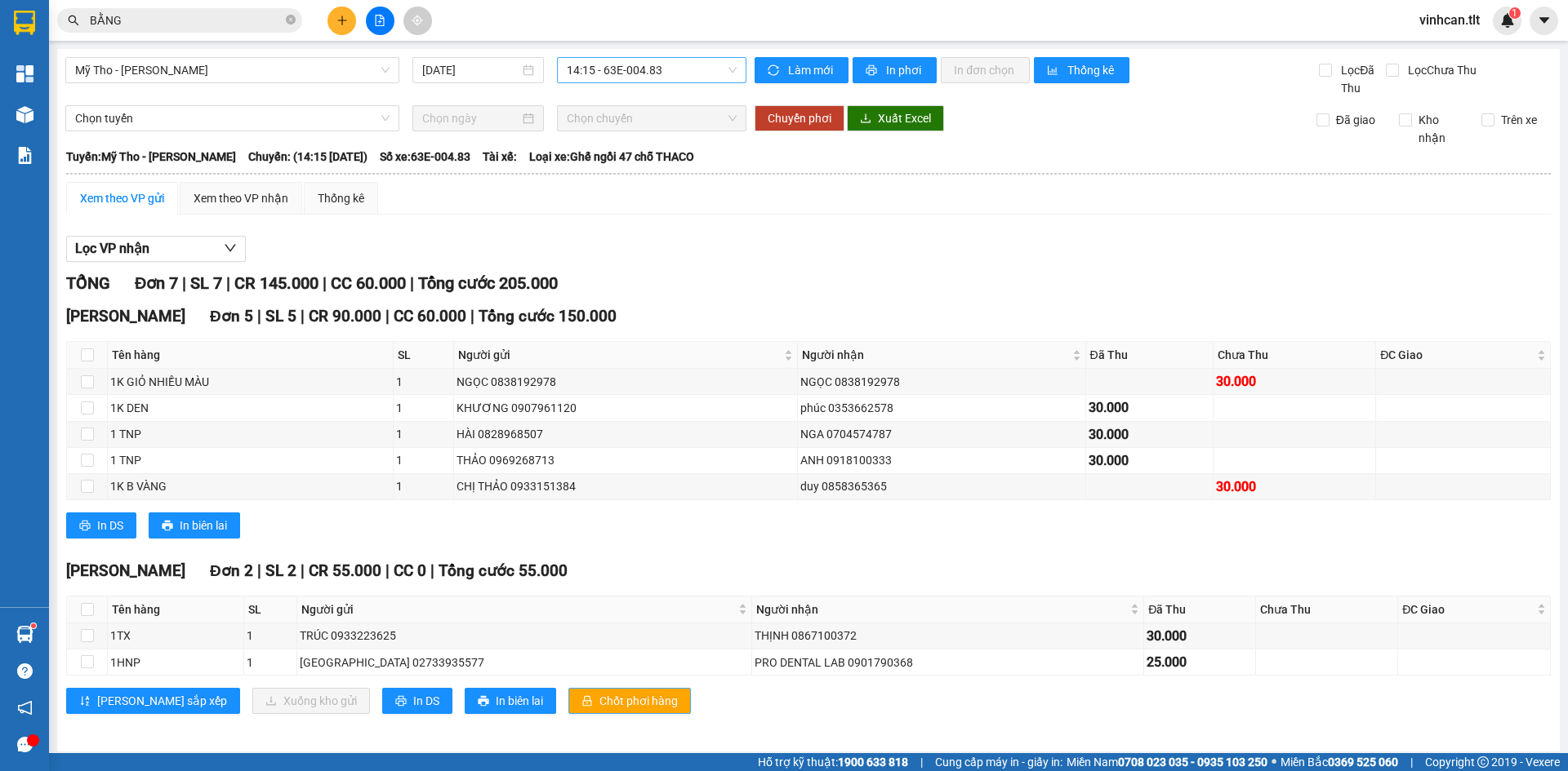
click at [568, 714] on button "Chốt phơi hàng" at bounding box center [629, 701] width 122 height 26
click at [568, 712] on button "Chốt phơi hàng" at bounding box center [629, 701] width 122 height 26
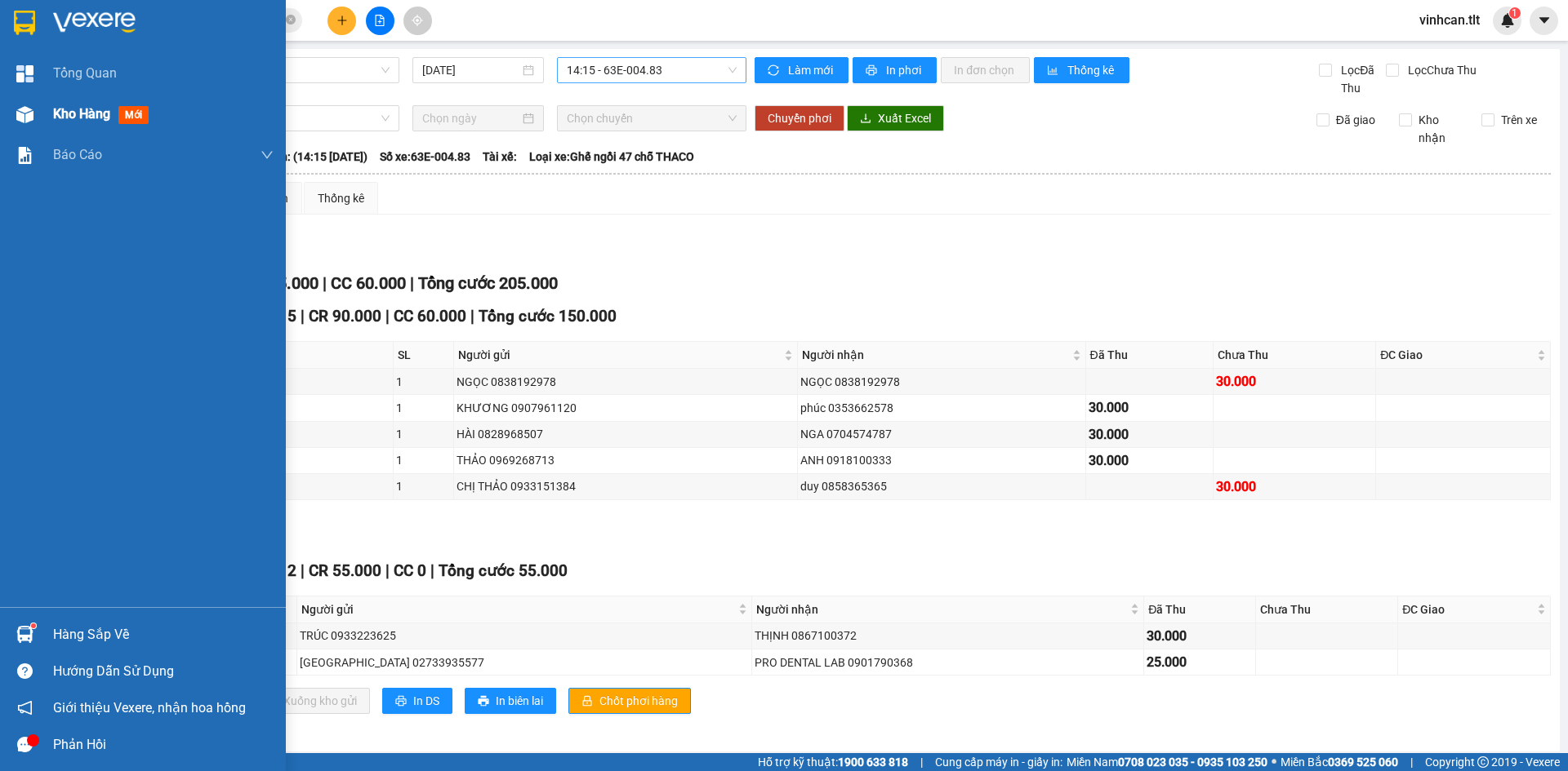
click at [0, 109] on div "Kho hàng mới" at bounding box center [142, 114] width 286 height 41
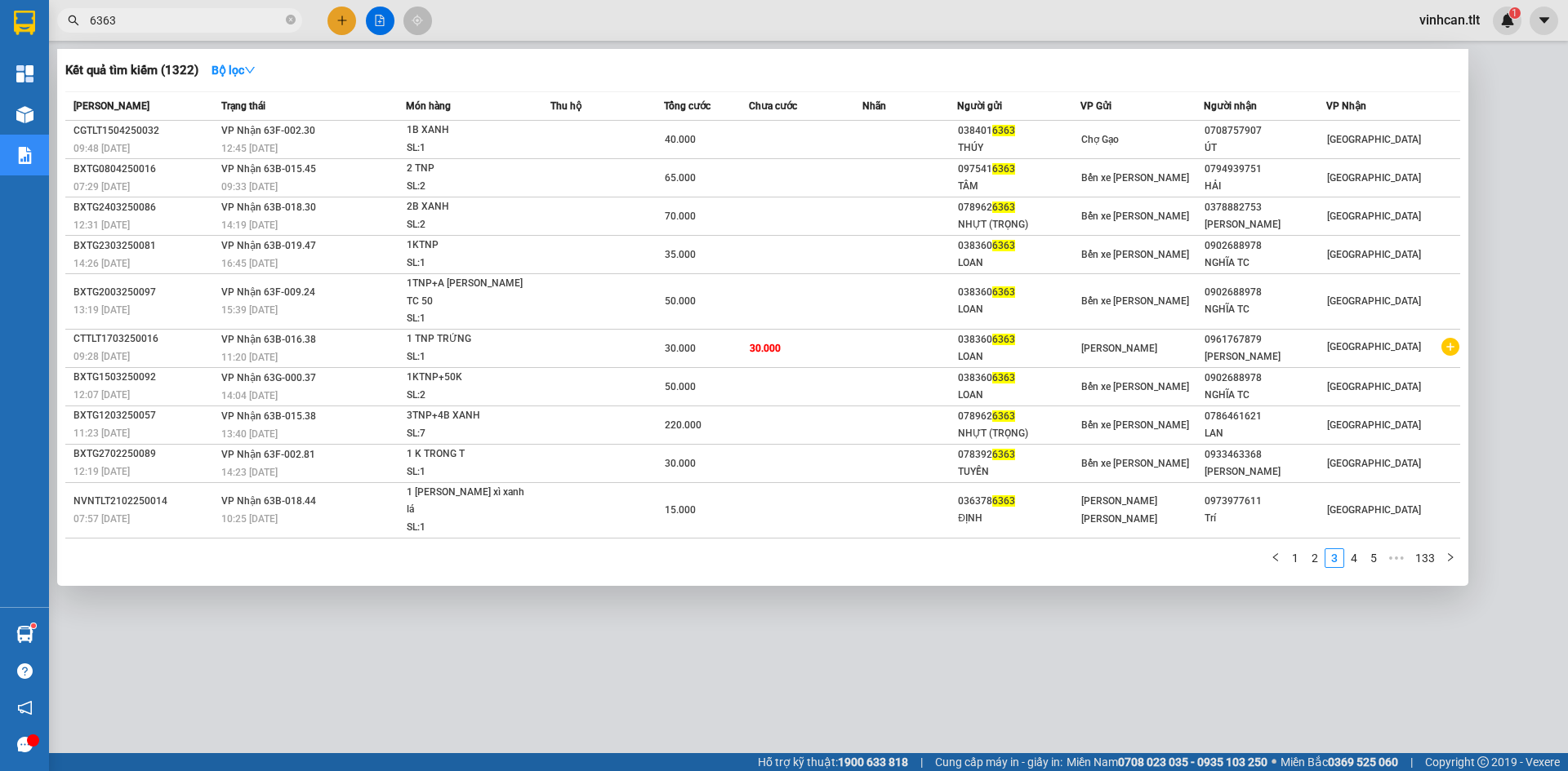
click at [222, 27] on input "6363" at bounding box center [186, 20] width 193 height 18
drag, startPoint x: 222, startPoint y: 27, endPoint x: 191, endPoint y: 17, distance: 32.6
paste input "0907828174"
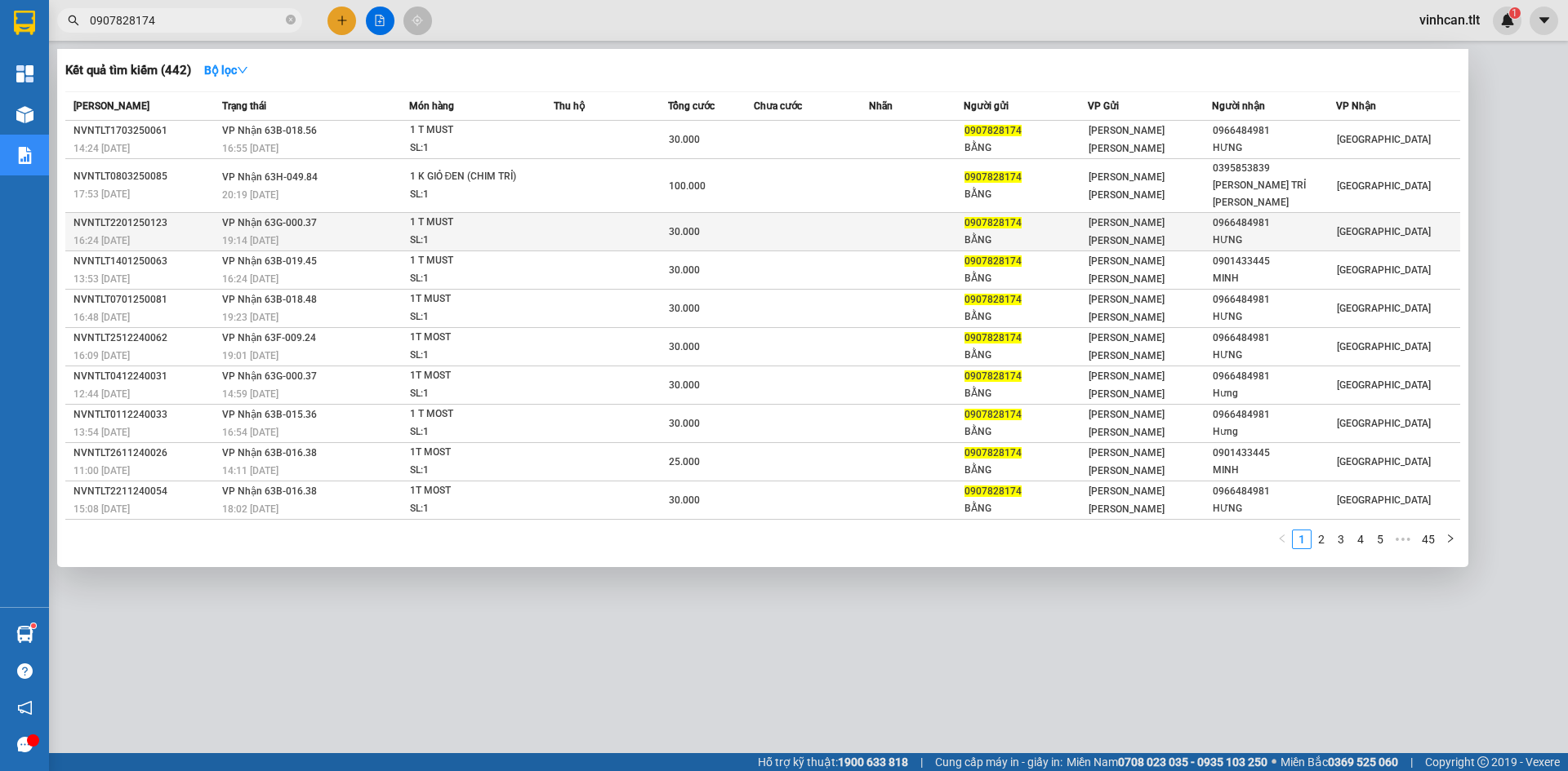
type input "0907828174"
click at [1252, 221] on div "0966484981" at bounding box center [1274, 223] width 122 height 17
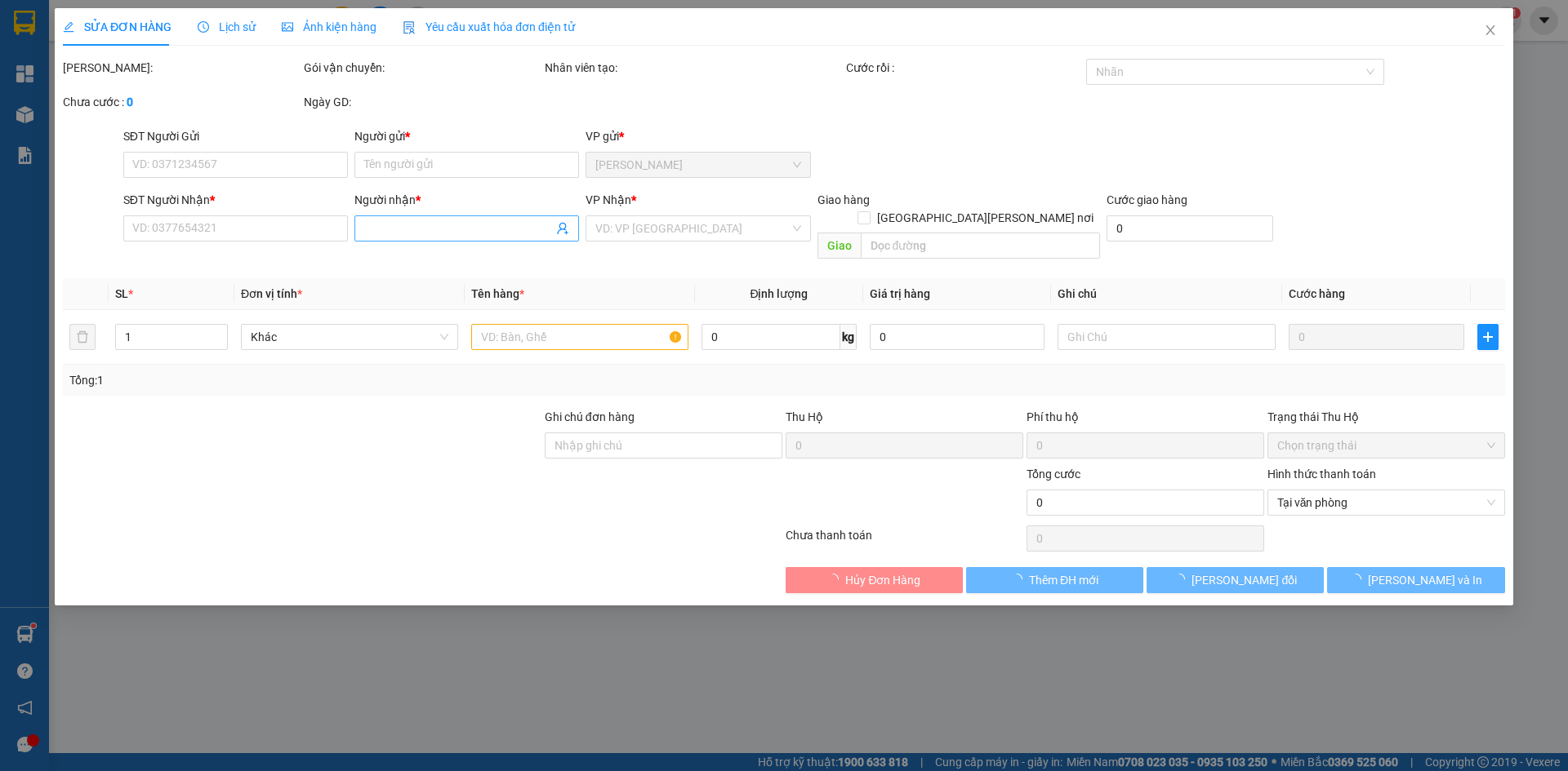
type input "0907828174"
type input "BẰNG"
type input "0966484981"
type input "HƯNG"
type input "30.000"
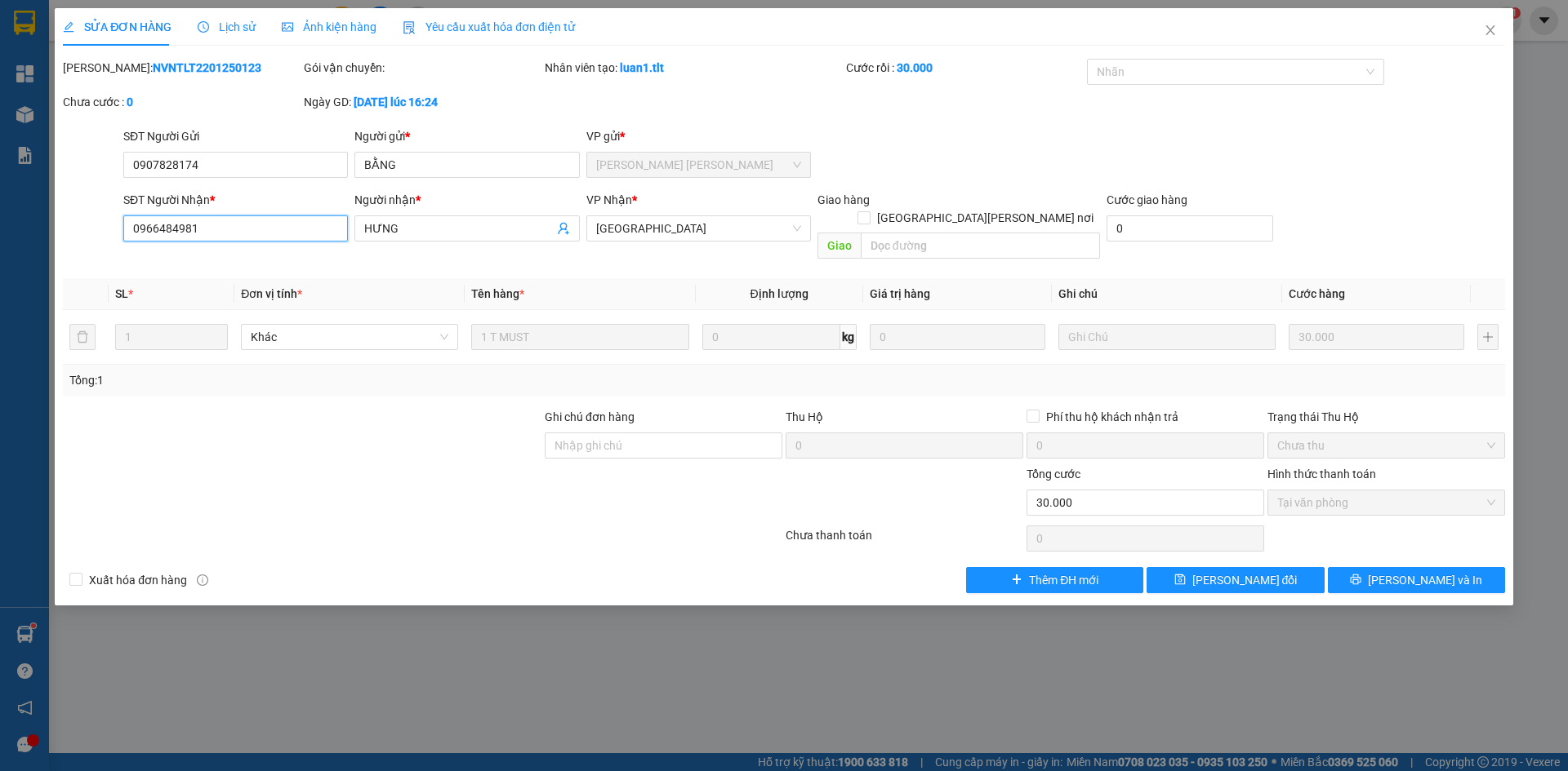
click at [224, 227] on input "0966484981" at bounding box center [235, 228] width 224 height 26
click at [1491, 28] on icon "close" at bounding box center [1490, 30] width 13 height 13
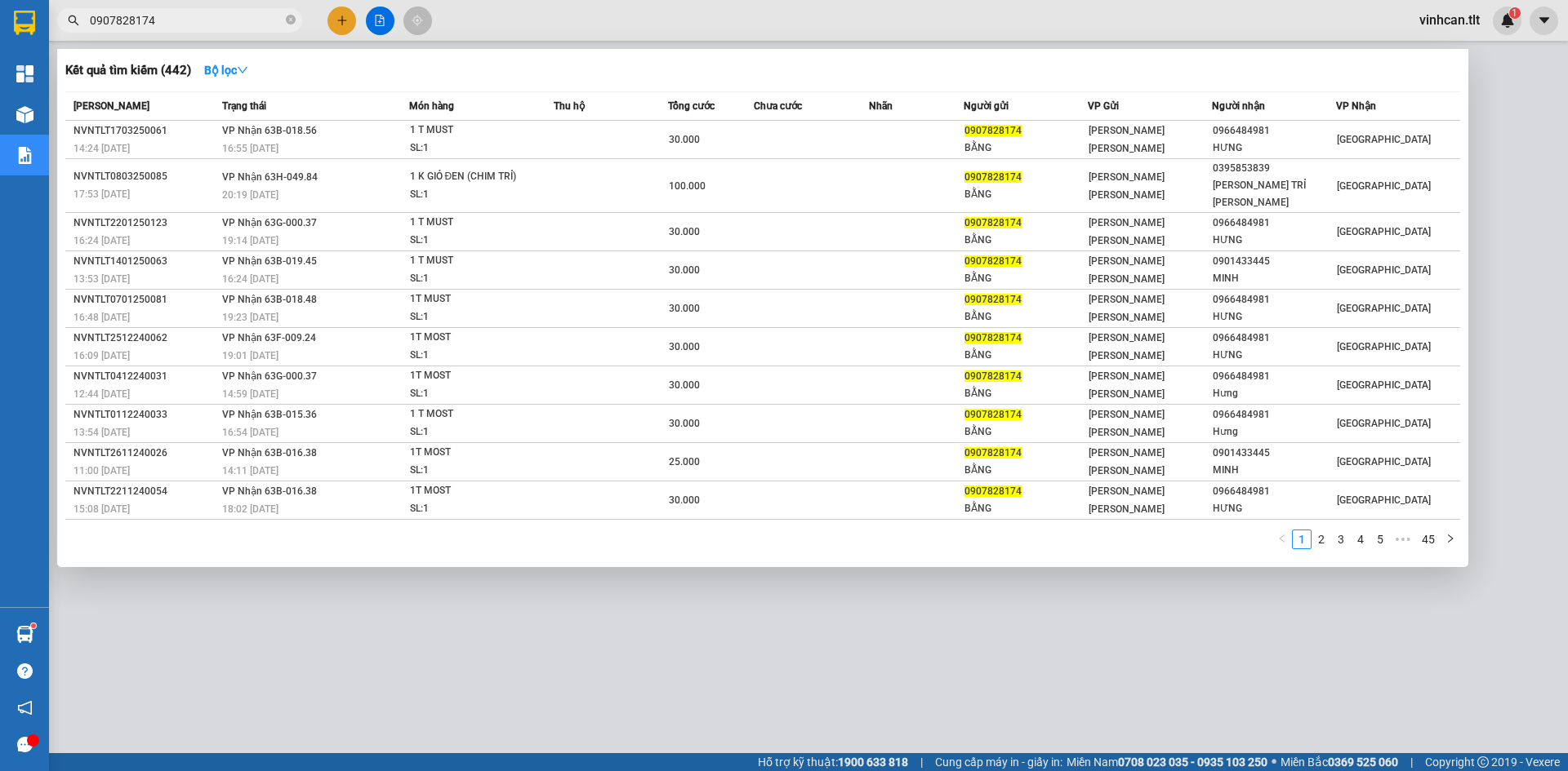
click at [222, 11] on input "0907828174" at bounding box center [186, 20] width 193 height 18
paste input "66484981"
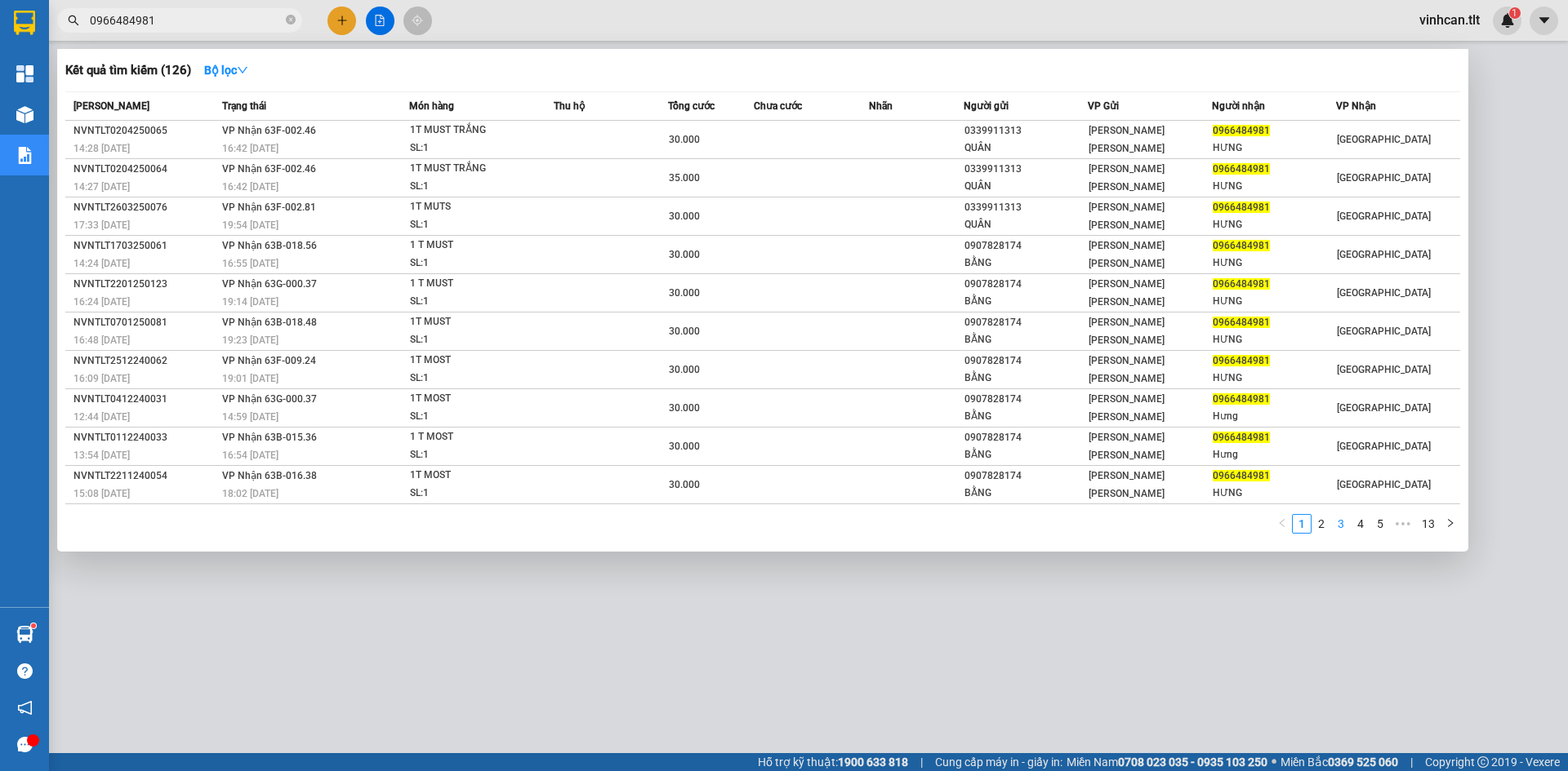
type input "0966484981"
click at [1347, 527] on link "3" at bounding box center [1340, 524] width 18 height 18
